Goal: Task Accomplishment & Management: Manage account settings

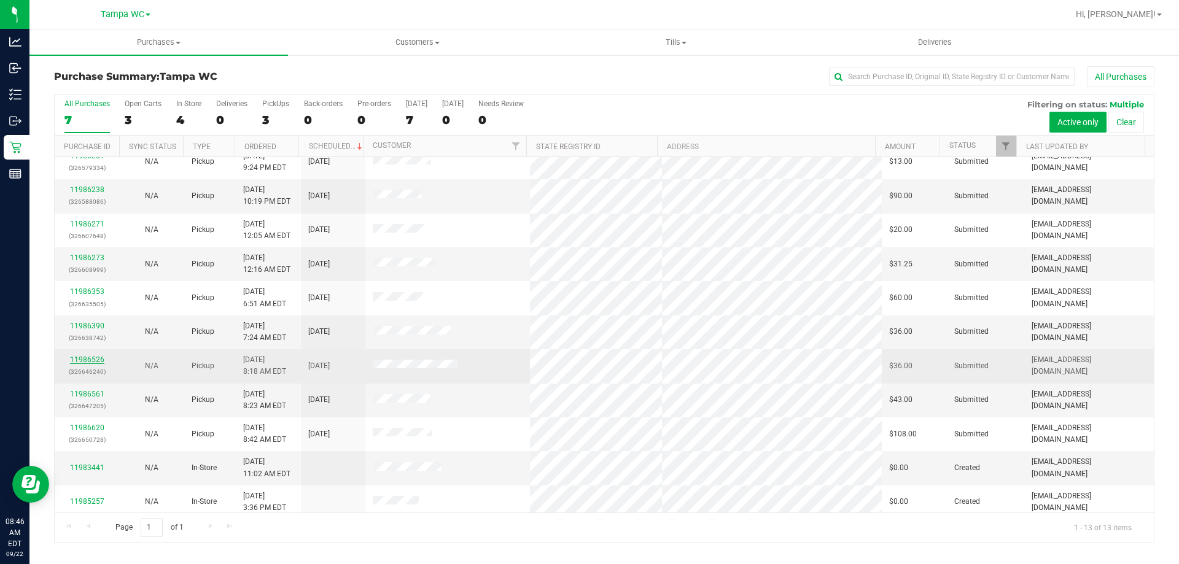
scroll to position [86, 0]
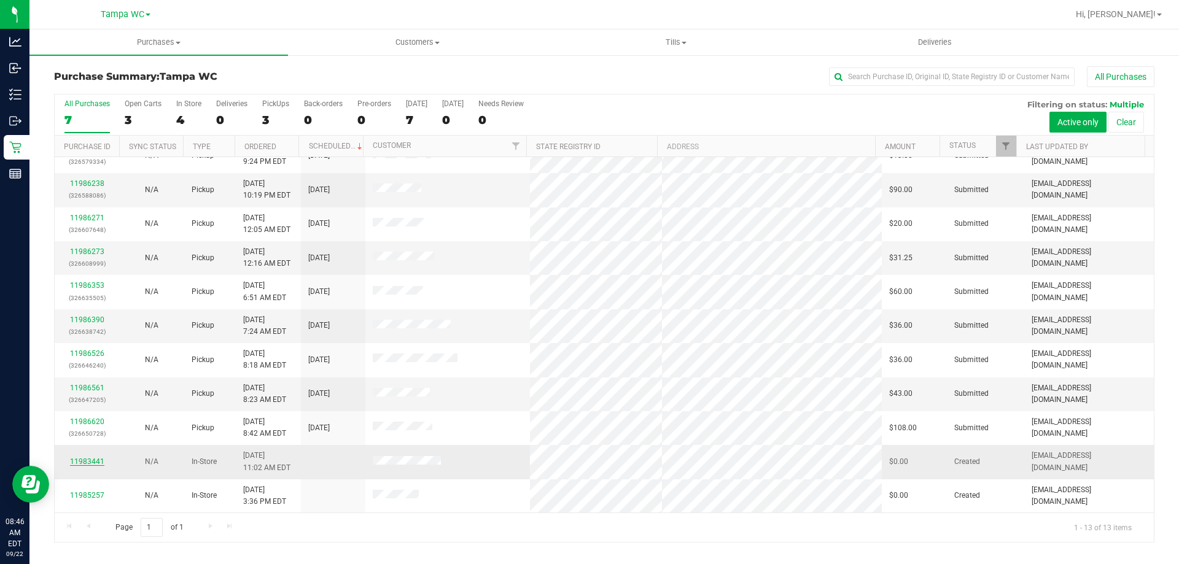
click at [79, 457] on link "11983441" at bounding box center [87, 461] width 34 height 9
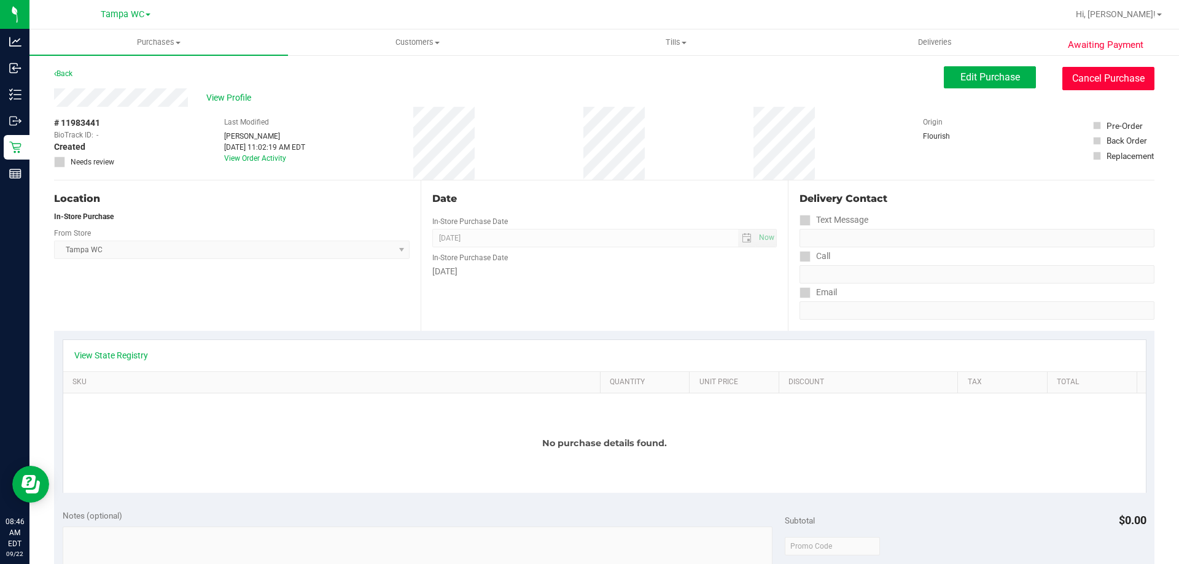
click at [1109, 79] on button "Cancel Purchase" at bounding box center [1108, 78] width 92 height 23
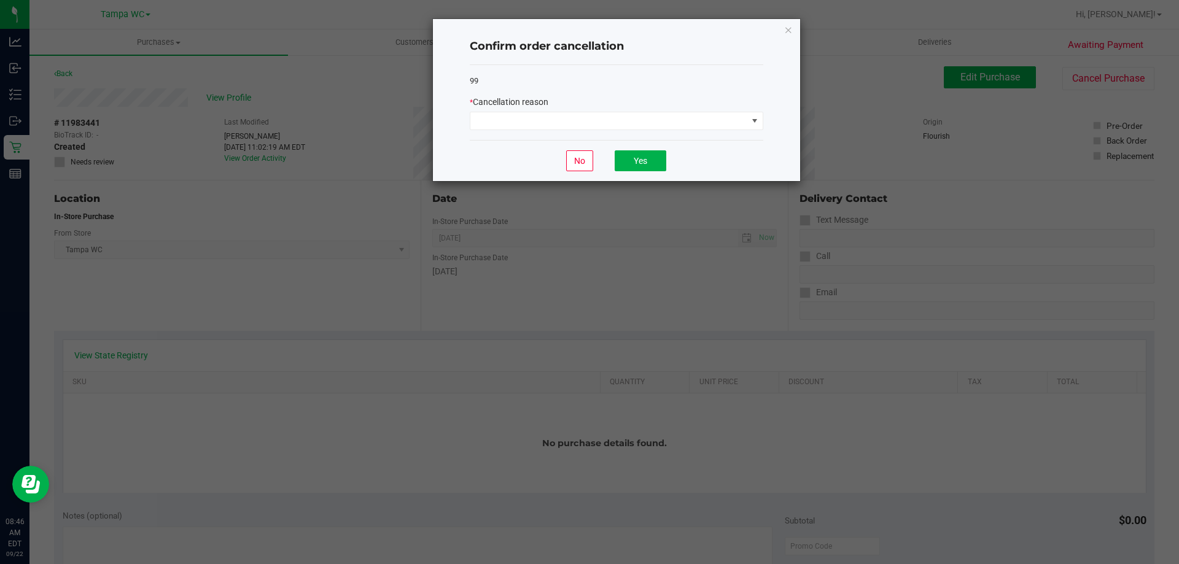
click at [699, 133] on div "99 * Cancellation reason" at bounding box center [617, 103] width 294 height 76
click at [704, 127] on span at bounding box center [608, 120] width 277 height 17
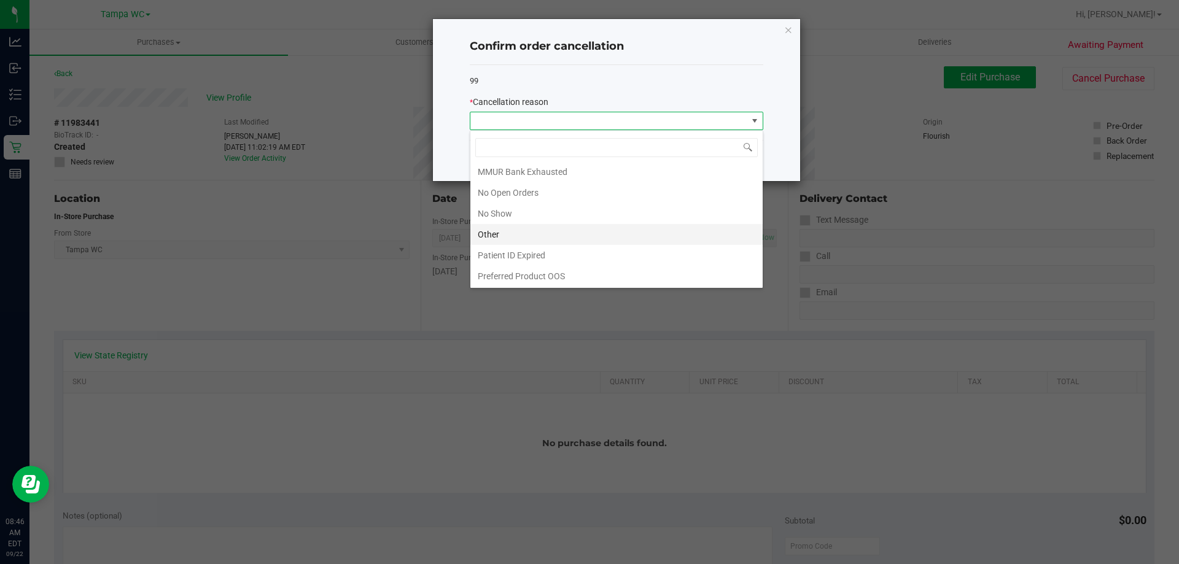
scroll to position [86, 0]
click at [538, 217] on li "No Show" at bounding box center [616, 213] width 292 height 21
click at [538, 217] on ngb-modal-window "Confirm order cancellation 99 * Cancellation reason No Yes" at bounding box center [594, 282] width 1188 height 564
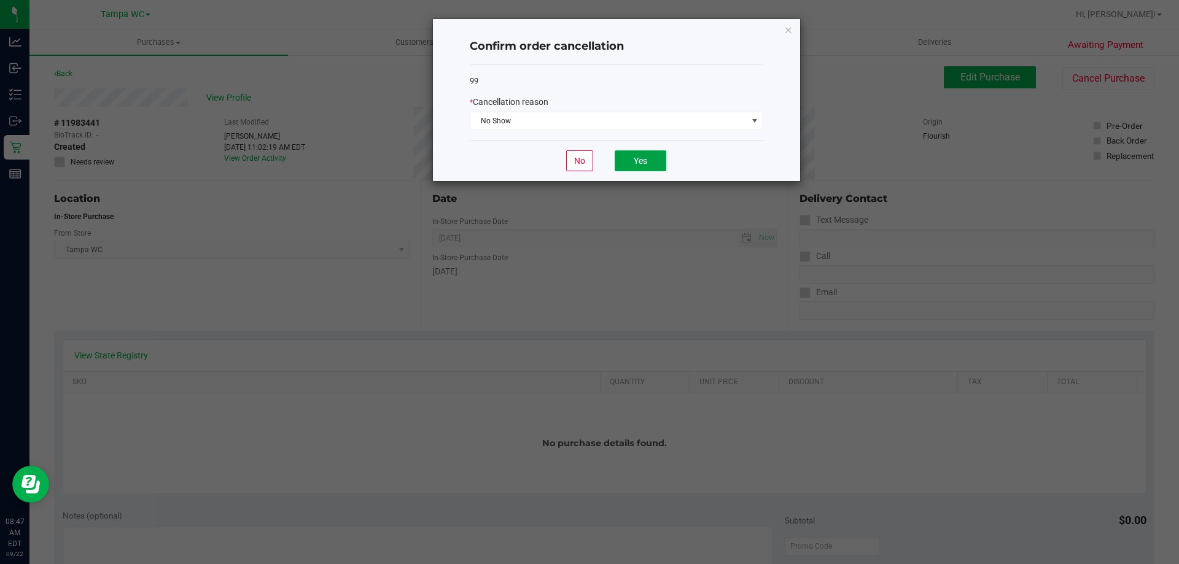
click at [621, 165] on button "Yes" at bounding box center [641, 160] width 52 height 21
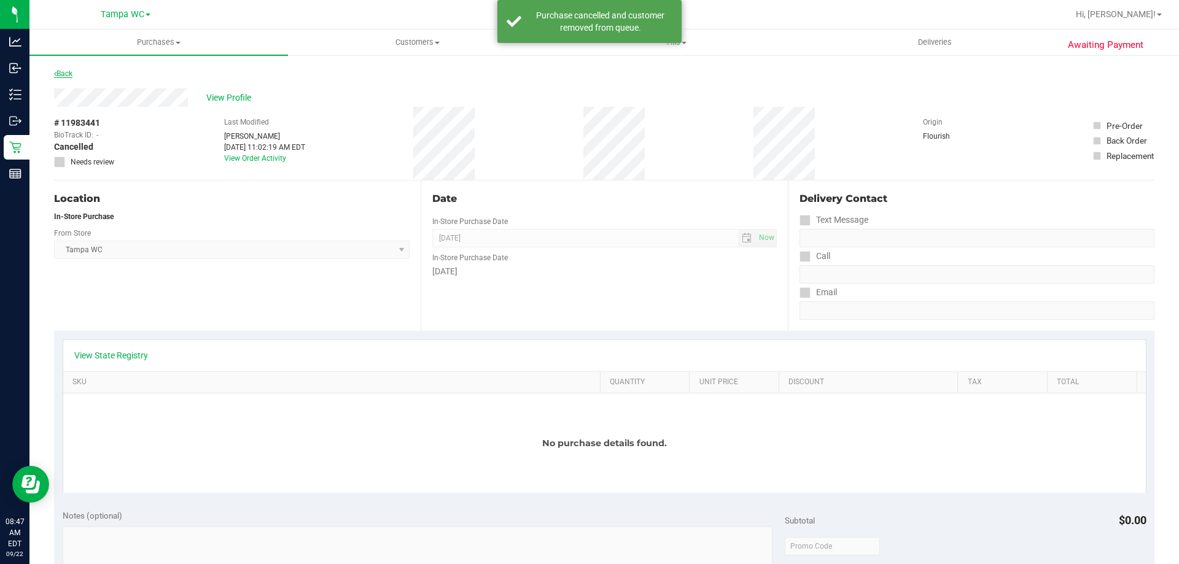
click at [69, 71] on link "Back" at bounding box center [63, 73] width 18 height 9
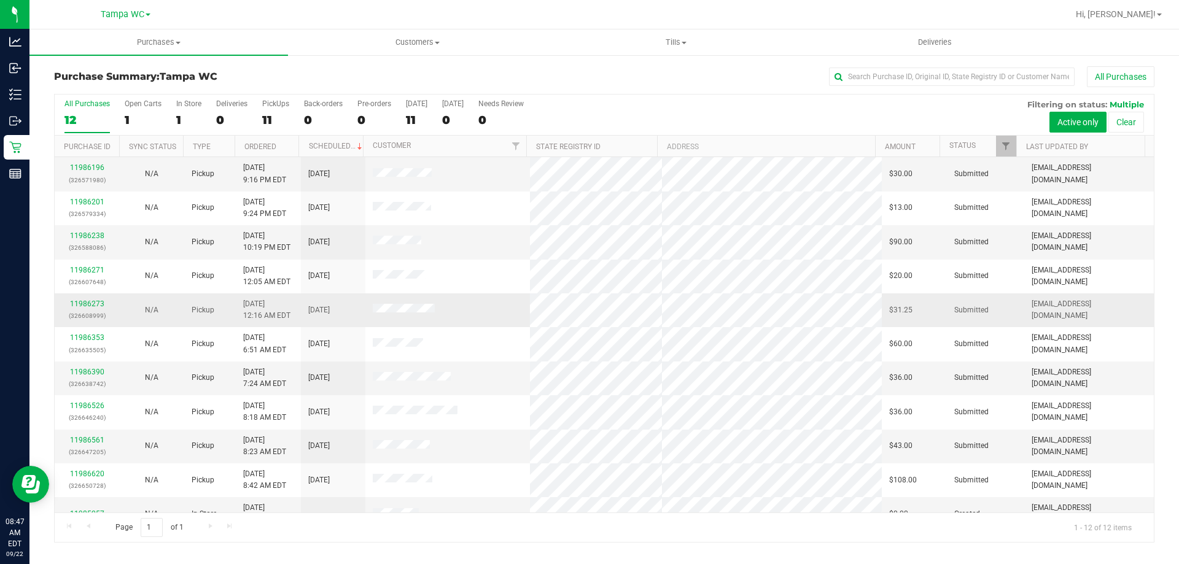
scroll to position [52, 0]
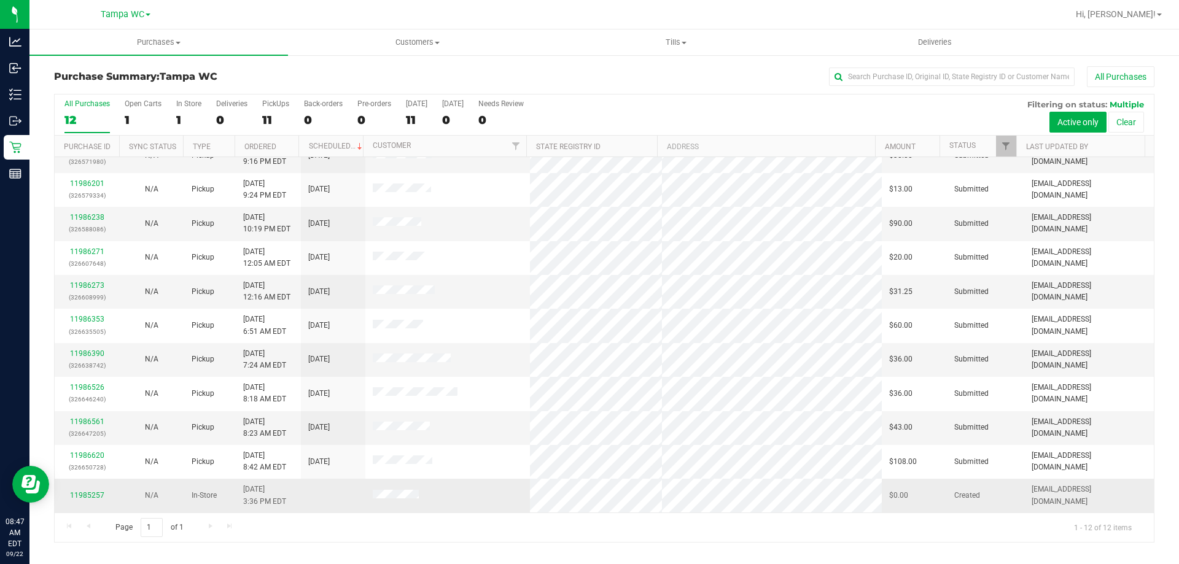
click at [90, 502] on div "11985257" at bounding box center [87, 496] width 50 height 12
click at [90, 497] on link "11985257" at bounding box center [87, 495] width 34 height 9
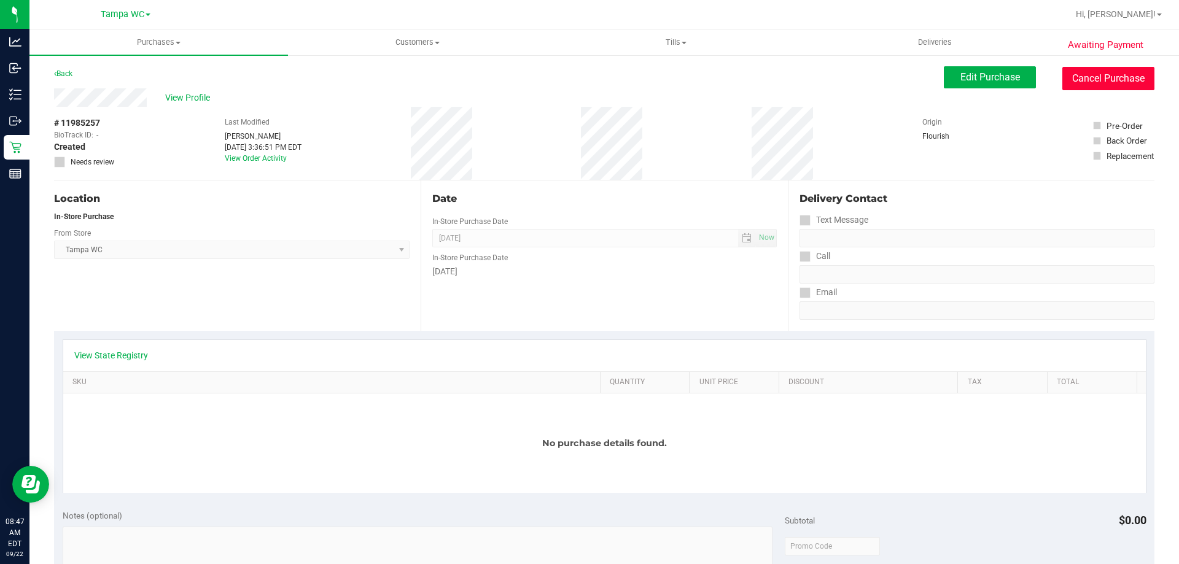
click at [1103, 72] on button "Cancel Purchase" at bounding box center [1108, 78] width 92 height 23
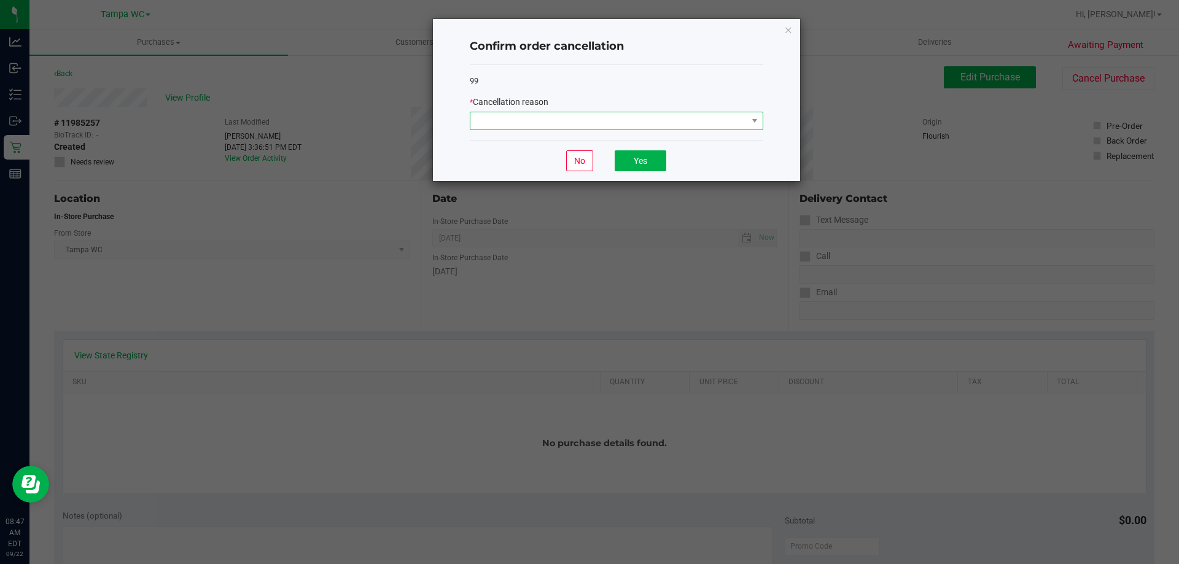
click at [706, 115] on span at bounding box center [608, 120] width 277 height 17
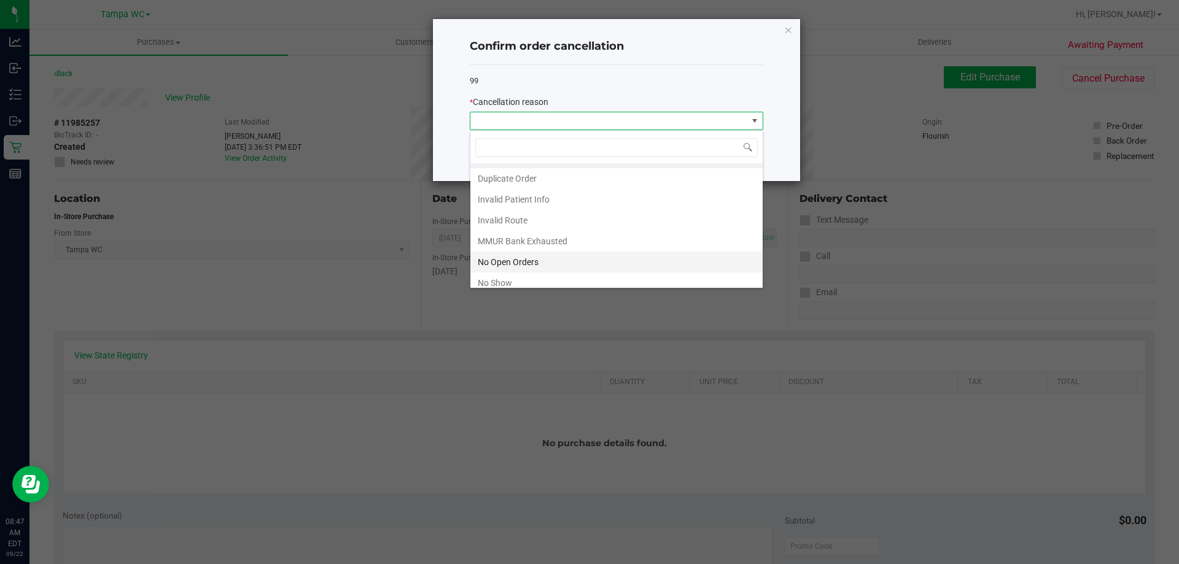
scroll to position [61, 0]
click at [547, 232] on li "No Show" at bounding box center [616, 237] width 292 height 21
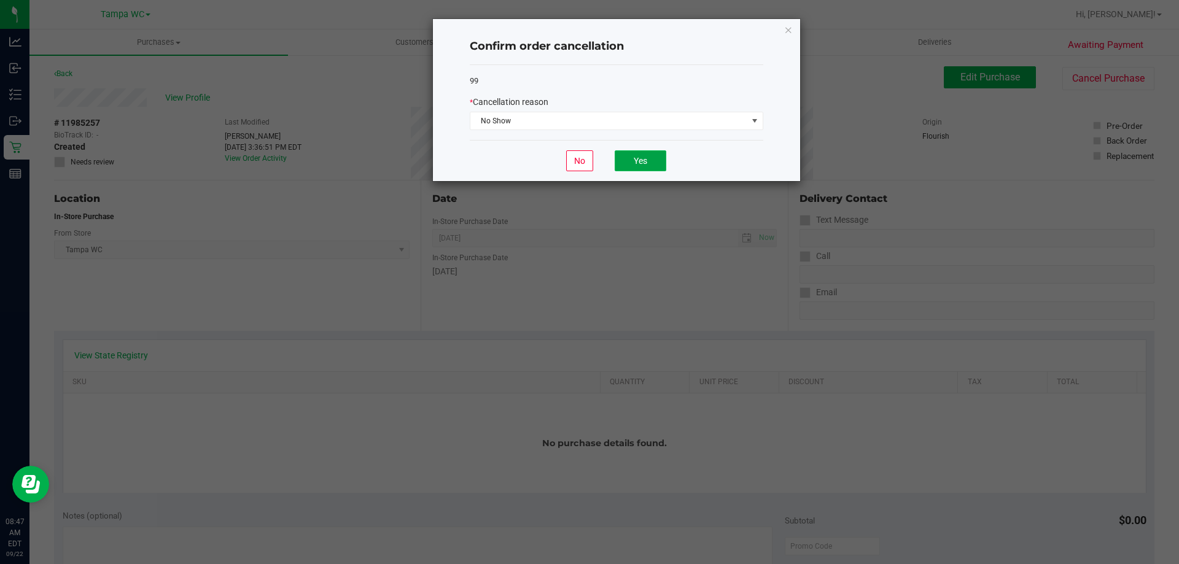
click at [644, 157] on button "Yes" at bounding box center [641, 160] width 52 height 21
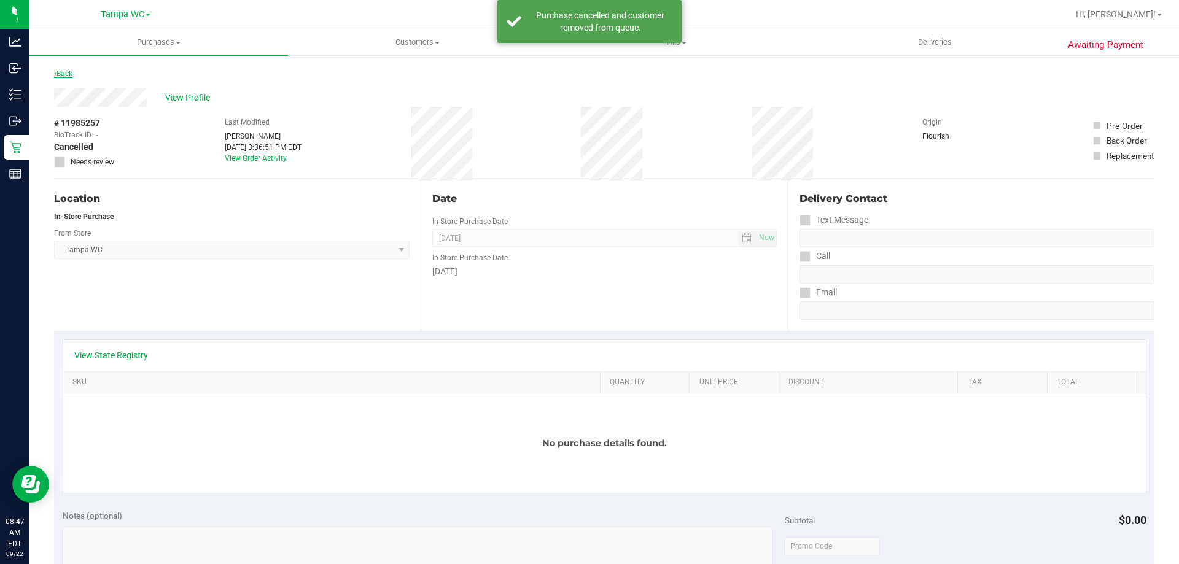
click at [62, 75] on link "Back" at bounding box center [63, 73] width 18 height 9
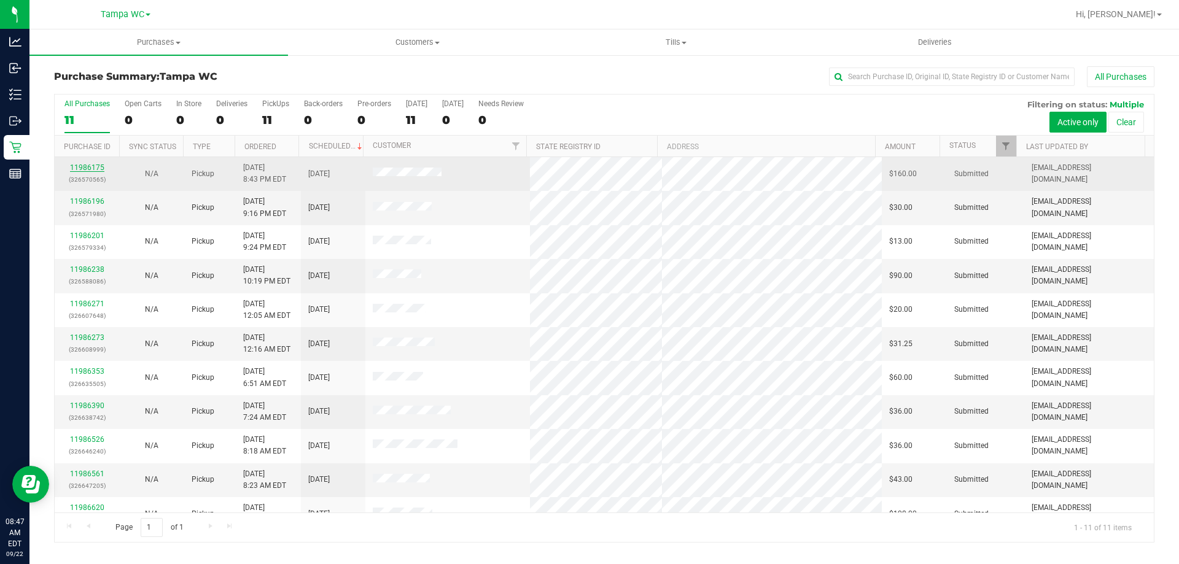
click at [87, 165] on link "11986175" at bounding box center [87, 167] width 34 height 9
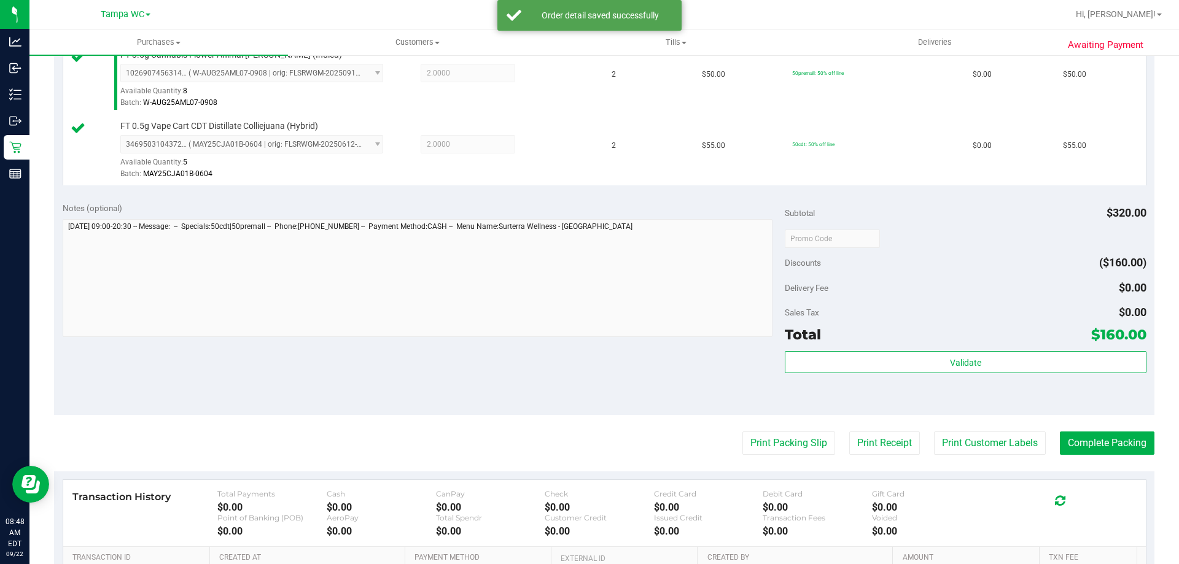
scroll to position [430, 0]
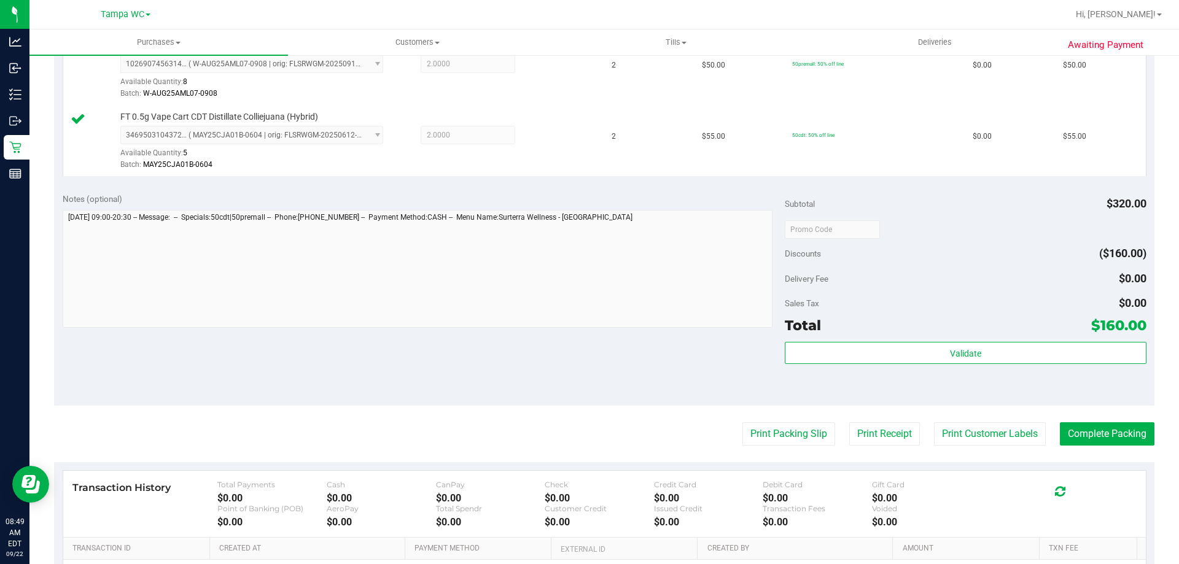
click at [758, 421] on purchase-details "Back Edit Purchase Cancel Purchase View Profile # 11986175 BioTrack ID: - Submi…" at bounding box center [604, 164] width 1100 height 1056
click at [759, 424] on button "Print Packing Slip" at bounding box center [788, 433] width 93 height 23
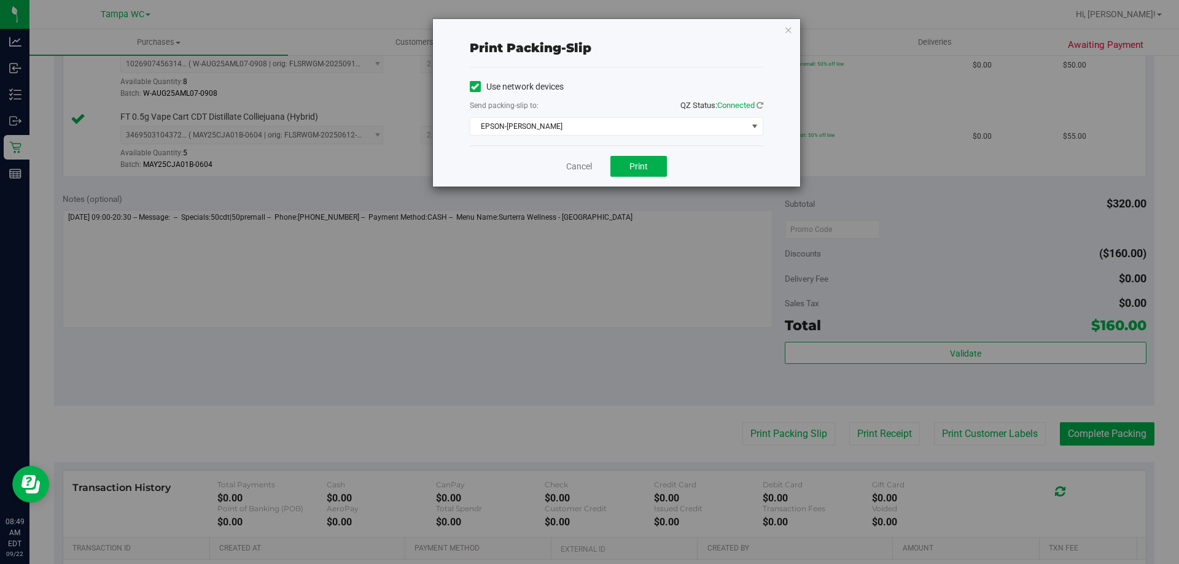
click at [651, 155] on div "Cancel Print" at bounding box center [617, 166] width 294 height 41
click at [648, 159] on button "Print" at bounding box center [638, 166] width 56 height 21
click at [790, 24] on icon "button" at bounding box center [788, 29] width 9 height 15
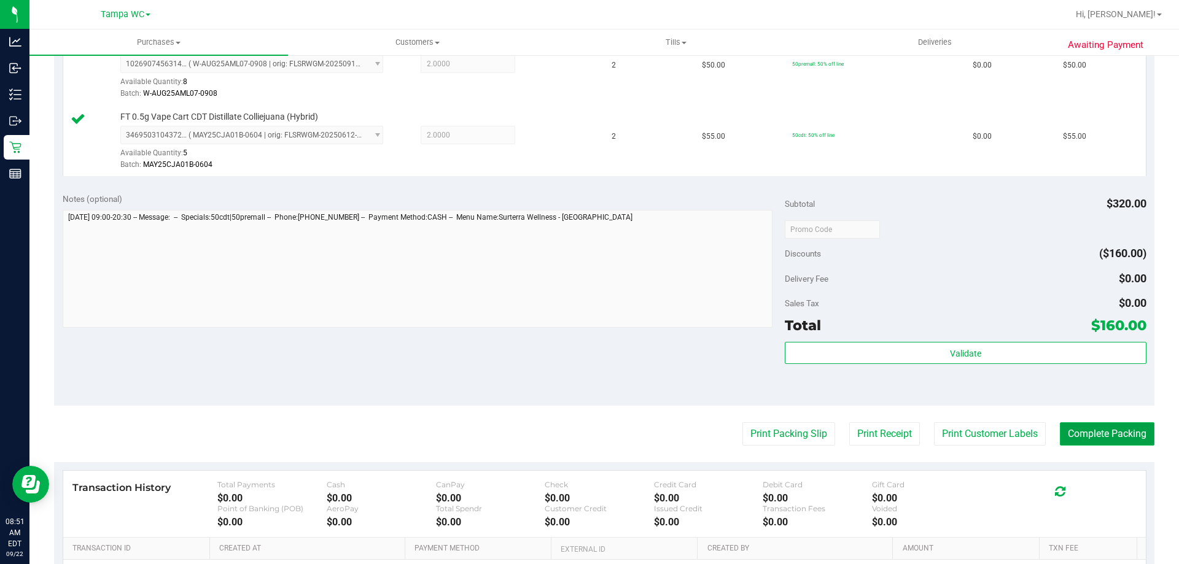
click at [1072, 434] on button "Complete Packing" at bounding box center [1107, 433] width 95 height 23
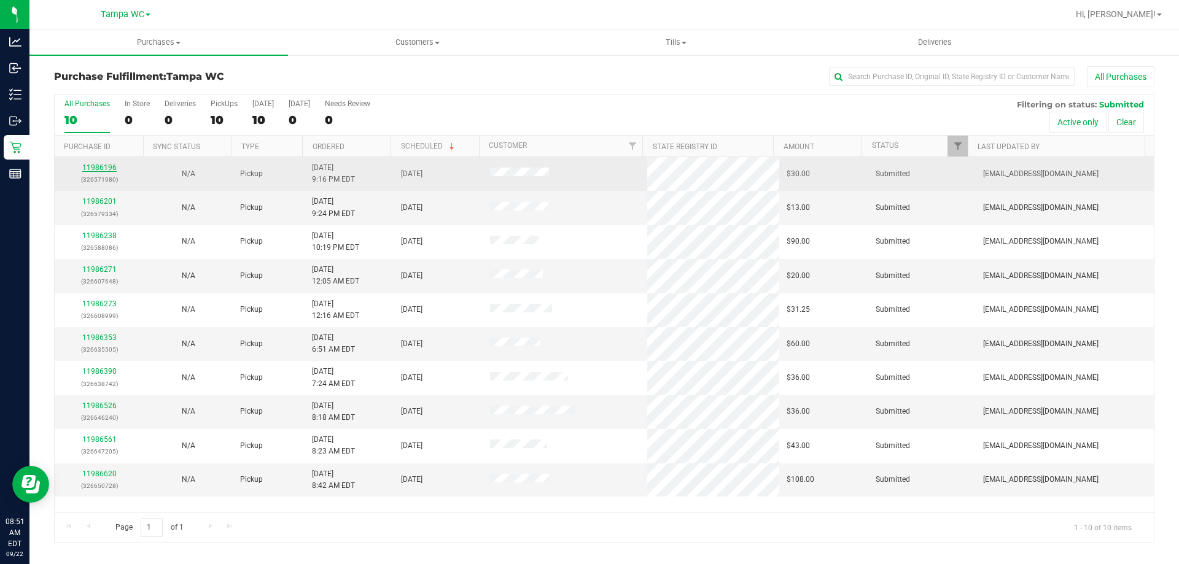
click at [104, 166] on link "11986196" at bounding box center [99, 167] width 34 height 9
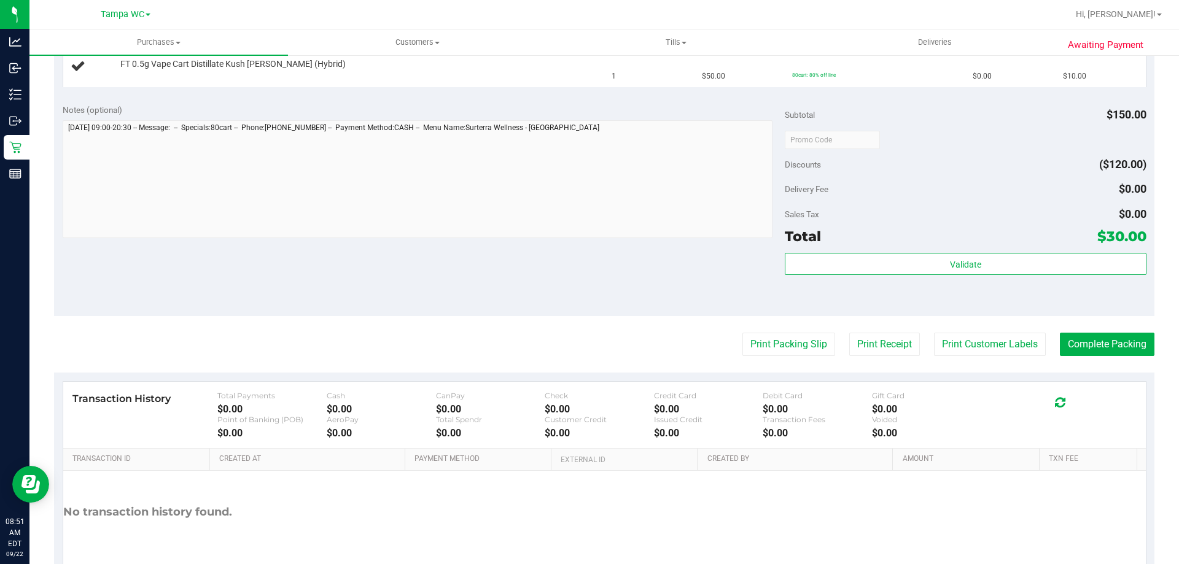
scroll to position [468, 0]
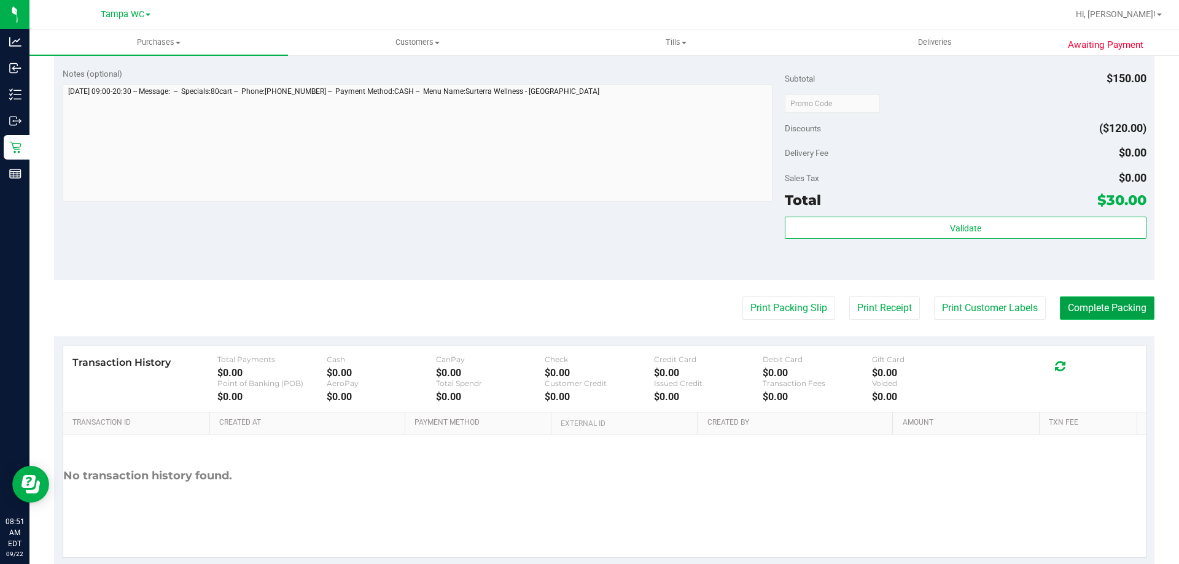
click at [1105, 302] on button "Complete Packing" at bounding box center [1107, 308] width 95 height 23
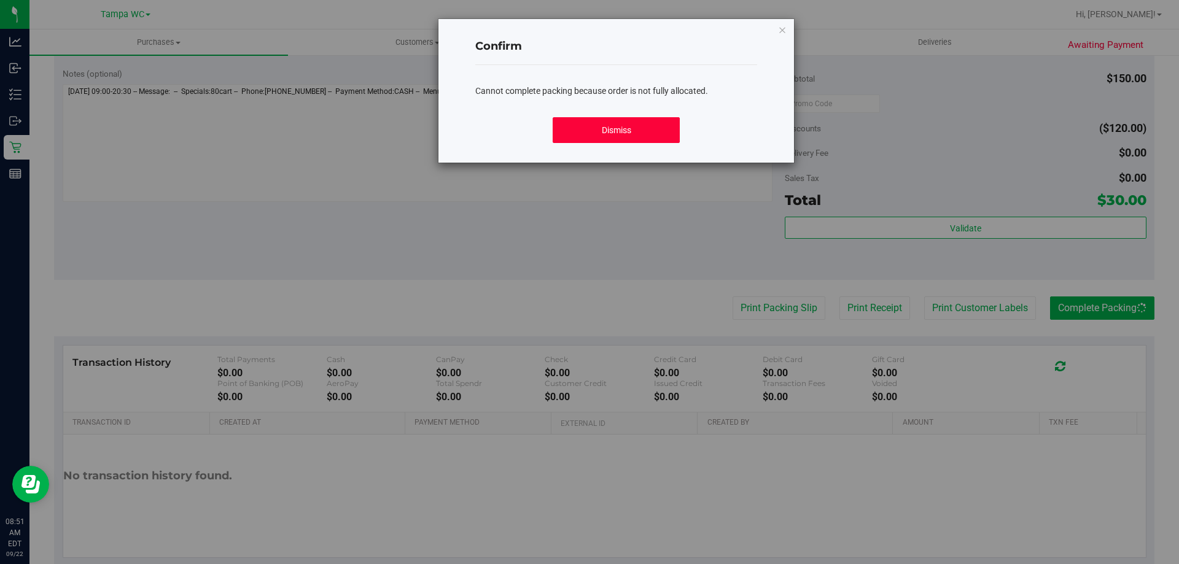
click at [610, 138] on button "Dismiss" at bounding box center [616, 130] width 127 height 26
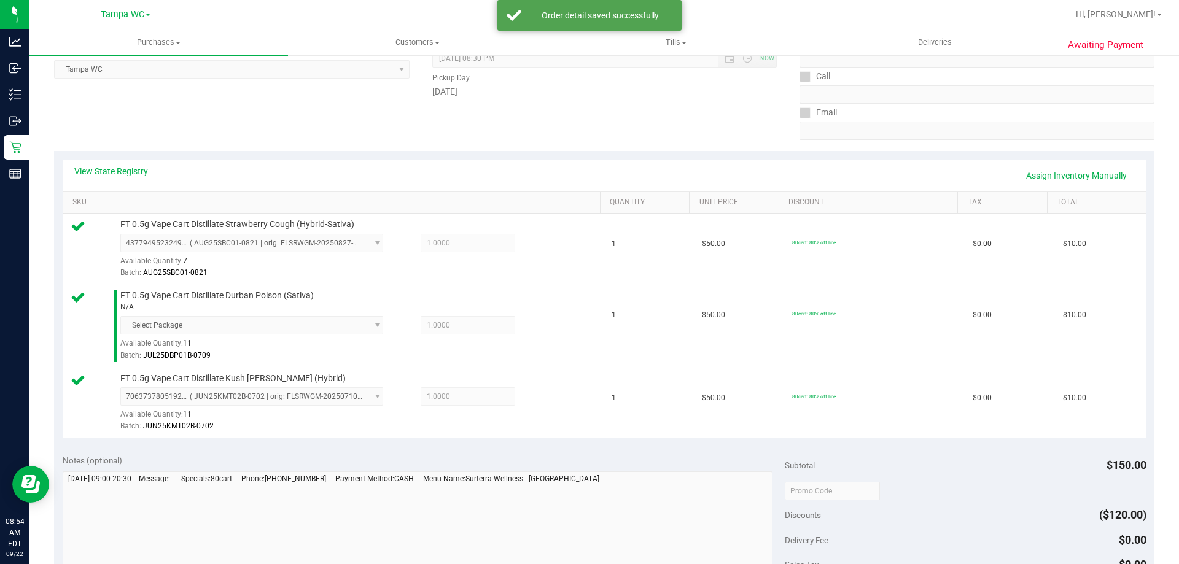
scroll to position [368, 0]
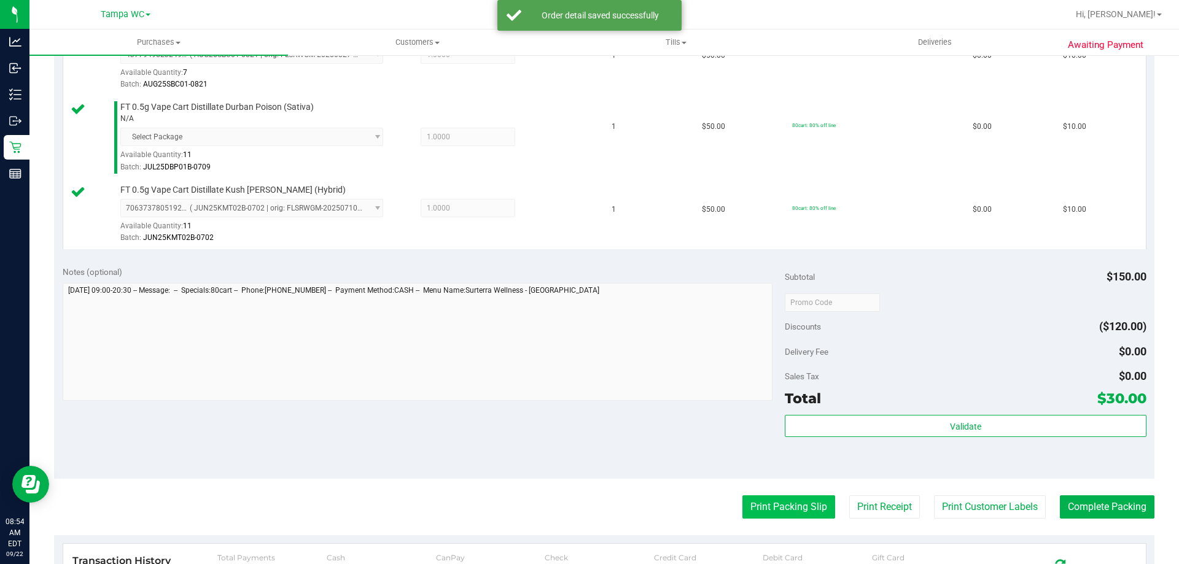
click at [759, 515] on button "Print Packing Slip" at bounding box center [788, 507] width 93 height 23
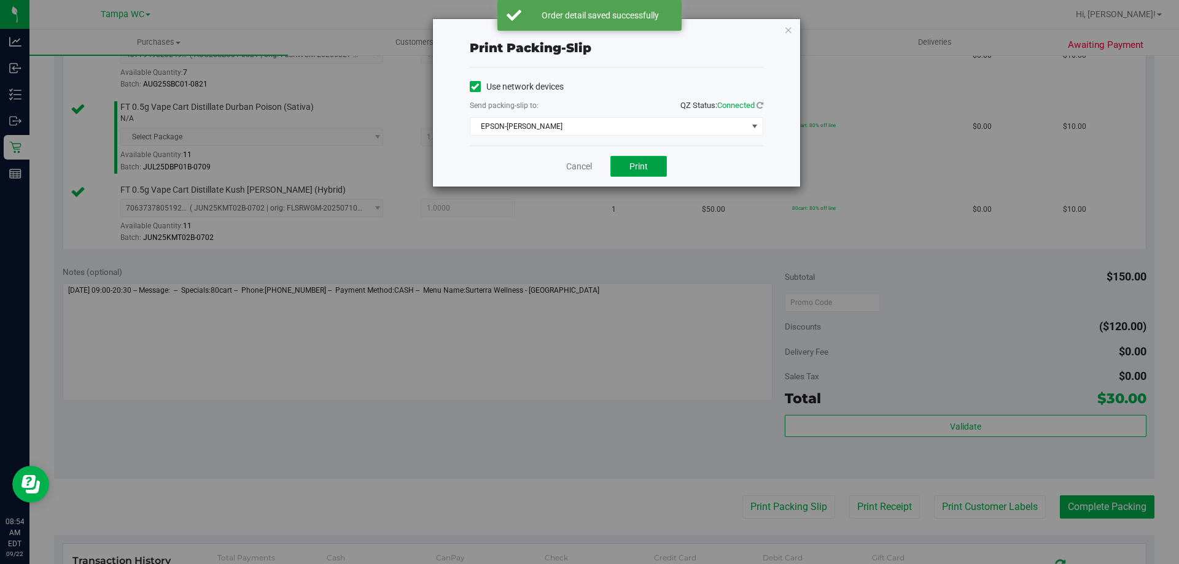
click at [642, 162] on span "Print" at bounding box center [638, 167] width 18 height 10
click at [788, 32] on icon "button" at bounding box center [788, 29] width 9 height 15
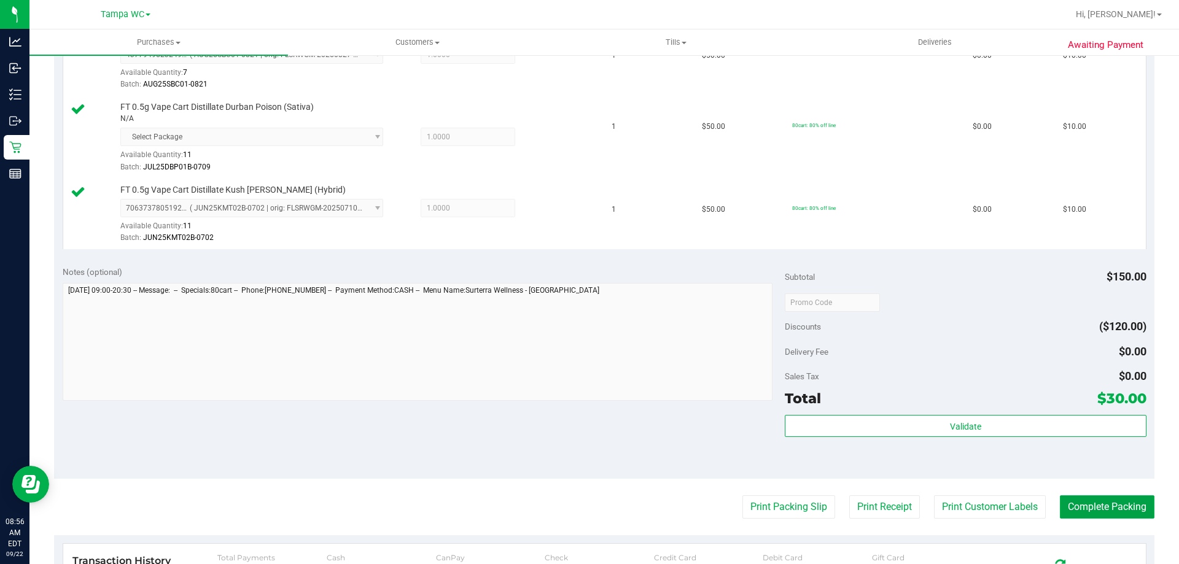
click at [1060, 510] on button "Complete Packing" at bounding box center [1107, 507] width 95 height 23
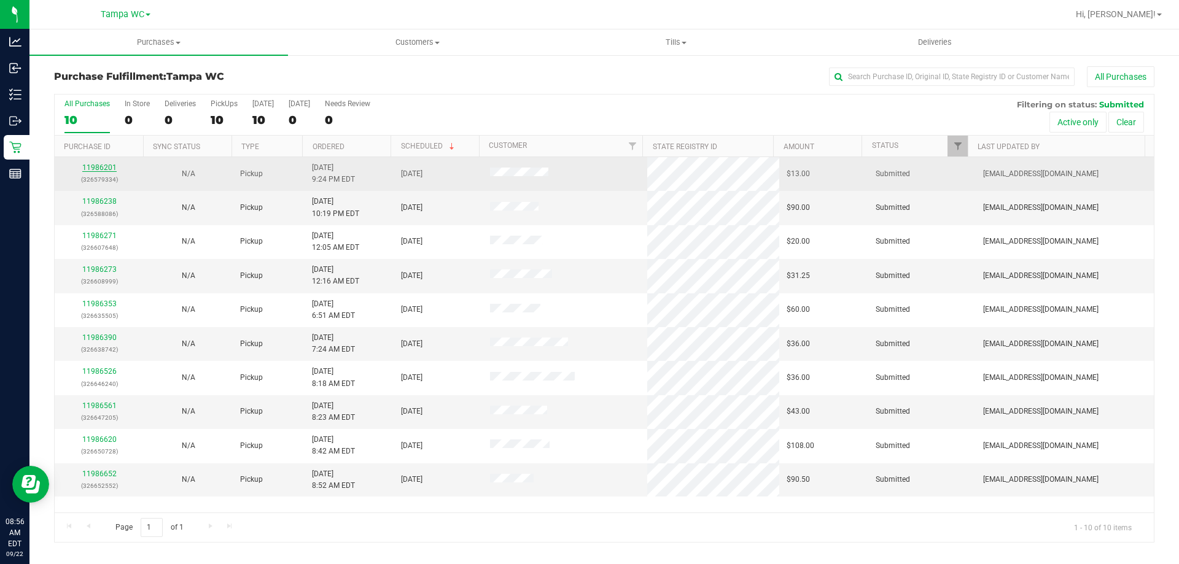
click at [103, 170] on link "11986201" at bounding box center [99, 167] width 34 height 9
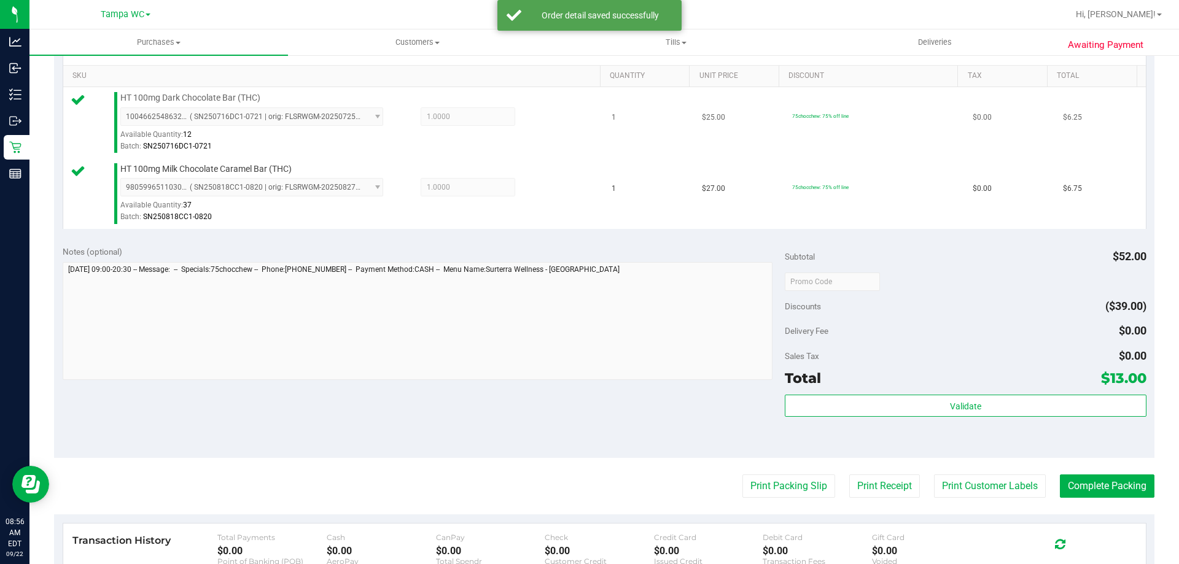
scroll to position [307, 0]
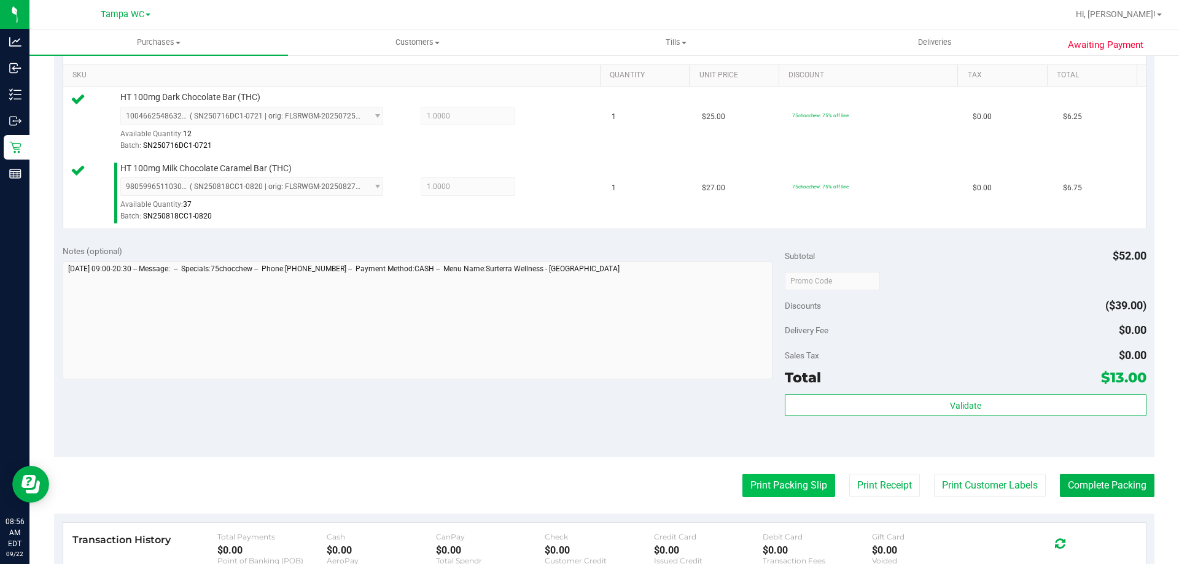
click at [742, 478] on button "Print Packing Slip" at bounding box center [788, 485] width 93 height 23
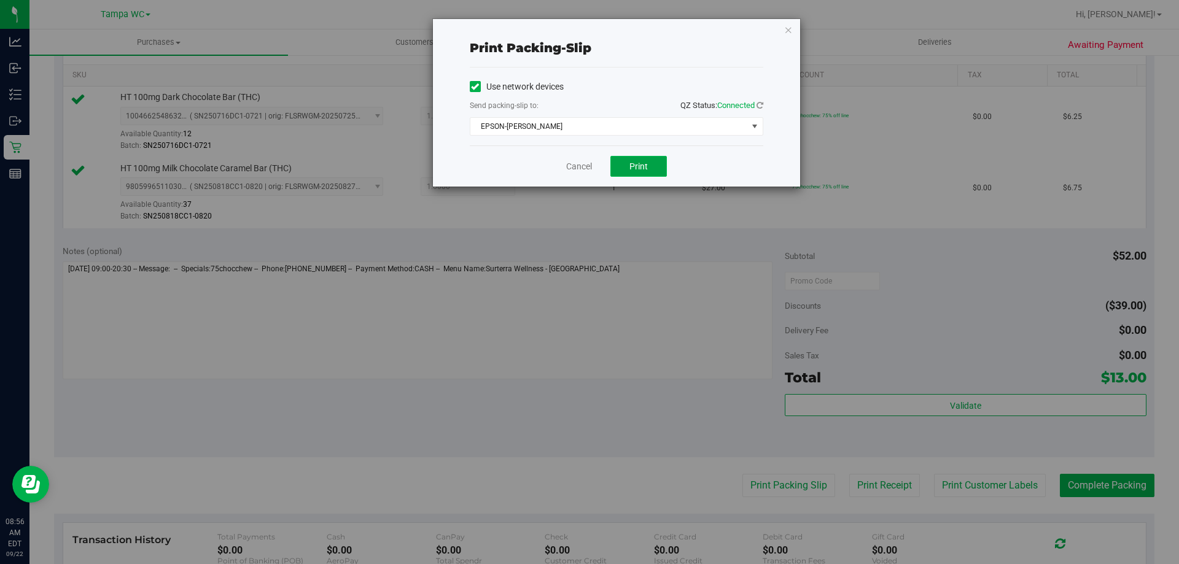
click at [642, 171] on button "Print" at bounding box center [638, 166] width 56 height 21
click at [784, 23] on icon "button" at bounding box center [788, 29] width 9 height 15
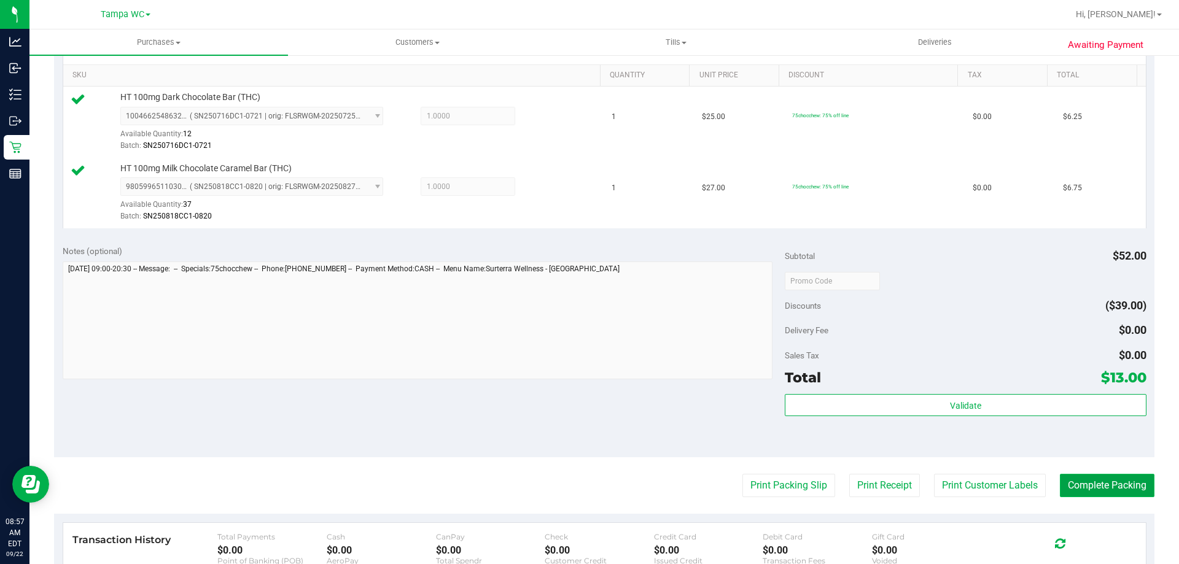
click at [1086, 486] on button "Complete Packing" at bounding box center [1107, 485] width 95 height 23
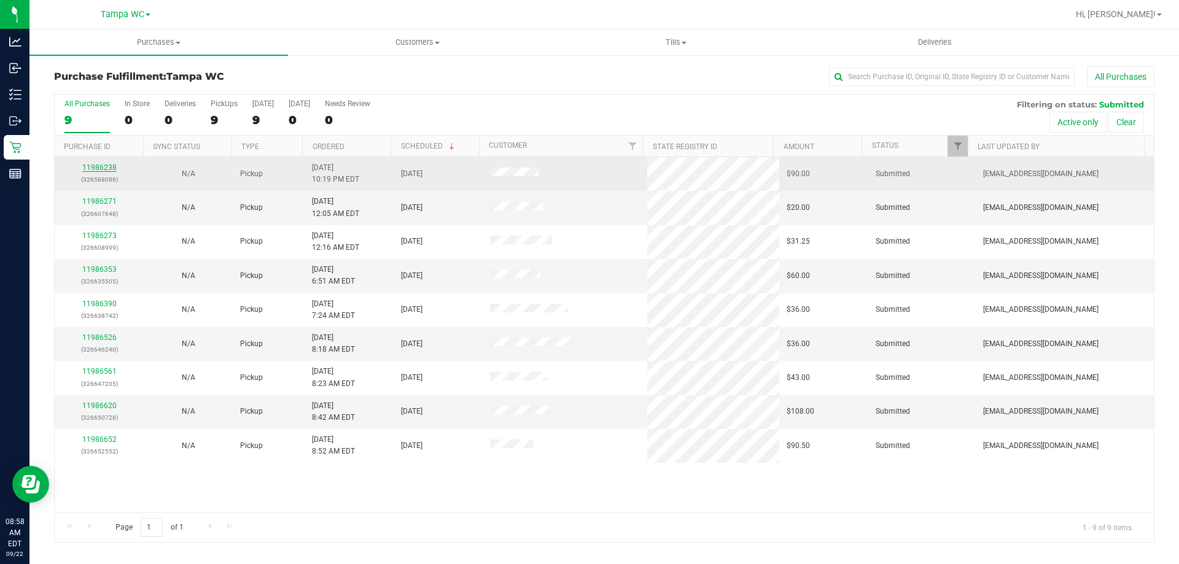
click at [96, 168] on link "11986238" at bounding box center [99, 167] width 34 height 9
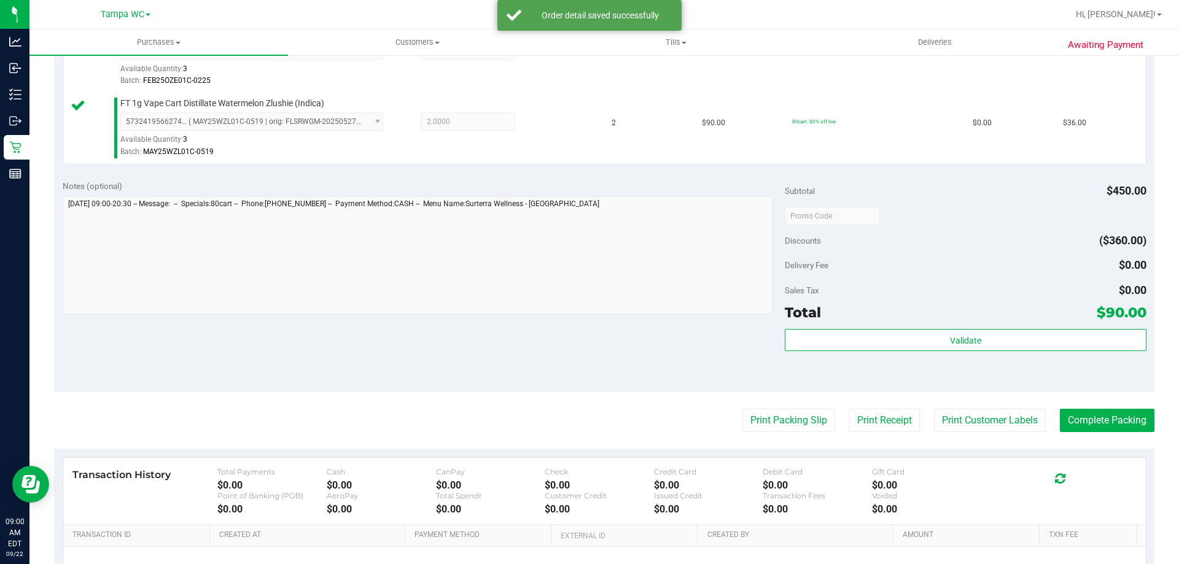
scroll to position [553, 0]
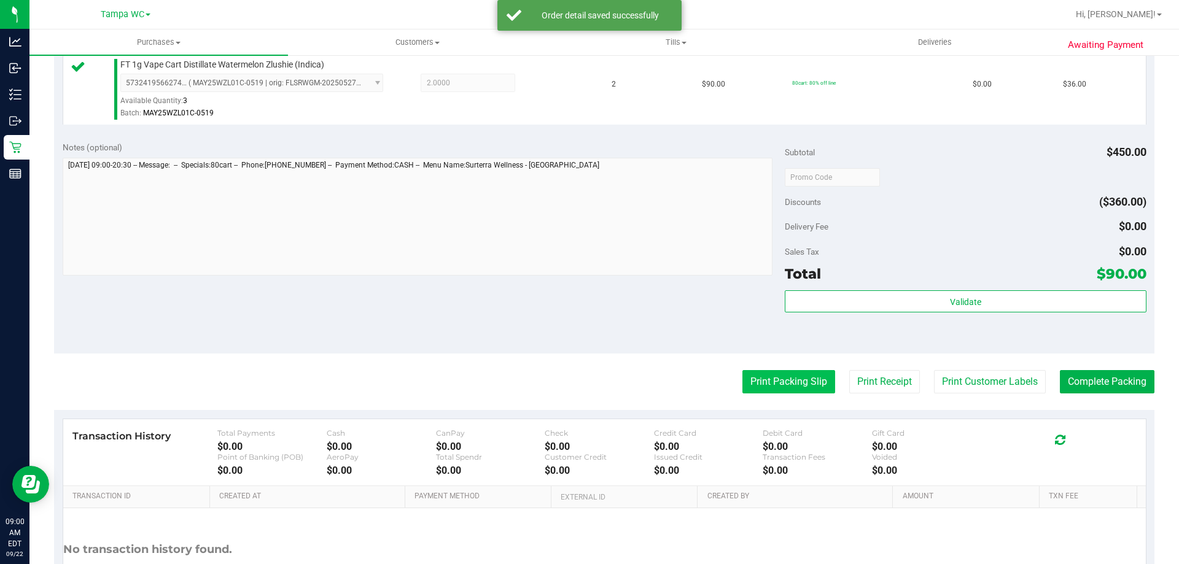
click at [803, 370] on button "Print Packing Slip" at bounding box center [788, 381] width 93 height 23
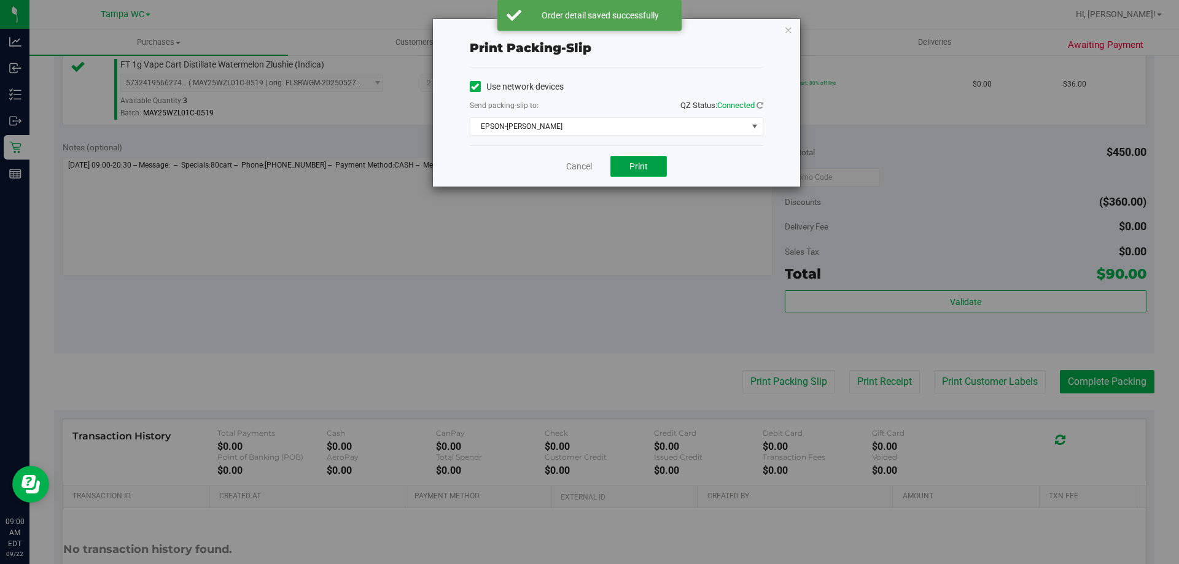
click at [634, 163] on span "Print" at bounding box center [638, 167] width 18 height 10
click at [787, 31] on icon "button" at bounding box center [788, 29] width 9 height 15
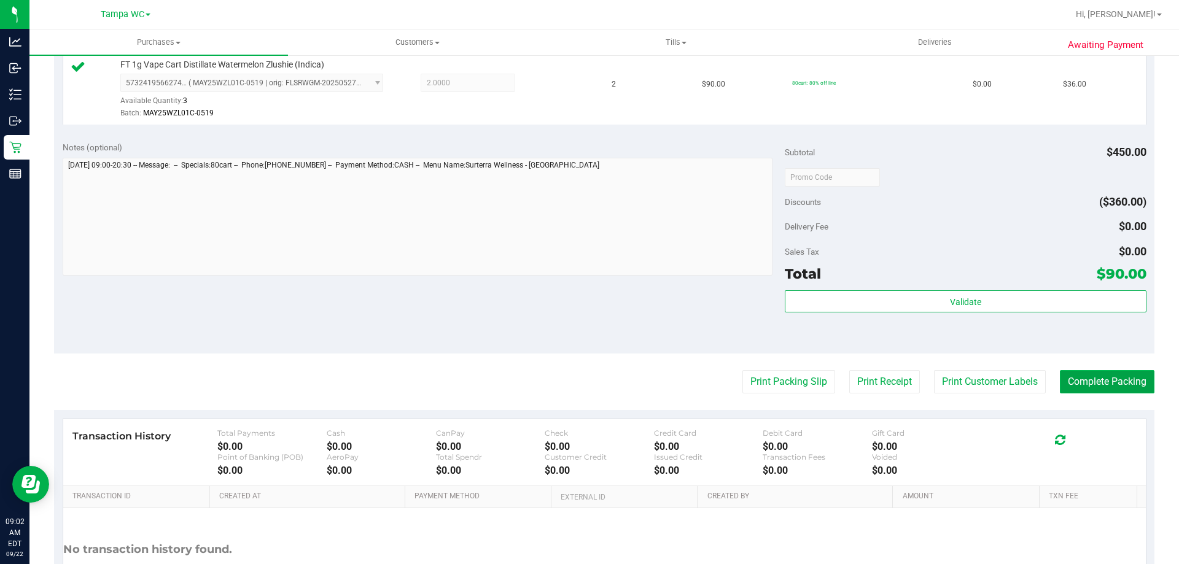
click at [1087, 385] on button "Complete Packing" at bounding box center [1107, 381] width 95 height 23
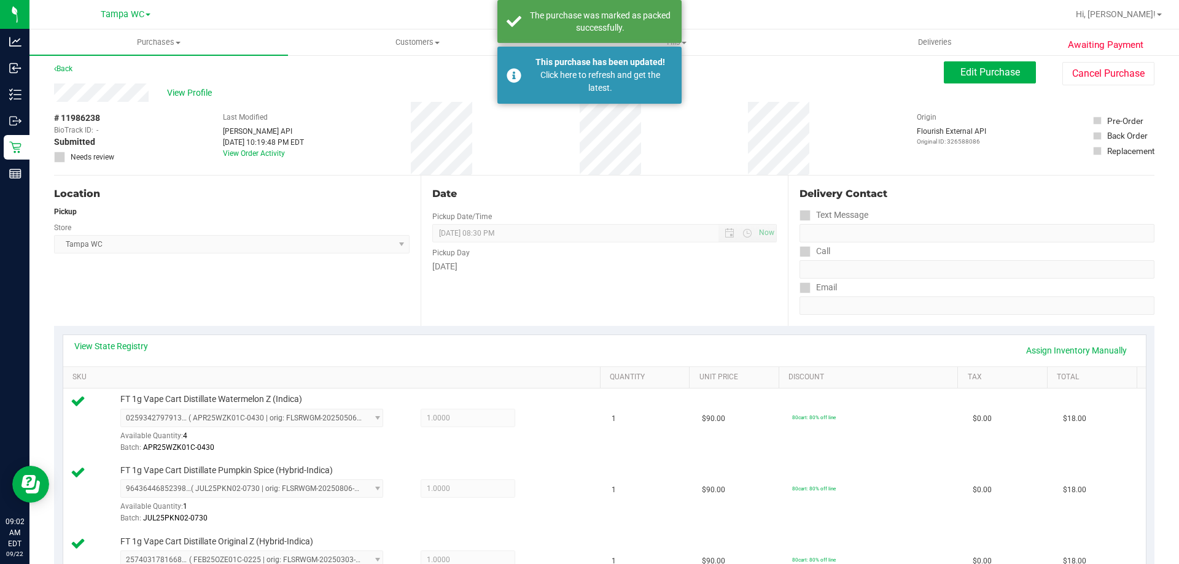
scroll to position [0, 0]
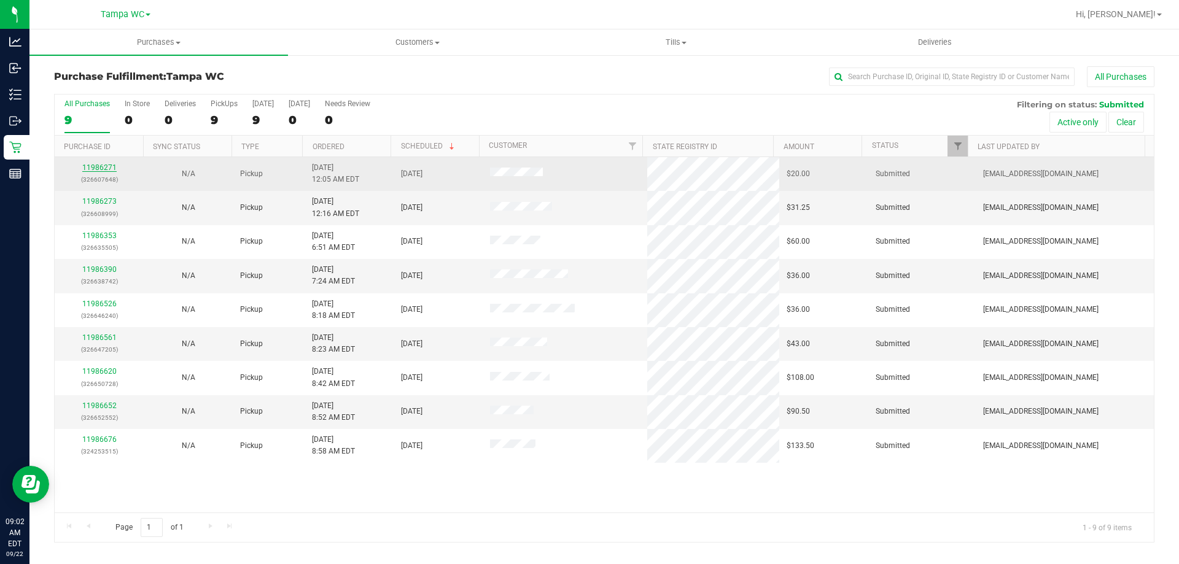
click at [109, 169] on link "11986271" at bounding box center [99, 167] width 34 height 9
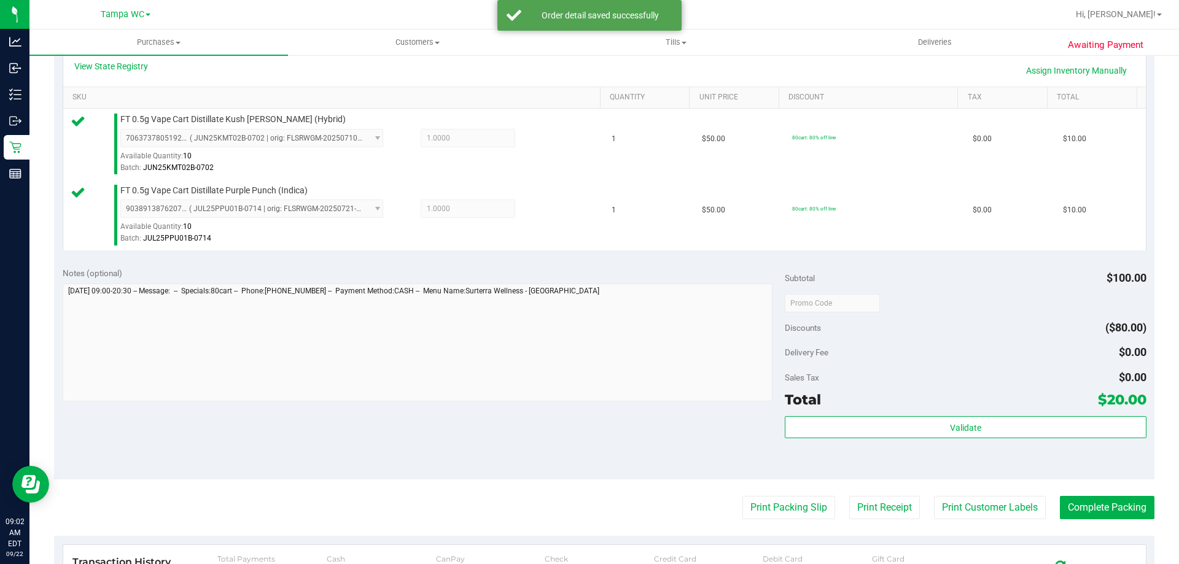
scroll to position [368, 0]
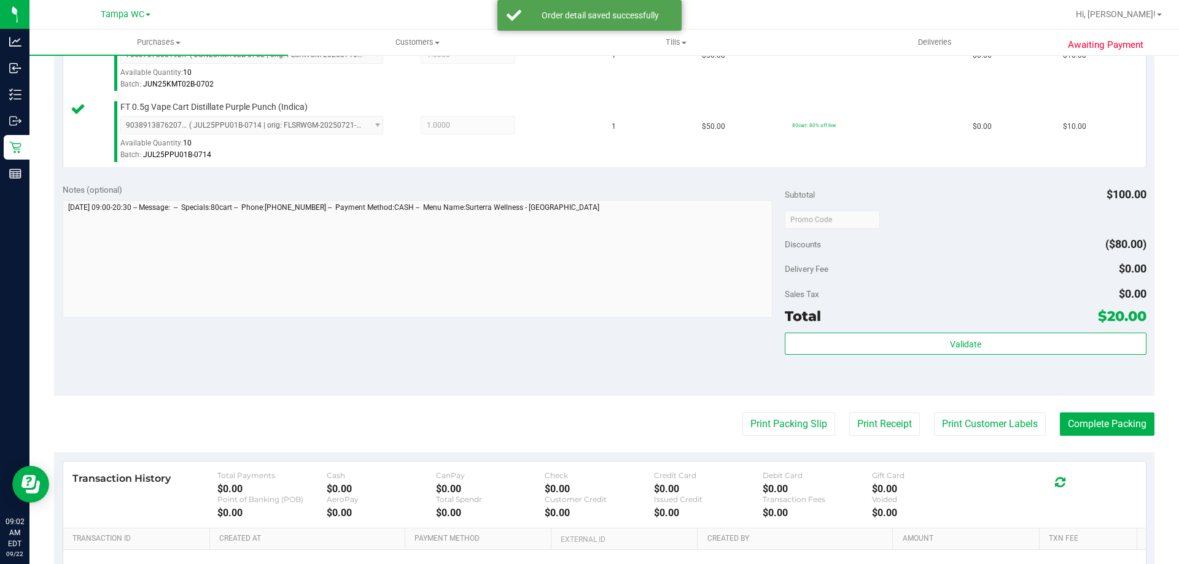
click at [826, 427] on div "Print Packing Slip Print Receipt Print Customer Labels Complete Packing" at bounding box center [604, 424] width 1100 height 23
click at [809, 426] on button "Print Packing Slip" at bounding box center [788, 424] width 93 height 23
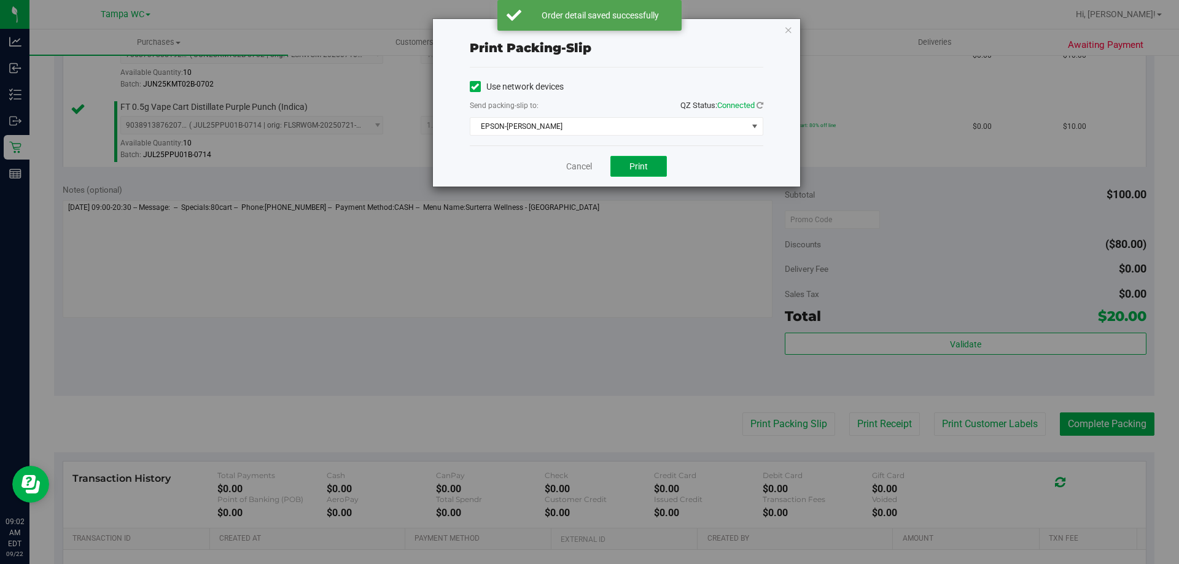
click at [633, 174] on button "Print" at bounding box center [638, 166] width 56 height 21
click at [788, 29] on icon "button" at bounding box center [788, 29] width 9 height 15
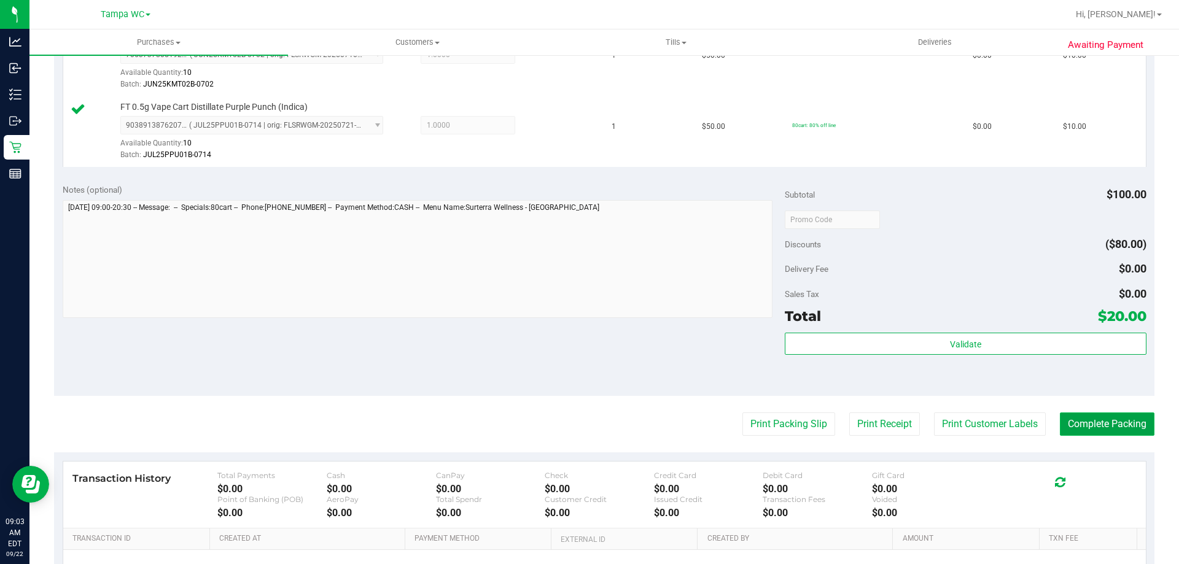
click at [1116, 432] on button "Complete Packing" at bounding box center [1107, 424] width 95 height 23
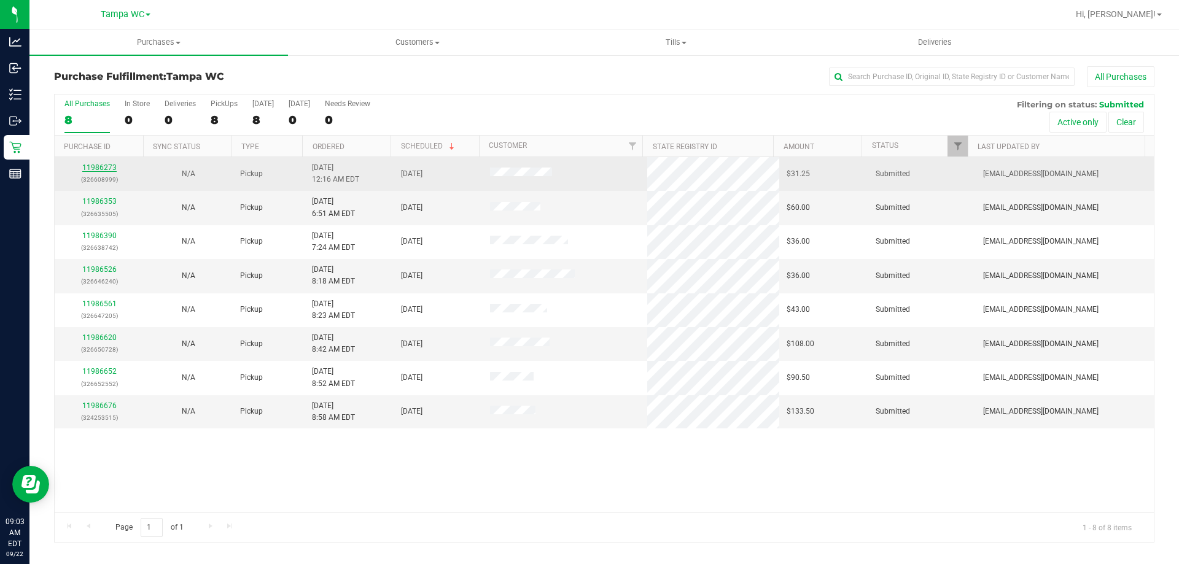
click at [110, 167] on link "11986273" at bounding box center [99, 167] width 34 height 9
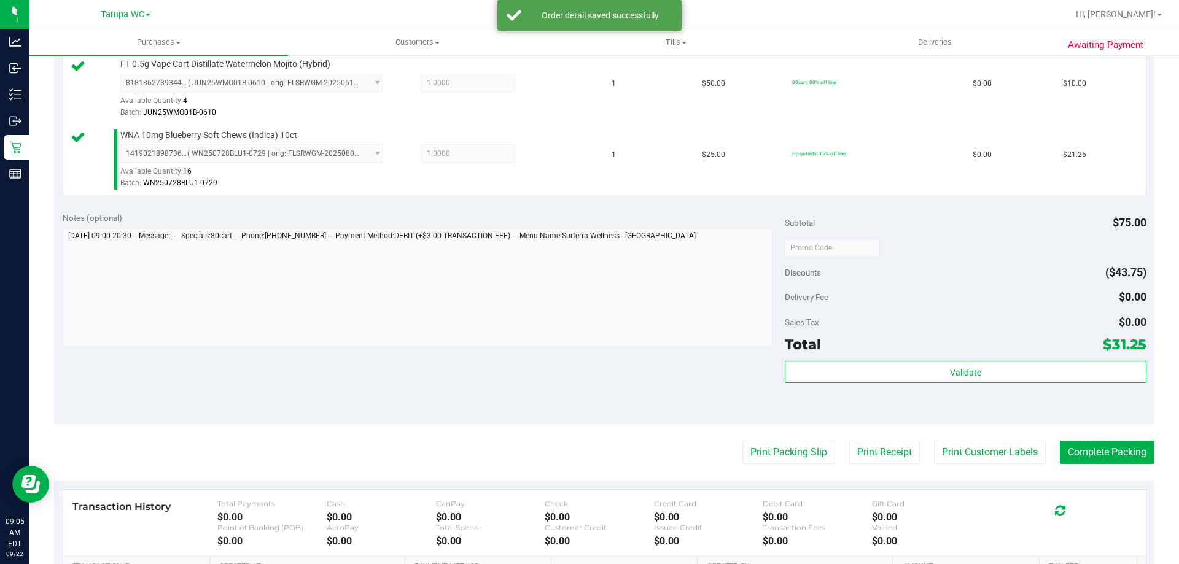
scroll to position [430, 0]
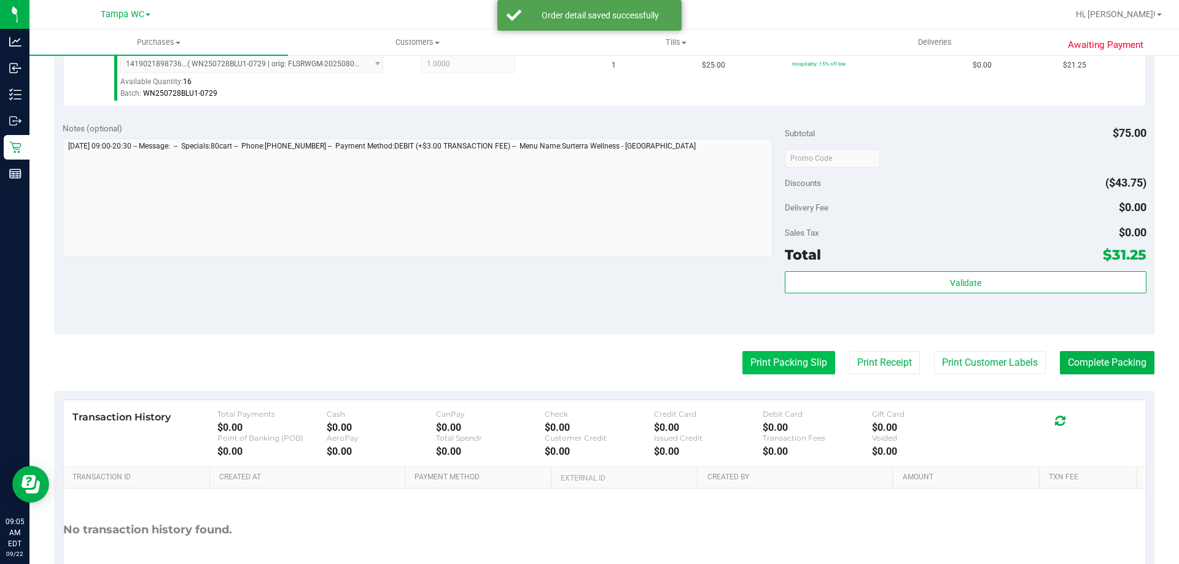
click at [753, 353] on button "Print Packing Slip" at bounding box center [788, 362] width 93 height 23
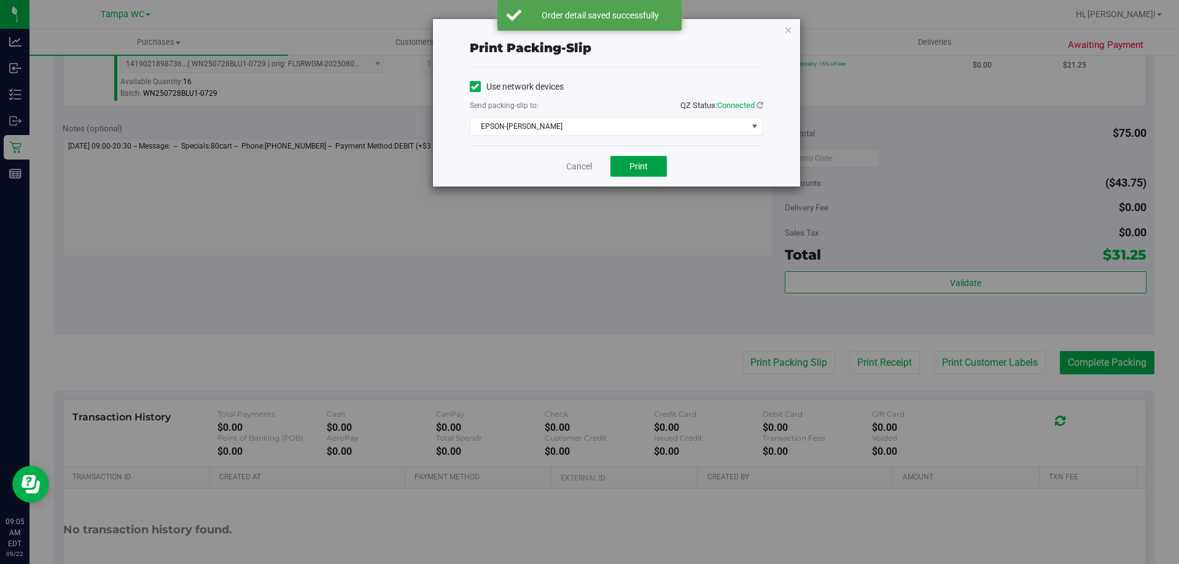
click at [616, 165] on button "Print" at bounding box center [638, 166] width 56 height 21
click at [891, 564] on html "Print packing-slip Use network devices Send packing-slip to: QZ Status: Connect…" at bounding box center [589, 282] width 1179 height 564
click at [784, 26] on icon "button" at bounding box center [788, 29] width 9 height 15
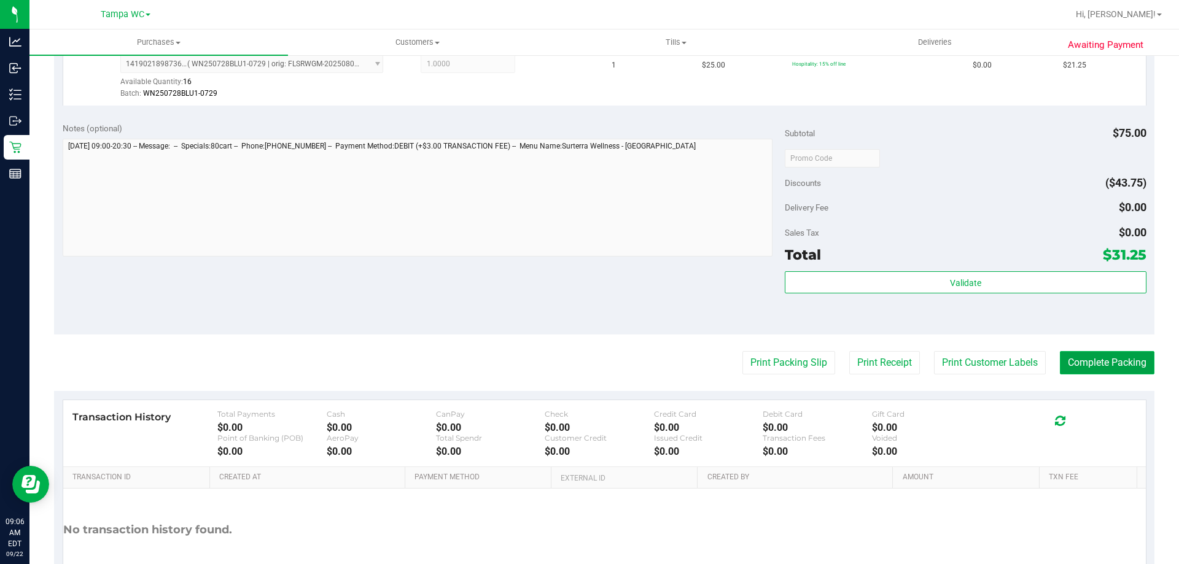
click at [1124, 362] on button "Complete Packing" at bounding box center [1107, 362] width 95 height 23
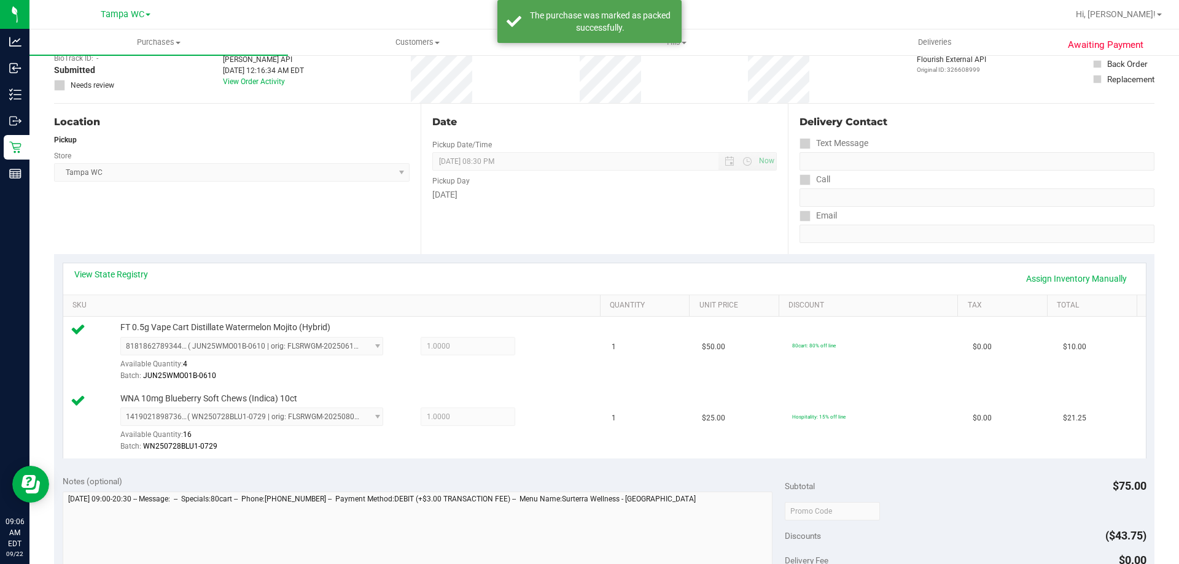
scroll to position [0, 0]
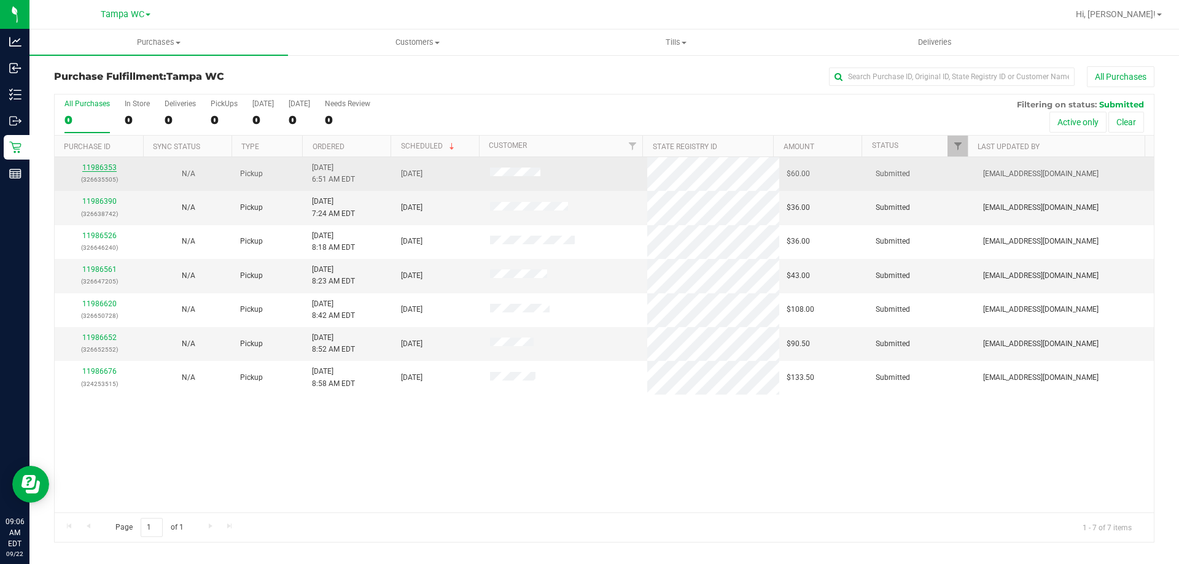
click at [95, 165] on link "11986353" at bounding box center [99, 167] width 34 height 9
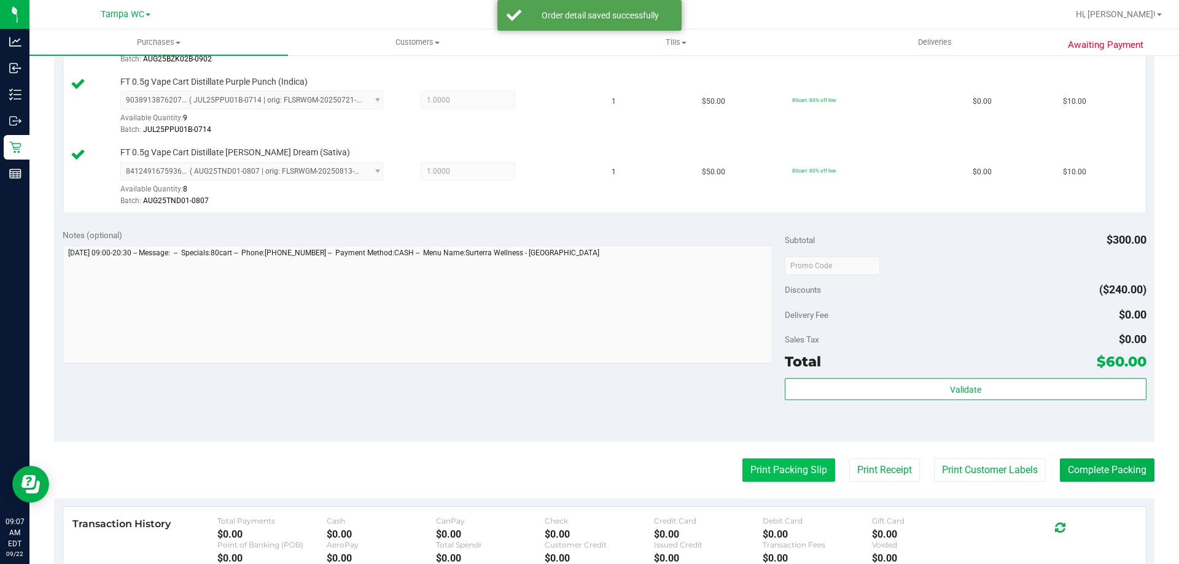
scroll to position [614, 0]
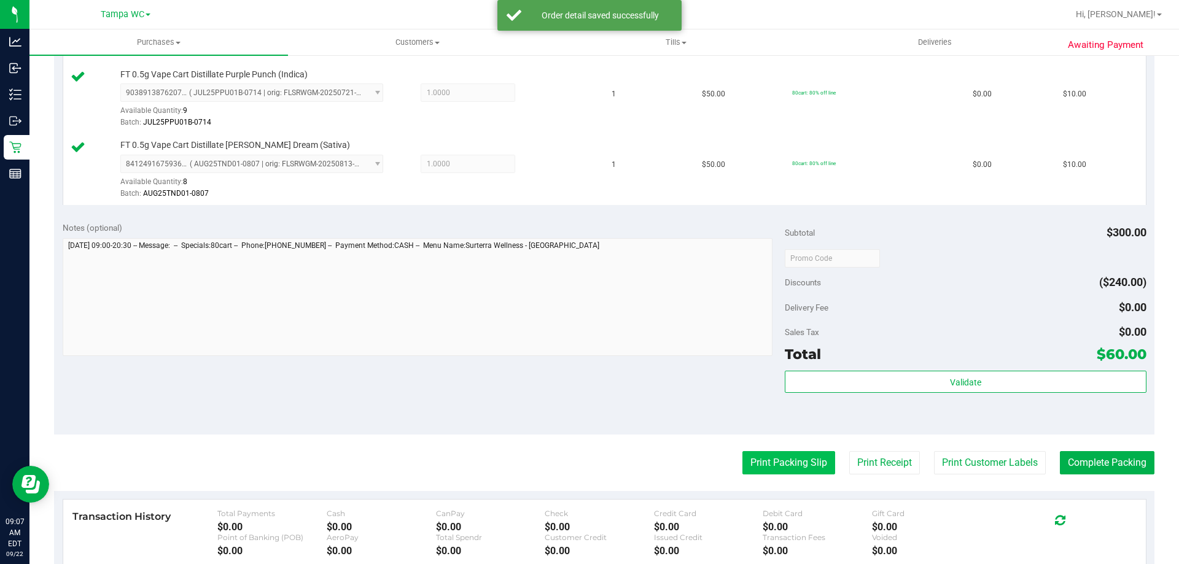
click at [772, 473] on button "Print Packing Slip" at bounding box center [788, 462] width 93 height 23
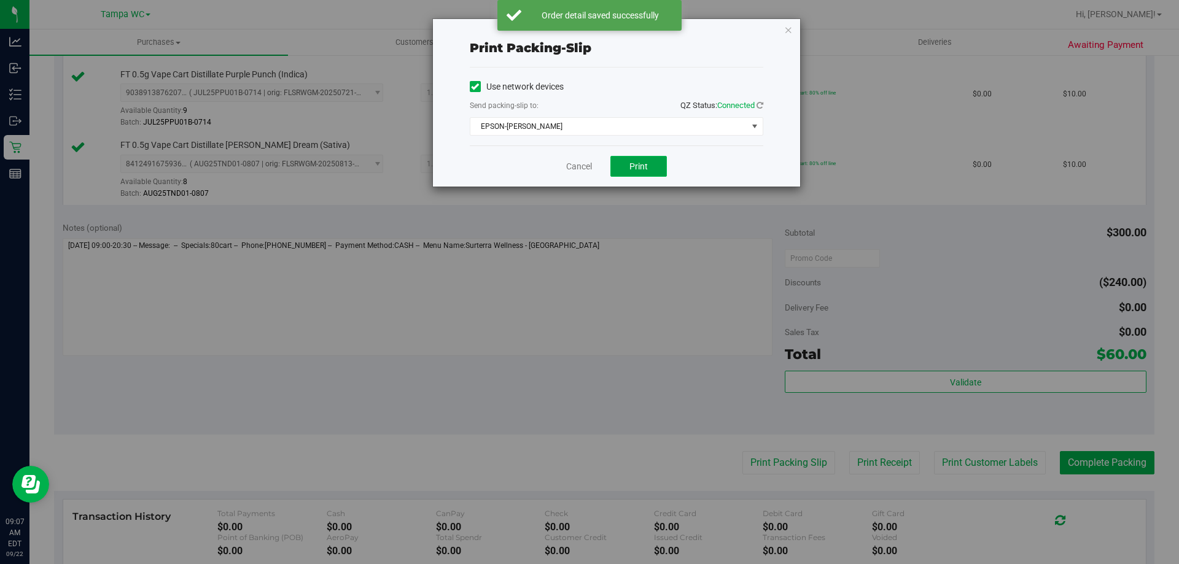
click at [632, 158] on button "Print" at bounding box center [638, 166] width 56 height 21
click at [786, 26] on icon "button" at bounding box center [788, 29] width 9 height 15
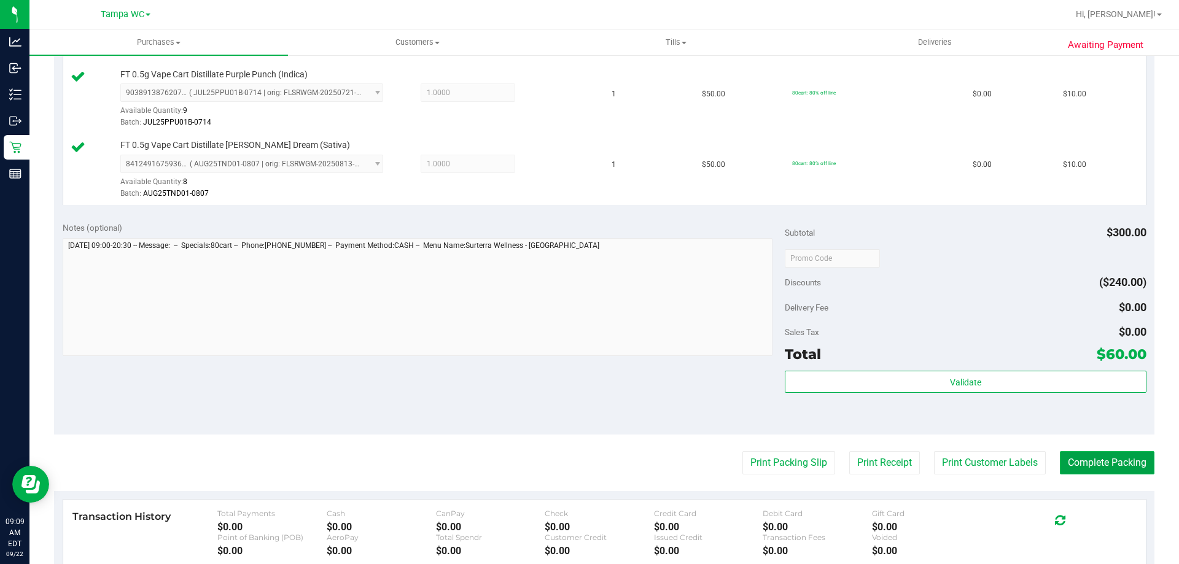
click at [1119, 460] on button "Complete Packing" at bounding box center [1107, 462] width 95 height 23
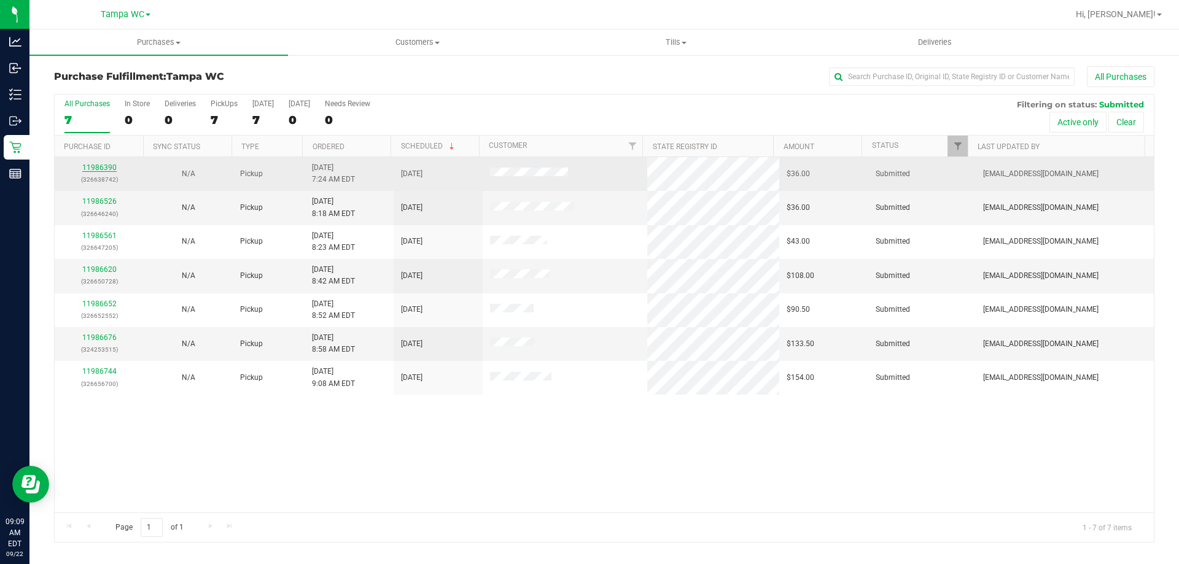
click at [109, 169] on link "11986390" at bounding box center [99, 167] width 34 height 9
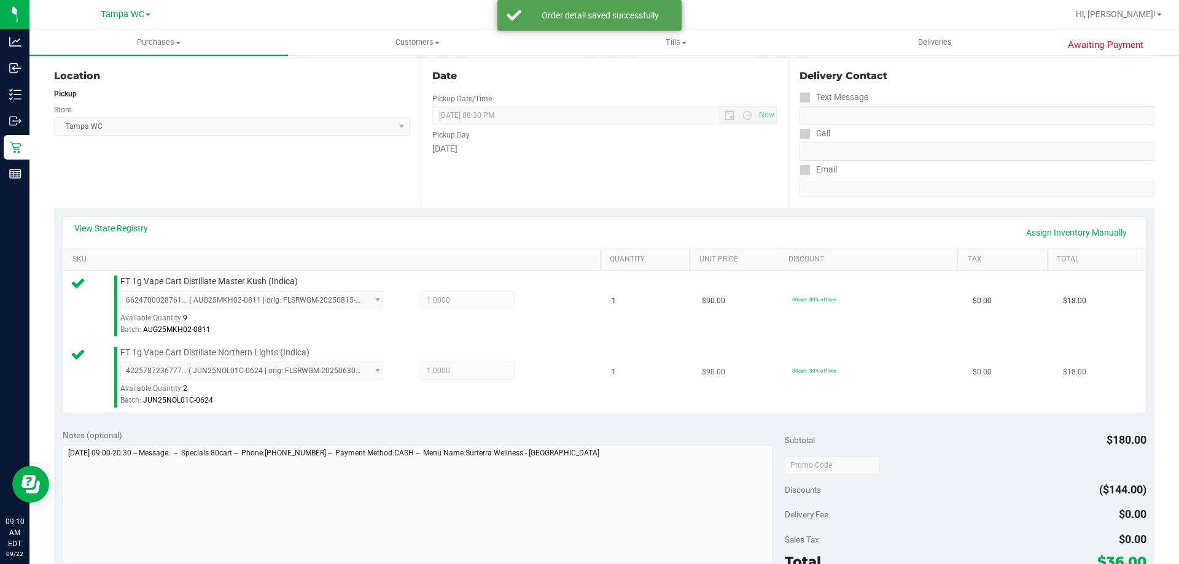
scroll to position [368, 0]
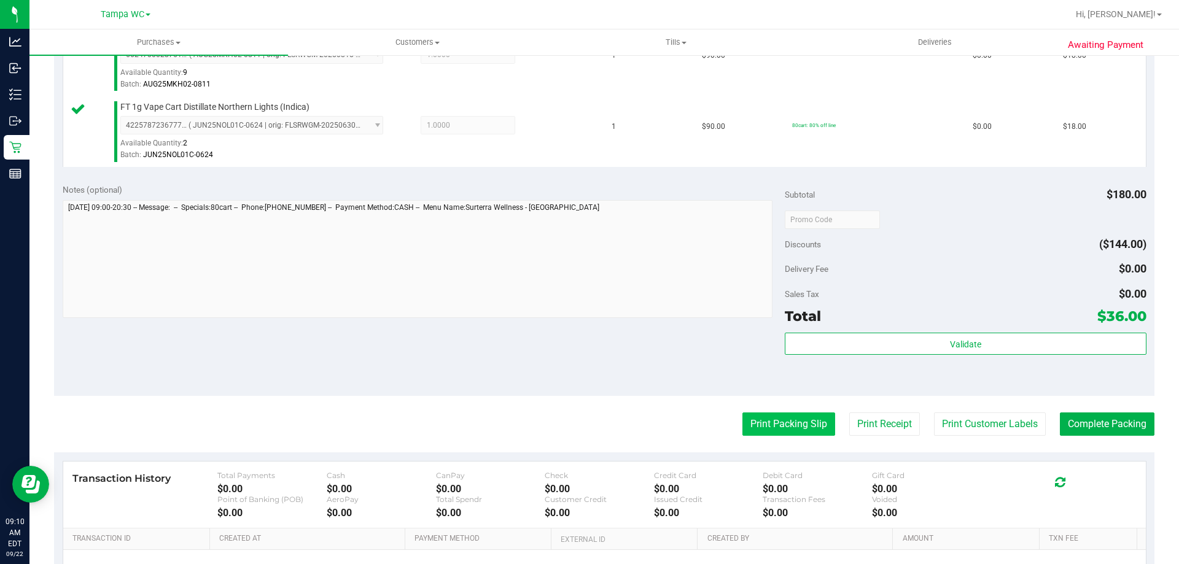
click at [802, 431] on button "Print Packing Slip" at bounding box center [788, 424] width 93 height 23
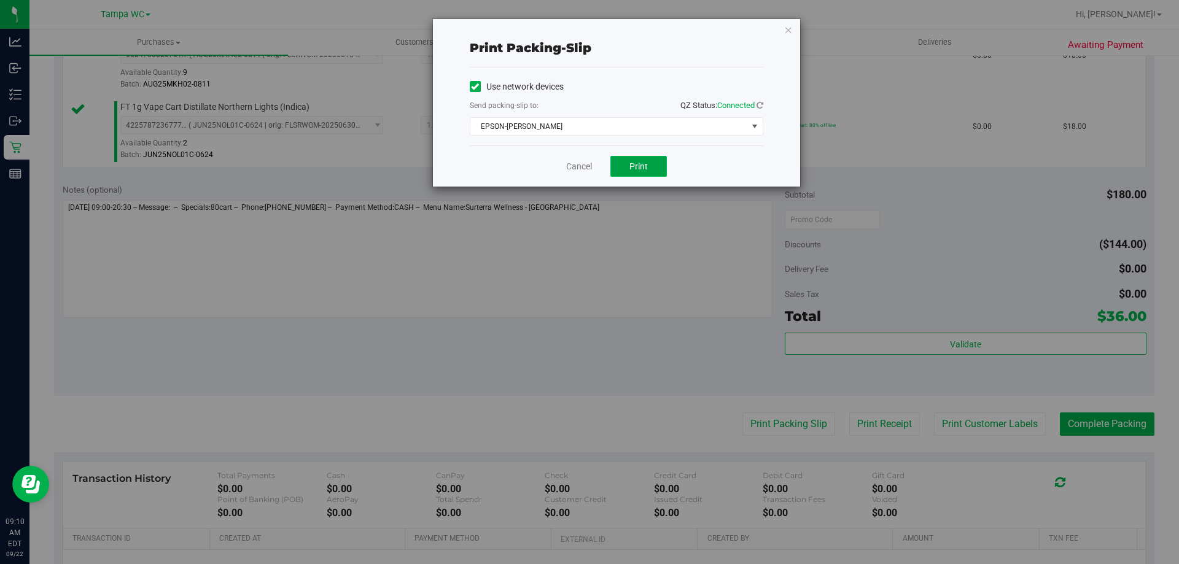
click at [654, 175] on button "Print" at bounding box center [638, 166] width 56 height 21
click at [792, 33] on icon "button" at bounding box center [788, 29] width 9 height 15
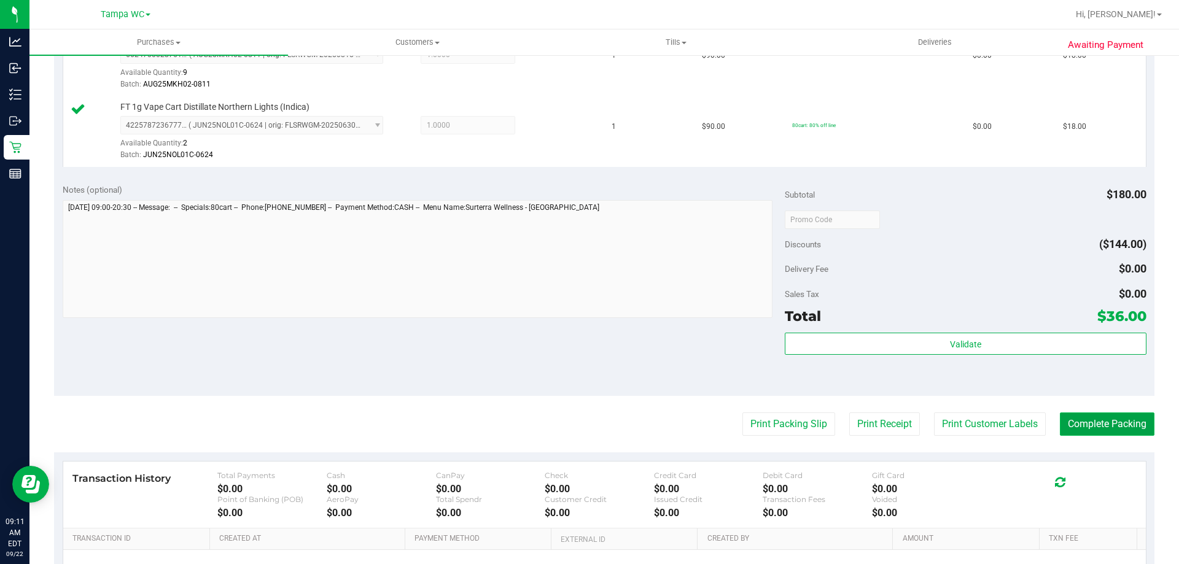
click at [1107, 421] on button "Complete Packing" at bounding box center [1107, 424] width 95 height 23
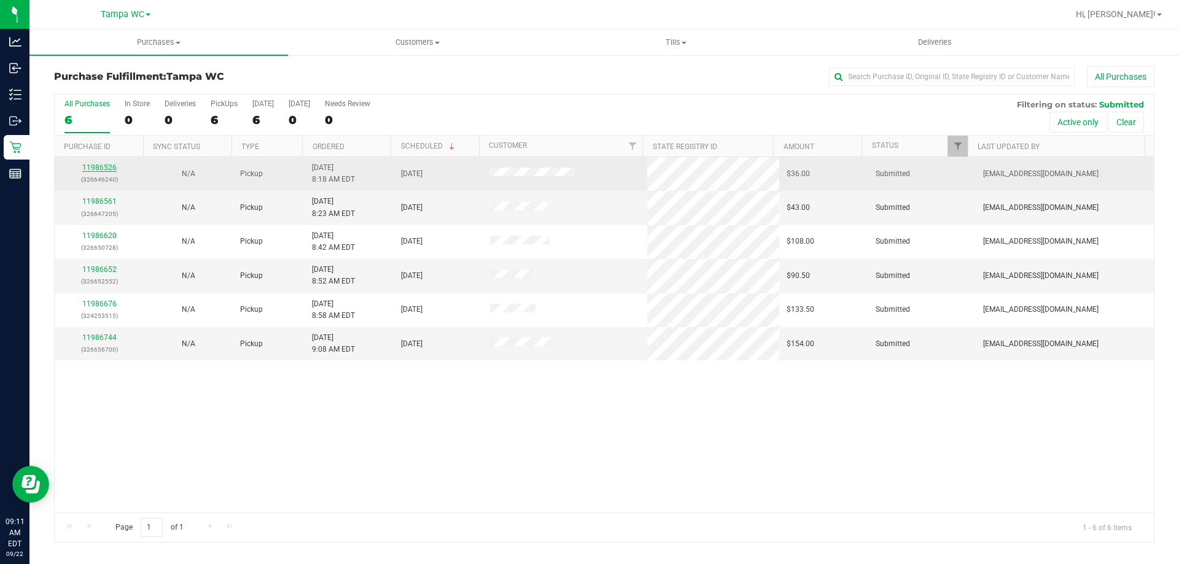
click at [108, 166] on link "11986526" at bounding box center [99, 167] width 34 height 9
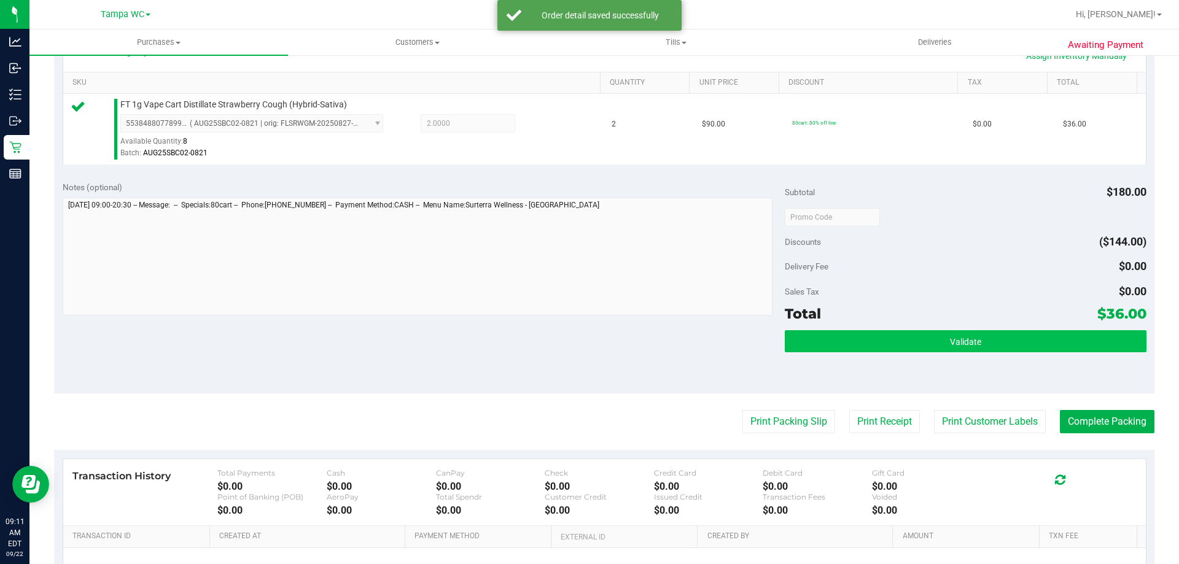
scroll to position [307, 0]
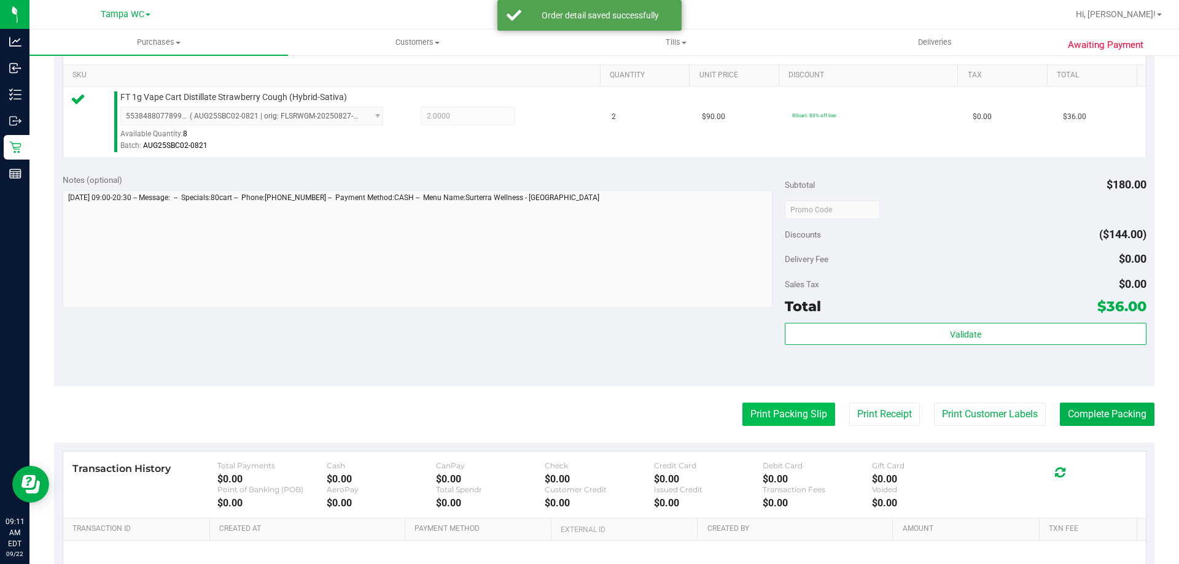
click at [798, 421] on button "Print Packing Slip" at bounding box center [788, 414] width 93 height 23
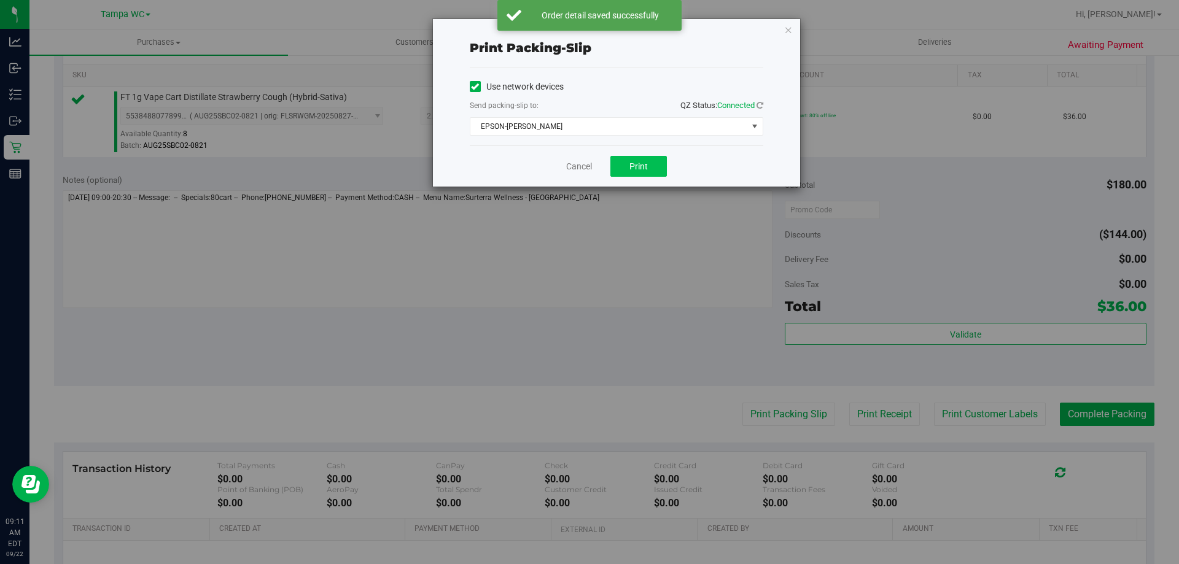
drag, startPoint x: 612, startPoint y: 155, endPoint x: 618, endPoint y: 160, distance: 8.4
click at [618, 160] on div "Cancel Print" at bounding box center [617, 166] width 294 height 41
click at [621, 160] on button "Print" at bounding box center [638, 166] width 56 height 21
click at [786, 25] on icon "button" at bounding box center [788, 29] width 9 height 15
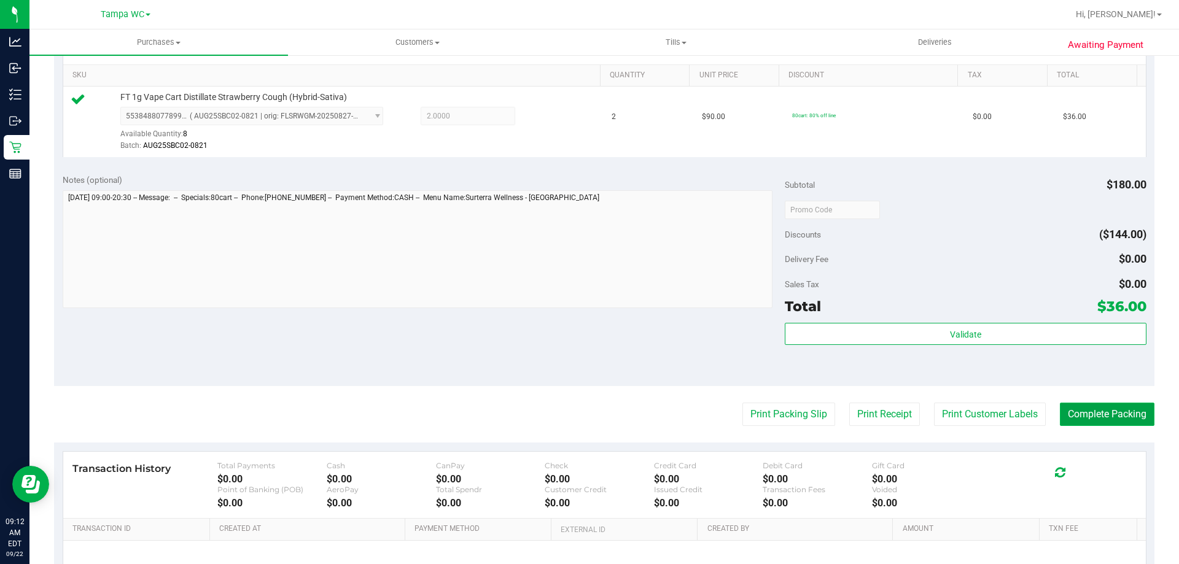
click at [1107, 415] on button "Complete Packing" at bounding box center [1107, 414] width 95 height 23
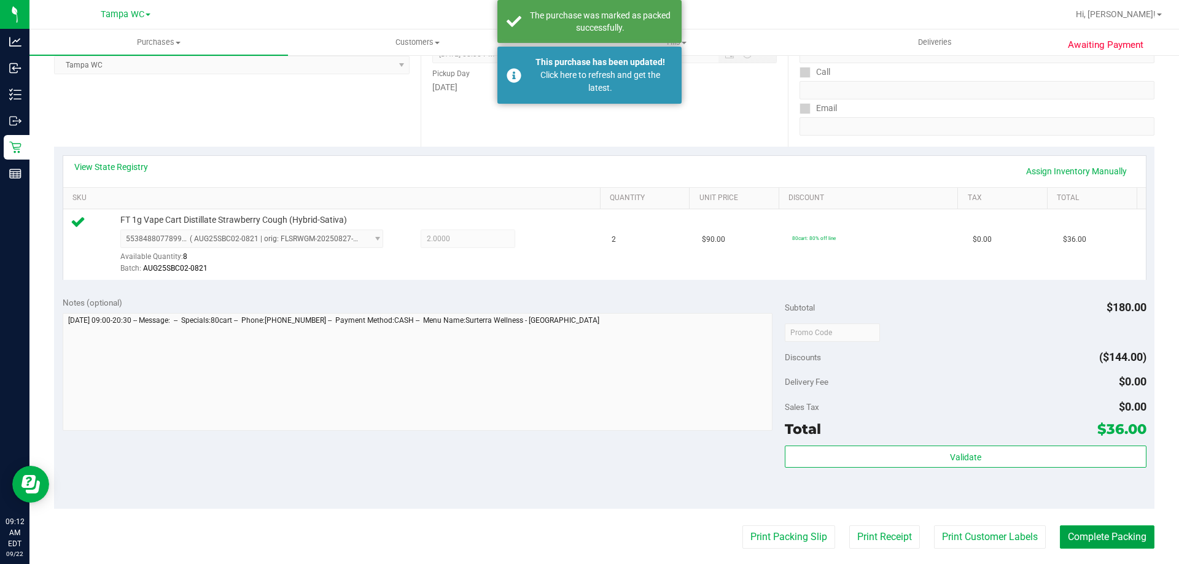
scroll to position [63, 0]
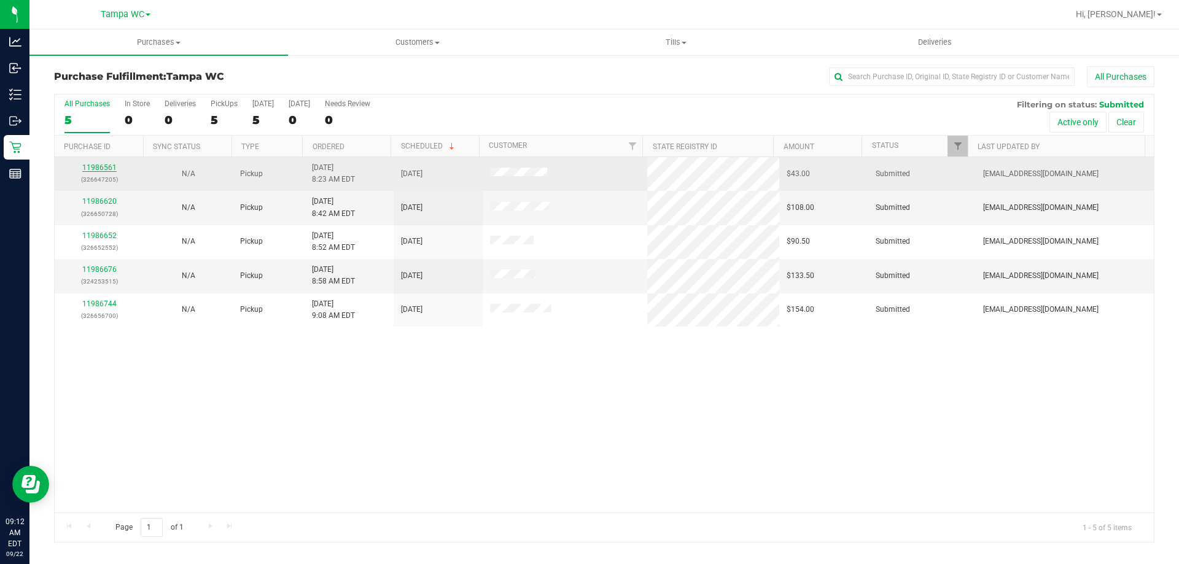
click at [105, 169] on link "11986561" at bounding box center [99, 167] width 34 height 9
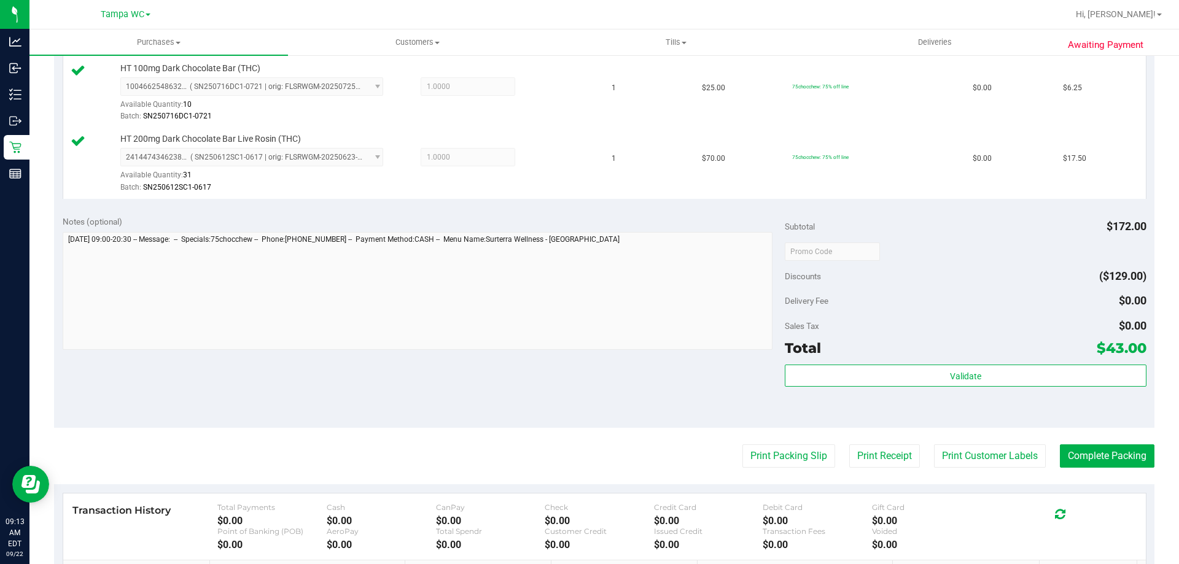
scroll to position [553, 0]
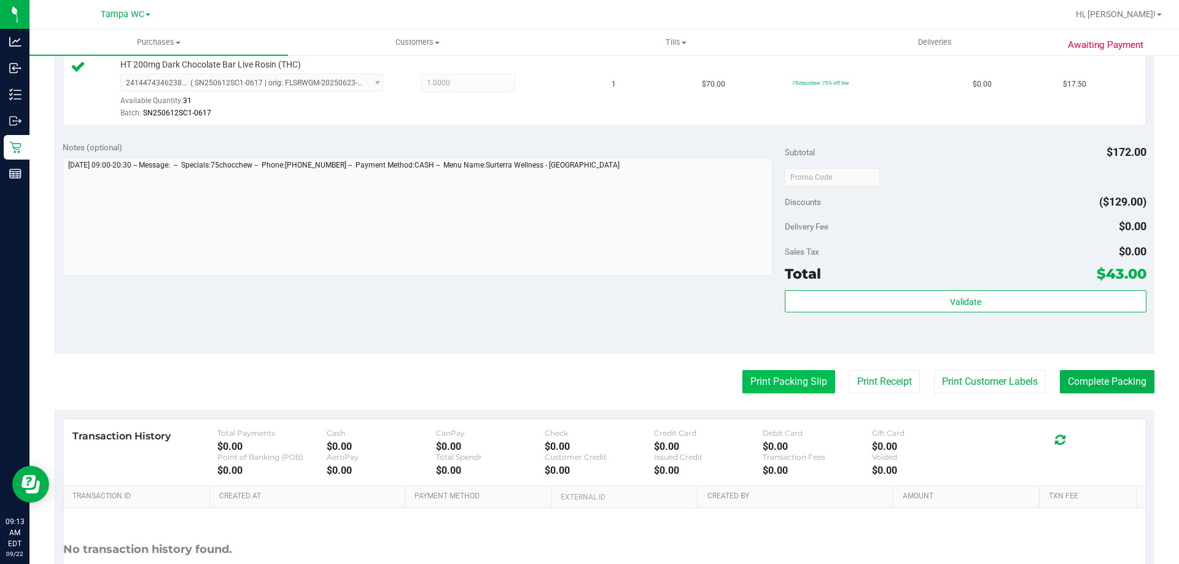
click at [772, 373] on button "Print Packing Slip" at bounding box center [788, 381] width 93 height 23
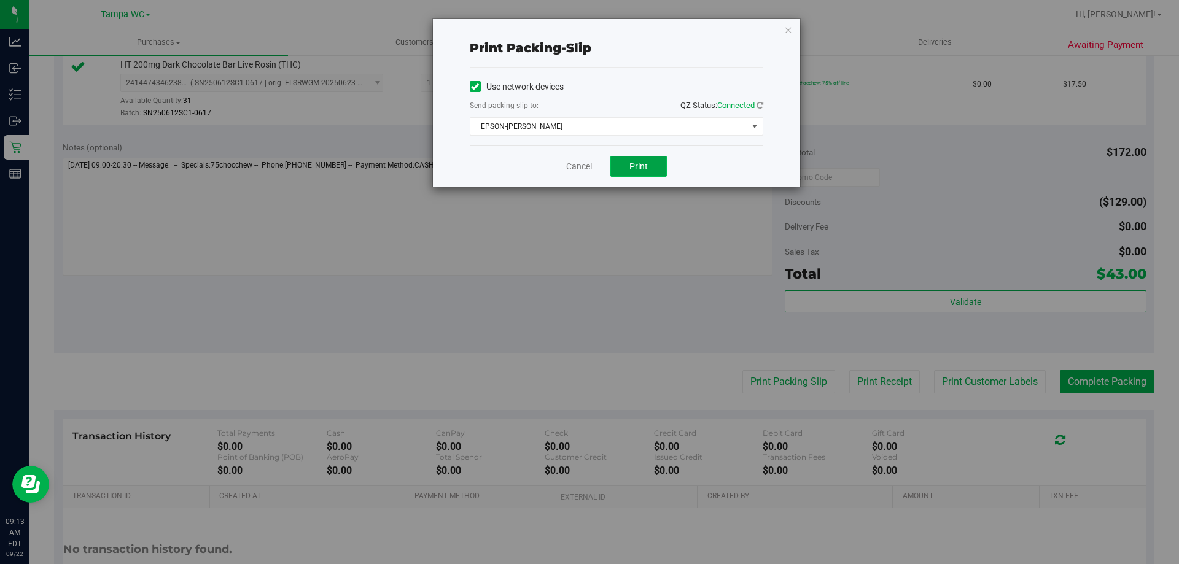
click at [625, 159] on button "Print" at bounding box center [638, 166] width 56 height 21
click at [788, 35] on icon "button" at bounding box center [788, 29] width 9 height 15
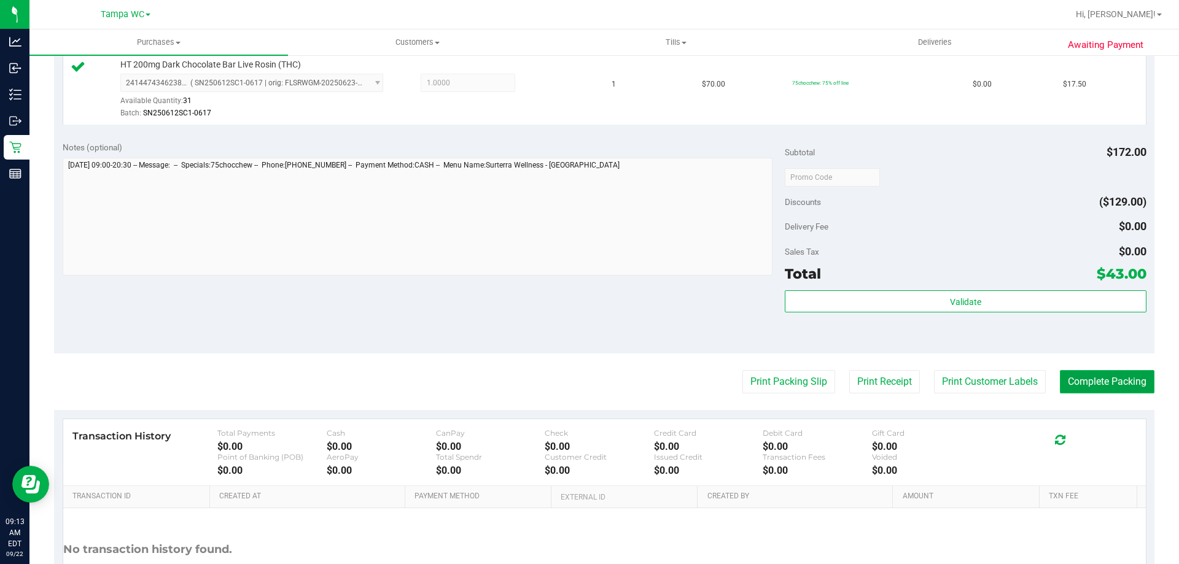
click at [1065, 377] on button "Complete Packing" at bounding box center [1107, 381] width 95 height 23
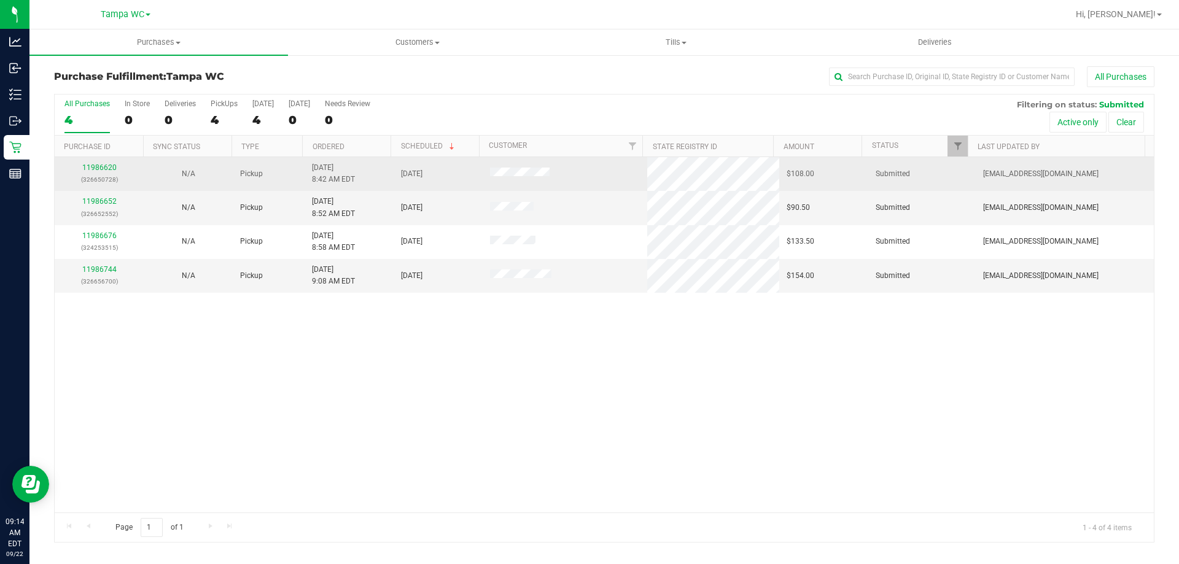
click at [101, 179] on p "(326650728)" at bounding box center [99, 180] width 74 height 12
click at [101, 171] on link "11986620" at bounding box center [99, 167] width 34 height 9
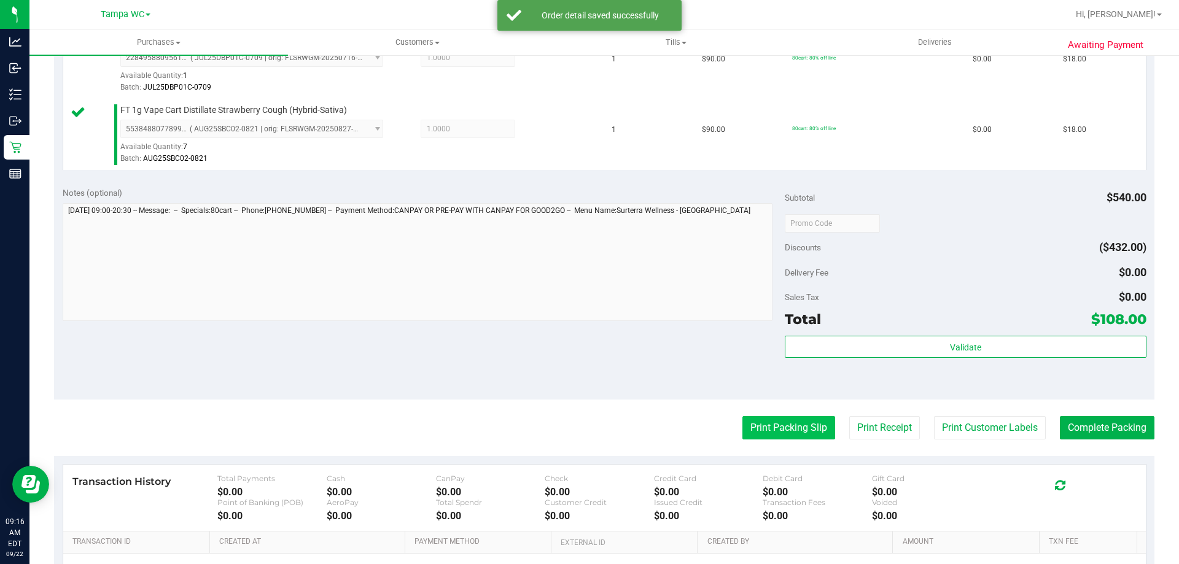
scroll to position [676, 0]
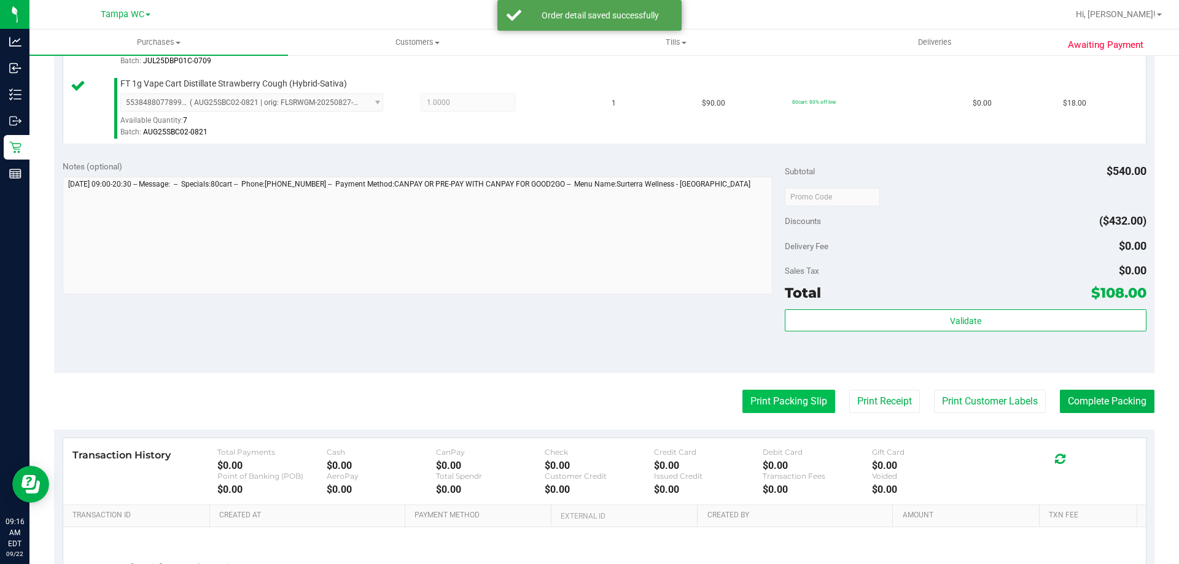
click at [812, 400] on button "Print Packing Slip" at bounding box center [788, 401] width 93 height 23
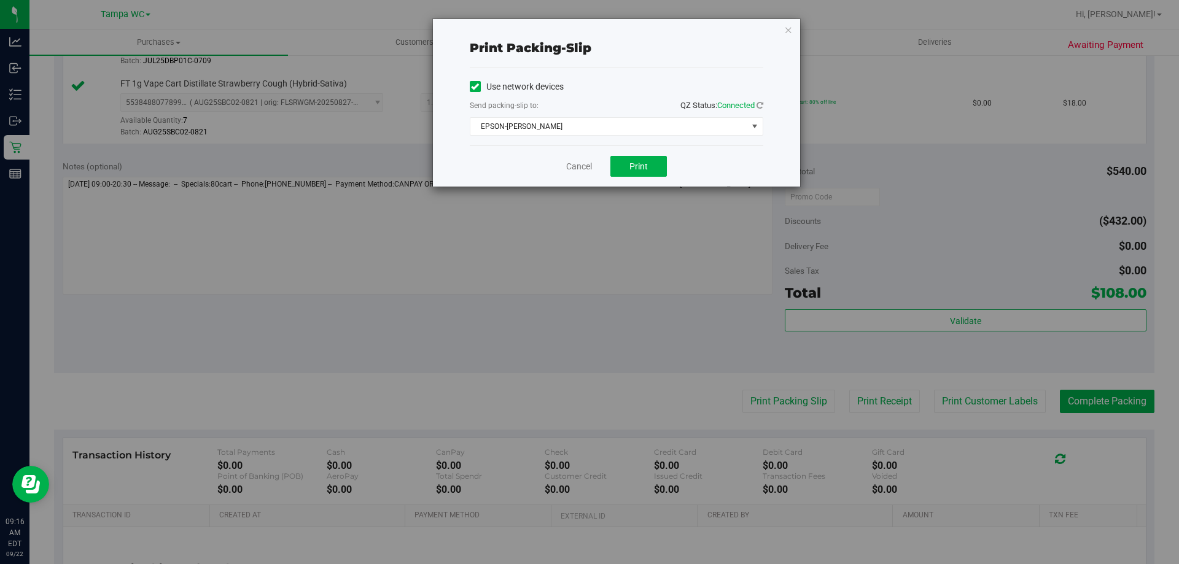
click at [670, 163] on div "Cancel Print" at bounding box center [617, 166] width 294 height 41
click at [671, 164] on div "Cancel Print" at bounding box center [617, 166] width 294 height 41
click at [655, 163] on button "Print" at bounding box center [638, 166] width 56 height 21
click at [792, 34] on icon "button" at bounding box center [788, 29] width 9 height 15
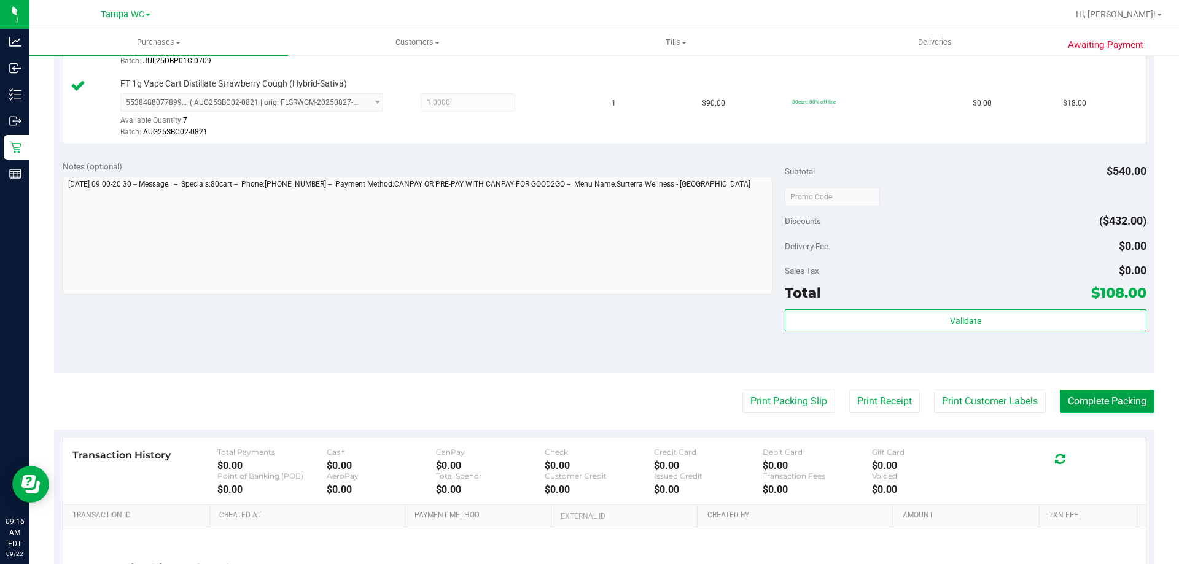
click at [1104, 394] on button "Complete Packing" at bounding box center [1107, 401] width 95 height 23
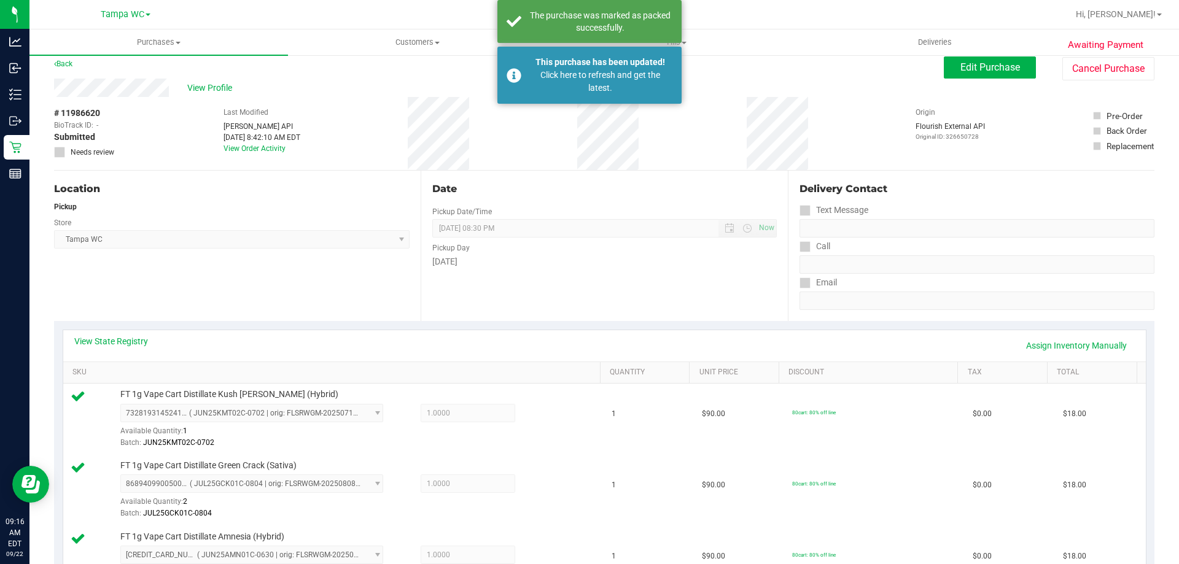
scroll to position [0, 0]
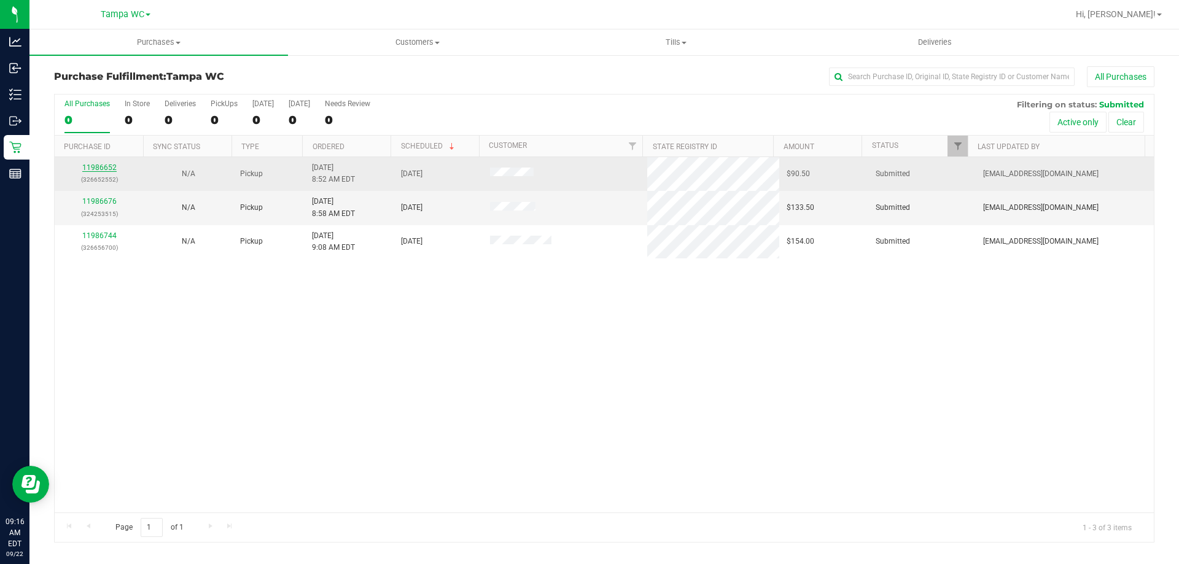
click at [107, 166] on link "11986652" at bounding box center [99, 167] width 34 height 9
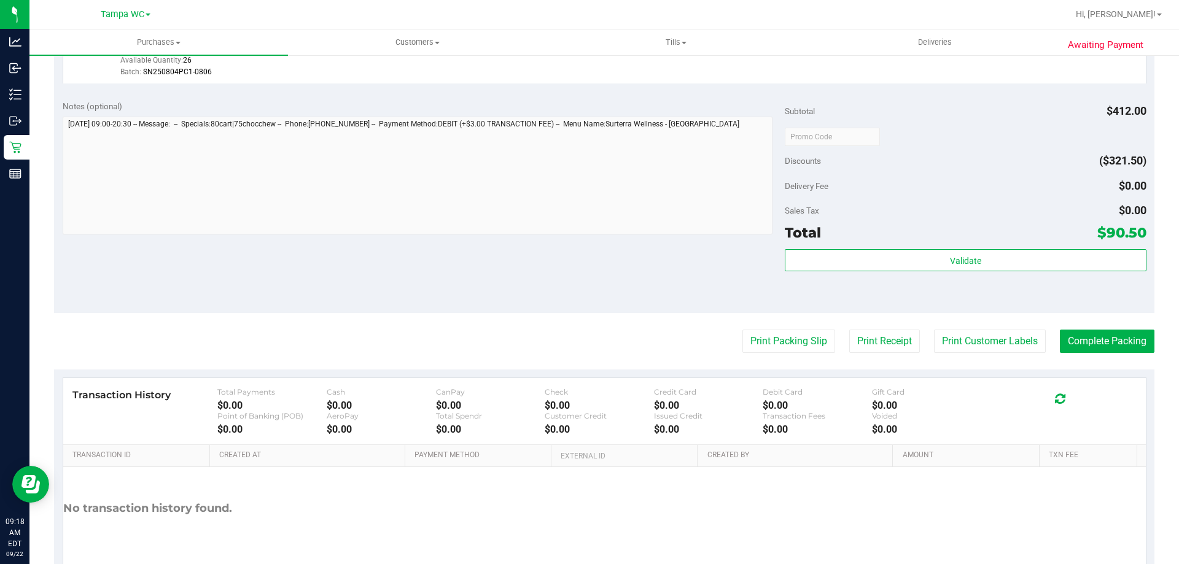
scroll to position [737, 0]
click at [757, 349] on button "Print Packing Slip" at bounding box center [788, 340] width 93 height 23
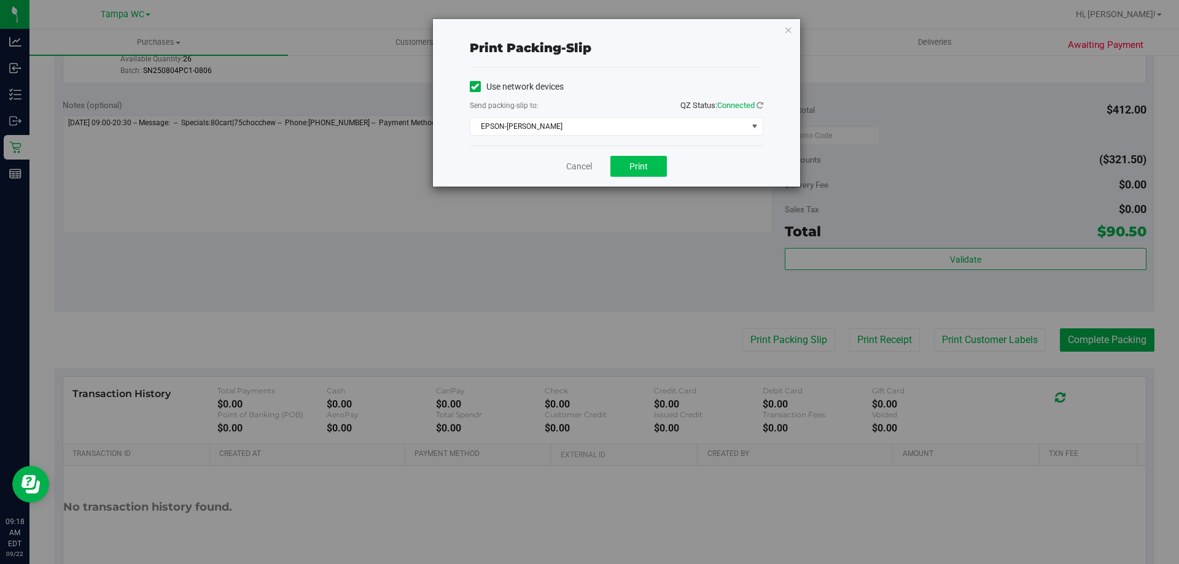
click at [644, 168] on span "Print" at bounding box center [638, 167] width 18 height 10
click at [781, 28] on div "Print packing-slip Use network devices Send packing-slip to: QZ Status: Connect…" at bounding box center [616, 103] width 367 height 168
click at [790, 27] on icon "button" at bounding box center [788, 29] width 9 height 15
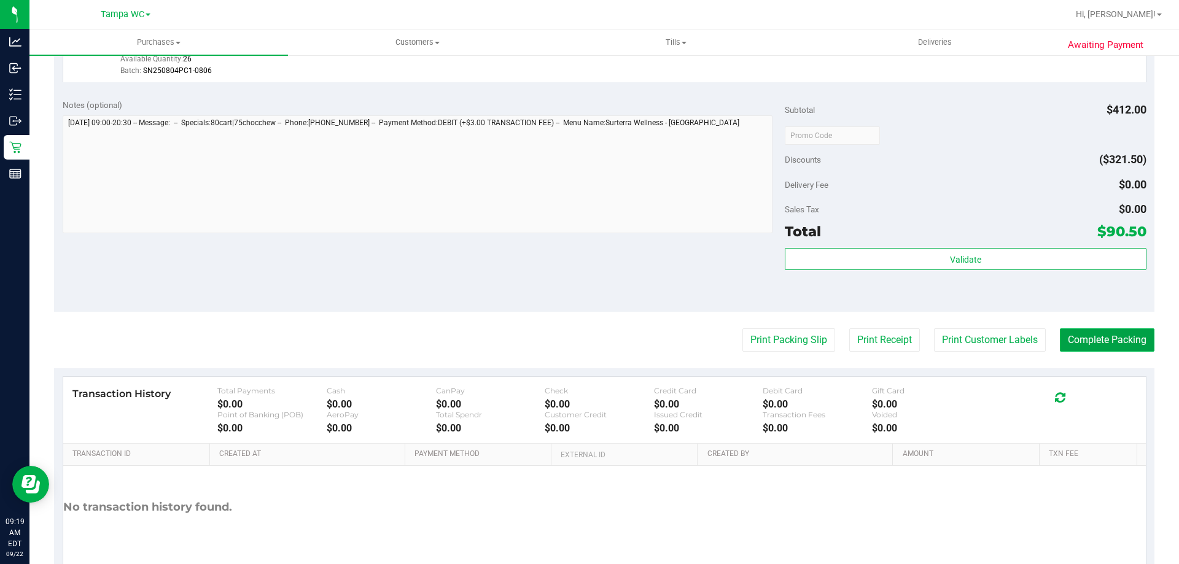
click at [1097, 349] on button "Complete Packing" at bounding box center [1107, 340] width 95 height 23
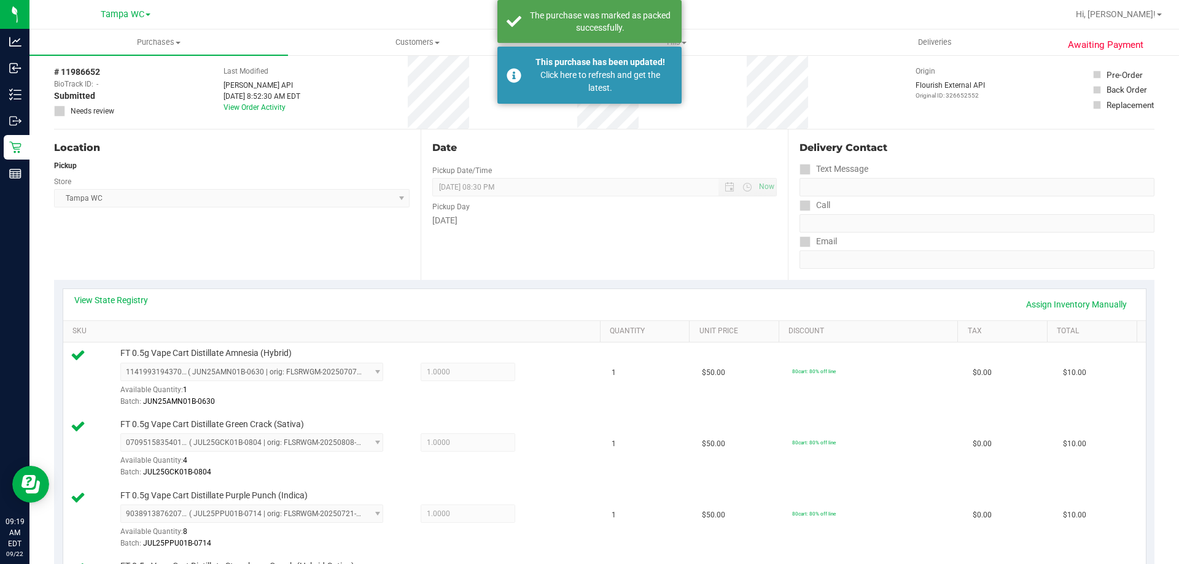
scroll to position [0, 0]
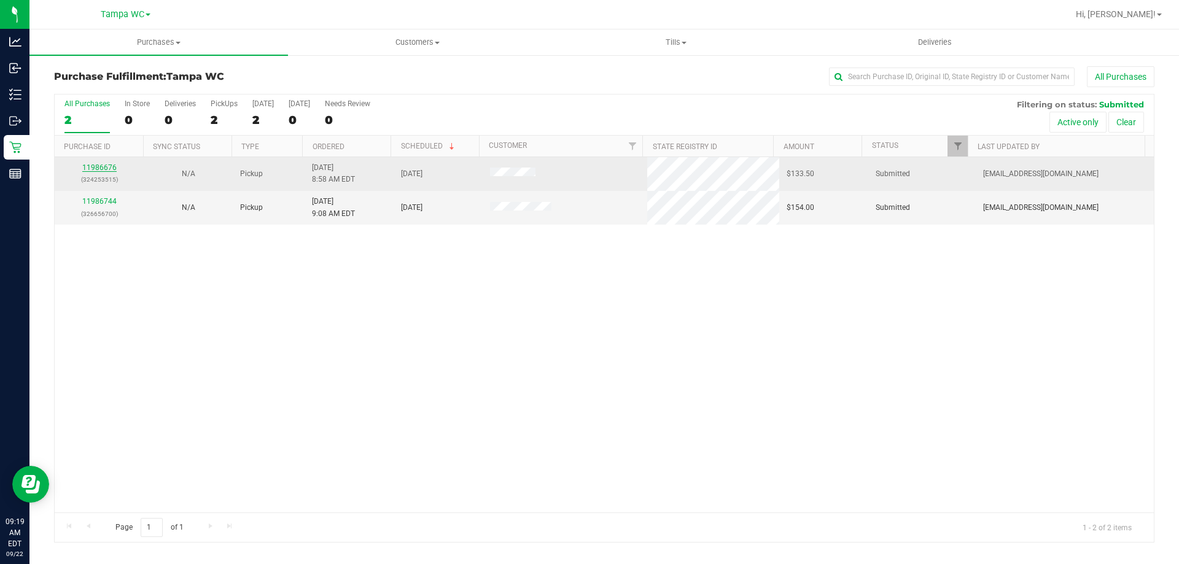
click at [105, 165] on link "11986676" at bounding box center [99, 167] width 34 height 9
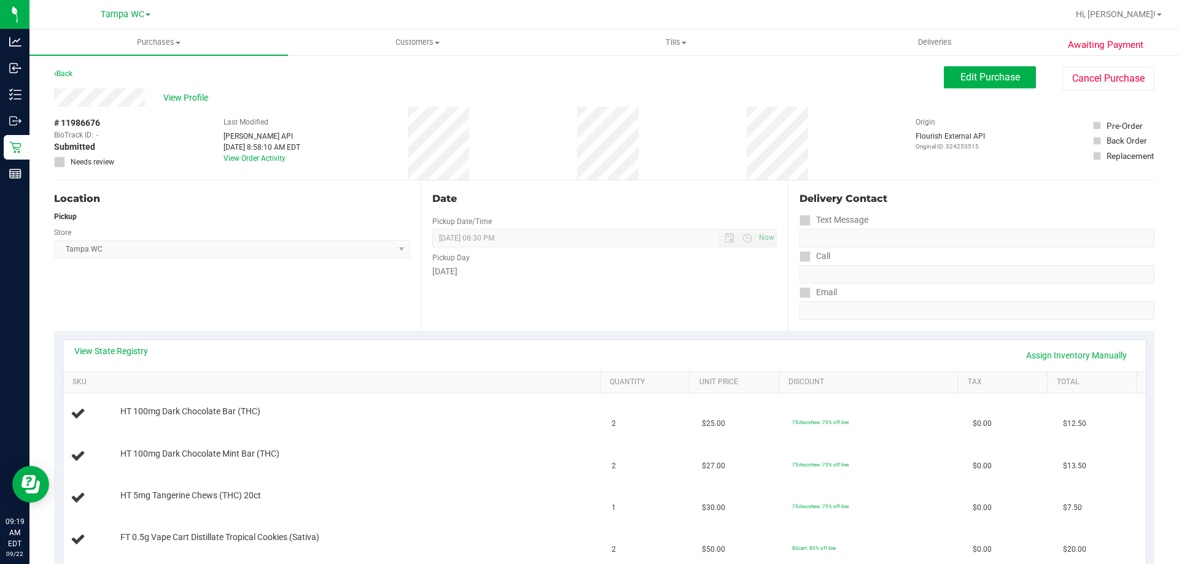
click at [79, 71] on div "Back Edit Purchase Cancel Purchase" at bounding box center [604, 77] width 1100 height 22
click at [66, 71] on link "Back" at bounding box center [63, 73] width 18 height 9
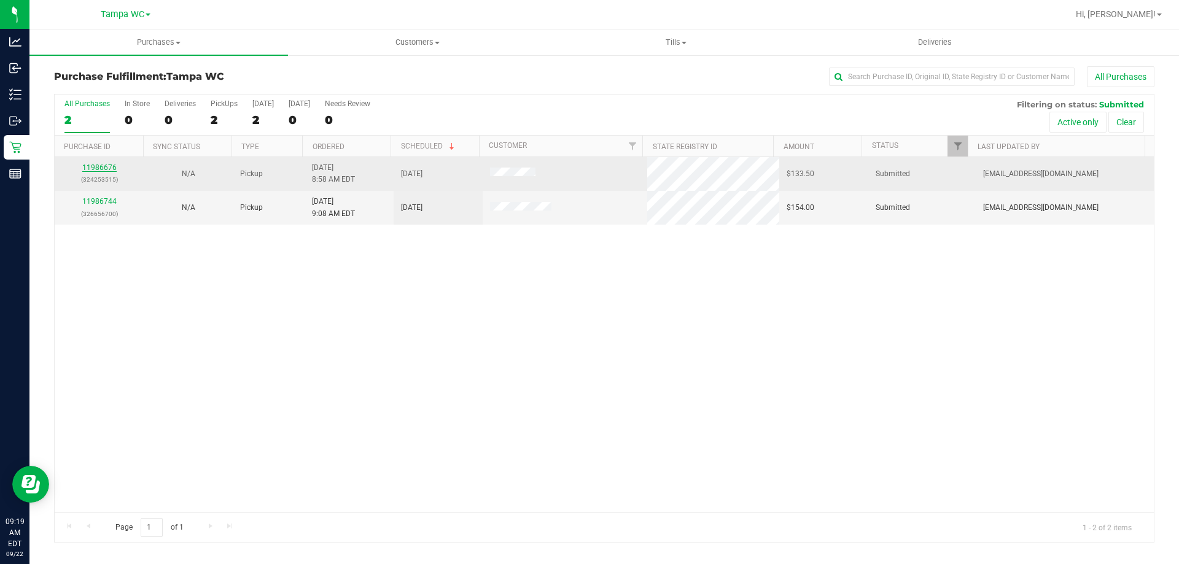
drag, startPoint x: 115, startPoint y: 168, endPoint x: 82, endPoint y: 167, distance: 33.2
click at [114, 167] on div "11986676 (324253515)" at bounding box center [99, 173] width 74 height 23
click at [82, 167] on link "11986676" at bounding box center [99, 167] width 34 height 9
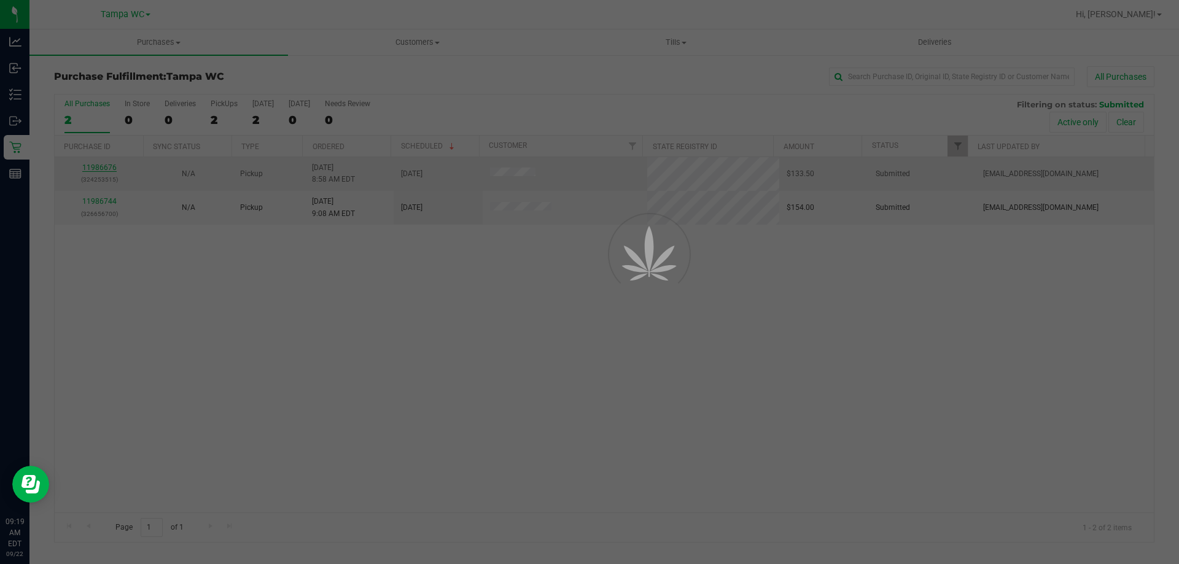
click at [91, 164] on div at bounding box center [589, 282] width 1179 height 564
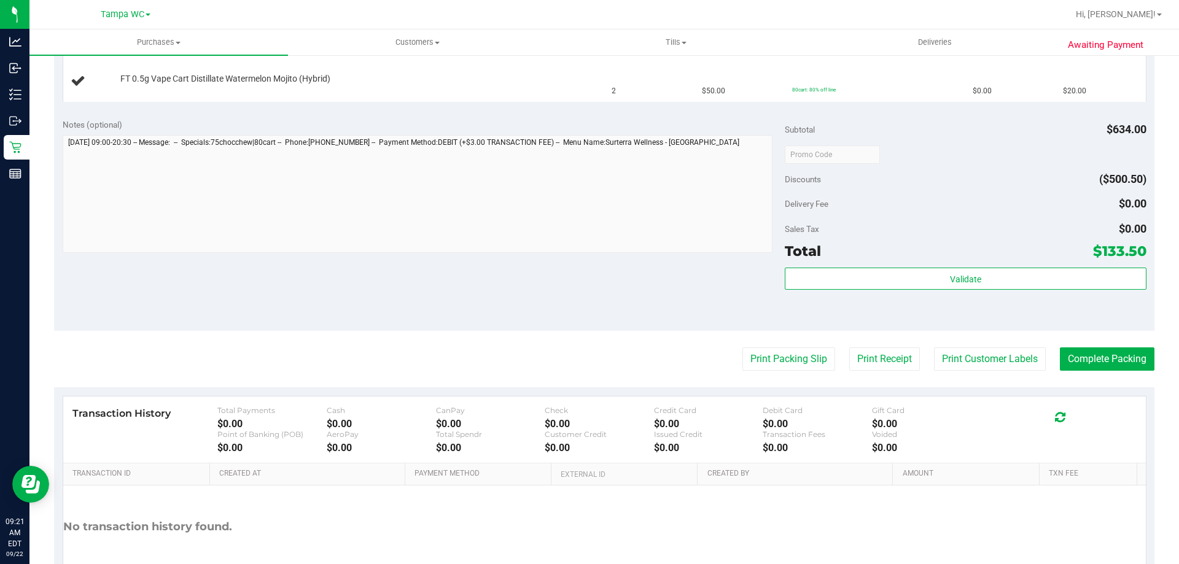
scroll to position [804, 0]
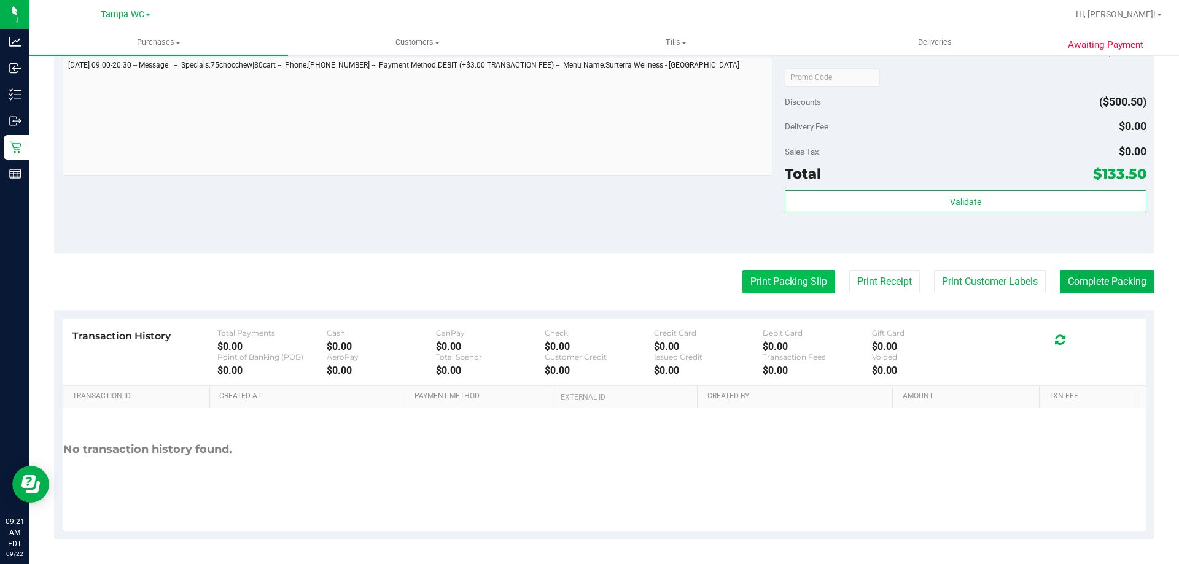
click at [781, 284] on button "Print Packing Slip" at bounding box center [788, 281] width 93 height 23
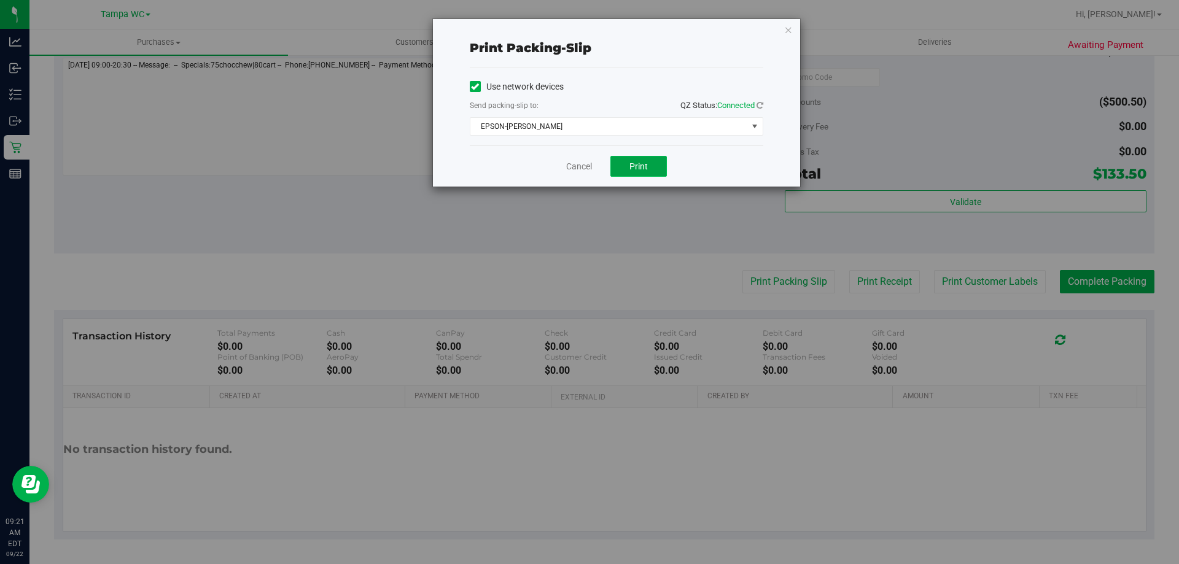
click at [633, 162] on span "Print" at bounding box center [638, 167] width 18 height 10
click at [787, 29] on icon "button" at bounding box center [788, 29] width 9 height 15
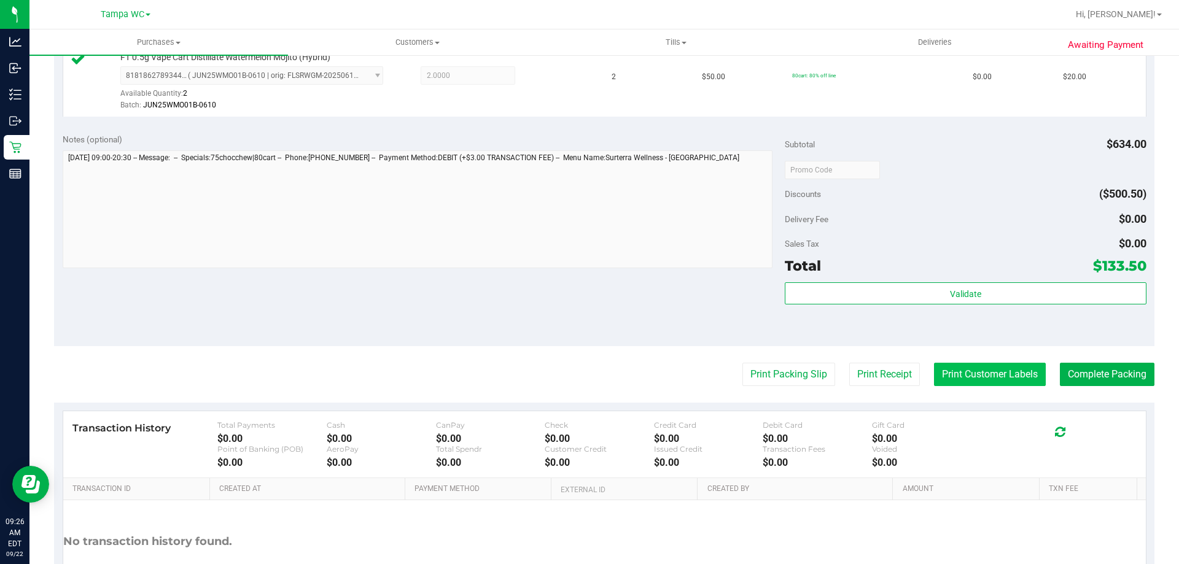
scroll to position [988, 0]
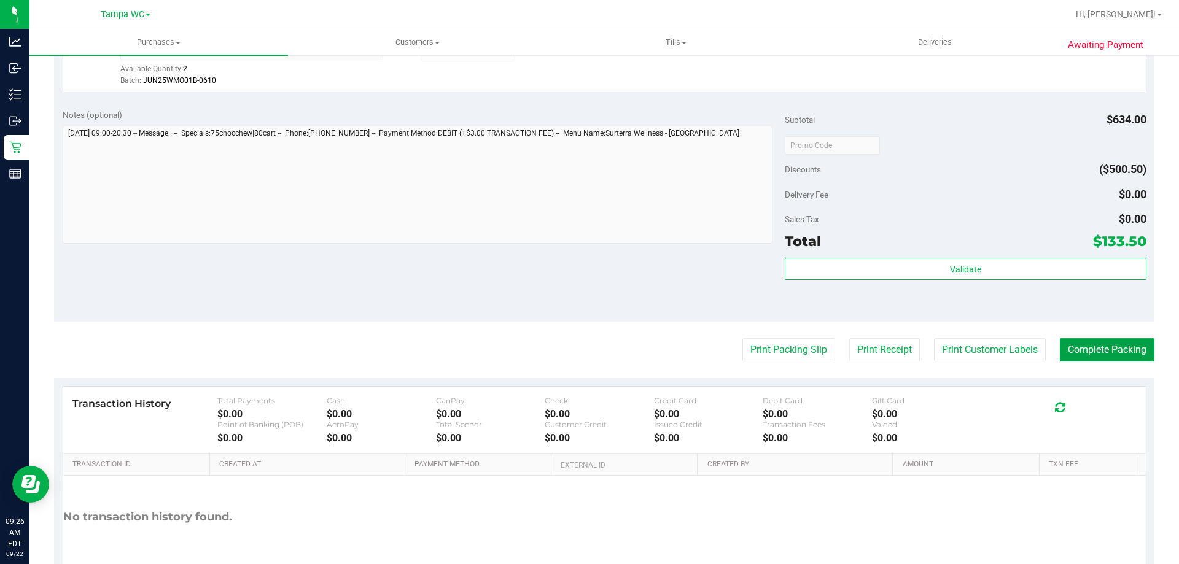
click at [1092, 351] on button "Complete Packing" at bounding box center [1107, 349] width 95 height 23
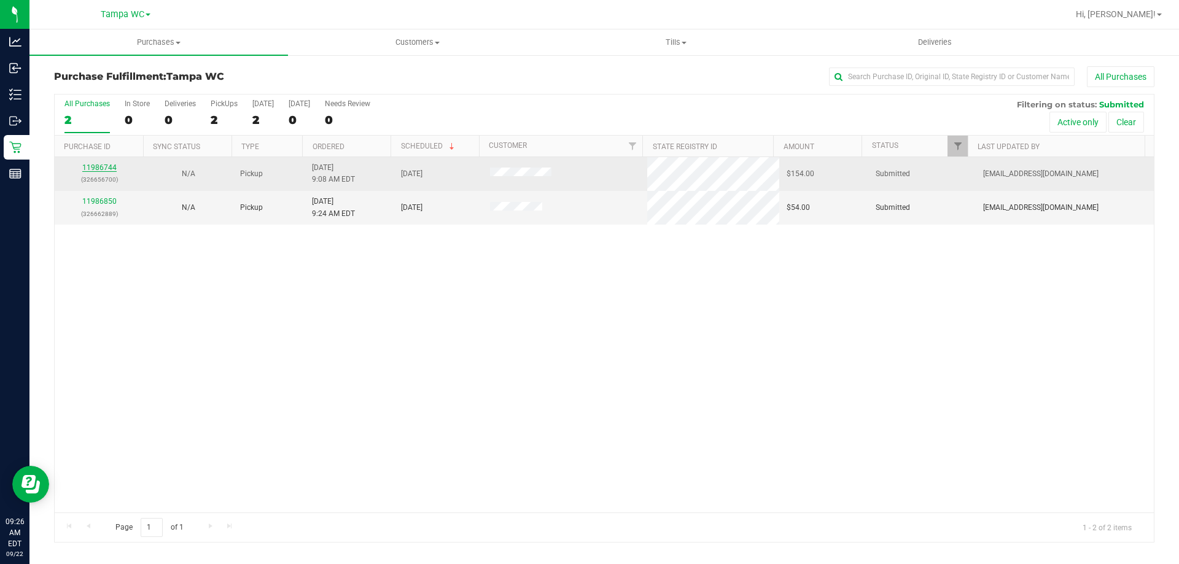
click at [90, 165] on link "11986744" at bounding box center [99, 167] width 34 height 9
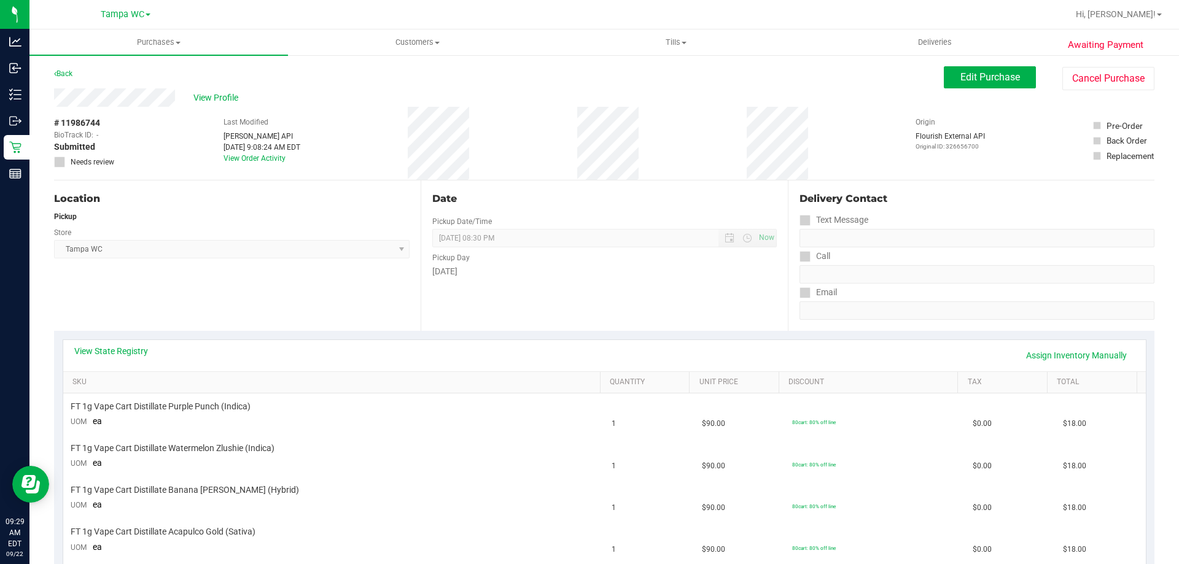
click at [121, 359] on div "View State Registry Assign Inventory Manually" at bounding box center [604, 355] width 1061 height 21
click at [123, 351] on link "View State Registry" at bounding box center [111, 351] width 74 height 12
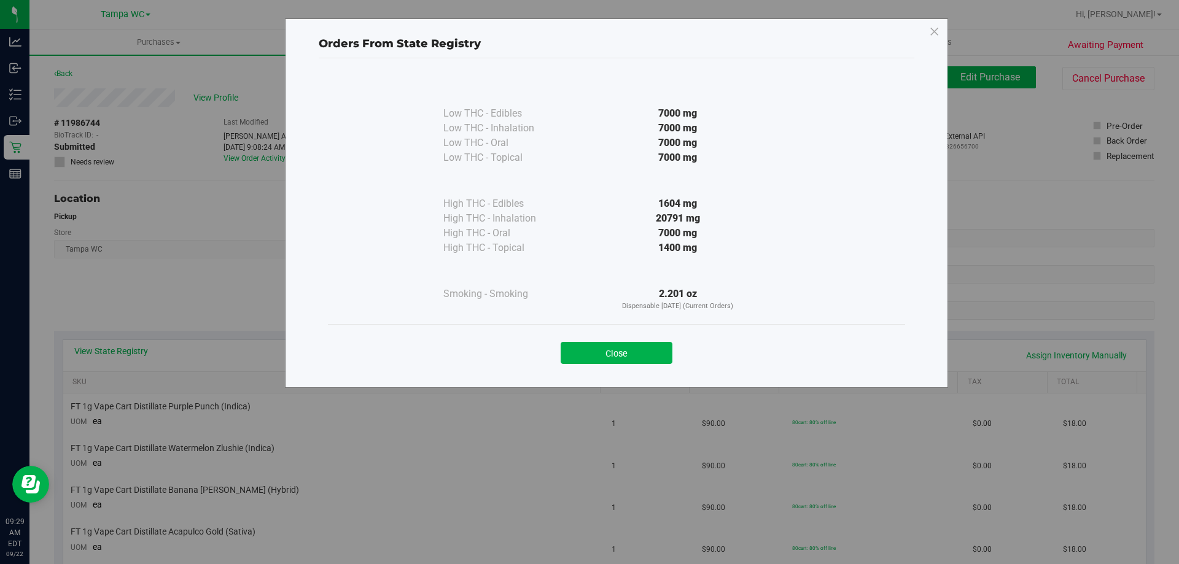
click at [609, 340] on div "Close" at bounding box center [616, 349] width 559 height 31
click at [620, 341] on div "Close" at bounding box center [616, 349] width 559 height 31
click at [622, 344] on div "Close" at bounding box center [616, 349] width 559 height 31
click at [623, 346] on button "Close" at bounding box center [617, 353] width 112 height 22
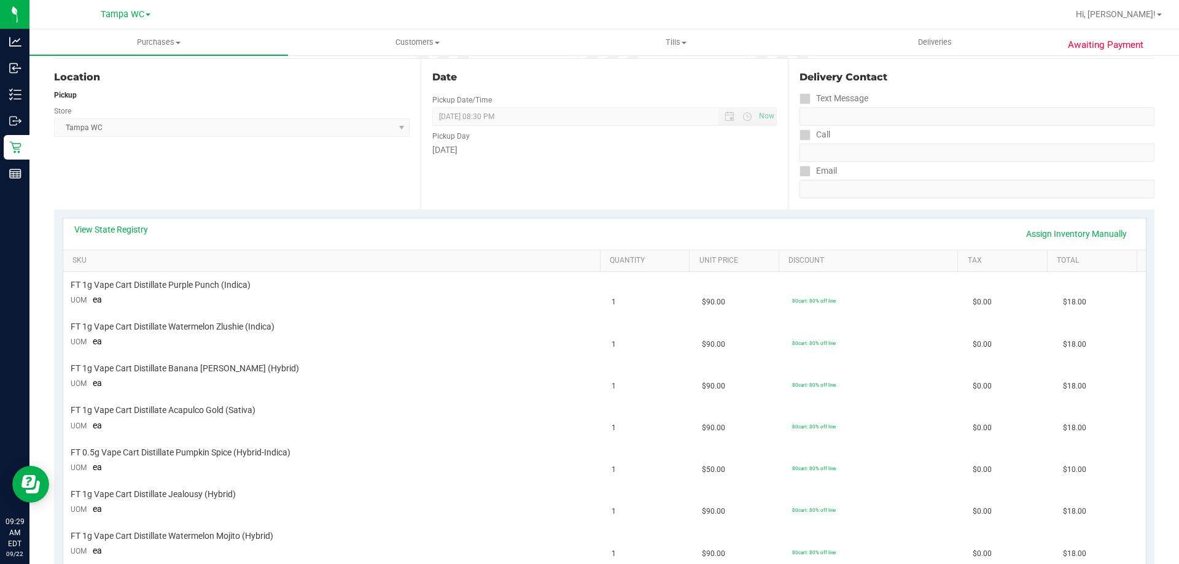
scroll to position [61, 0]
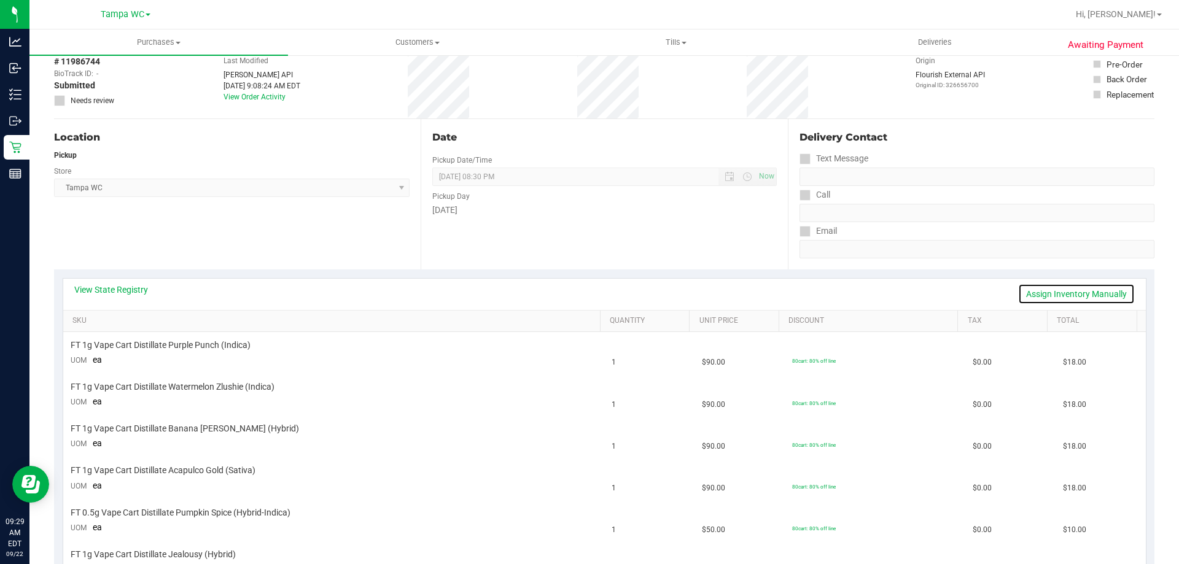
click at [1073, 296] on link "Assign Inventory Manually" at bounding box center [1076, 294] width 117 height 21
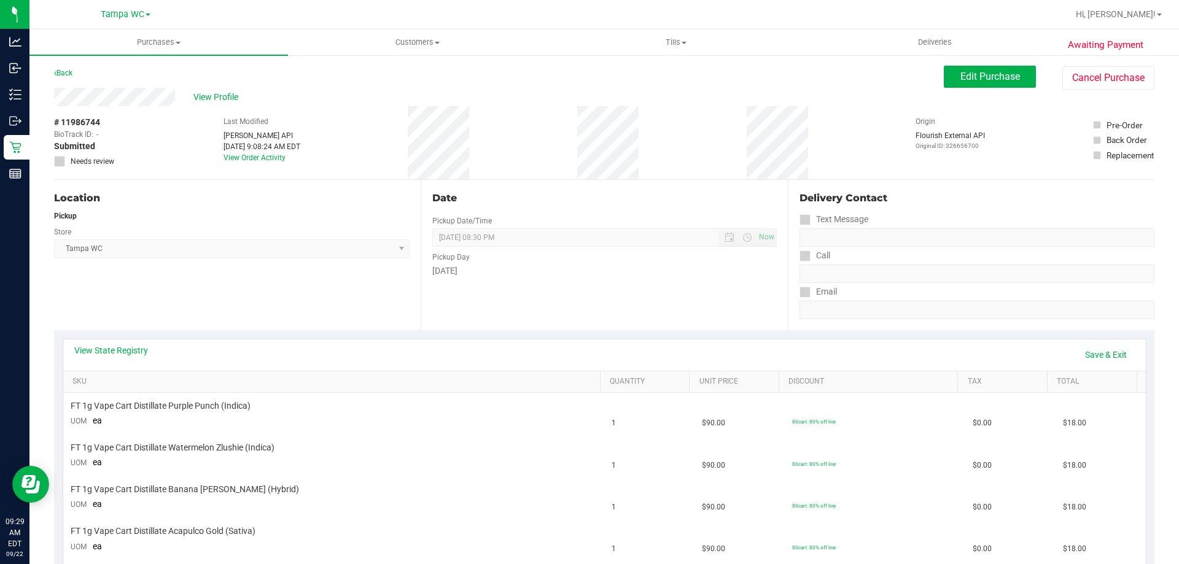
scroll to position [0, 0]
click at [64, 72] on link "Back" at bounding box center [63, 73] width 18 height 9
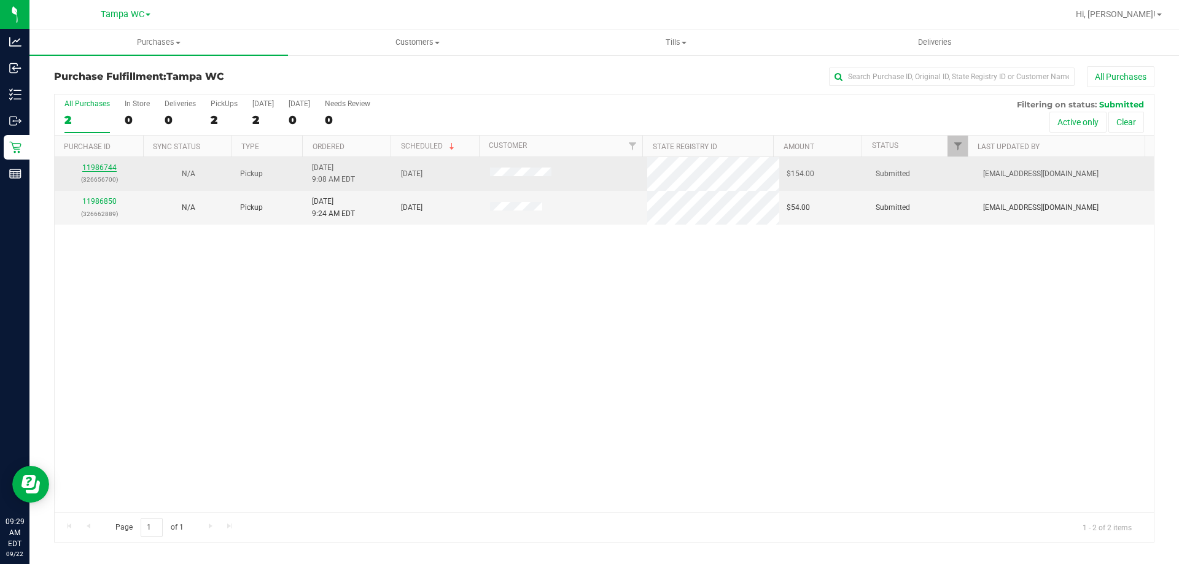
click at [111, 166] on link "11986744" at bounding box center [99, 167] width 34 height 9
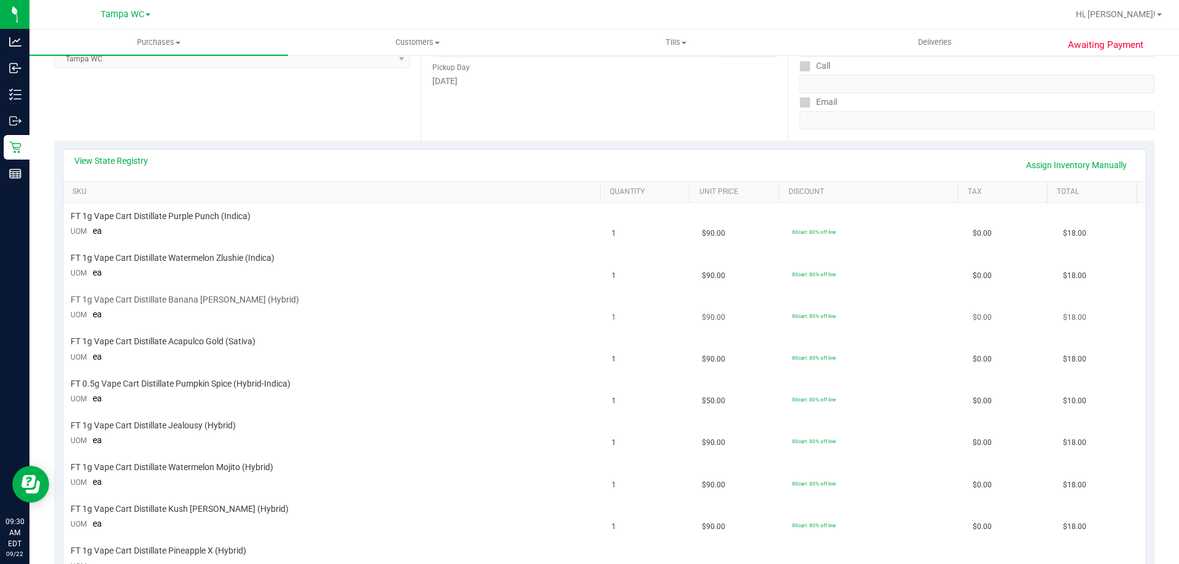
scroll to position [246, 0]
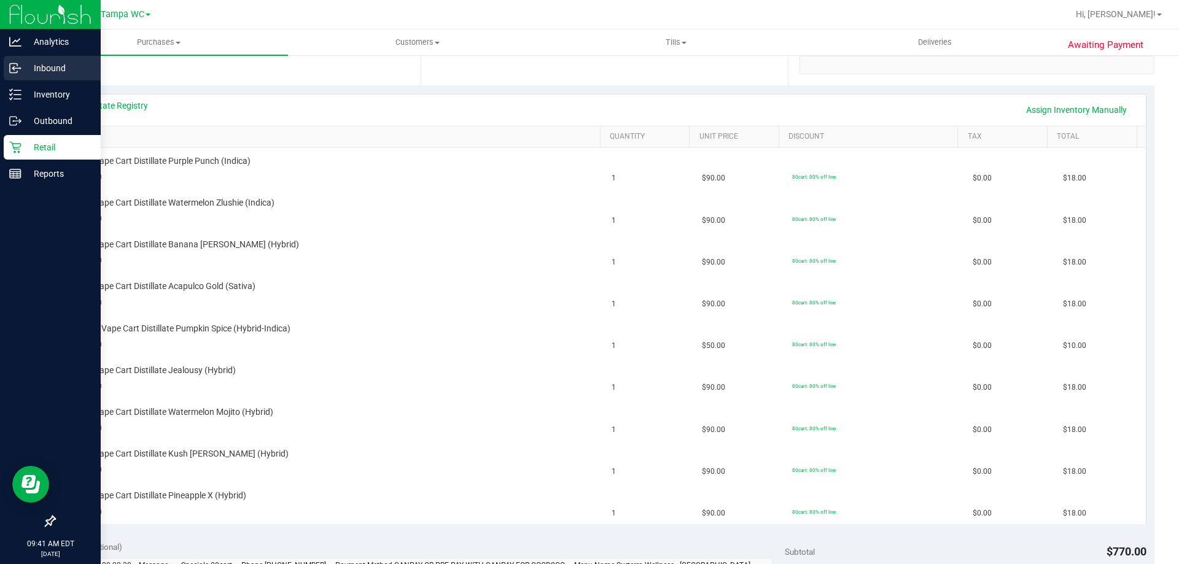
click at [59, 72] on p "Inbound" at bounding box center [58, 68] width 74 height 15
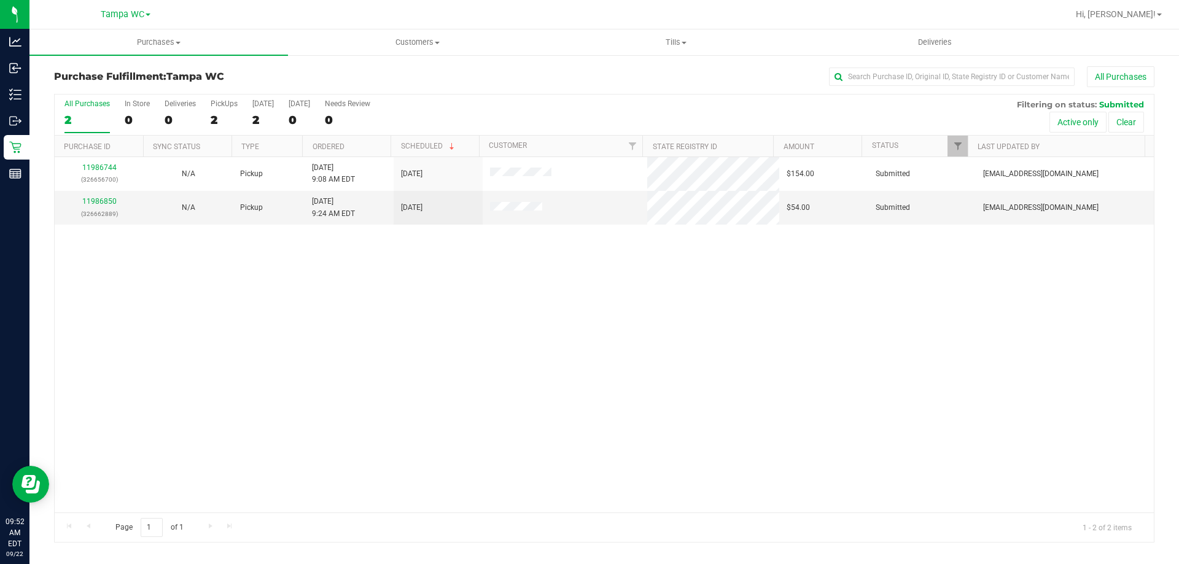
click at [908, 418] on div "11986744 (326656700) N/A Pickup 9/22/2025 9:08 AM EDT 9/22/2025 $154.00 Submitt…" at bounding box center [604, 335] width 1099 height 356
click at [378, 344] on div "11986744 (326656700) N/A Pickup 9/22/2025 9:08 AM EDT 9/22/2025 $154.00 Submitt…" at bounding box center [604, 335] width 1099 height 356
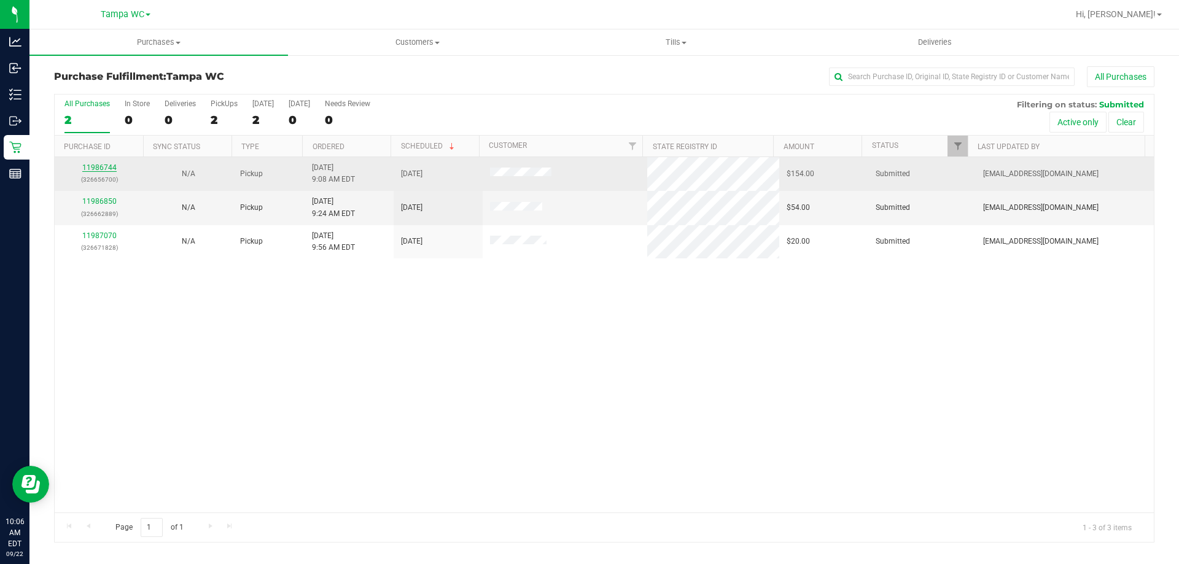
click at [112, 167] on link "11986744" at bounding box center [99, 167] width 34 height 9
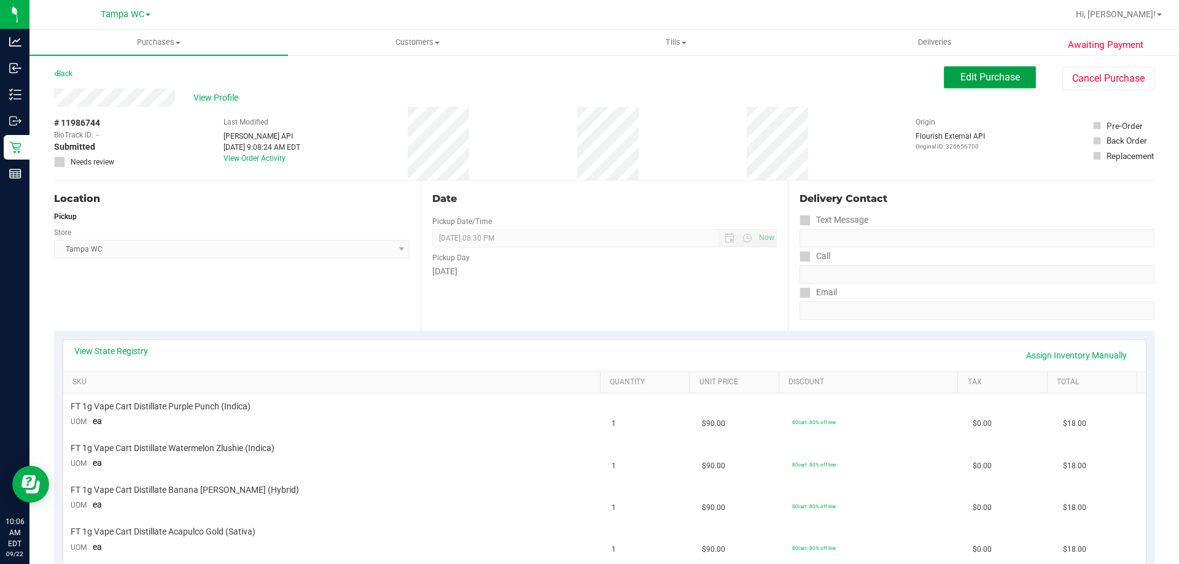
click at [1010, 79] on span "Edit Purchase" at bounding box center [990, 77] width 60 height 12
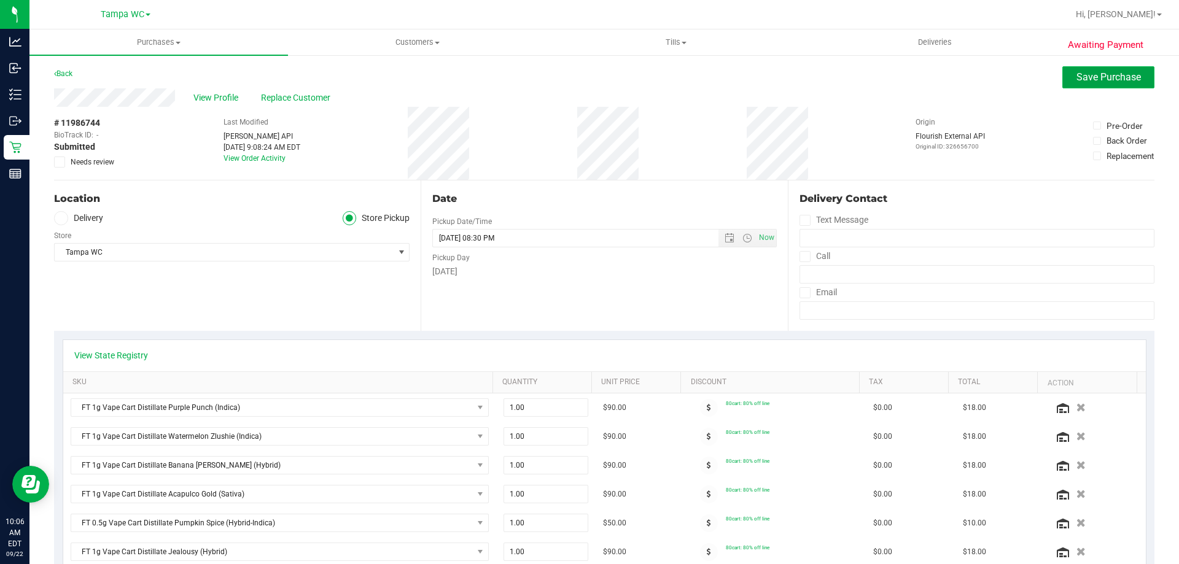
click at [1086, 72] on span "Save Purchase" at bounding box center [1109, 77] width 64 height 12
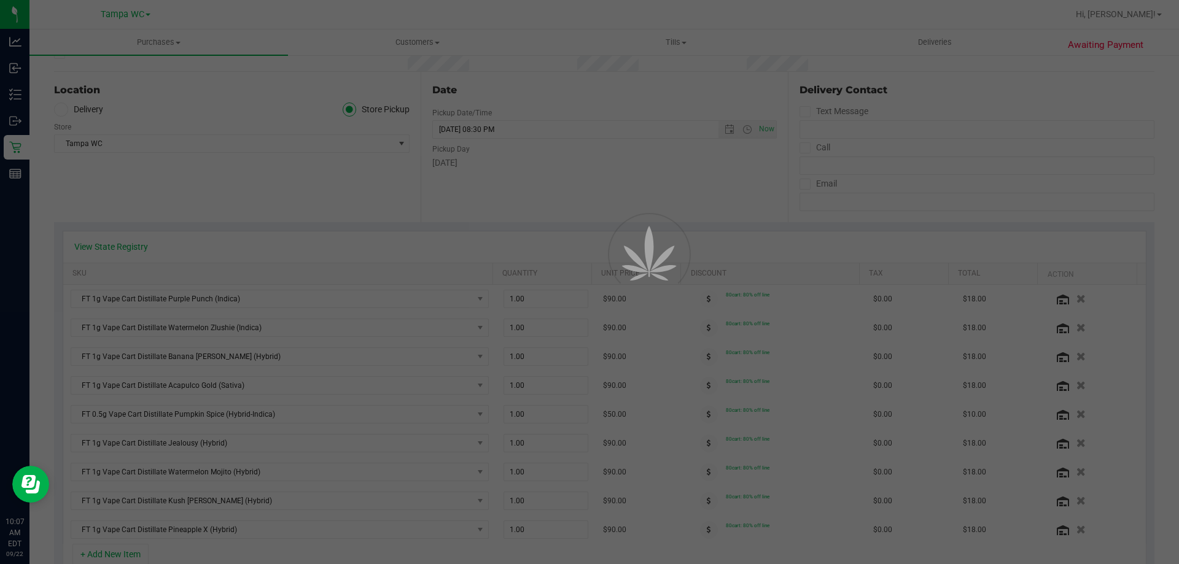
scroll to position [165, 0]
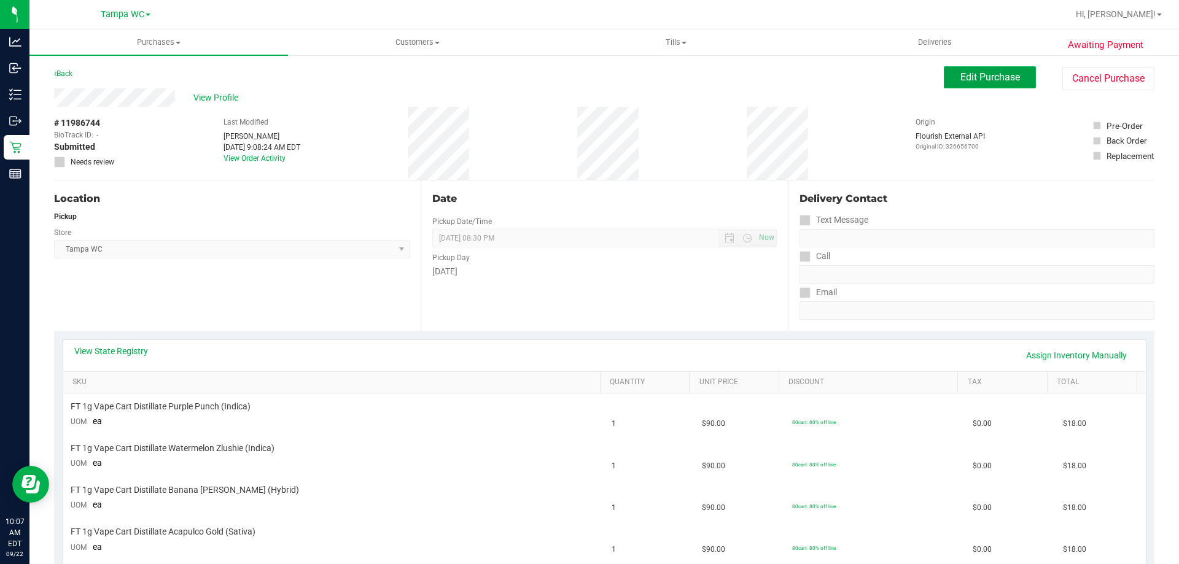
click at [983, 85] on button "Edit Purchase" at bounding box center [990, 77] width 92 height 22
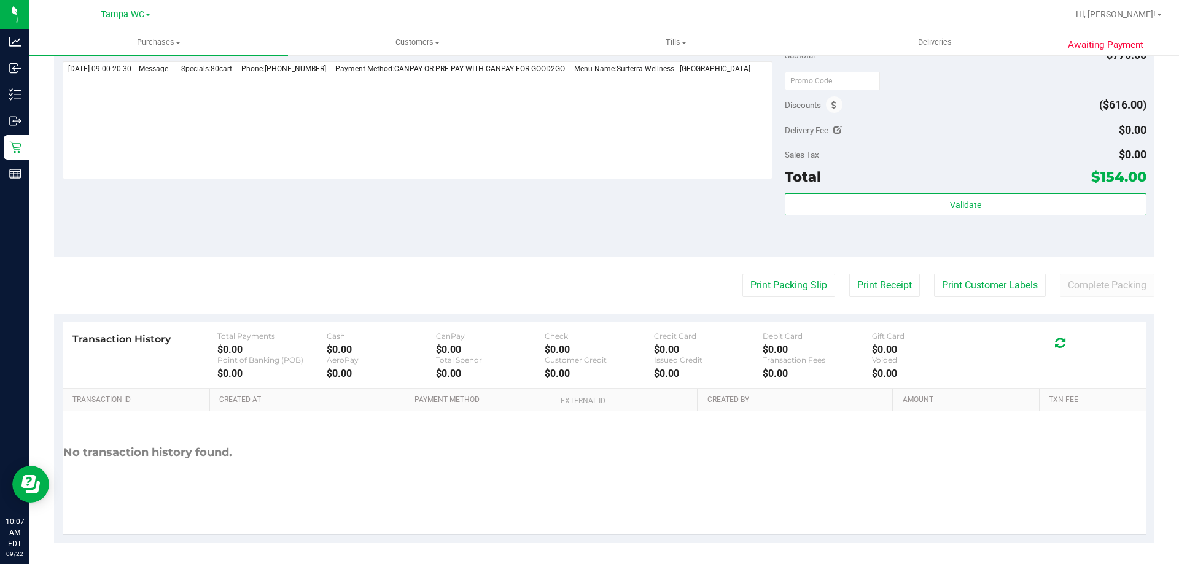
scroll to position [660, 0]
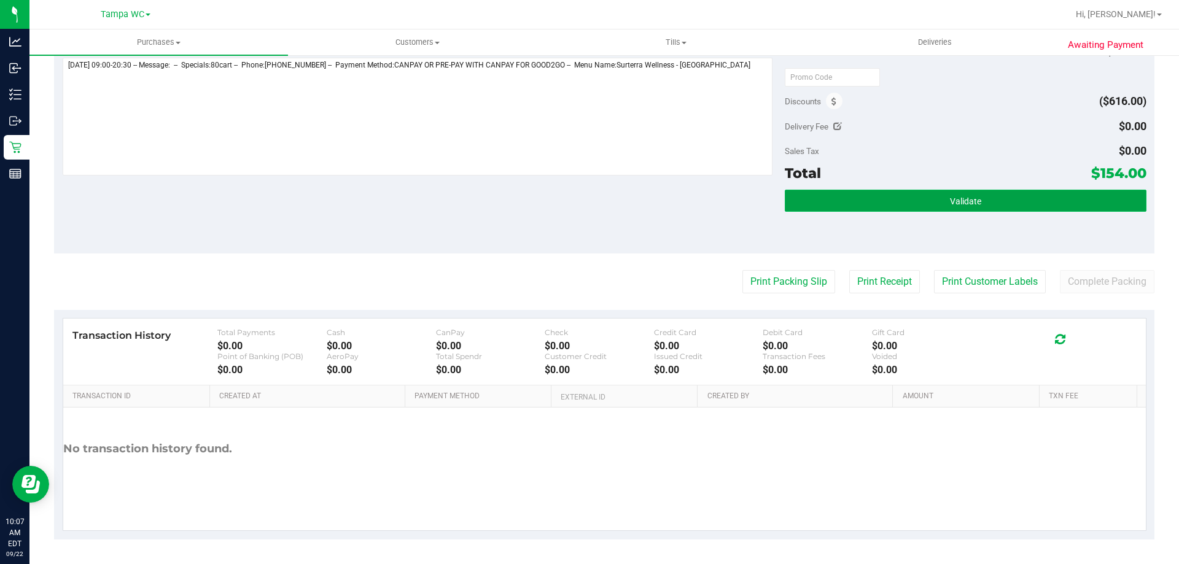
click at [927, 203] on button "Validate" at bounding box center [965, 201] width 361 height 22
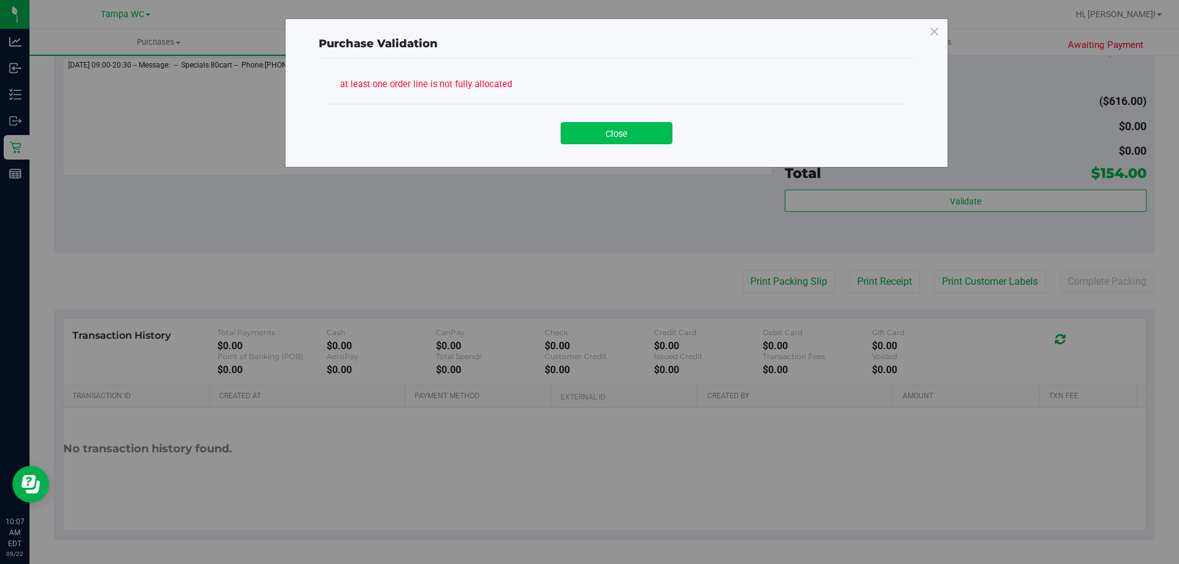
click at [647, 143] on button "Close" at bounding box center [617, 133] width 112 height 22
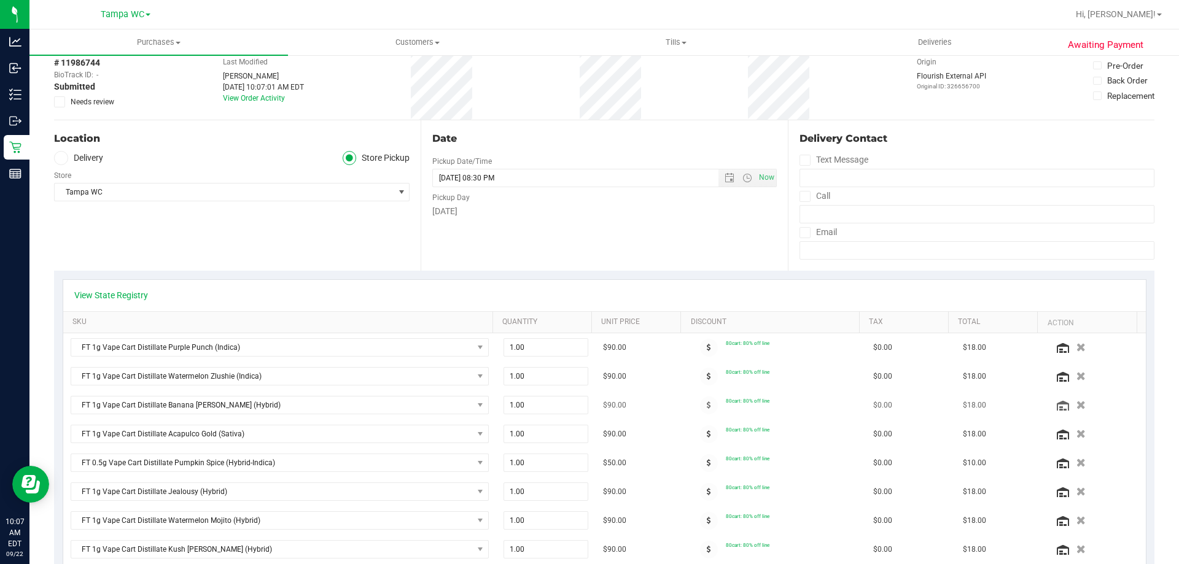
scroll to position [0, 0]
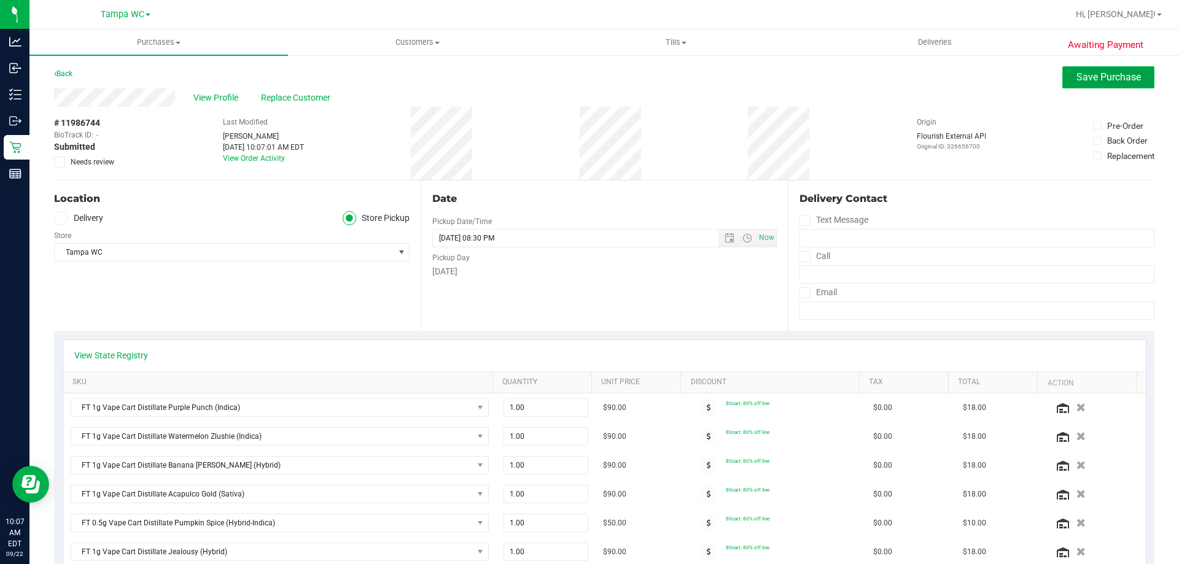
click at [1099, 82] on span "Save Purchase" at bounding box center [1109, 77] width 64 height 12
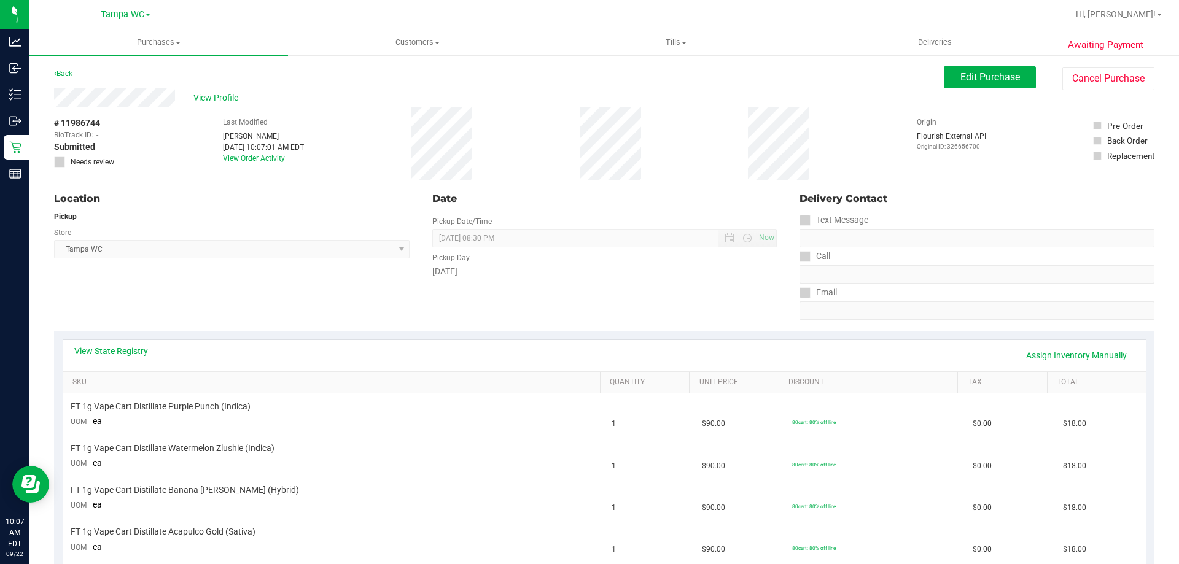
click at [207, 98] on span "View Profile" at bounding box center [217, 97] width 49 height 13
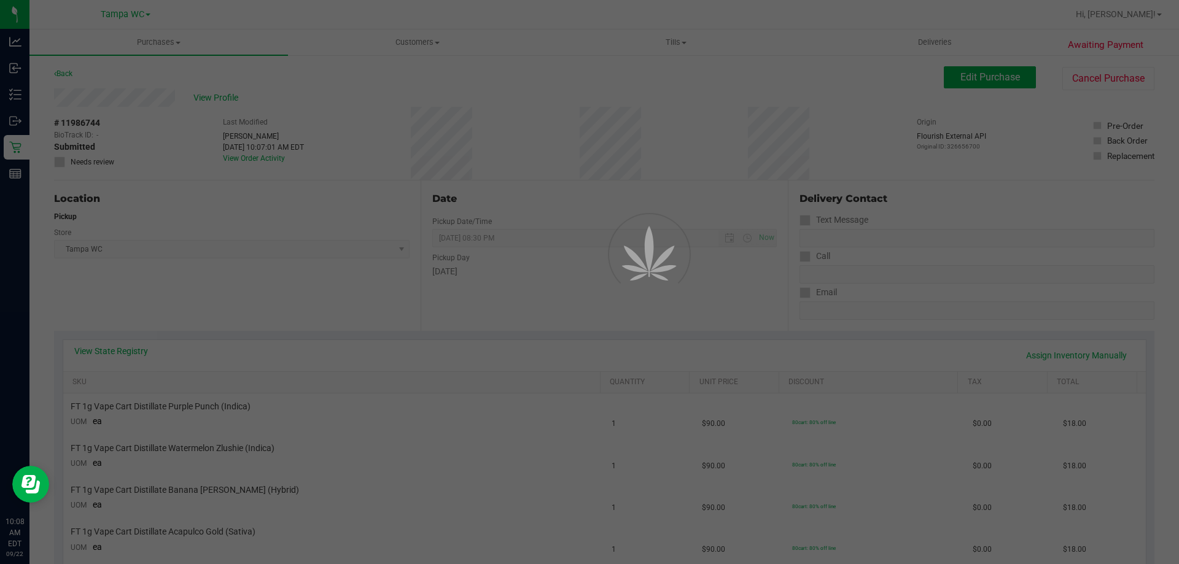
click at [412, 90] on div at bounding box center [589, 282] width 1179 height 564
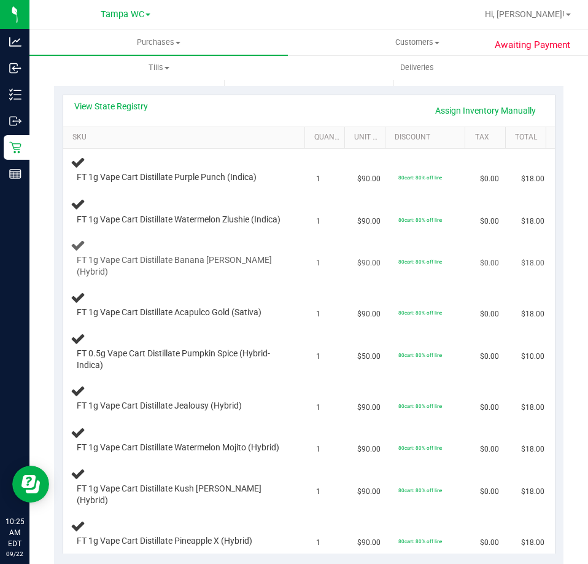
scroll to position [246, 0]
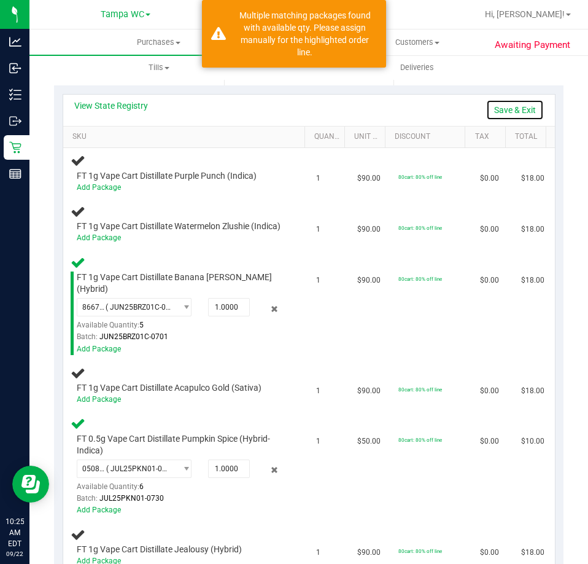
click at [527, 108] on link "Save & Exit" at bounding box center [515, 109] width 58 height 21
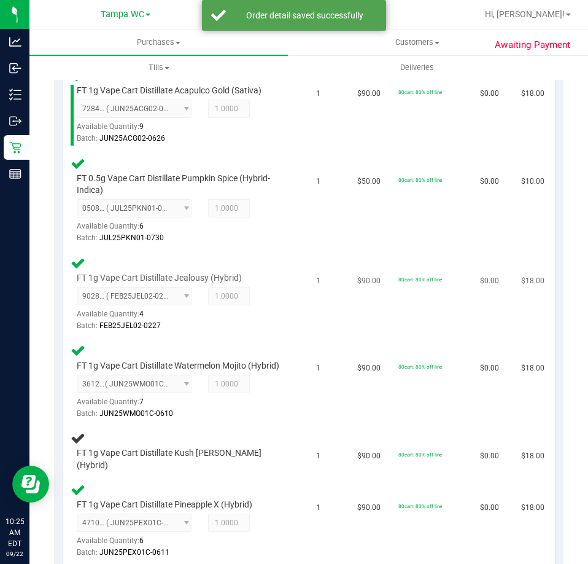
scroll to position [553, 0]
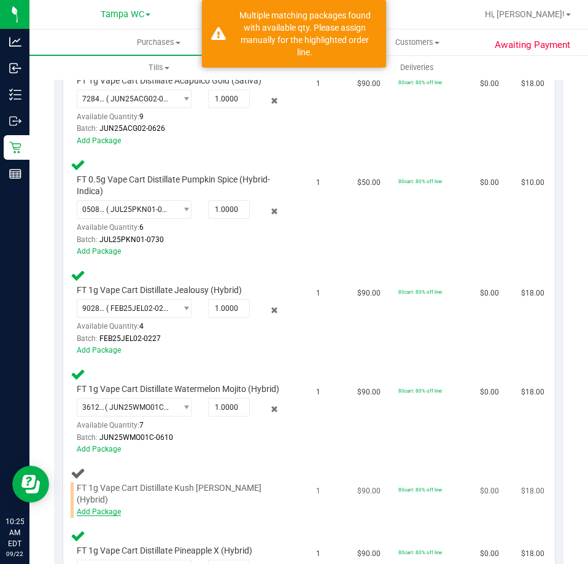
click at [99, 510] on link "Add Package" at bounding box center [99, 511] width 44 height 9
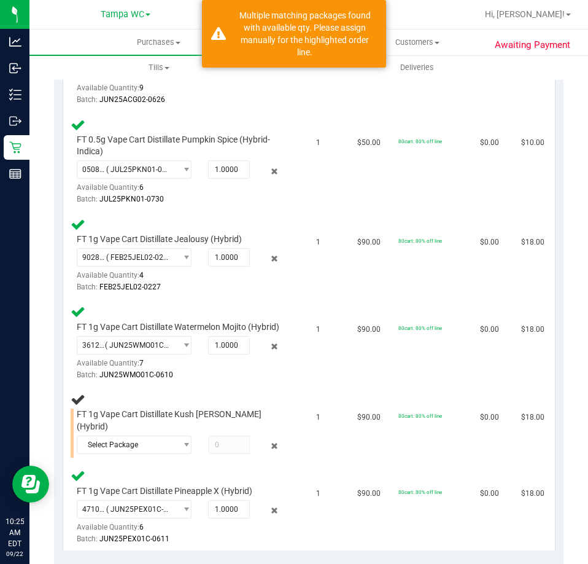
scroll to position [614, 0]
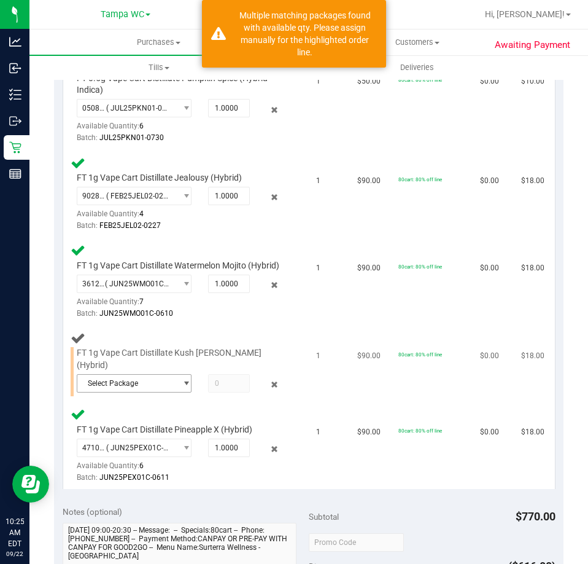
click at [169, 380] on span "Select Package" at bounding box center [126, 383] width 99 height 17
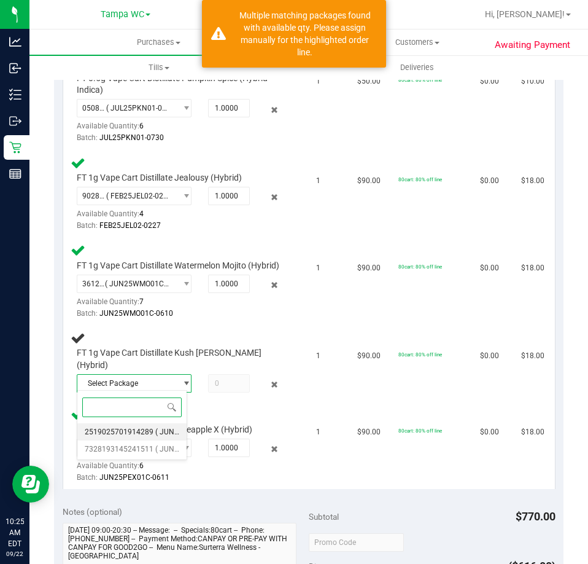
click at [141, 432] on span "2519025701914289" at bounding box center [119, 431] width 69 height 9
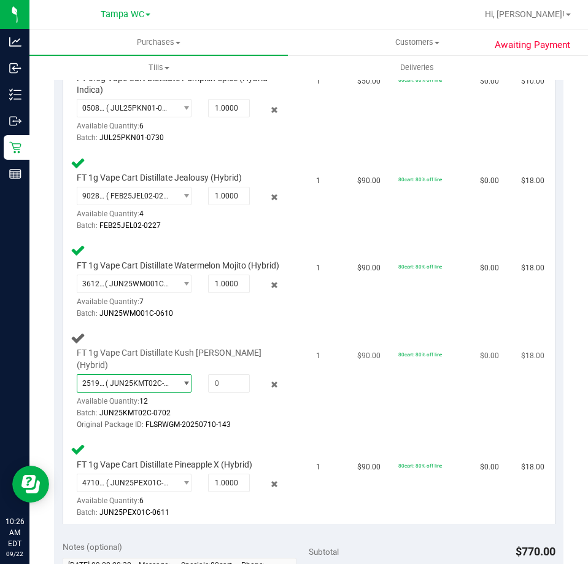
click at [141, 384] on span "( JUN25KMT02C-0702 | orig: FLSRWGM-20250710-143 )" at bounding box center [138, 383] width 65 height 9
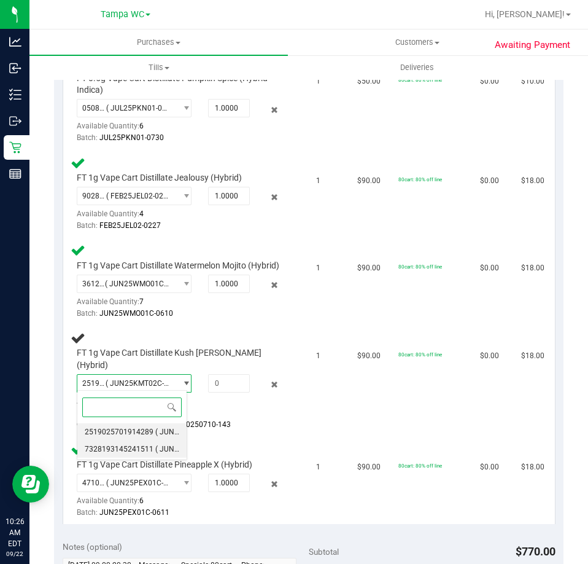
click at [125, 445] on span "7328193145241511" at bounding box center [119, 449] width 69 height 9
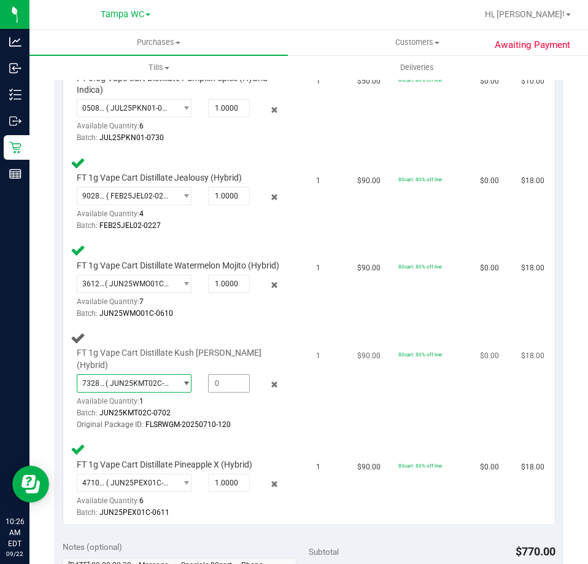
click at [230, 389] on span at bounding box center [229, 383] width 42 height 18
type input "1"
type input "1.0000"
click at [238, 325] on td "FT 1g Vape Cart Distillate Watermelon Mojito (Hybrid) 3612018457498325 ( JUN25W…" at bounding box center [186, 282] width 246 height 88
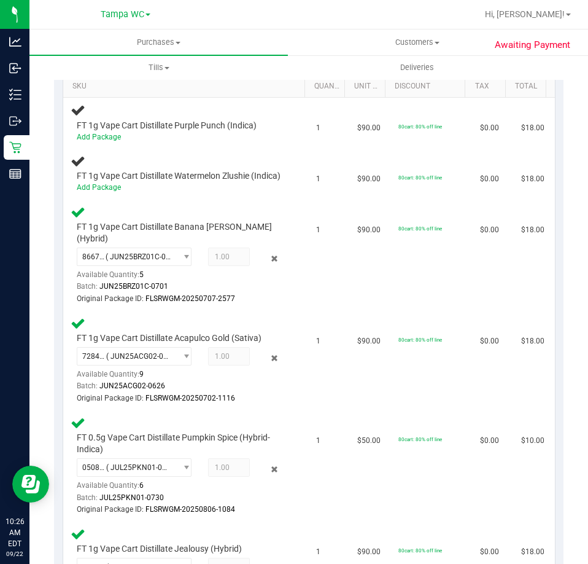
scroll to position [184, 0]
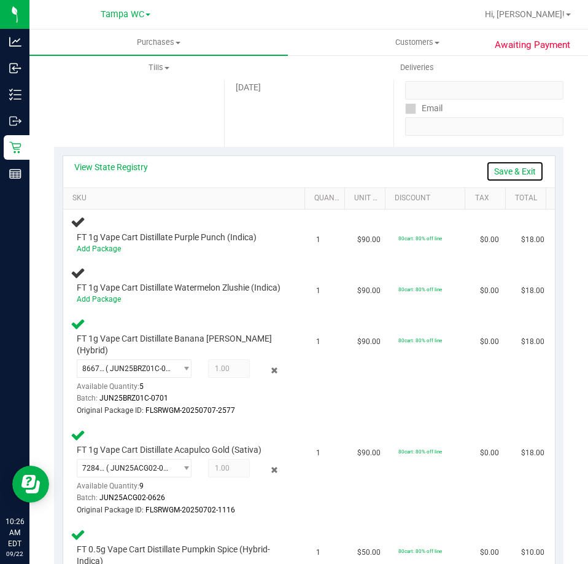
click at [505, 173] on link "Save & Exit" at bounding box center [515, 171] width 58 height 21
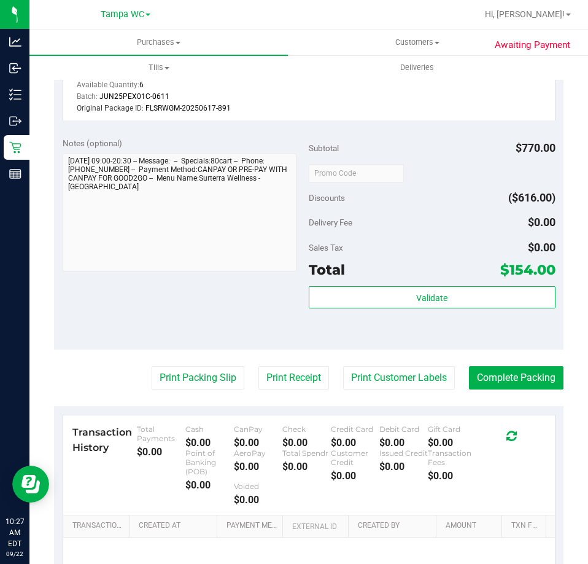
scroll to position [1310, 0]
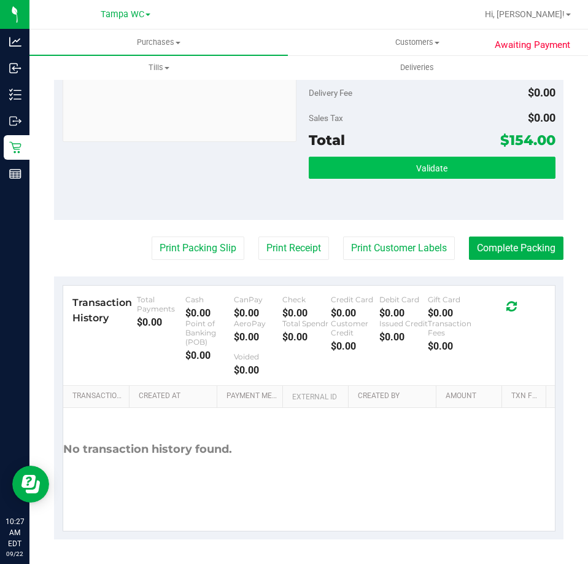
drag, startPoint x: 389, startPoint y: 188, endPoint x: 392, endPoint y: 173, distance: 15.7
click at [390, 188] on div "Validate" at bounding box center [432, 184] width 247 height 55
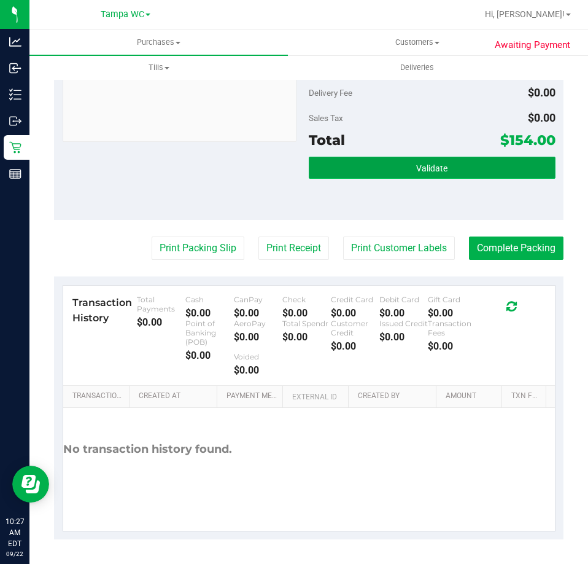
click at [392, 173] on button "Validate" at bounding box center [432, 168] width 247 height 22
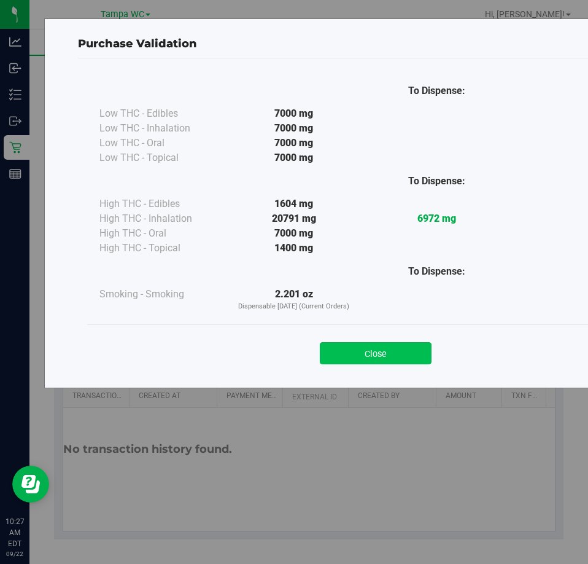
click at [386, 358] on button "Close" at bounding box center [376, 353] width 112 height 22
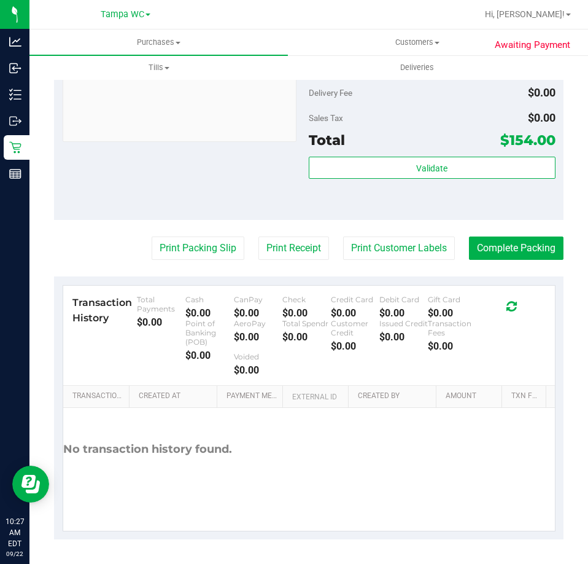
click at [171, 252] on button "Print Packing Slip" at bounding box center [198, 247] width 93 height 23
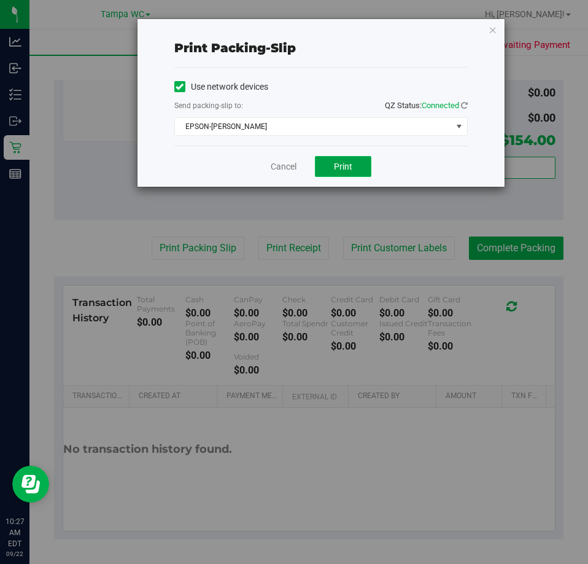
click at [345, 167] on span "Print" at bounding box center [343, 167] width 18 height 10
click at [286, 169] on link "Cancel" at bounding box center [284, 166] width 26 height 13
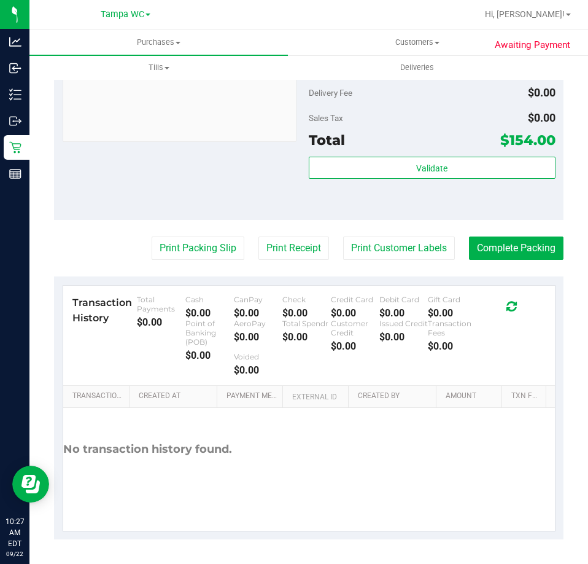
click at [516, 249] on button "Complete Packing" at bounding box center [516, 247] width 95 height 23
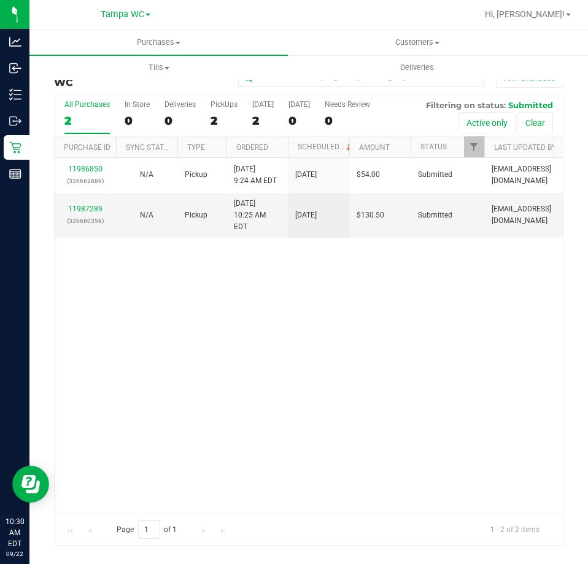
drag, startPoint x: 285, startPoint y: 420, endPoint x: 268, endPoint y: 370, distance: 52.6
click at [282, 415] on div "11986850 (326662889) N/A Pickup 9/22/2025 9:24 AM EDT 9/22/2025 $54.00 Submitte…" at bounding box center [309, 335] width 508 height 355
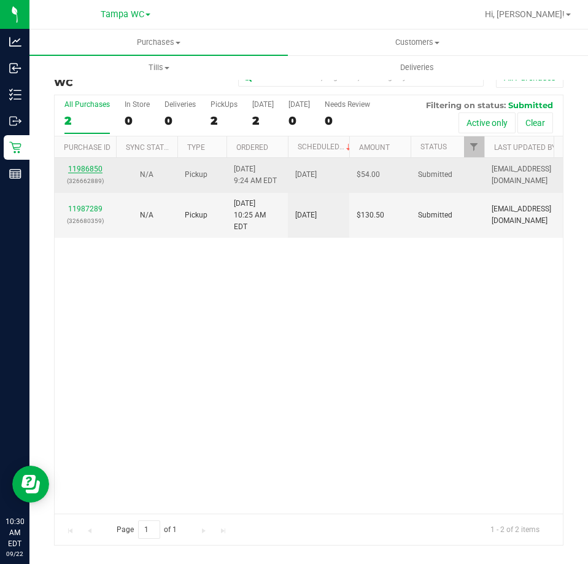
click at [88, 168] on link "11986850" at bounding box center [85, 169] width 34 height 9
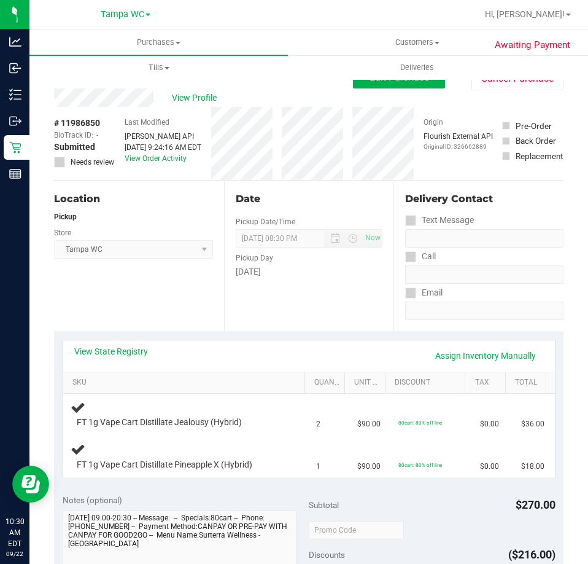
click at [190, 308] on div "Location Pickup Store Tampa WC Select Store Bonita Springs WC Boynton Beach WC …" at bounding box center [139, 256] width 170 height 150
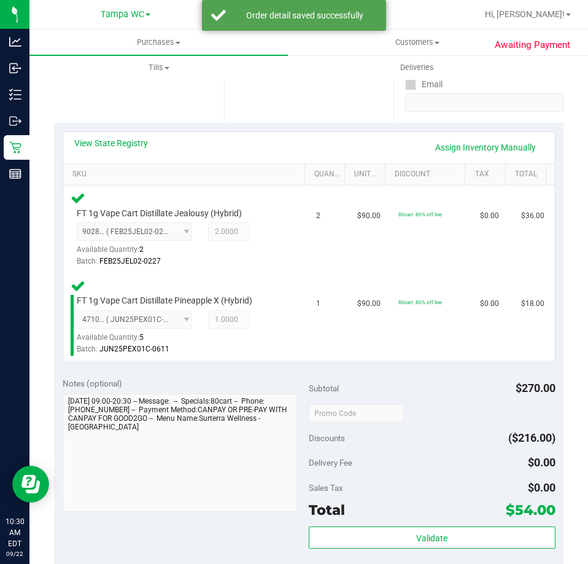
scroll to position [246, 0]
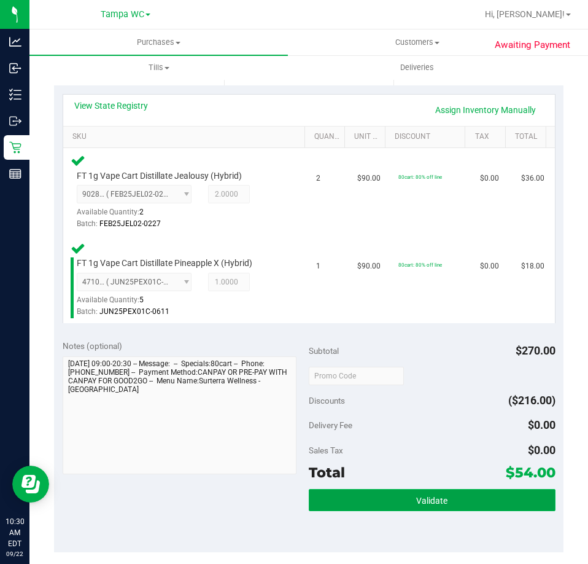
click at [417, 492] on button "Validate" at bounding box center [432, 500] width 247 height 22
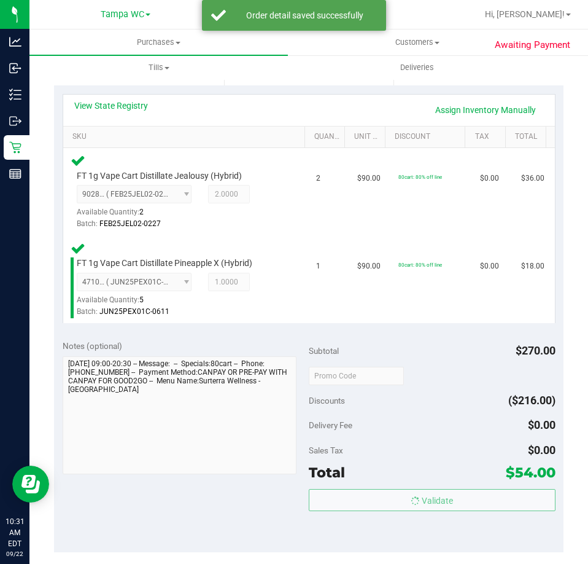
click at [426, 465] on div "Total $54.00" at bounding box center [432, 472] width 247 height 22
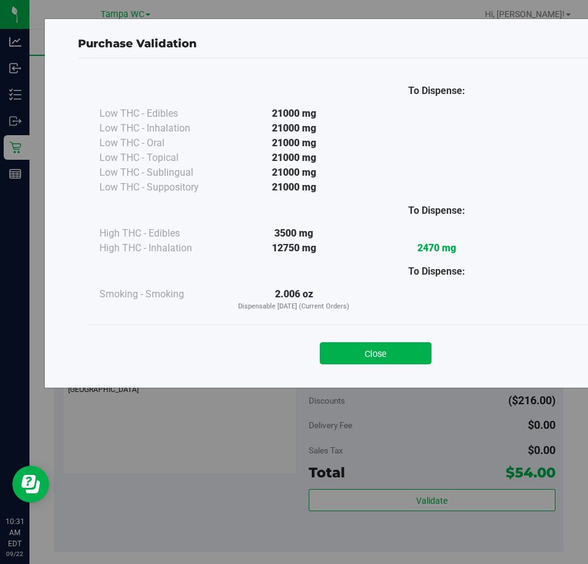
click at [375, 340] on div "Close" at bounding box center [375, 349] width 559 height 31
click at [376, 343] on button "Close" at bounding box center [376, 353] width 112 height 22
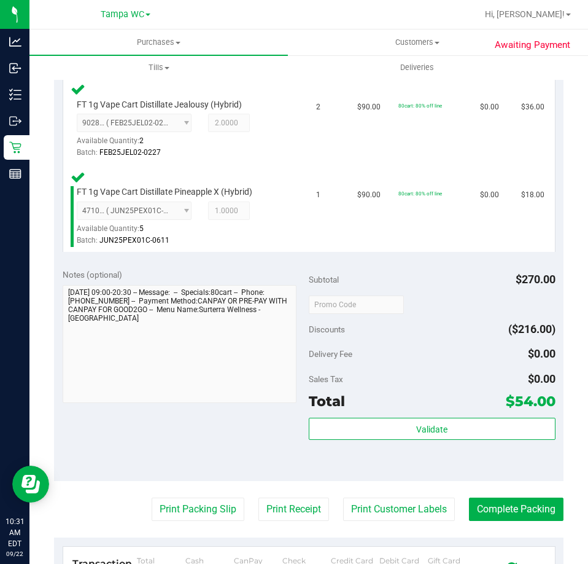
scroll to position [491, 0]
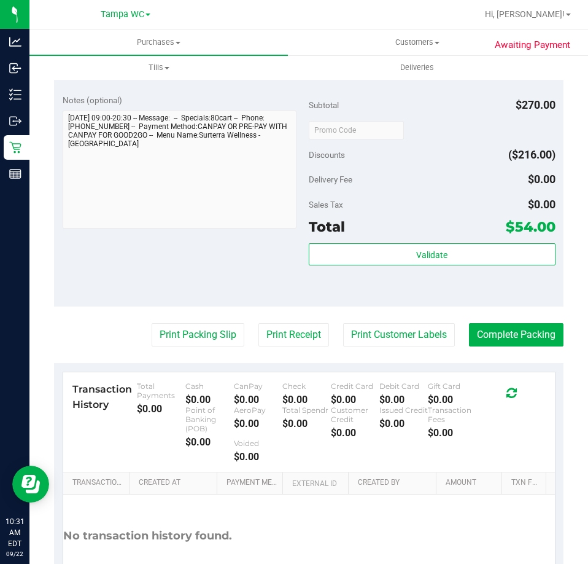
click at [193, 317] on purchase-details "Back Edit Purchase Cancel Purchase View Profile # 11986850 BioTrack ID: - Submi…" at bounding box center [309, 100] width 510 height 1051
click at [190, 336] on button "Print Packing Slip" at bounding box center [198, 334] width 93 height 23
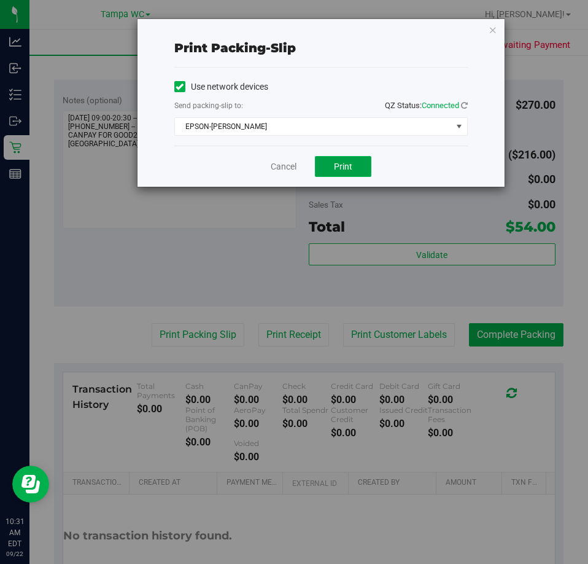
click at [358, 167] on button "Print" at bounding box center [343, 166] width 56 height 21
click at [280, 169] on link "Cancel" at bounding box center [284, 166] width 26 height 13
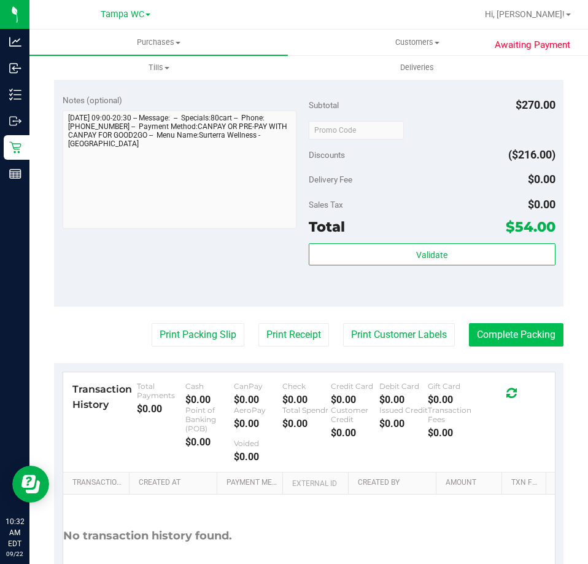
click at [515, 337] on button "Complete Packing" at bounding box center [516, 334] width 95 height 23
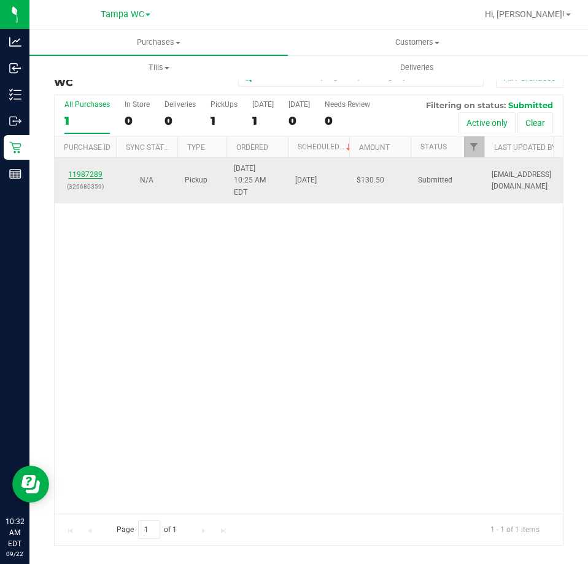
click at [88, 170] on link "11987289" at bounding box center [85, 174] width 34 height 9
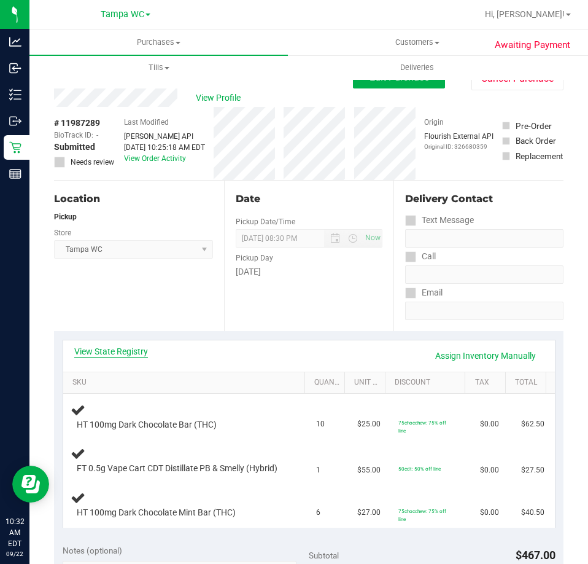
click at [138, 349] on link "View State Registry" at bounding box center [111, 351] width 74 height 12
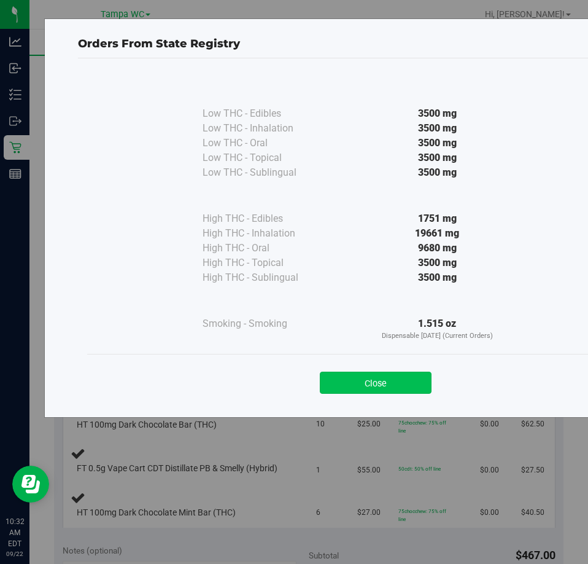
click at [377, 388] on button "Close" at bounding box center [376, 383] width 112 height 22
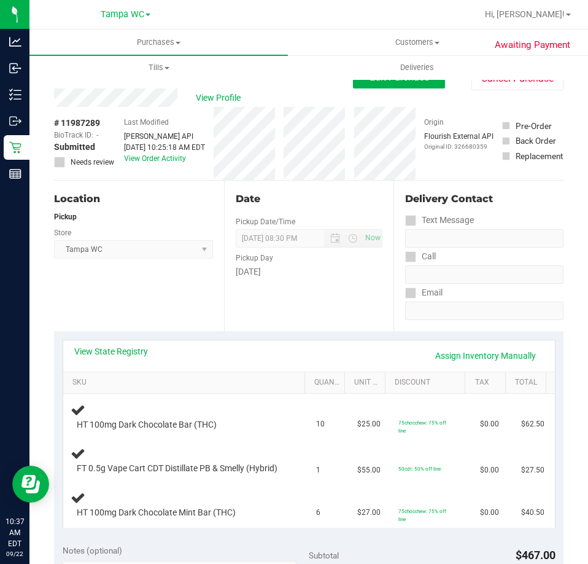
click at [223, 340] on div "View State Registry Assign Inventory Manually" at bounding box center [309, 355] width 492 height 31
click at [297, 419] on td "HT 100mg Dark Chocolate Bar (THC)" at bounding box center [186, 417] width 246 height 46
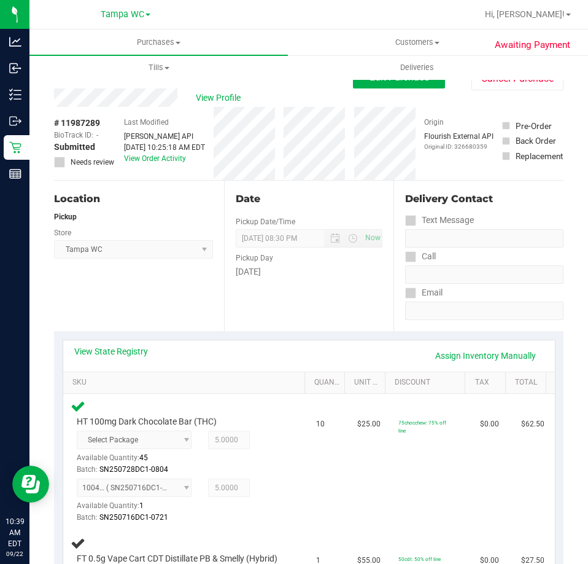
click at [488, 369] on div "View State Registry Assign Inventory Manually" at bounding box center [309, 355] width 492 height 31
click at [490, 360] on link "Assign Inventory Manually" at bounding box center [485, 355] width 117 height 21
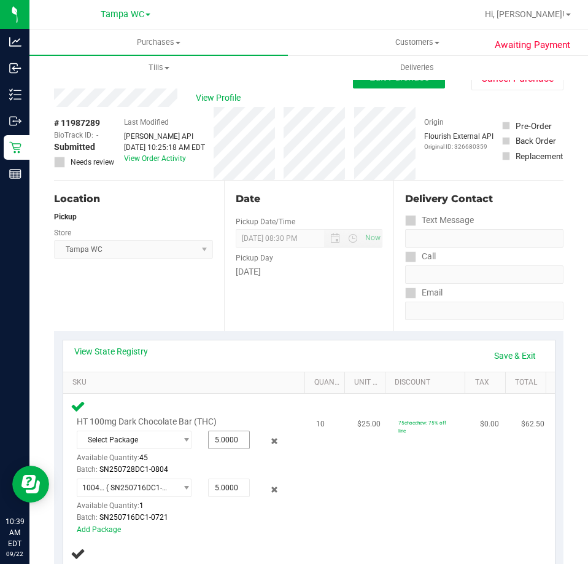
click at [217, 442] on span "5.0000 5" at bounding box center [229, 439] width 42 height 18
type input "4"
type input "4.0000"
click at [250, 415] on div "HT 100mg Dark Chocolate Bar (THC) Select Package Available Quantity: 45 4.0000 …" at bounding box center [187, 467] width 232 height 136
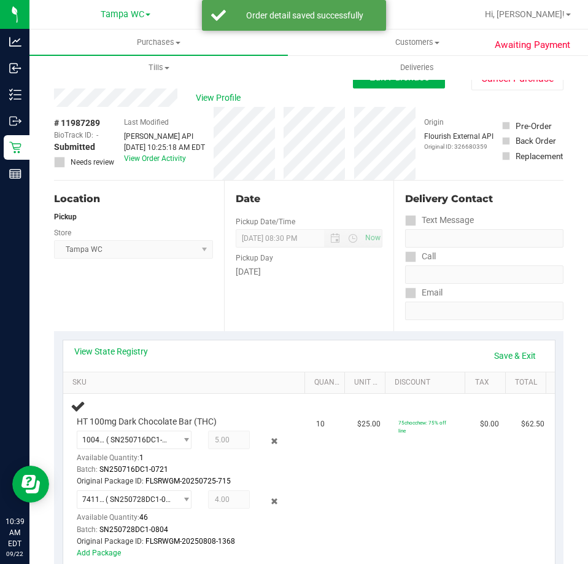
click at [217, 487] on div "Original Package ID: FLSRWGM-20250725-715" at bounding box center [181, 481] width 208 height 12
click at [508, 357] on link "Save & Exit" at bounding box center [515, 355] width 58 height 21
click at [513, 361] on link "Assign Inventory Manually" at bounding box center [485, 355] width 117 height 21
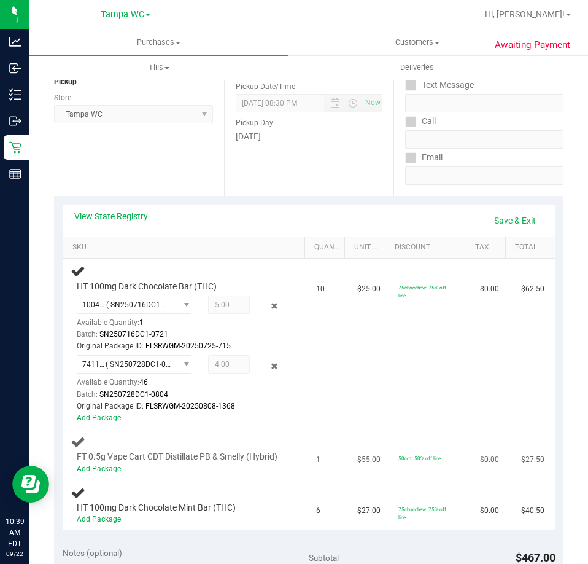
scroll to position [184, 0]
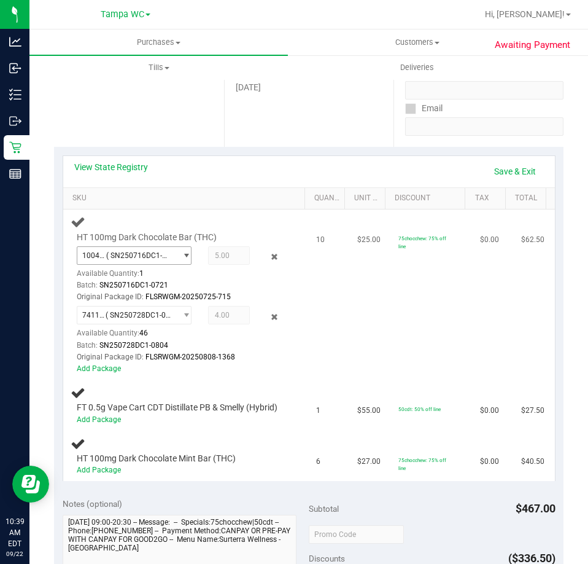
click at [167, 249] on span "1004662548632427 ( SN250716DC1-0721 | orig: FLSRWGM-20250725-715 )" at bounding box center [126, 255] width 99 height 17
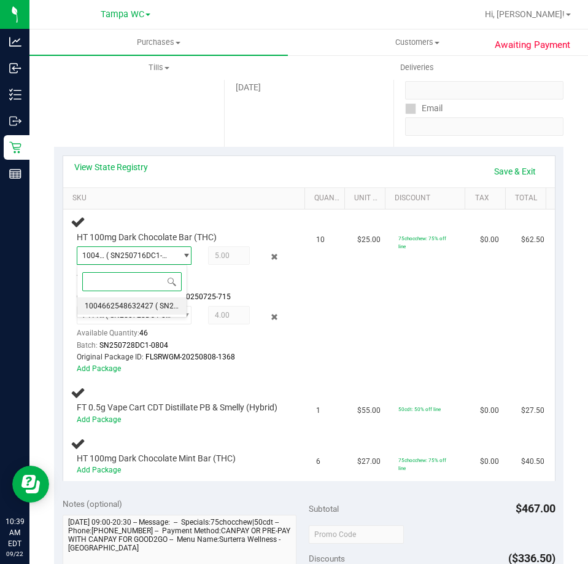
click at [147, 303] on span "1004662548632427" at bounding box center [119, 306] width 69 height 9
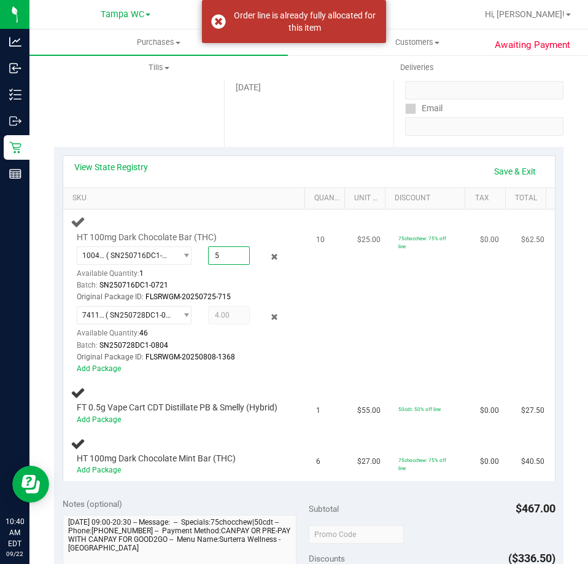
click at [224, 255] on span "5.00 5" at bounding box center [229, 255] width 42 height 18
type input "6"
type input "6.00"
click at [259, 234] on div "HT 100mg Dark Chocolate Bar (THC) 1004662548632427 ( SN250716DC1-0721 | orig: F…" at bounding box center [178, 304] width 214 height 144
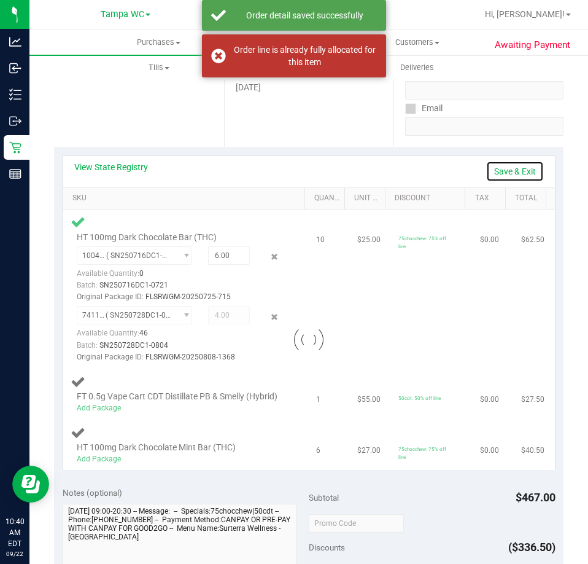
click at [502, 168] on link "Save & Exit" at bounding box center [515, 171] width 58 height 21
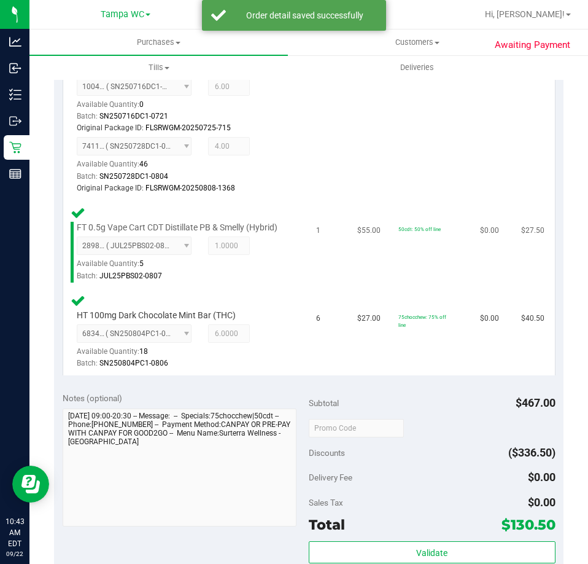
scroll to position [553, 0]
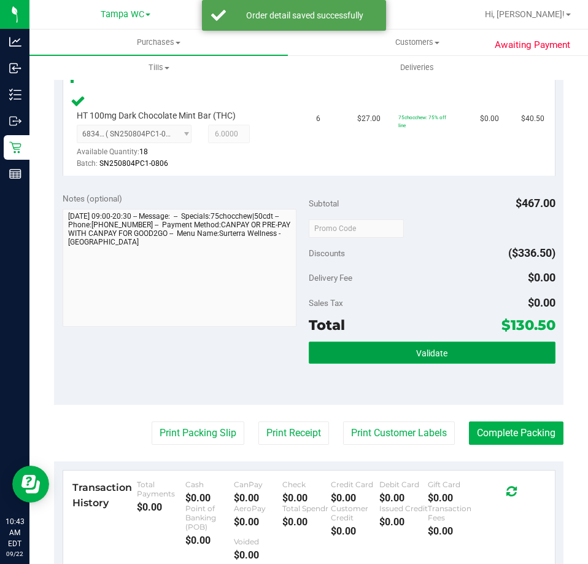
click at [450, 364] on button "Validate" at bounding box center [432, 352] width 247 height 22
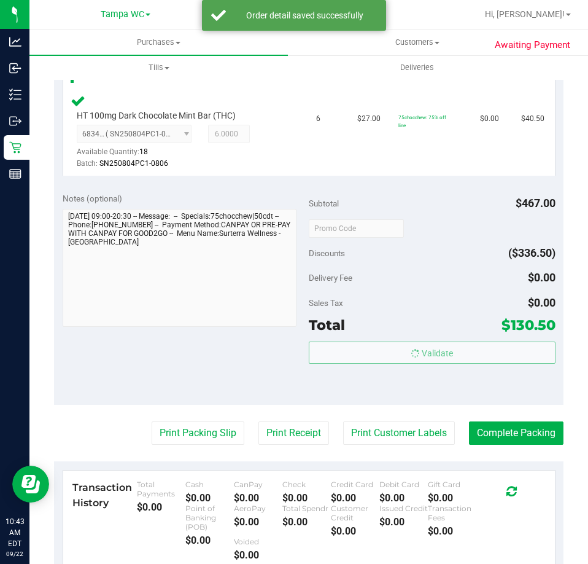
click at [448, 307] on body "Analytics Inbound Inventory Outbound Retail Reports 10:43 AM EDT 09/22/2025 09/…" at bounding box center [294, 282] width 588 height 564
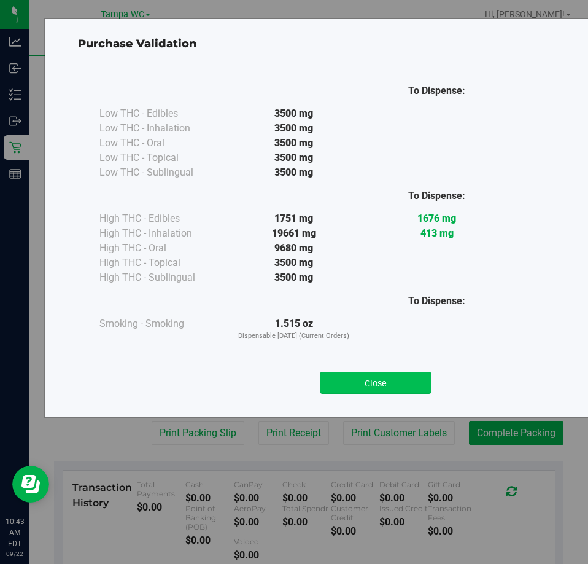
click at [324, 386] on button "Close" at bounding box center [376, 383] width 112 height 22
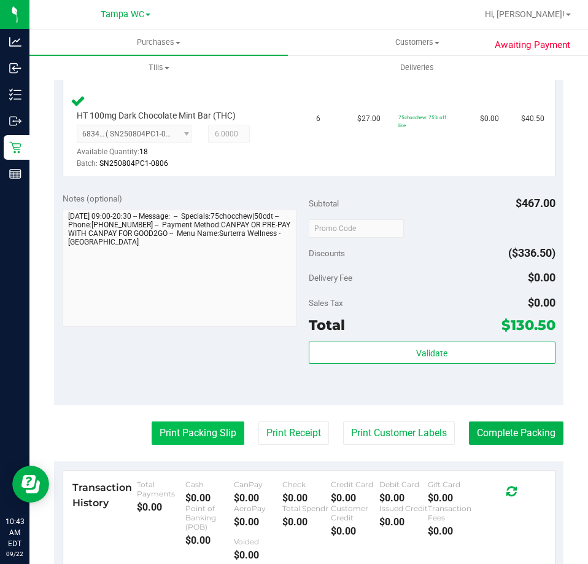
click at [176, 437] on button "Print Packing Slip" at bounding box center [198, 432] width 93 height 23
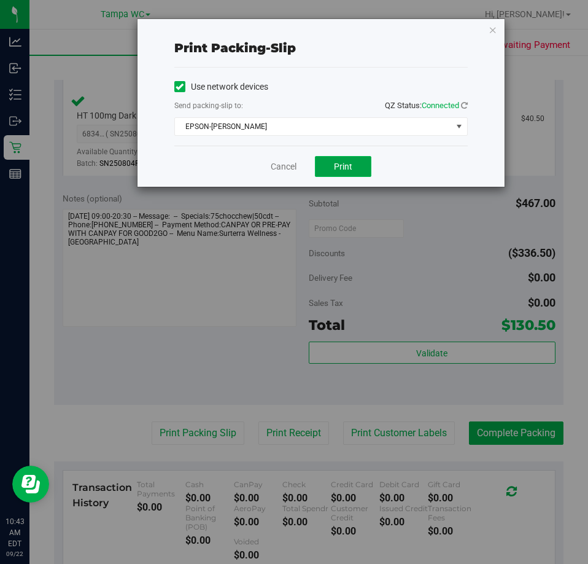
click at [340, 164] on span "Print" at bounding box center [343, 167] width 18 height 10
click at [271, 168] on link "Cancel" at bounding box center [284, 166] width 26 height 13
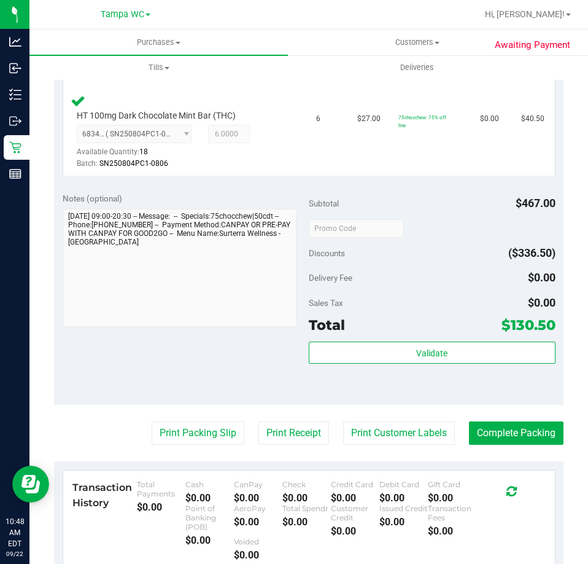
click at [391, 351] on div "Subtotal $467.00 Discounts ($336.50) Delivery Fee $0.00 Sales Tax $0.00 Total $…" at bounding box center [432, 294] width 247 height 204
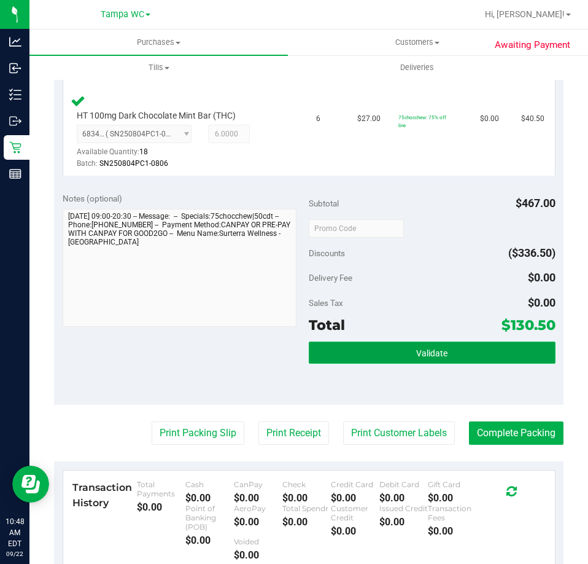
click at [420, 358] on span "Validate" at bounding box center [431, 353] width 31 height 10
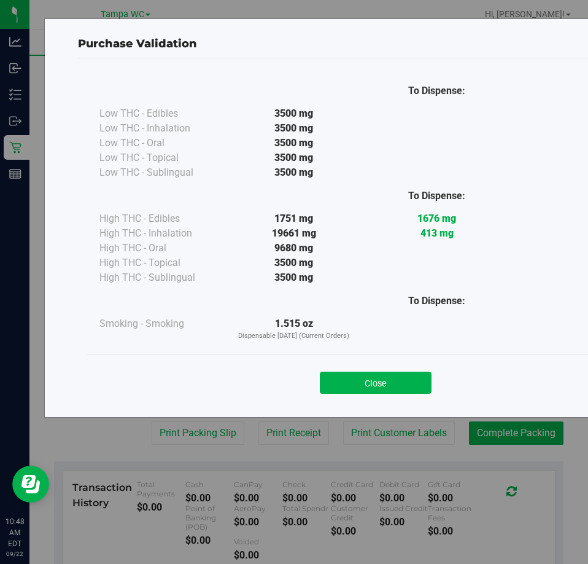
click at [379, 399] on div "Close" at bounding box center [375, 379] width 577 height 50
click at [386, 384] on button "Close" at bounding box center [376, 383] width 112 height 22
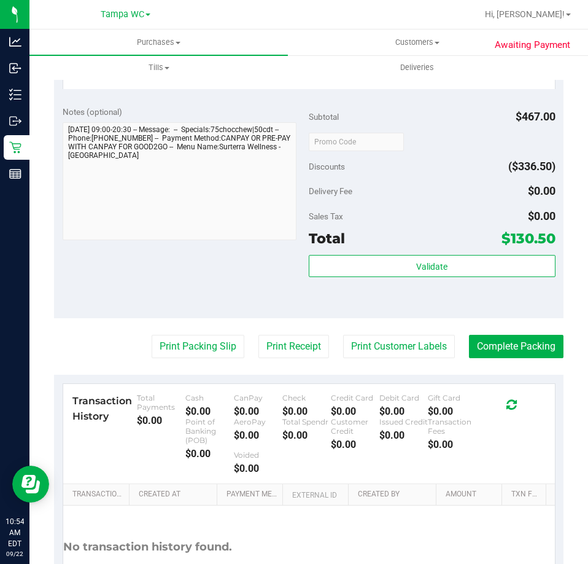
scroll to position [636, 0]
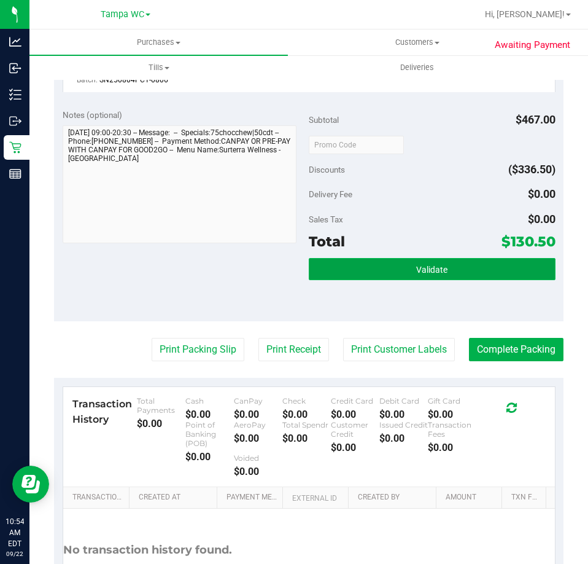
click at [456, 271] on button "Validate" at bounding box center [432, 269] width 247 height 22
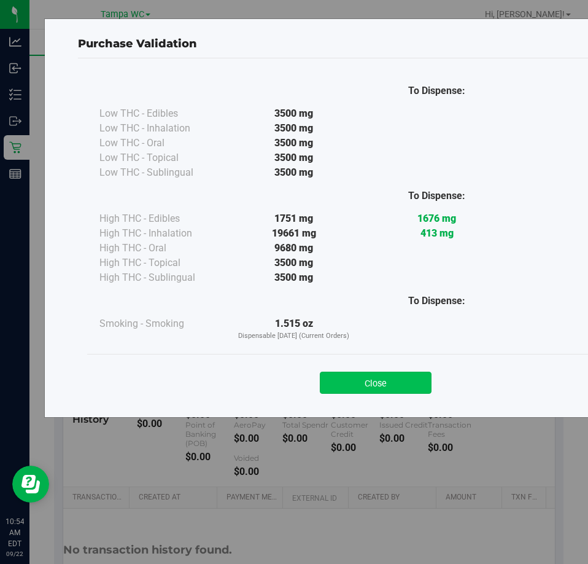
click at [376, 388] on button "Close" at bounding box center [376, 383] width 112 height 22
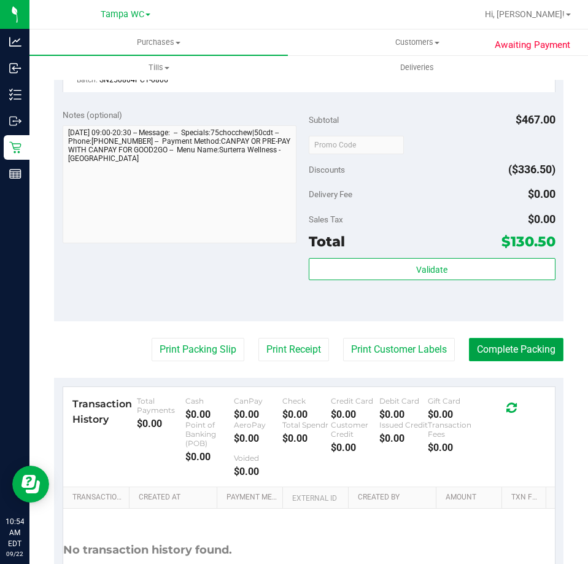
click at [500, 354] on button "Complete Packing" at bounding box center [516, 349] width 95 height 23
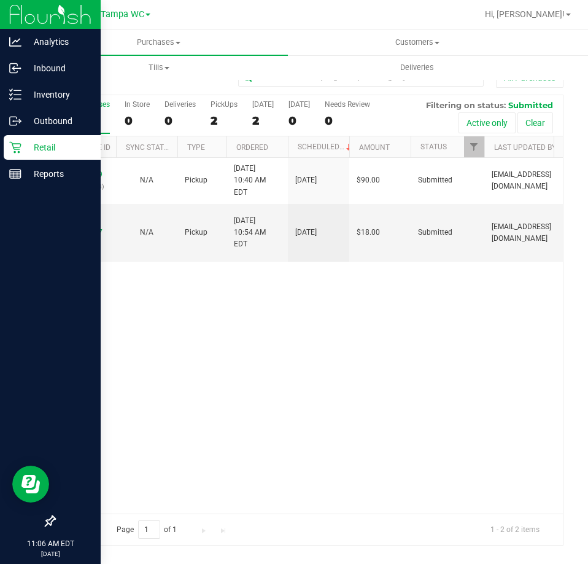
click at [17, 155] on div "Retail" at bounding box center [52, 147] width 97 height 25
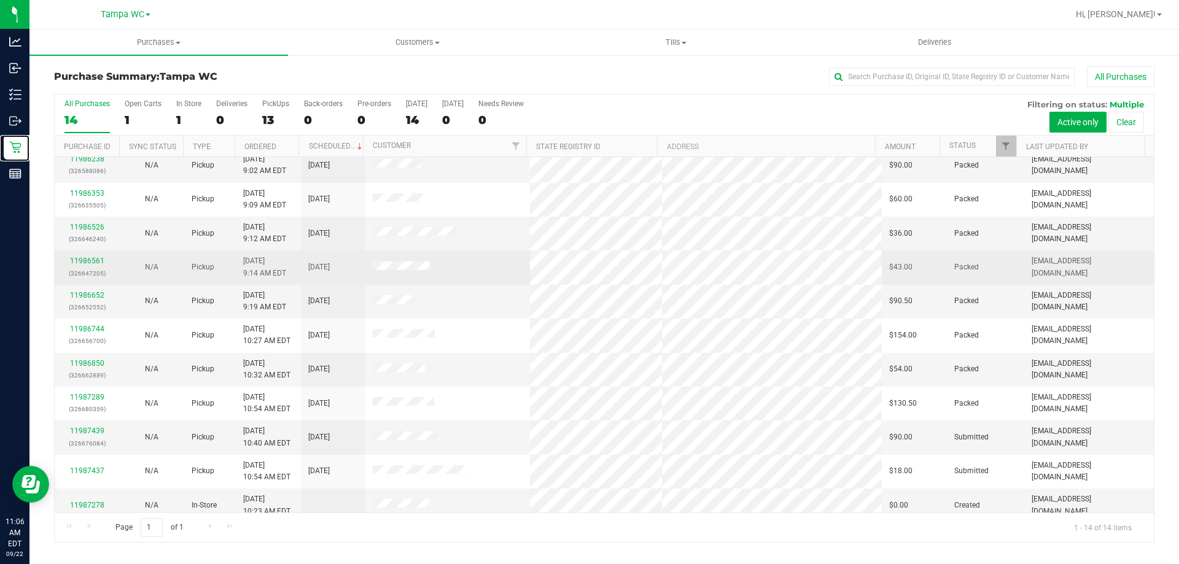
scroll to position [120, 0]
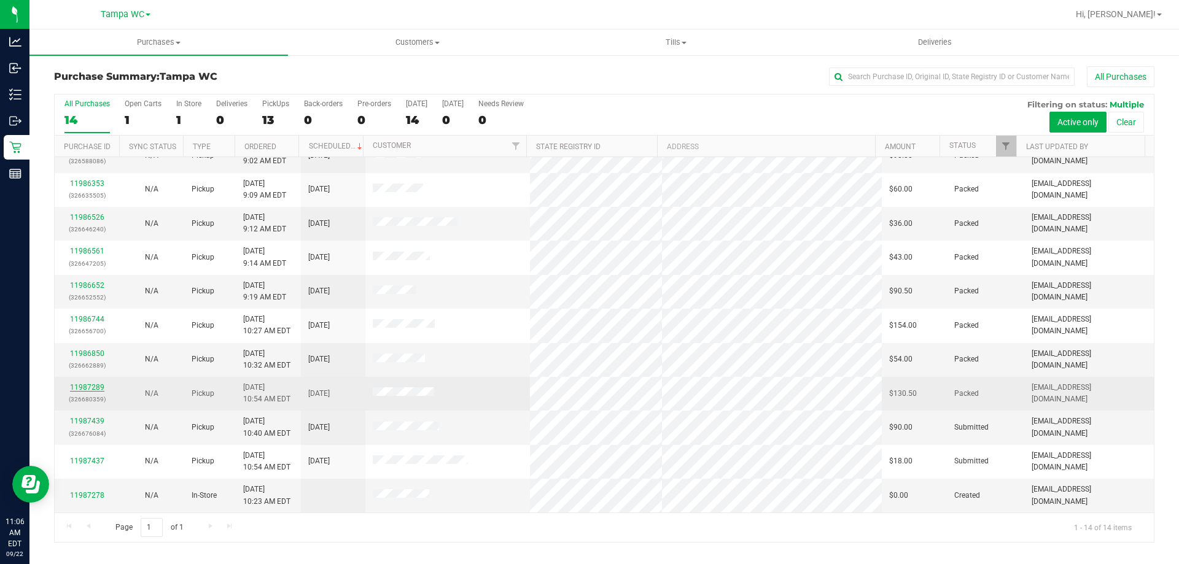
click at [82, 388] on link "11987289" at bounding box center [87, 387] width 34 height 9
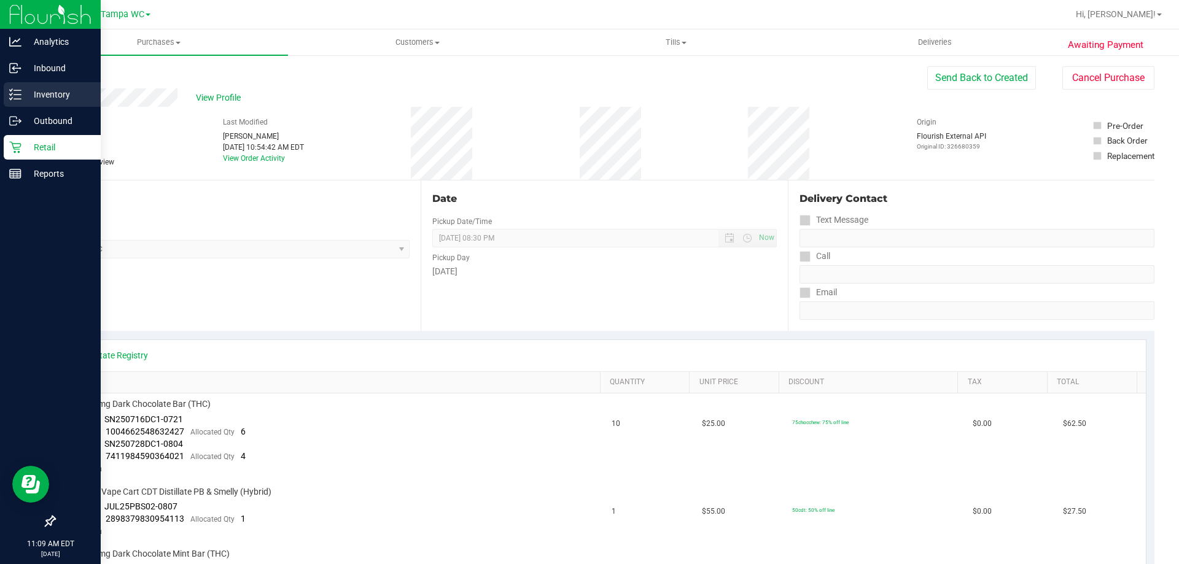
click at [28, 92] on p "Inventory" at bounding box center [58, 94] width 74 height 15
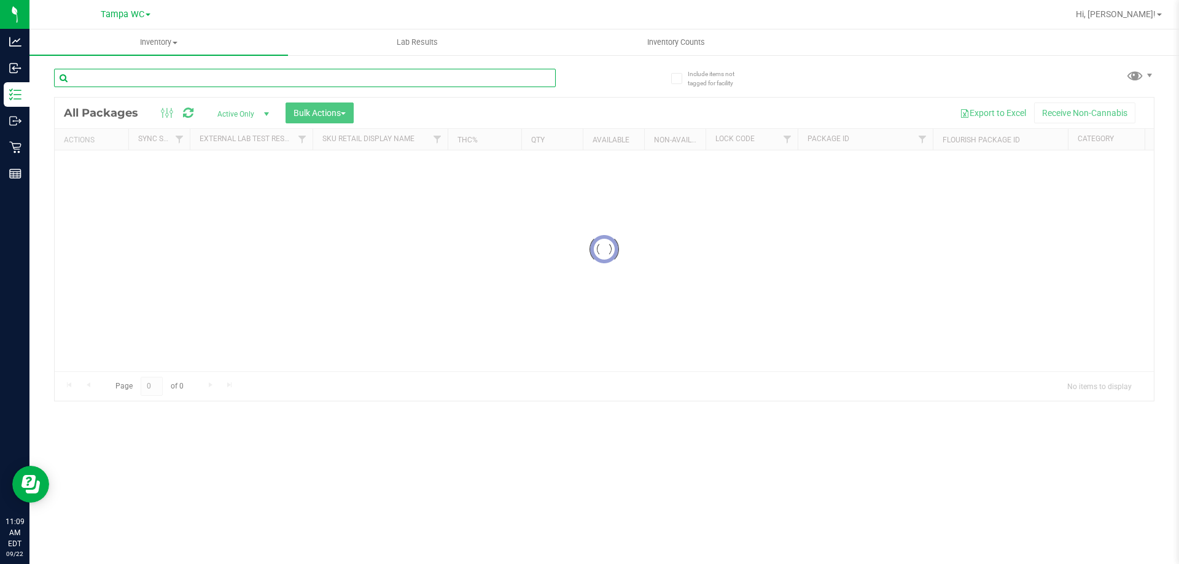
click at [257, 84] on input "text" at bounding box center [305, 78] width 502 height 18
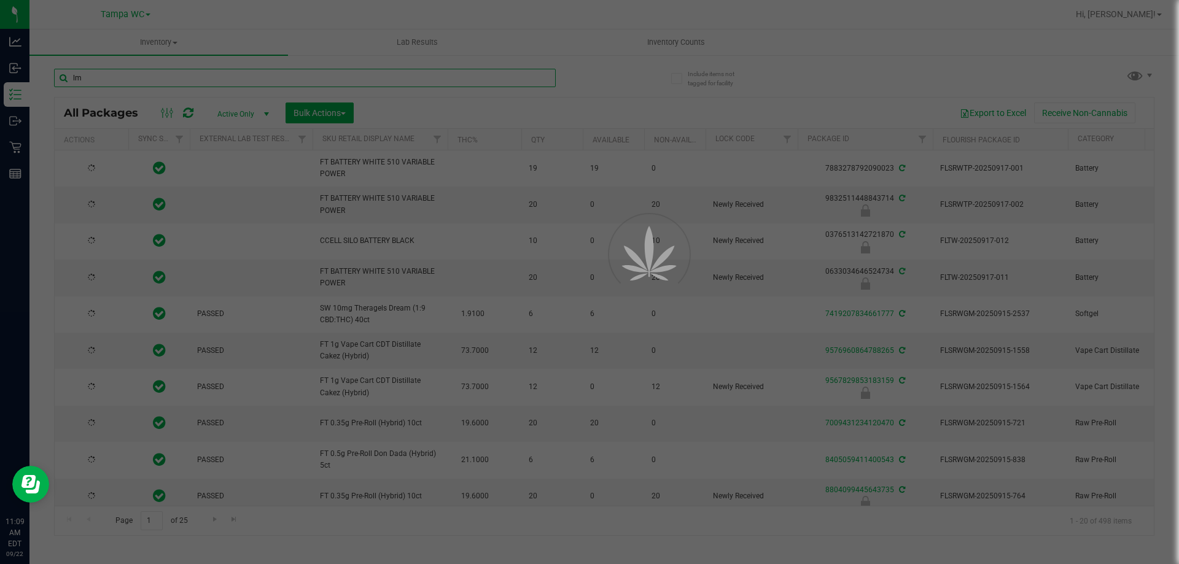
type input "lmz"
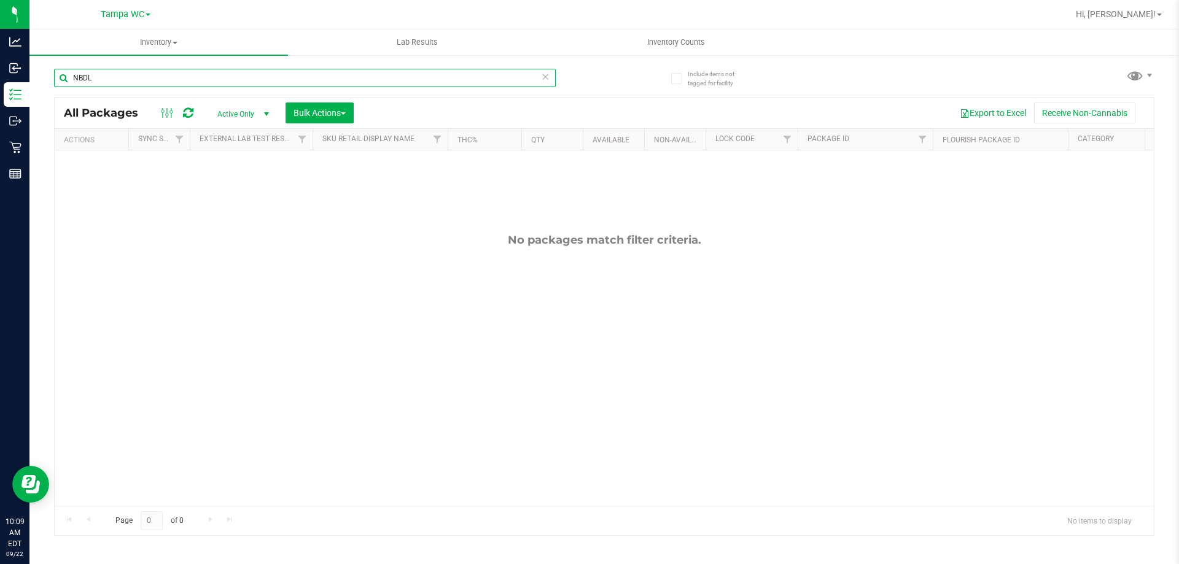
click at [158, 74] on input "NBDL" at bounding box center [305, 78] width 502 height 18
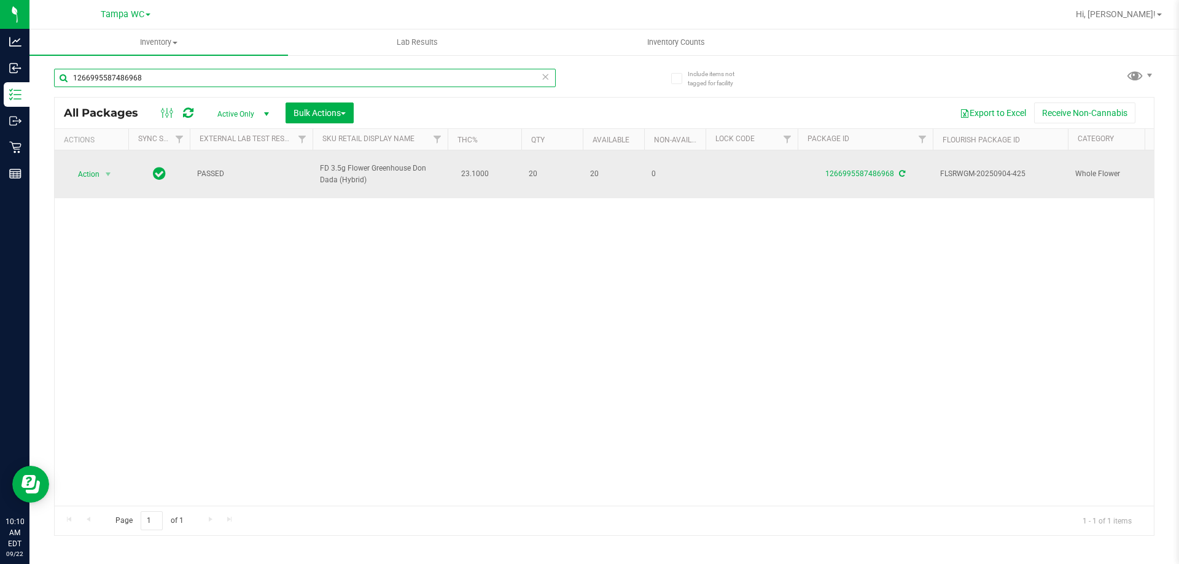
type input "1266995587486968"
click at [88, 172] on span "Action" at bounding box center [83, 174] width 33 height 17
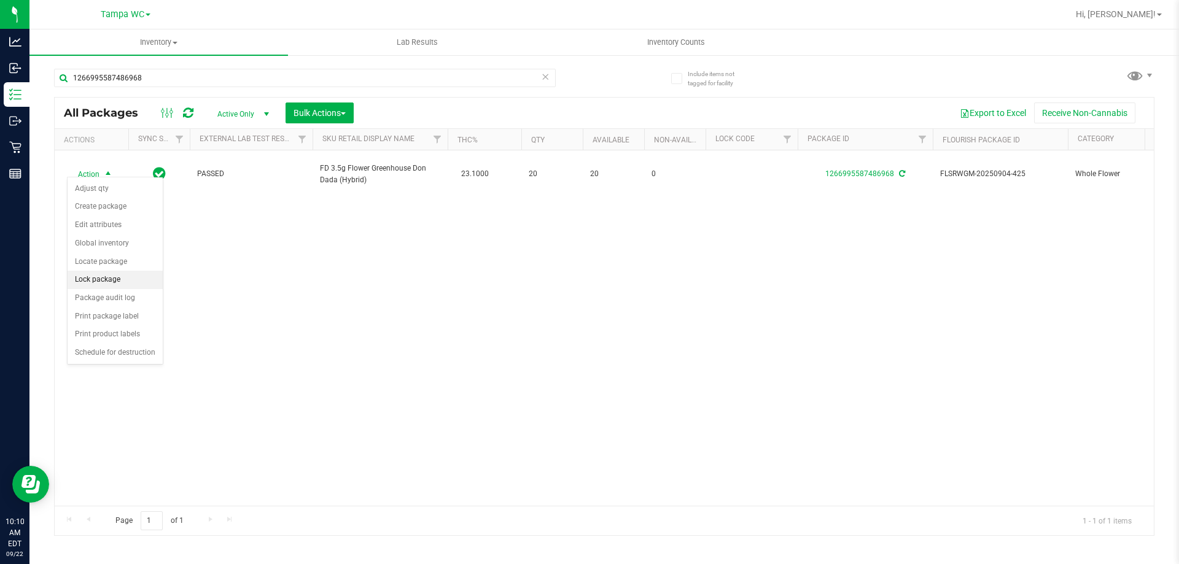
click at [86, 276] on li "Lock package" at bounding box center [115, 280] width 95 height 18
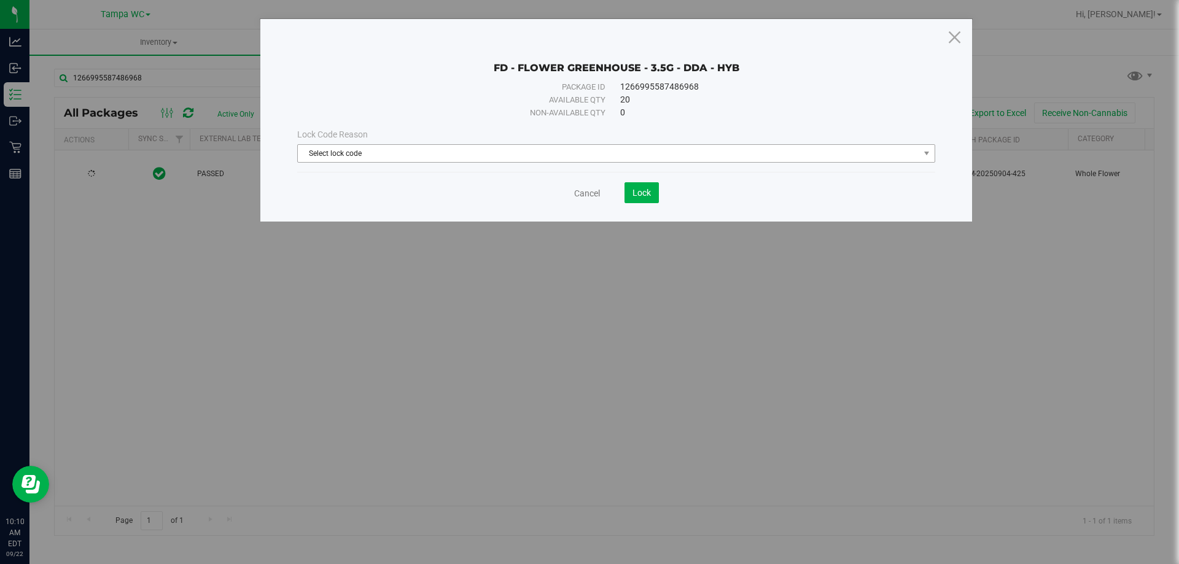
click at [506, 149] on span "Select lock code" at bounding box center [608, 153] width 621 height 17
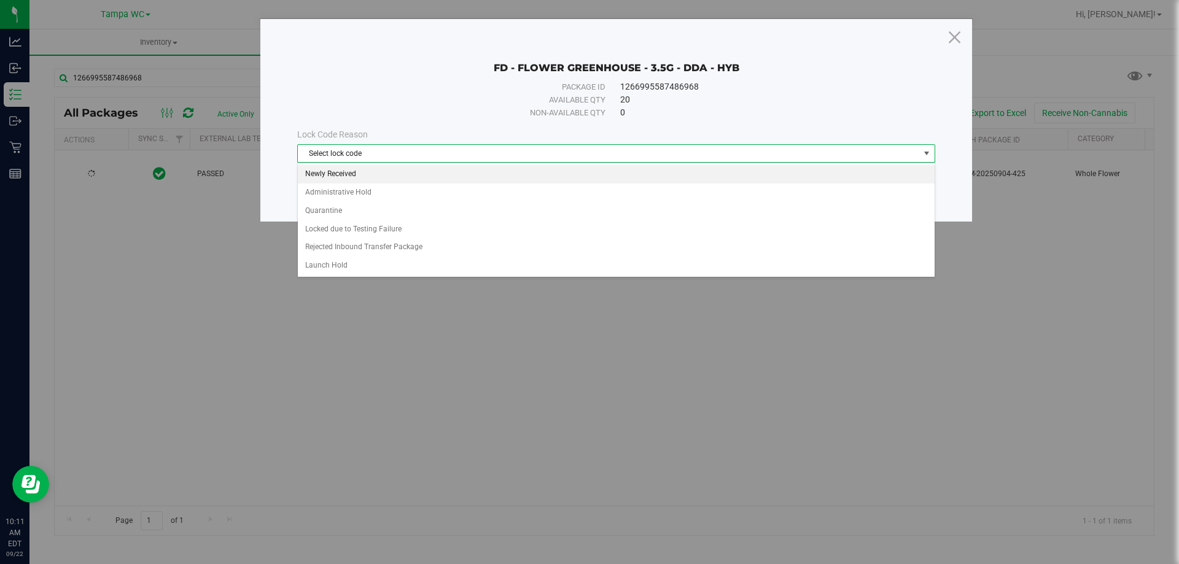
click at [333, 171] on li "Newly Received" at bounding box center [616, 174] width 637 height 18
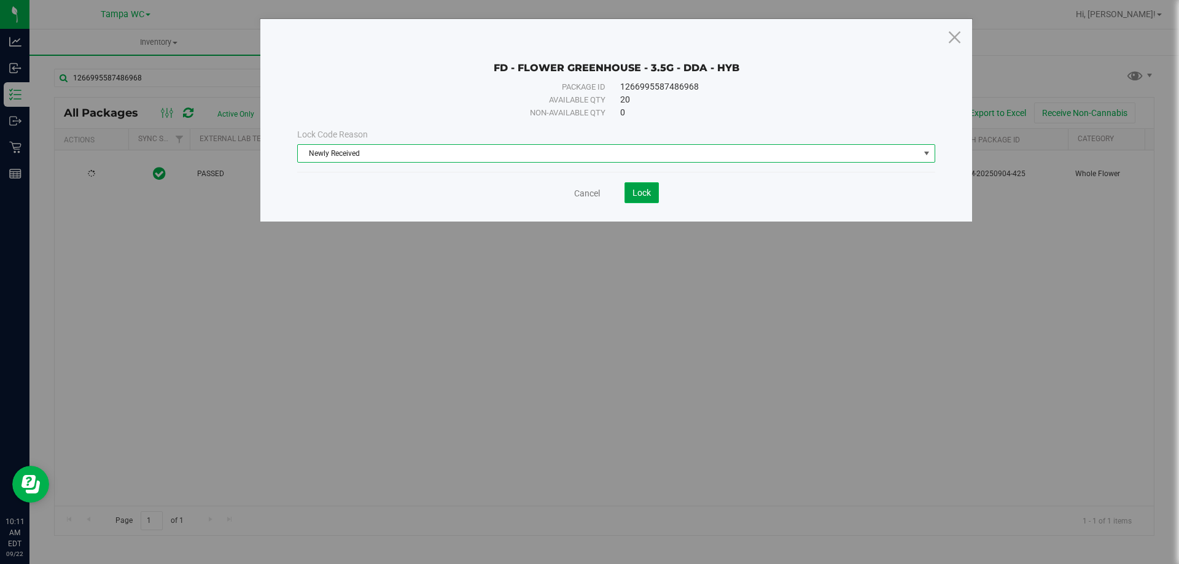
click at [655, 190] on button "Lock" at bounding box center [642, 192] width 34 height 21
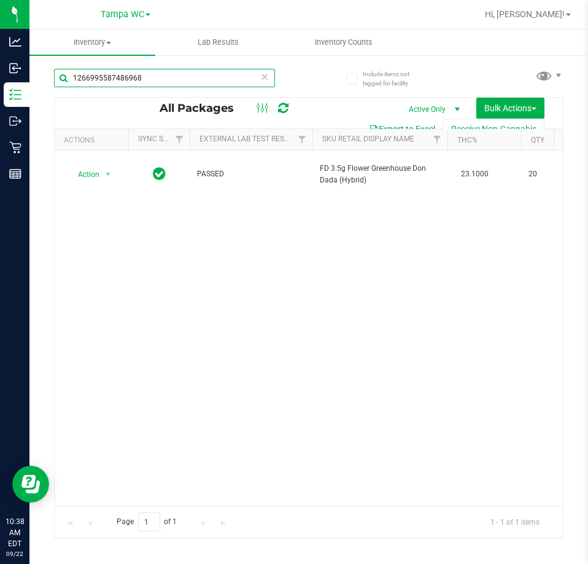
click at [148, 82] on input "1266995587486968" at bounding box center [164, 78] width 221 height 18
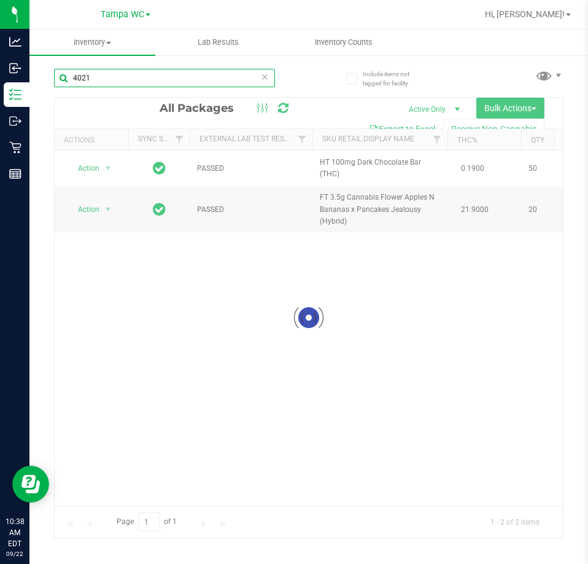
type input "4021"
click at [182, 273] on div at bounding box center [309, 318] width 508 height 440
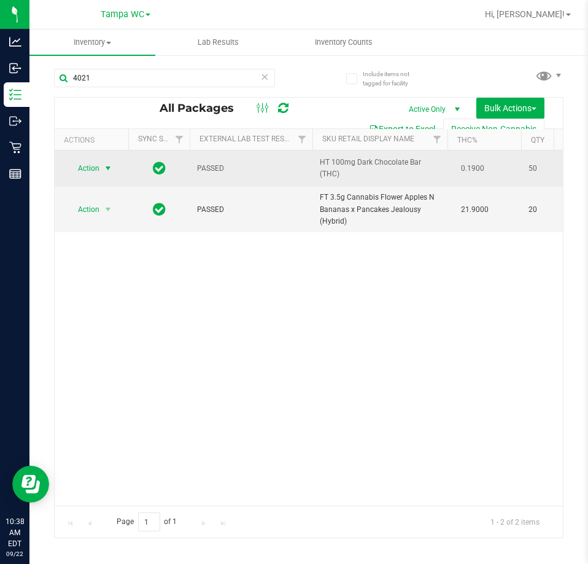
click at [101, 171] on span "select" at bounding box center [108, 168] width 15 height 17
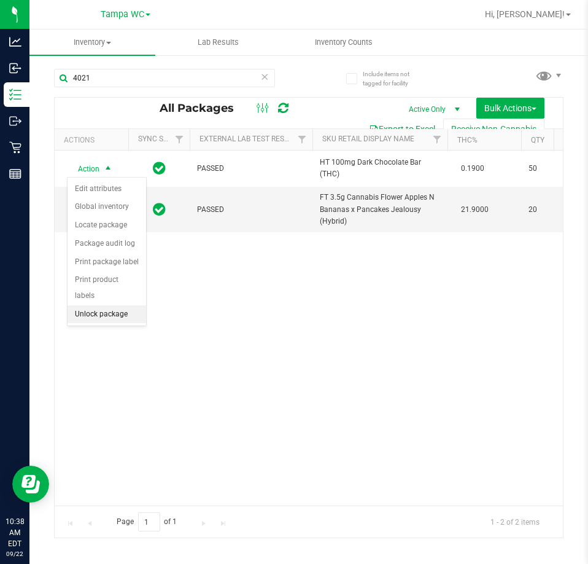
click at [105, 305] on li "Unlock package" at bounding box center [107, 314] width 79 height 18
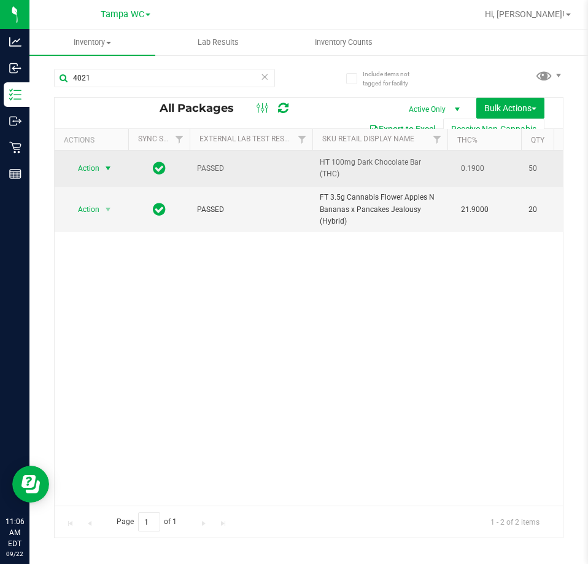
click at [99, 173] on span "Action" at bounding box center [83, 168] width 33 height 17
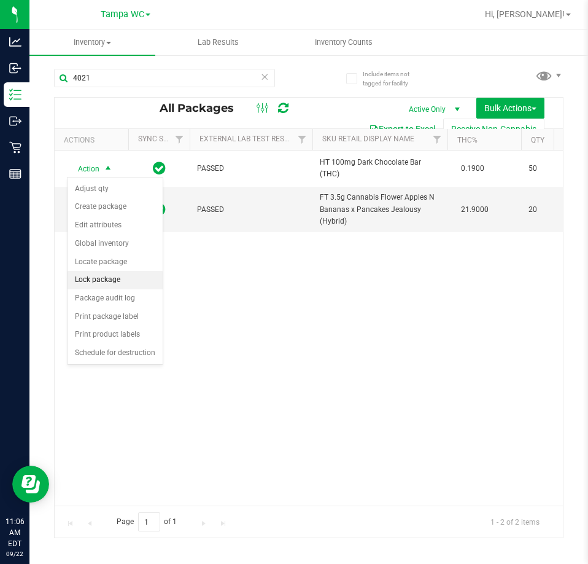
click at [98, 279] on li "Lock package" at bounding box center [115, 280] width 95 height 18
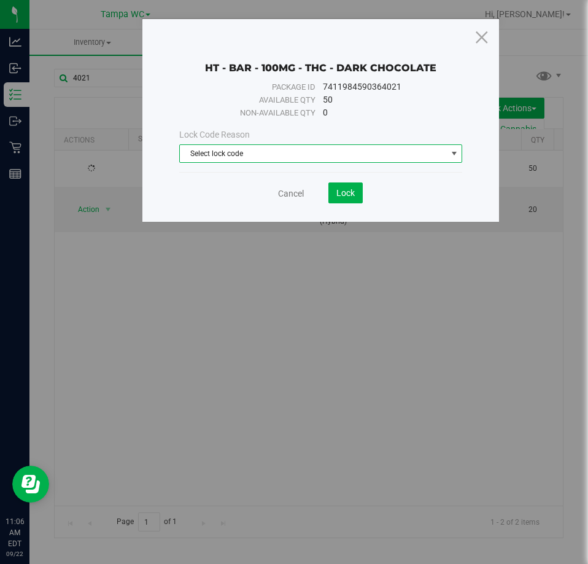
click at [339, 162] on span "Select lock code" at bounding box center [321, 153] width 284 height 18
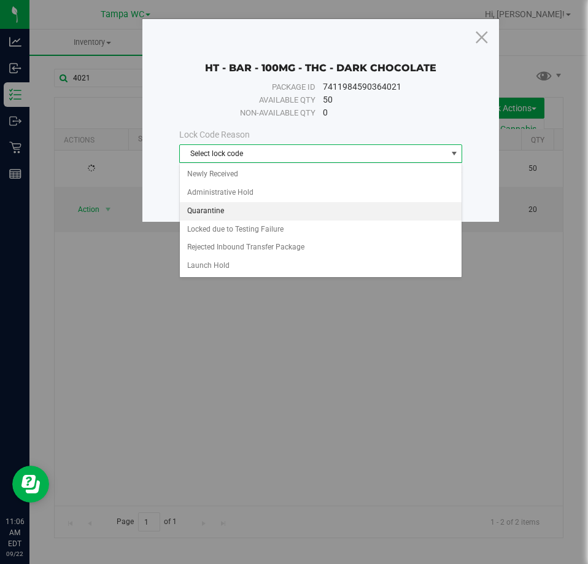
click at [216, 208] on li "Quarantine" at bounding box center [321, 211] width 282 height 18
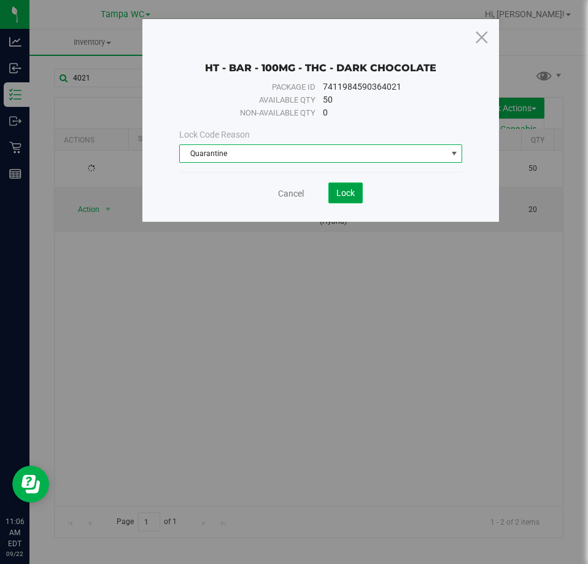
click at [349, 188] on span "Lock" at bounding box center [346, 193] width 18 height 10
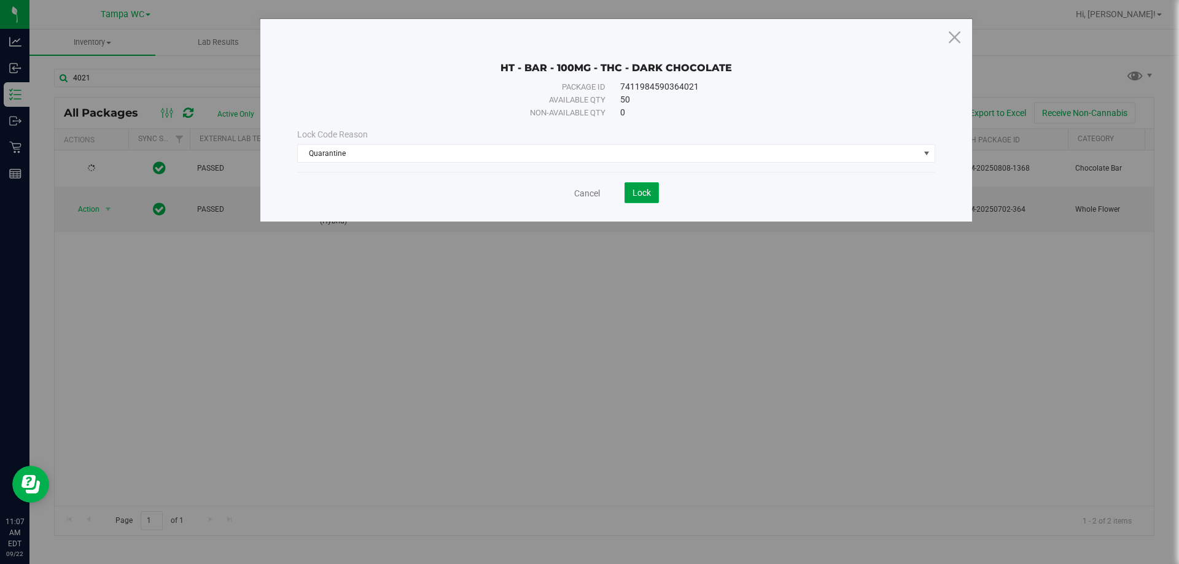
click at [588, 193] on span "Lock" at bounding box center [642, 193] width 18 height 10
click at [588, 190] on span "Lock" at bounding box center [642, 193] width 18 height 10
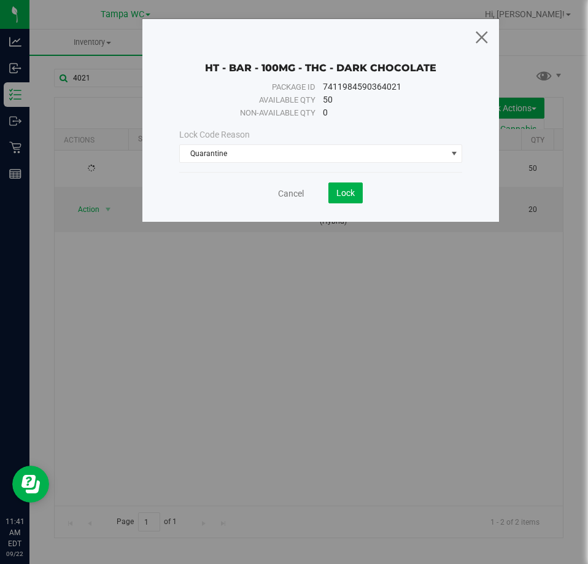
click at [482, 32] on icon at bounding box center [481, 36] width 17 height 29
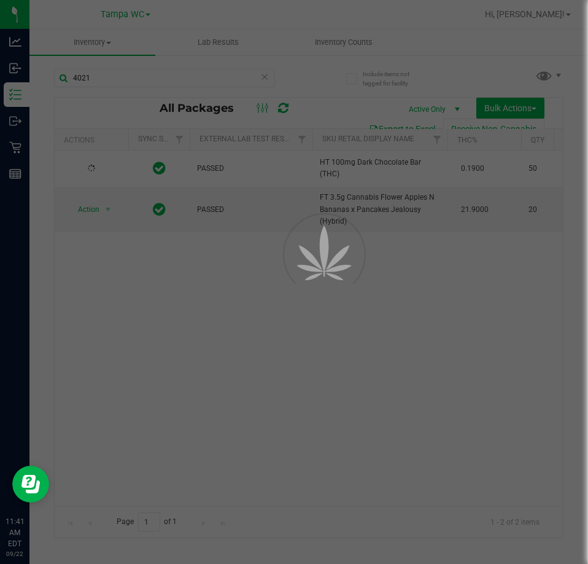
drag, startPoint x: 397, startPoint y: 327, endPoint x: 395, endPoint y: 310, distance: 17.2
click at [397, 327] on div at bounding box center [294, 282] width 588 height 564
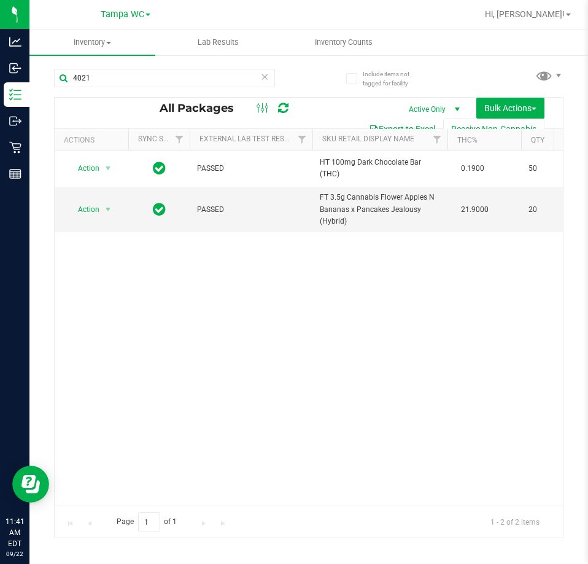
click at [401, 292] on div "Action Action Adjust qty Create package Edit attributes Global inventory Locate…" at bounding box center [309, 327] width 508 height 355
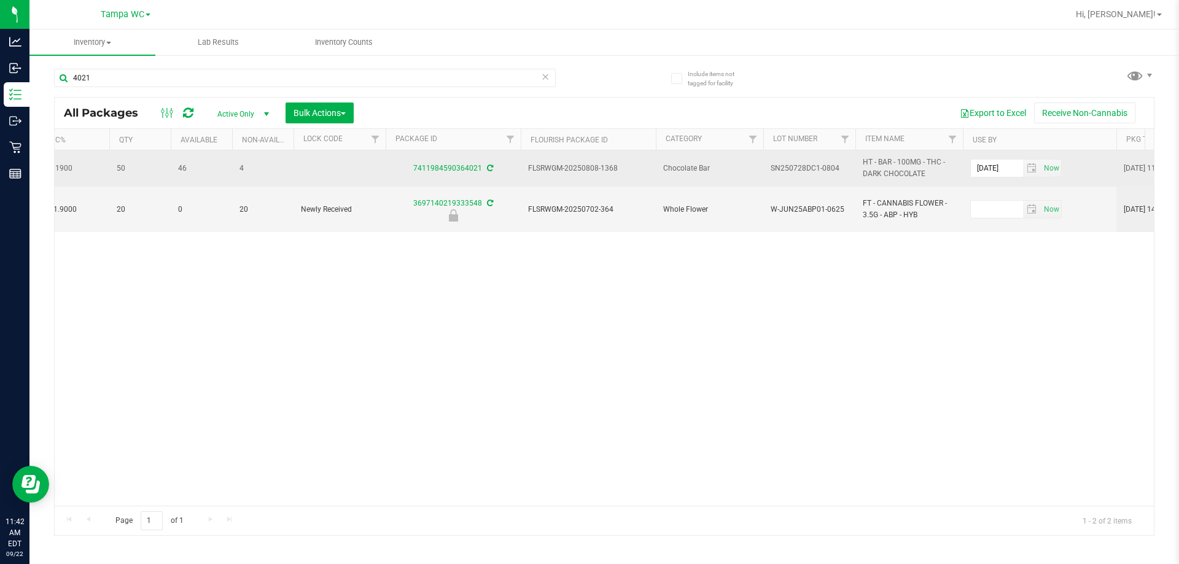
click at [487, 165] on icon at bounding box center [490, 168] width 6 height 7
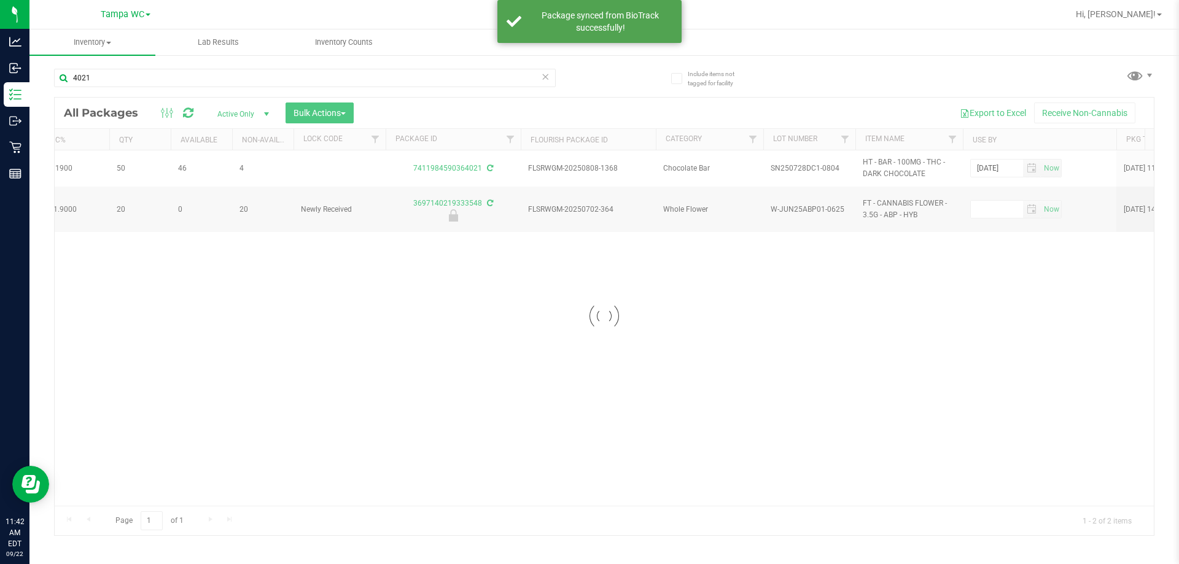
drag, startPoint x: 411, startPoint y: 500, endPoint x: 331, endPoint y: 493, distance: 80.2
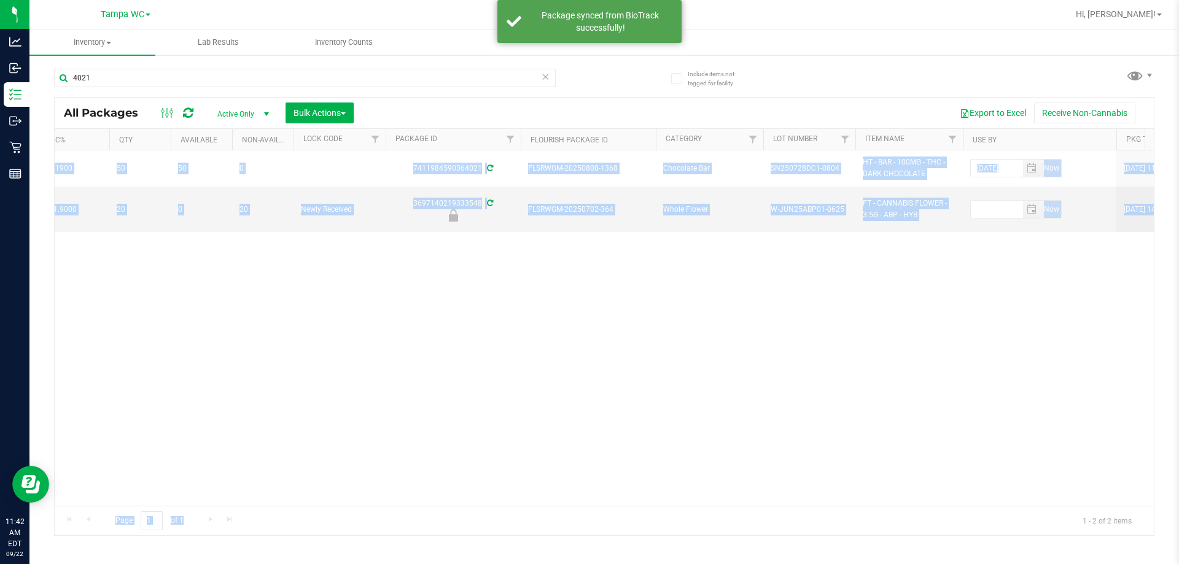
drag, startPoint x: 335, startPoint y: 507, endPoint x: 282, endPoint y: 500, distance: 52.6
click at [282, 500] on div "All Packages Active Only Active Only Lab Samples Locked All External Internal B…" at bounding box center [604, 316] width 1100 height 439
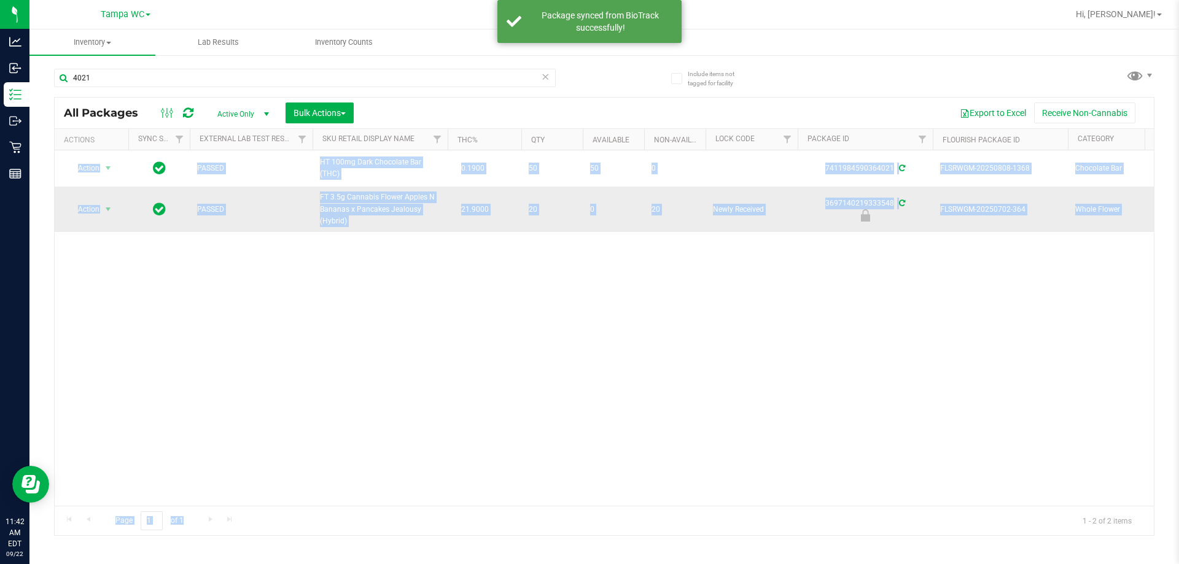
click at [297, 222] on td "PASSED" at bounding box center [251, 209] width 123 height 45
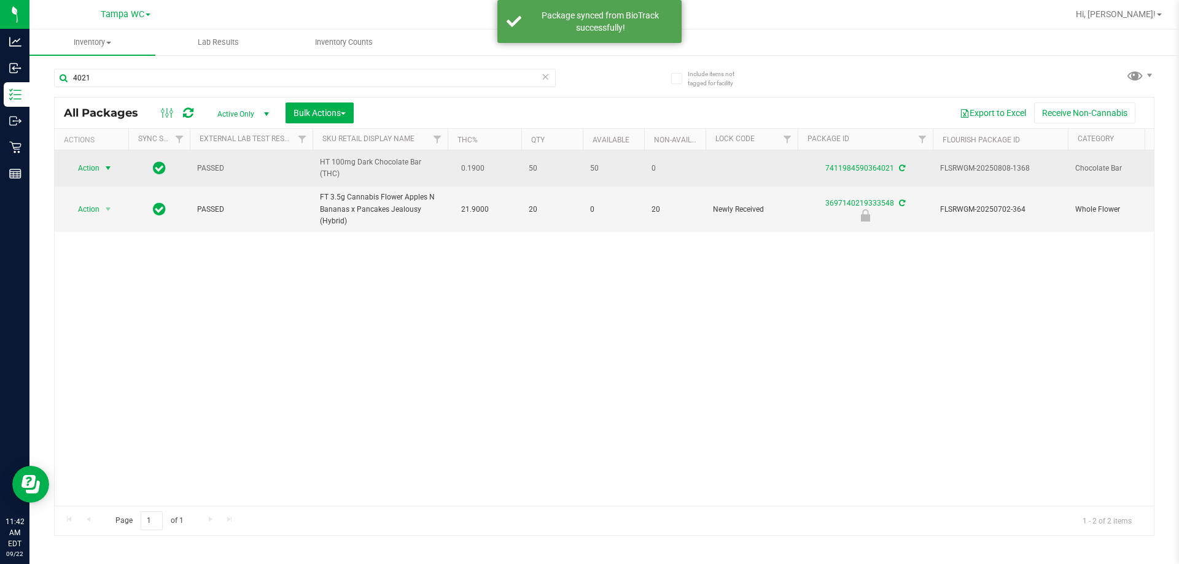
click at [108, 166] on span "select" at bounding box center [108, 168] width 10 height 10
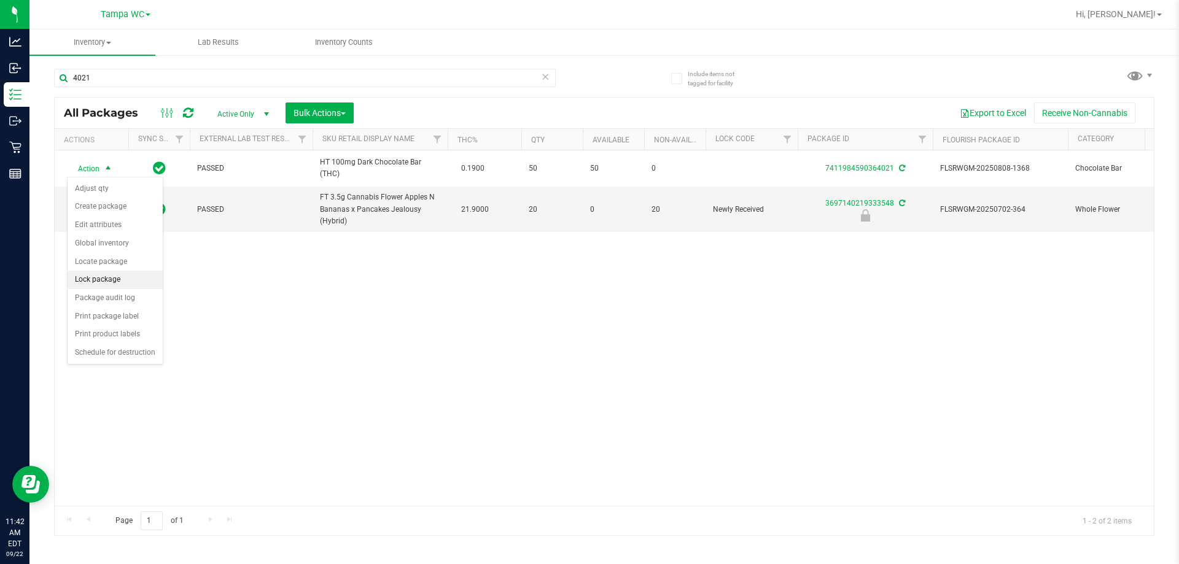
click at [87, 282] on li "Lock package" at bounding box center [115, 280] width 95 height 18
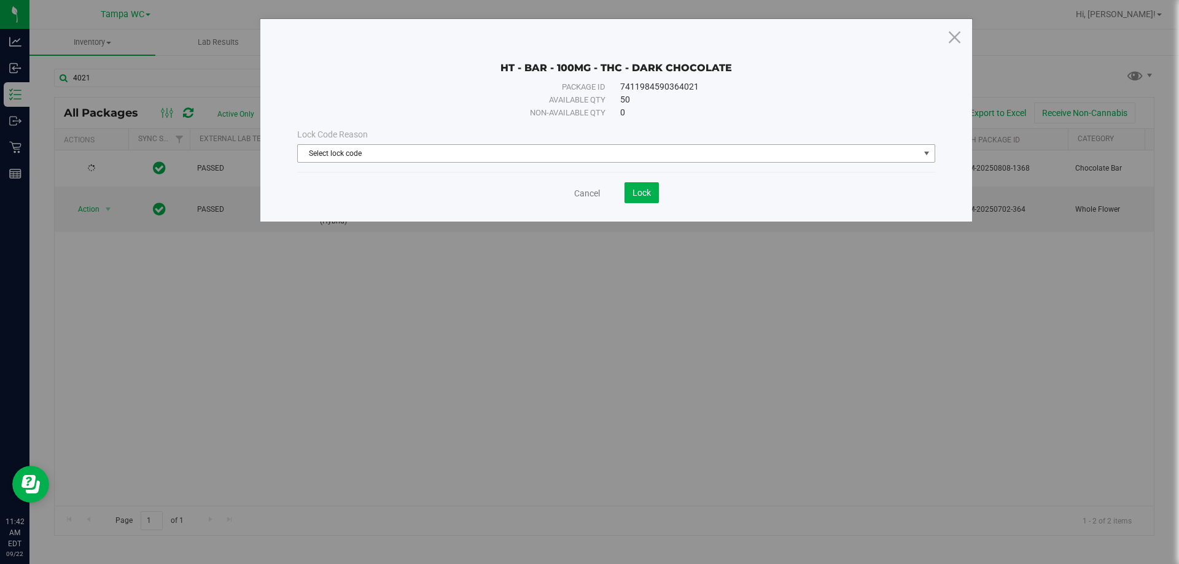
click at [340, 156] on span "Select lock code" at bounding box center [608, 153] width 621 height 17
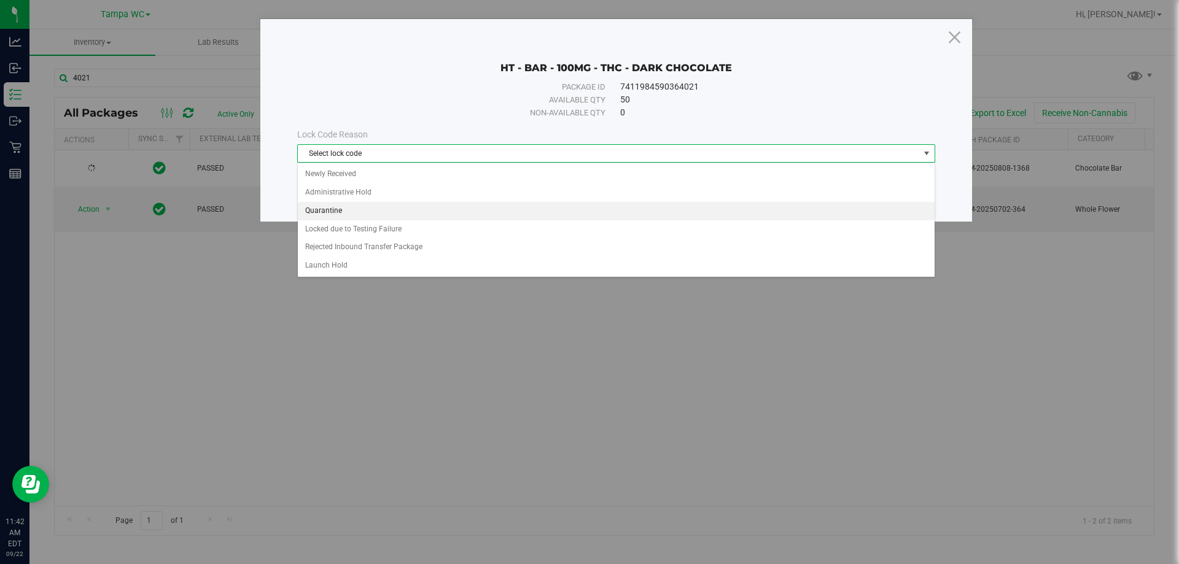
click at [336, 209] on li "Quarantine" at bounding box center [616, 211] width 637 height 18
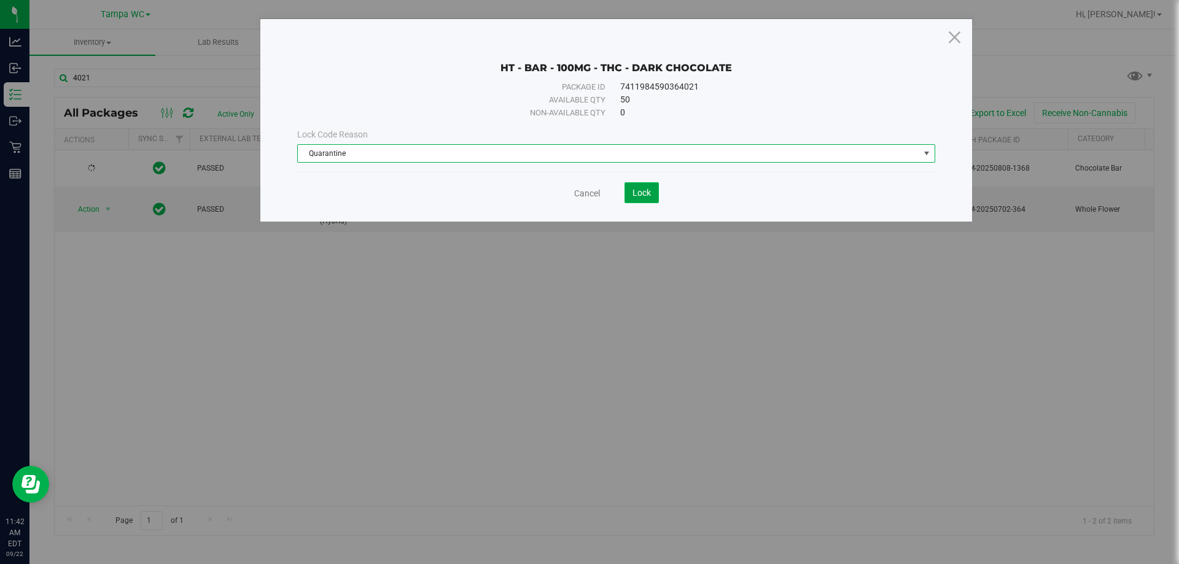
click at [588, 192] on span "Lock" at bounding box center [642, 193] width 18 height 10
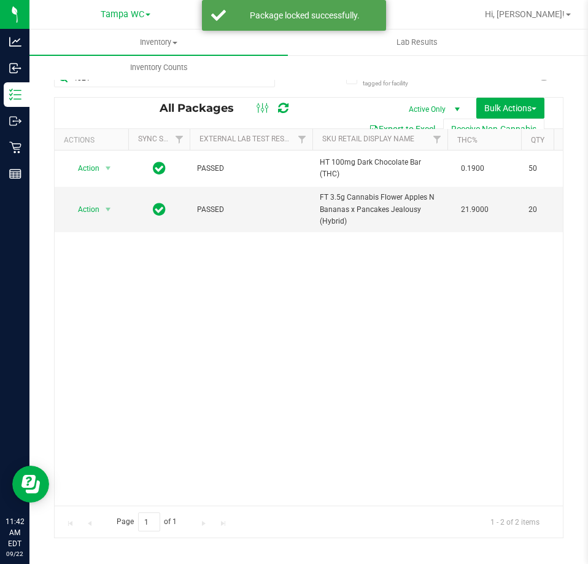
scroll to position [0, 450]
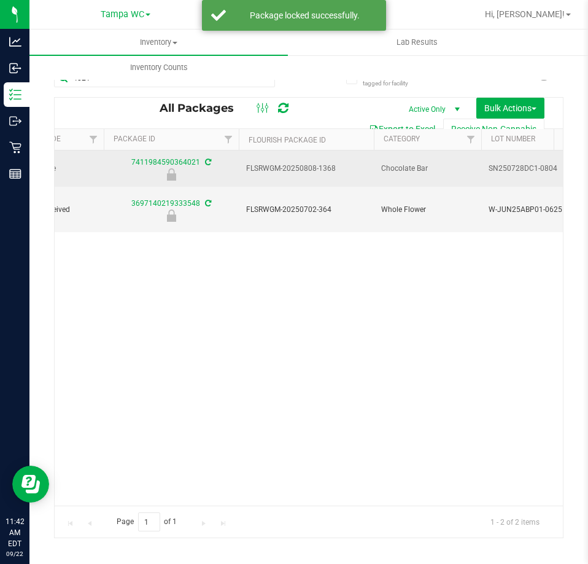
click at [512, 169] on span "SN250728DC1-0804" at bounding box center [527, 169] width 77 height 12
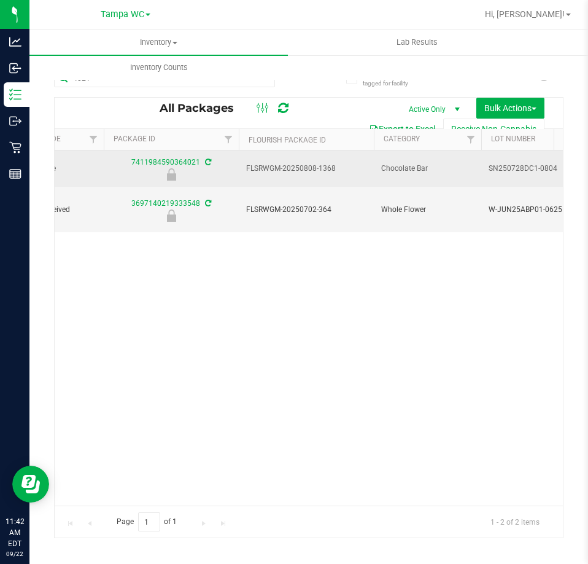
click at [512, 169] on span "SN250728DC1-0804" at bounding box center [527, 169] width 77 height 12
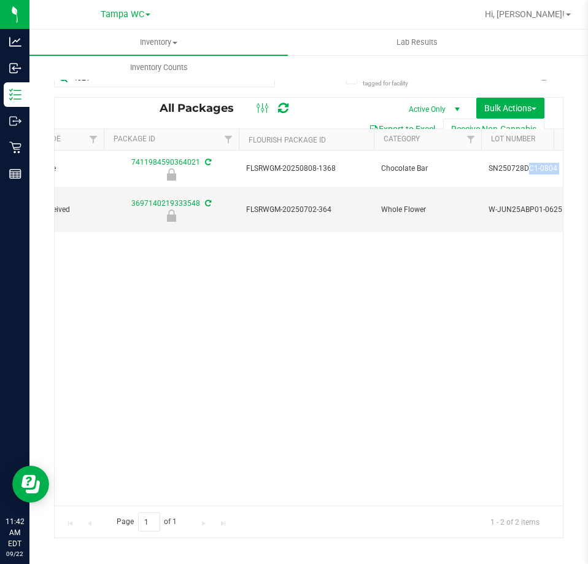
copy tr "SN250728DC1-0804"
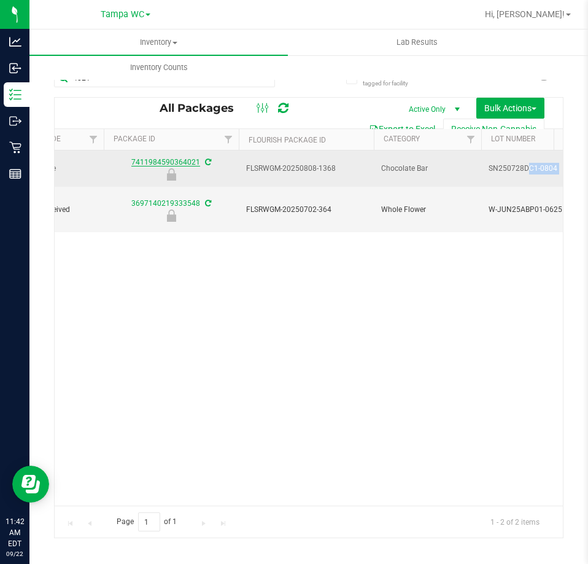
drag, startPoint x: 131, startPoint y: 163, endPoint x: 199, endPoint y: 163, distance: 68.2
click at [199, 163] on div "7411984590364021" at bounding box center [171, 169] width 139 height 24
copy link "7411984590364021"
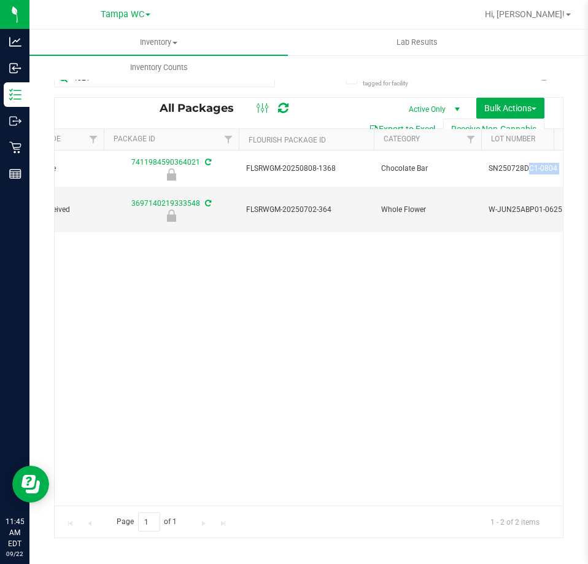
click at [219, 303] on div "Action Action Edit attributes Global inventory Locate package Package audit log…" at bounding box center [309, 327] width 508 height 355
drag, startPoint x: 454, startPoint y: 303, endPoint x: 518, endPoint y: 327, distance: 68.8
click at [454, 303] on div "Action Action Edit attributes Global inventory Locate package Package audit log…" at bounding box center [309, 327] width 508 height 355
drag, startPoint x: 403, startPoint y: 325, endPoint x: 6, endPoint y: 139, distance: 438.7
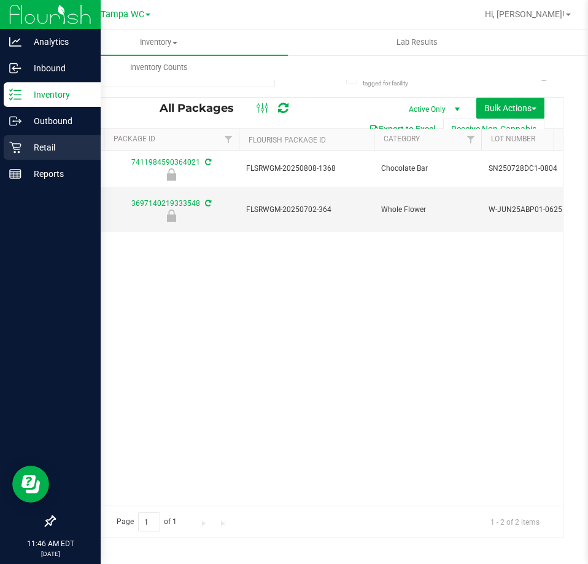
click at [400, 325] on div "Action Action Edit attributes Global inventory Locate package Package audit log…" at bounding box center [309, 327] width 508 height 355
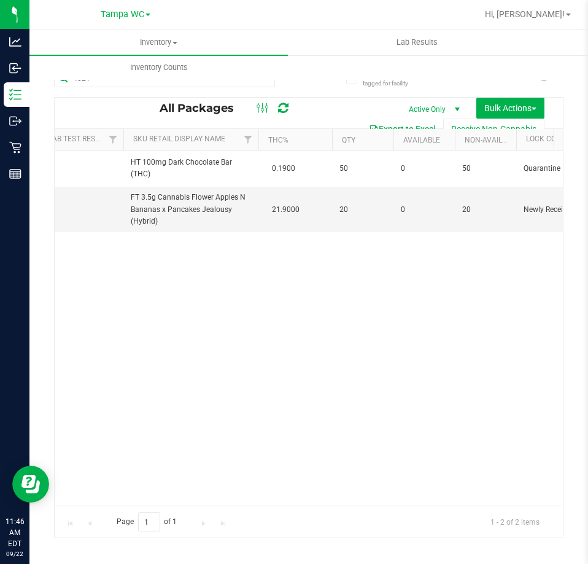
scroll to position [0, 0]
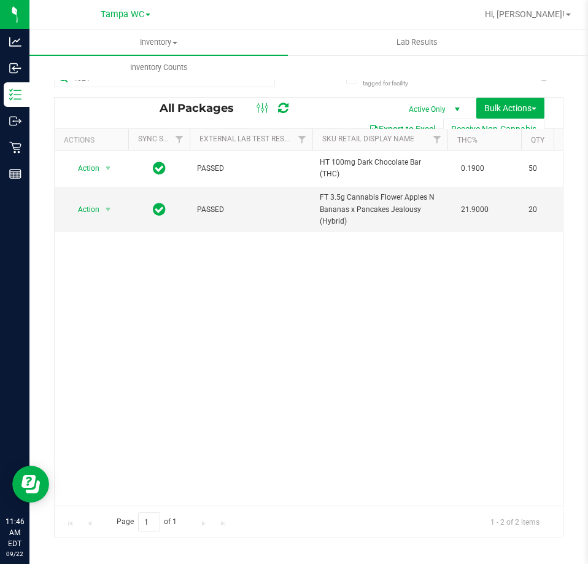
drag, startPoint x: 190, startPoint y: 497, endPoint x: 35, endPoint y: 11, distance: 509.8
click at [206, 391] on div "Action Action Edit attributes Global inventory Locate package Package audit log…" at bounding box center [309, 327] width 508 height 355
click at [461, 307] on div "Action Action Edit attributes Global inventory Locate package Package audit log…" at bounding box center [309, 327] width 508 height 355
click at [424, 306] on div "Action Action Edit attributes Global inventory Locate package Package audit log…" at bounding box center [309, 327] width 508 height 355
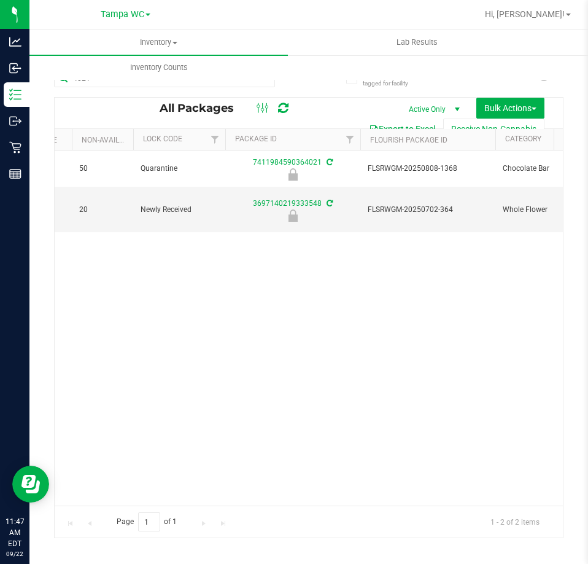
scroll to position [0, 568]
click at [442, 289] on div "Action Action Edit attributes Global inventory Locate package Package audit log…" at bounding box center [309, 327] width 508 height 355
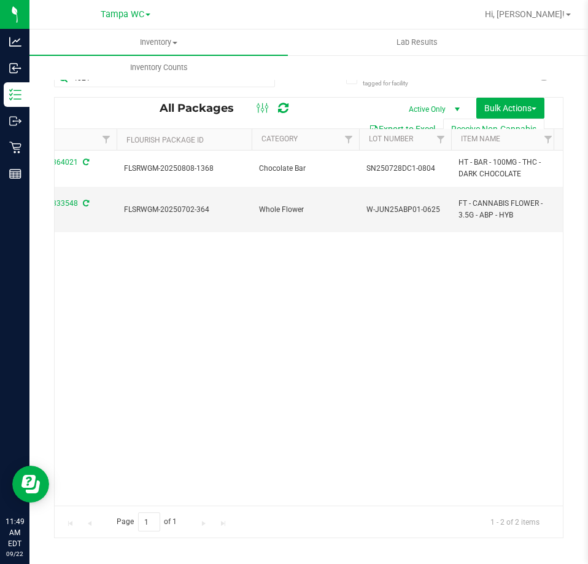
scroll to position [0, 846]
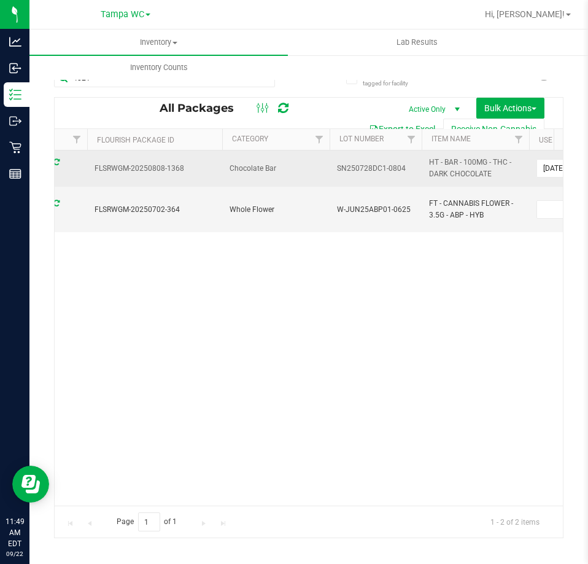
drag, startPoint x: 413, startPoint y: 168, endPoint x: 333, endPoint y: 164, distance: 80.6
click at [333, 164] on td "SN250728DC1-0804" at bounding box center [376, 168] width 92 height 36
copy span "SN250728DC1-0804"
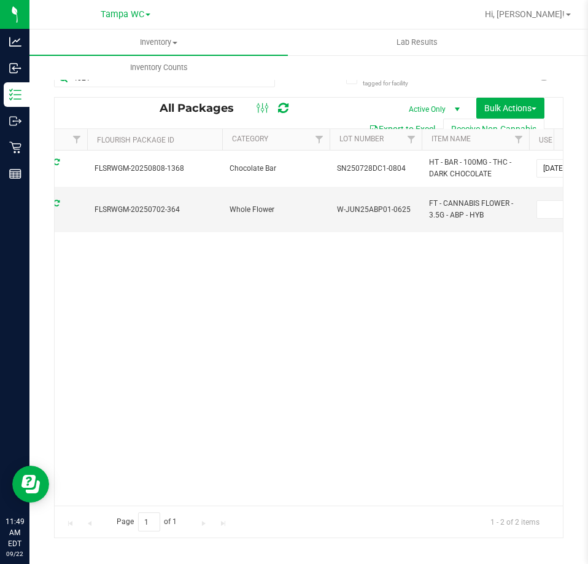
click at [228, 494] on div "Action Action Edit attributes Global inventory Locate package Package audit log…" at bounding box center [309, 327] width 508 height 355
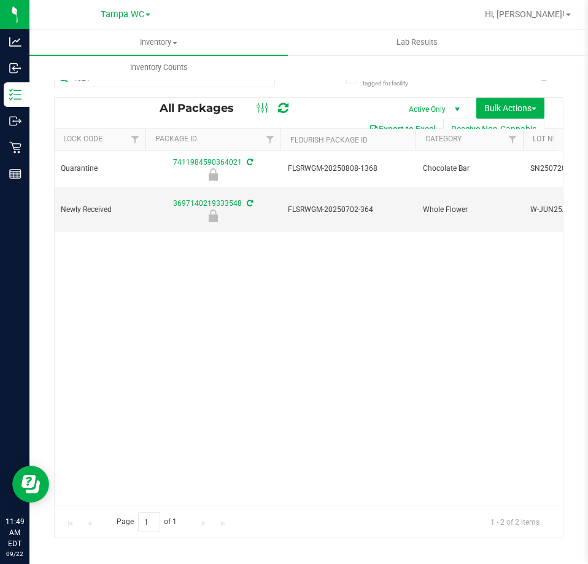
scroll to position [0, 610]
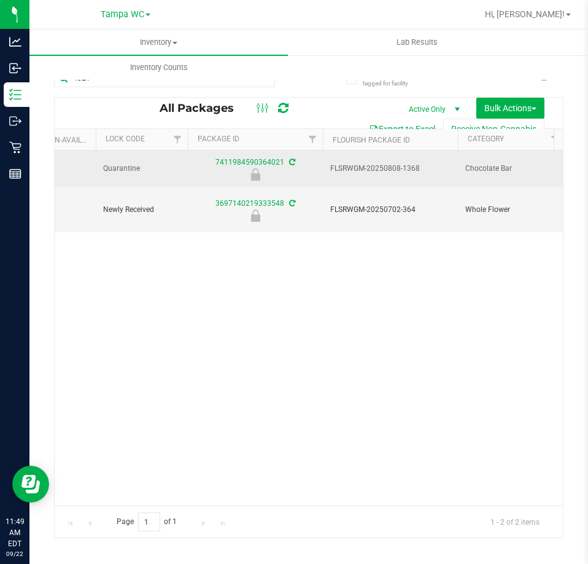
drag, startPoint x: 429, startPoint y: 171, endPoint x: 331, endPoint y: 168, distance: 98.3
click at [331, 168] on span "FLSRWGM-20250808-1368" at bounding box center [390, 169] width 120 height 12
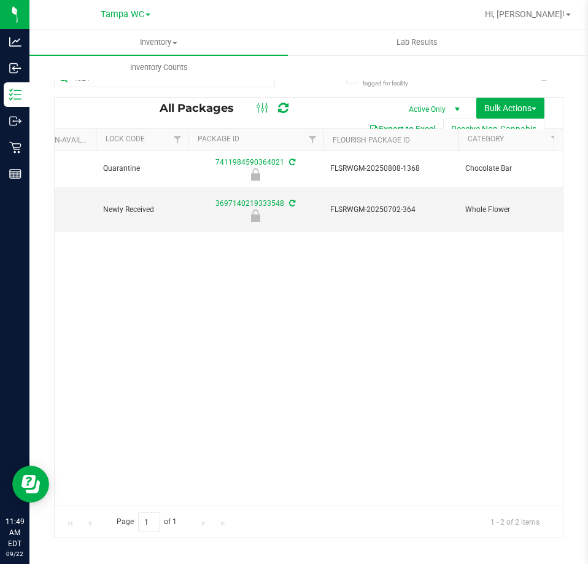
click at [319, 279] on div "Action Action Edit attributes Global inventory Locate package Package audit log…" at bounding box center [309, 327] width 508 height 355
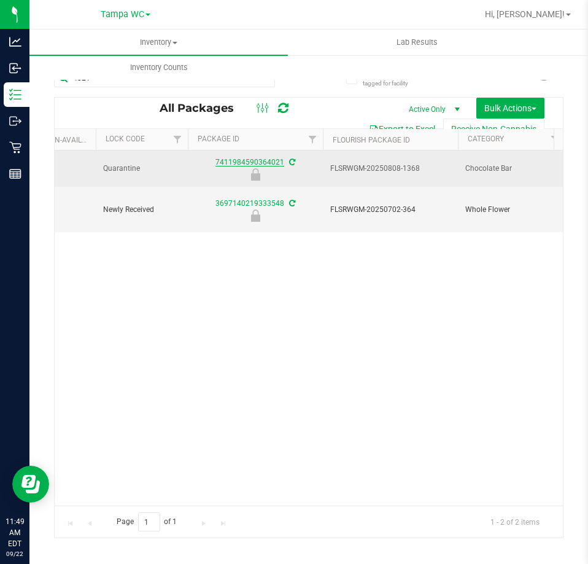
drag, startPoint x: 210, startPoint y: 160, endPoint x: 282, endPoint y: 162, distance: 72.5
click at [282, 162] on div "7411984590364021" at bounding box center [255, 169] width 139 height 24
copy link "7411984590364021"
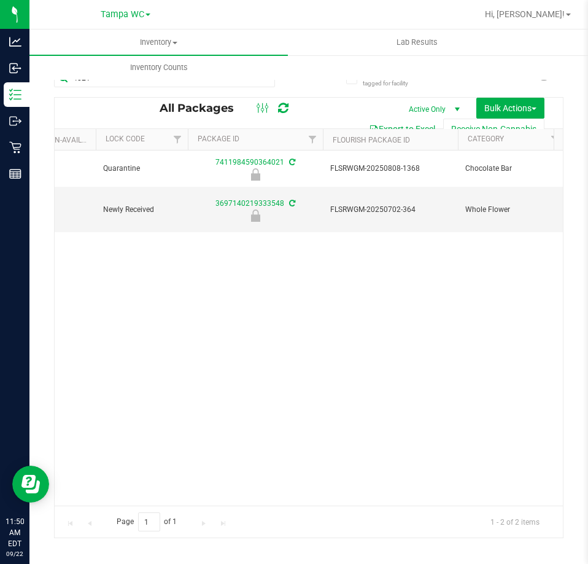
scroll to position [0, 0]
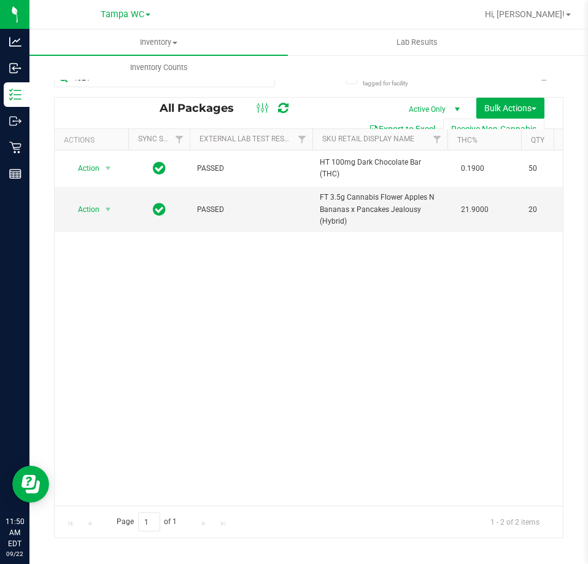
drag, startPoint x: 174, startPoint y: 502, endPoint x: 28, endPoint y: 21, distance: 502.6
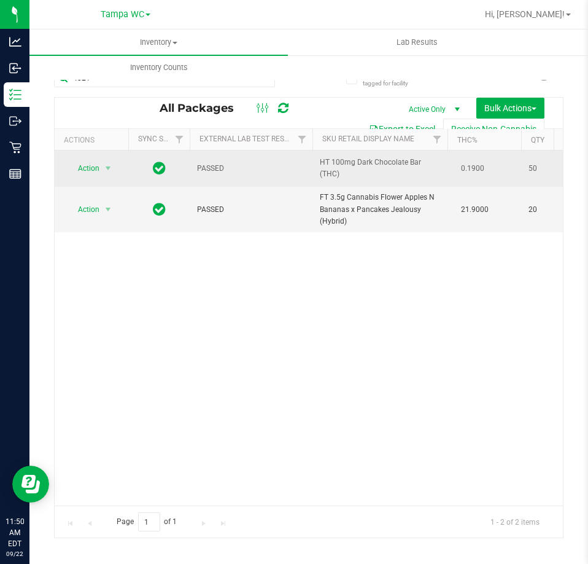
drag, startPoint x: 354, startPoint y: 177, endPoint x: 319, endPoint y: 163, distance: 38.3
click at [319, 163] on td "HT 100mg Dark Chocolate Bar (THC)" at bounding box center [380, 168] width 135 height 36
copy span "HT 100mg Dark Chocolate Bar (THC)"
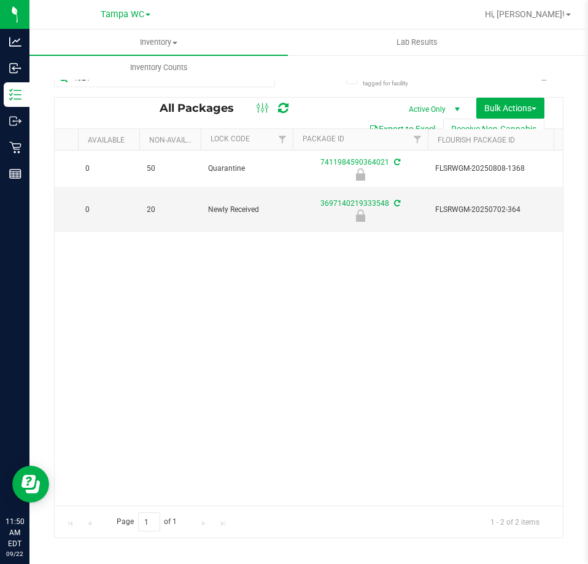
scroll to position [0, 598]
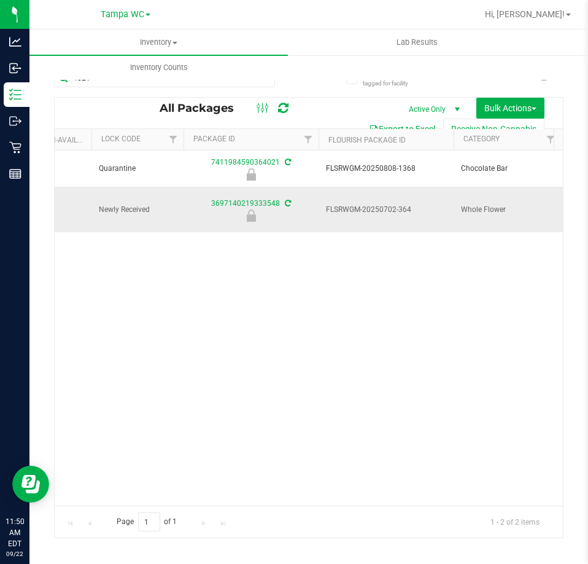
drag, startPoint x: 209, startPoint y: 159, endPoint x: 220, endPoint y: 216, distance: 58.2
drag, startPoint x: 388, startPoint y: 359, endPoint x: 410, endPoint y: 264, distance: 97.7
click at [391, 358] on div "Action Action Edit attributes Global inventory Locate package Package audit log…" at bounding box center [309, 327] width 508 height 355
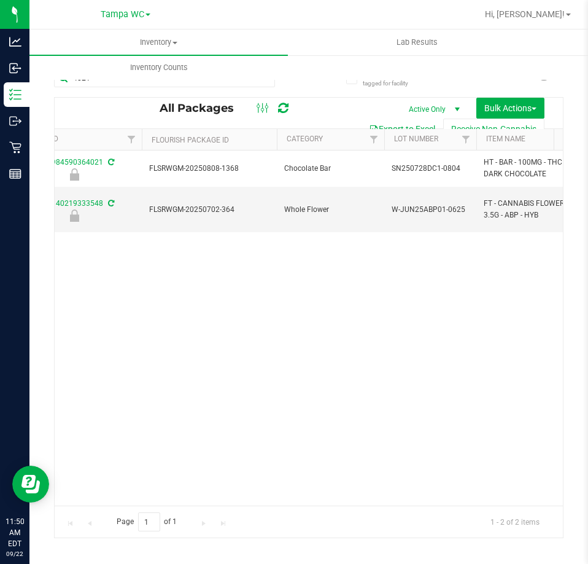
scroll to position [0, 879]
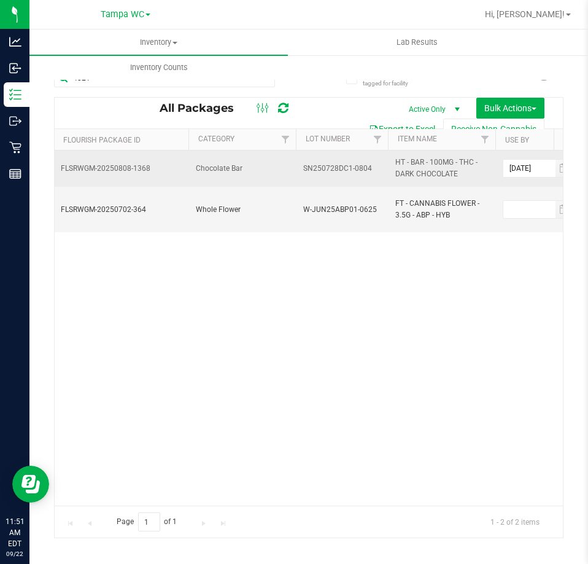
drag, startPoint x: 382, startPoint y: 169, endPoint x: 302, endPoint y: 168, distance: 79.9
click at [302, 168] on td "SN250728DC1-0804" at bounding box center [342, 168] width 92 height 36
copy span "SN250728DC1-0804"
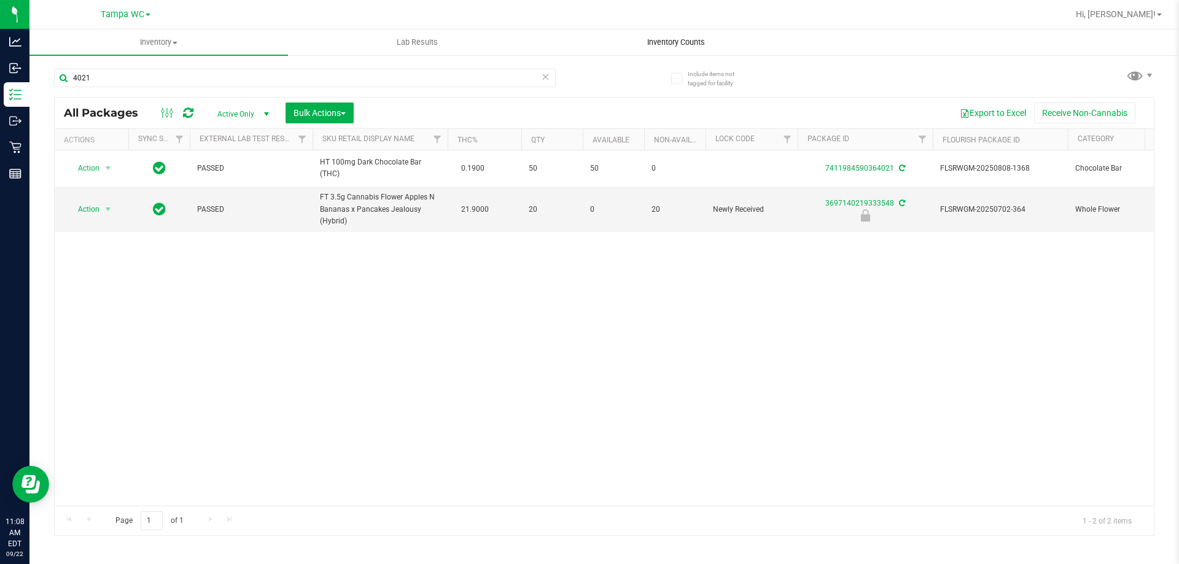
click at [673, 45] on span "Inventory Counts" at bounding box center [676, 42] width 91 height 11
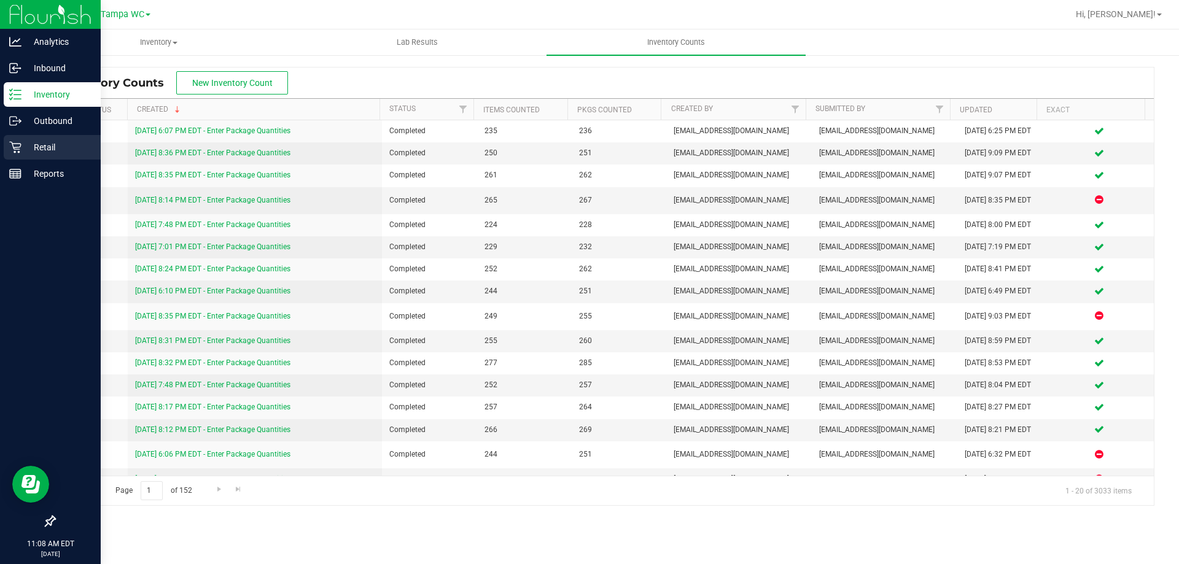
click at [21, 155] on div "Retail" at bounding box center [52, 147] width 97 height 25
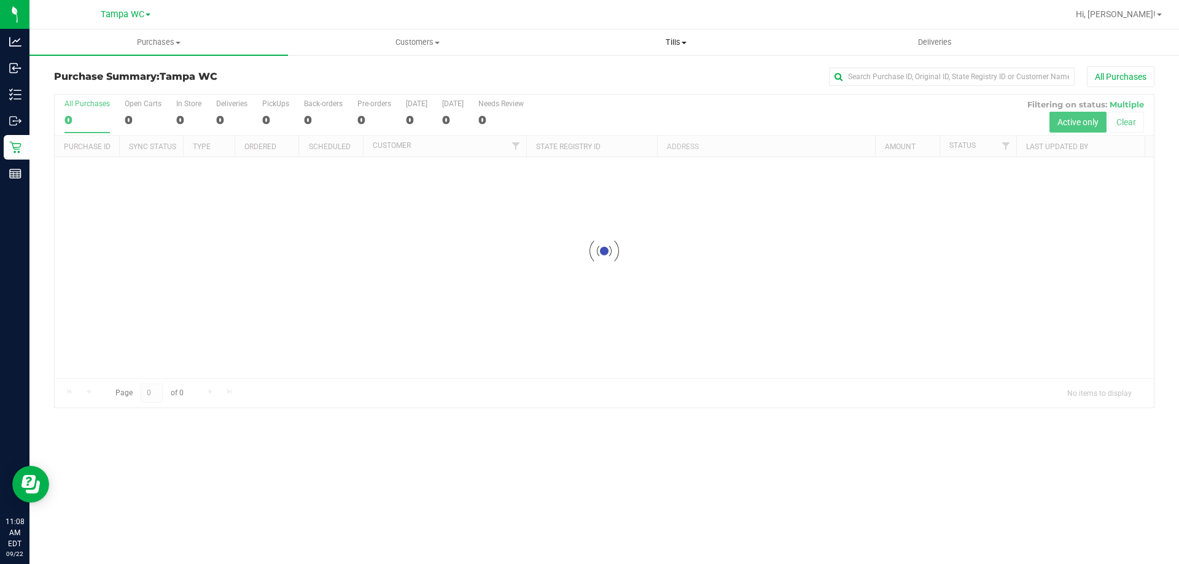
click at [675, 49] on uib-tab-heading "Tills Manage tills Reconcile e-payments" at bounding box center [675, 42] width 257 height 25
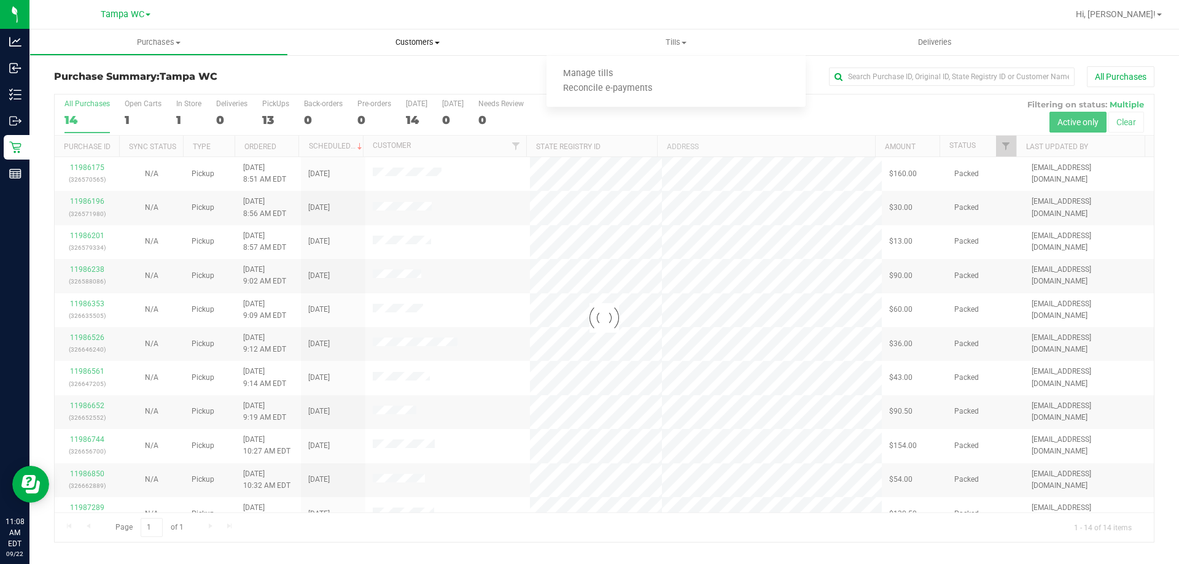
click at [433, 44] on span "Customers" at bounding box center [417, 42] width 257 height 11
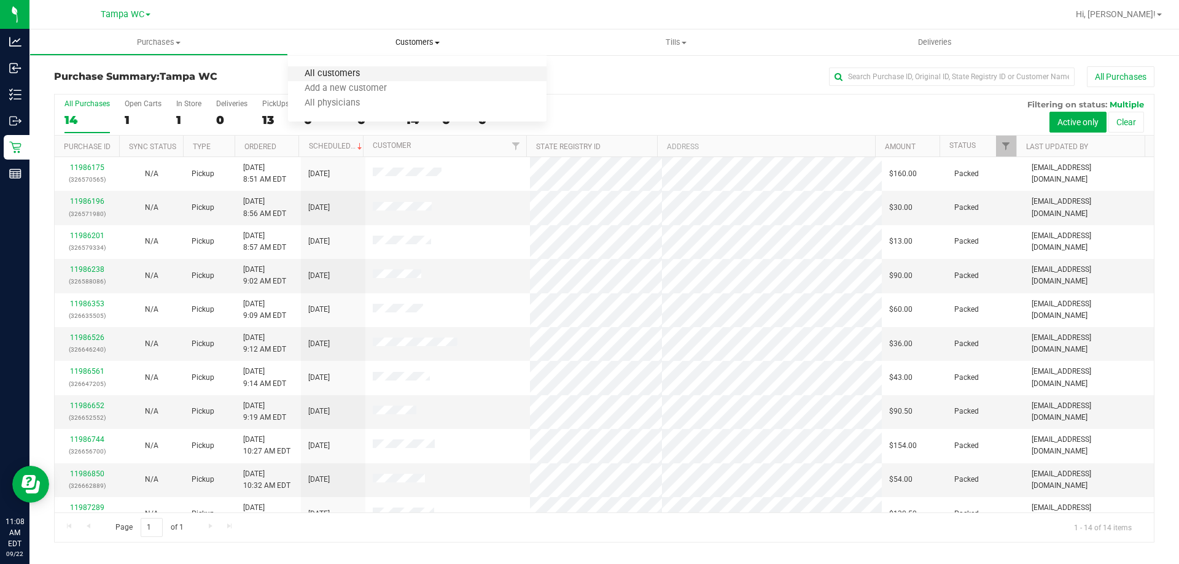
click at [355, 76] on span "All customers" at bounding box center [332, 74] width 88 height 10
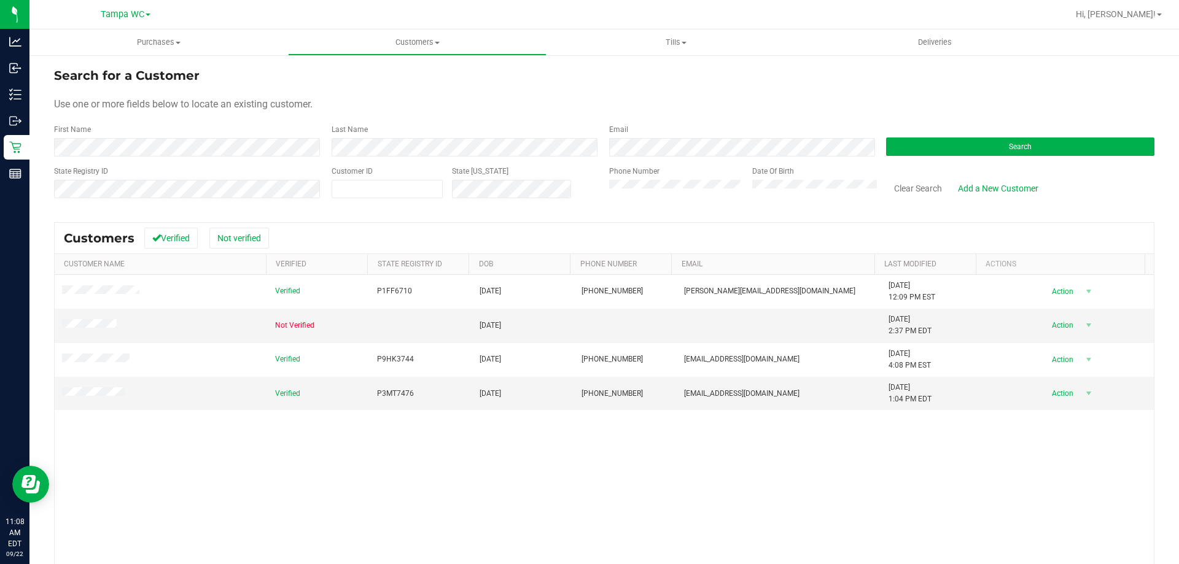
click at [287, 442] on div "Verified P1FF6710 05/15/1973 (813) 245-4216 jacobsen_benjamin@hotmail.com 1/18/…" at bounding box center [604, 453] width 1099 height 356
click at [175, 440] on div "Verified P1FF6710 05/15/1973 (813) 245-4216 jacobsen_benjamin@hotmail.com 1/18/…" at bounding box center [604, 453] width 1099 height 356
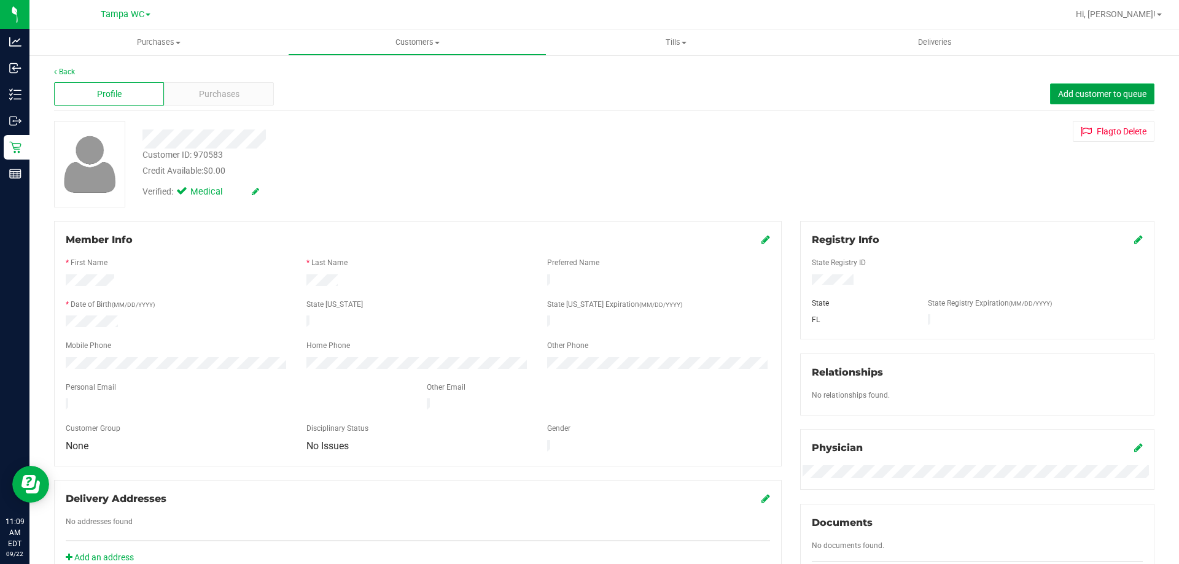
click at [1050, 98] on button "Add customer to queue" at bounding box center [1102, 94] width 104 height 21
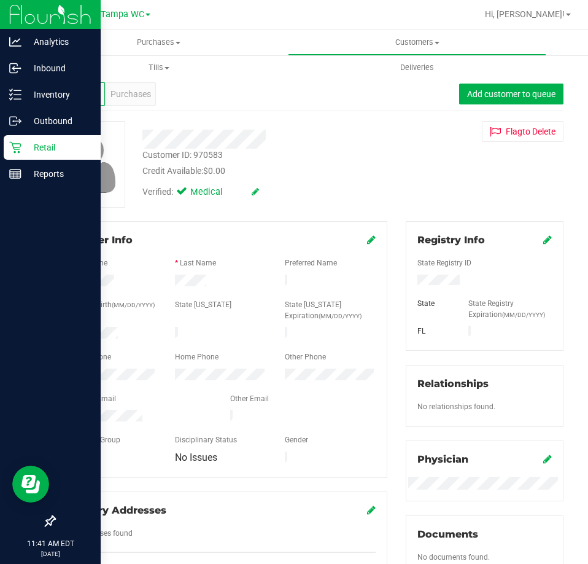
click at [37, 147] on p "Retail" at bounding box center [58, 147] width 74 height 15
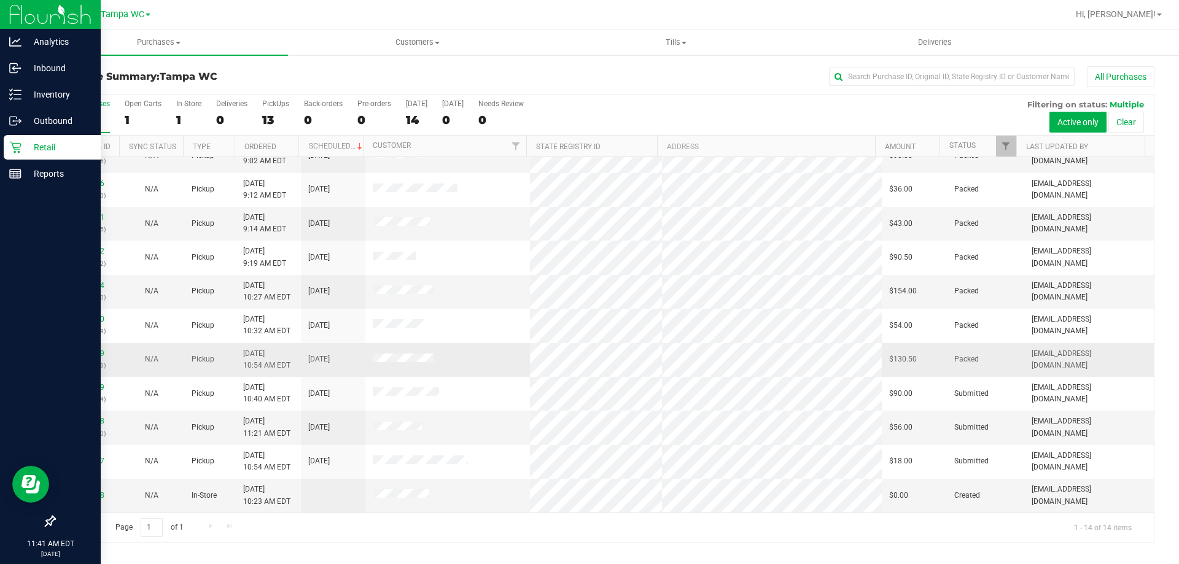
click at [87, 348] on div "11987289 (326680359)" at bounding box center [87, 359] width 50 height 23
click at [85, 349] on link "11987289" at bounding box center [87, 353] width 34 height 9
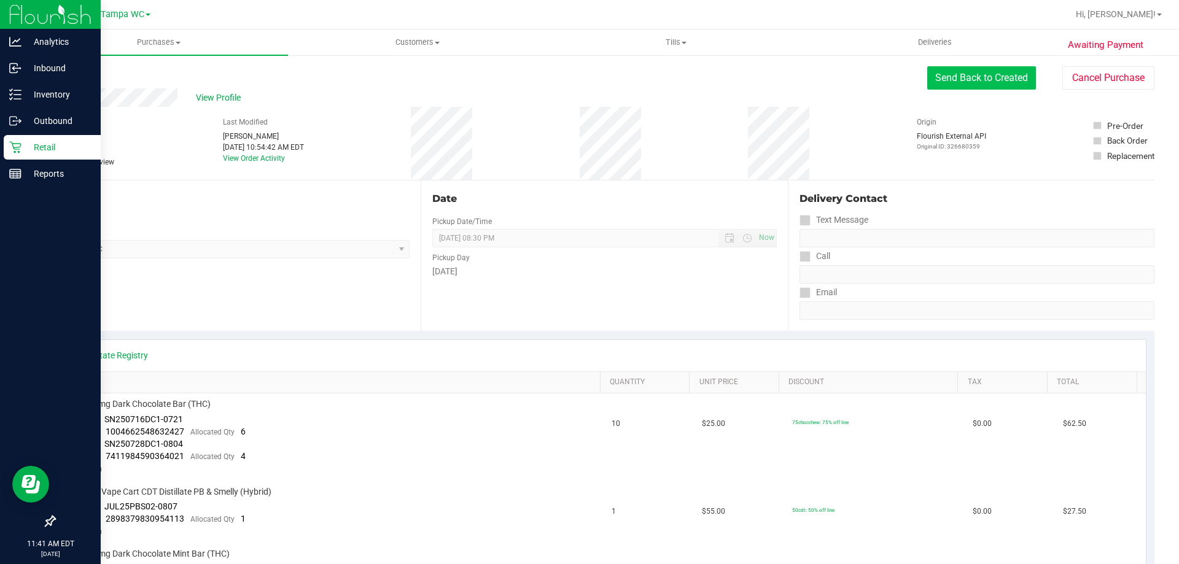
click at [983, 84] on button "Send Back to Created" at bounding box center [981, 77] width 109 height 23
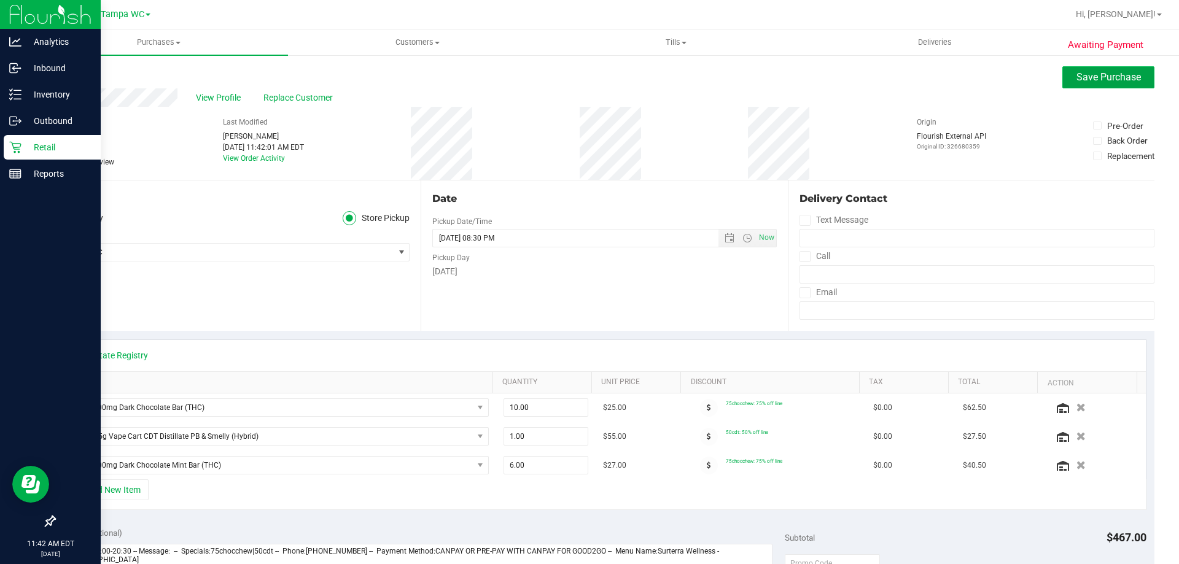
click at [1094, 80] on span "Save Purchase" at bounding box center [1109, 77] width 64 height 12
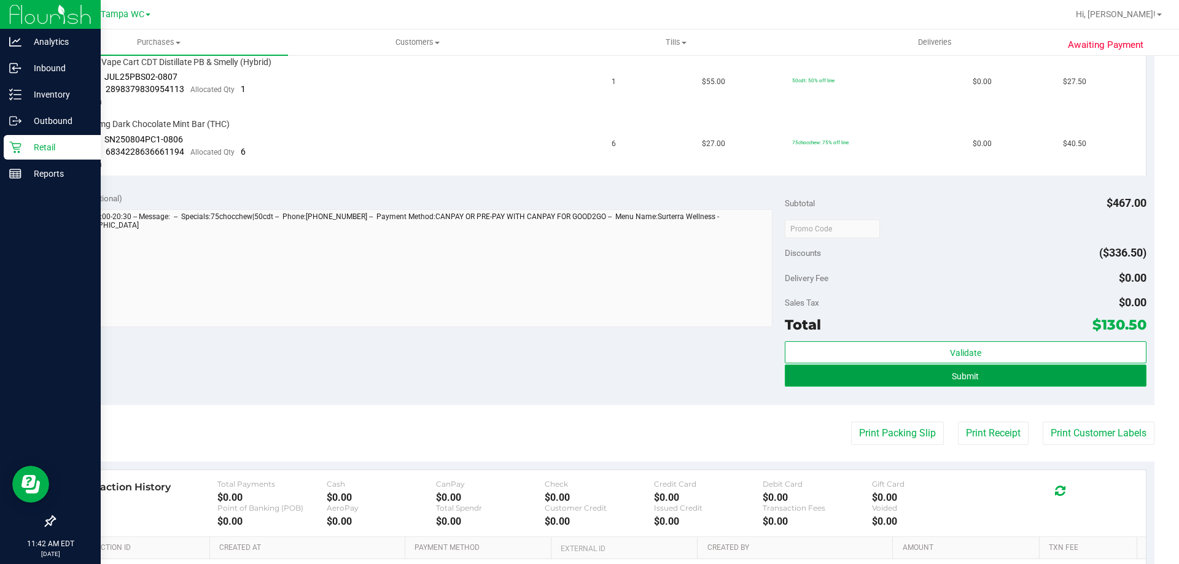
click at [920, 375] on button "Submit" at bounding box center [965, 376] width 361 height 22
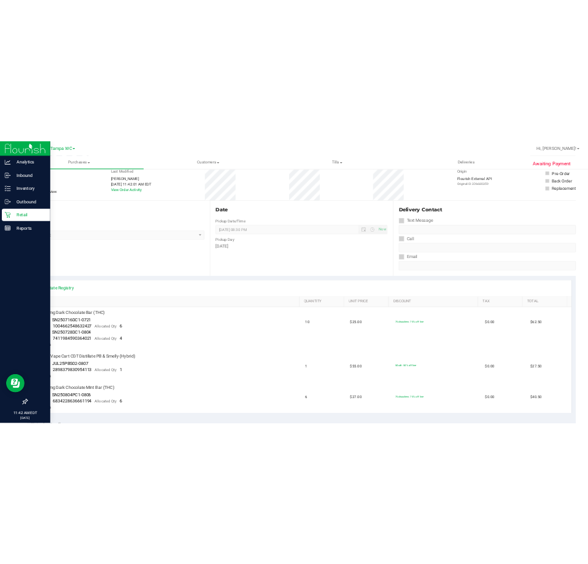
scroll to position [43, 0]
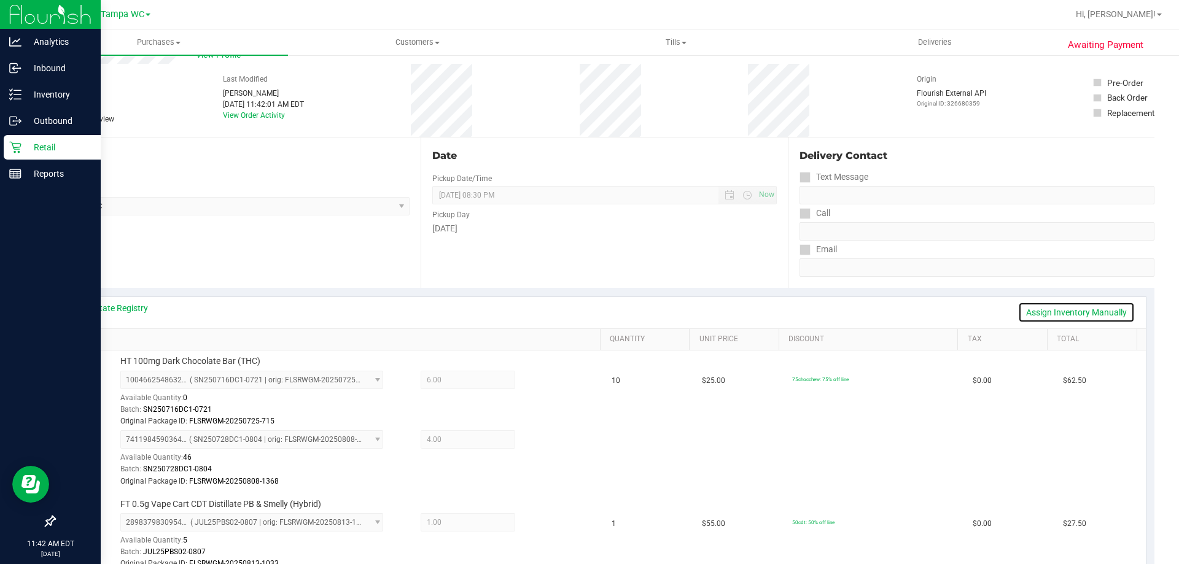
click at [1065, 312] on link "Assign Inventory Manually" at bounding box center [1076, 312] width 117 height 21
click at [540, 440] on icon at bounding box center [544, 441] width 13 height 14
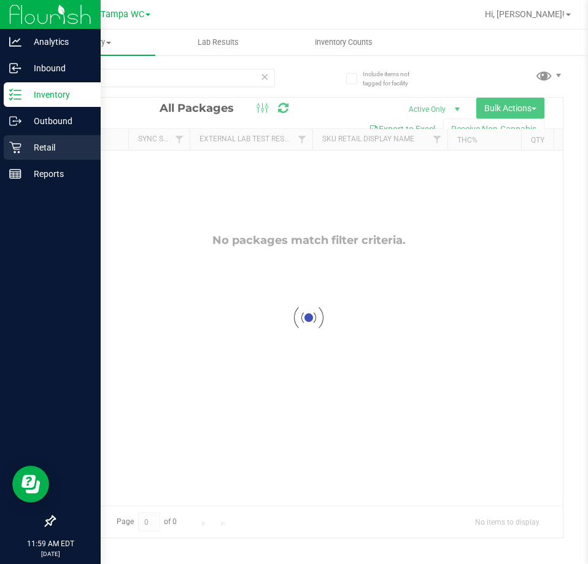
click at [22, 154] on p "Retail" at bounding box center [58, 147] width 74 height 15
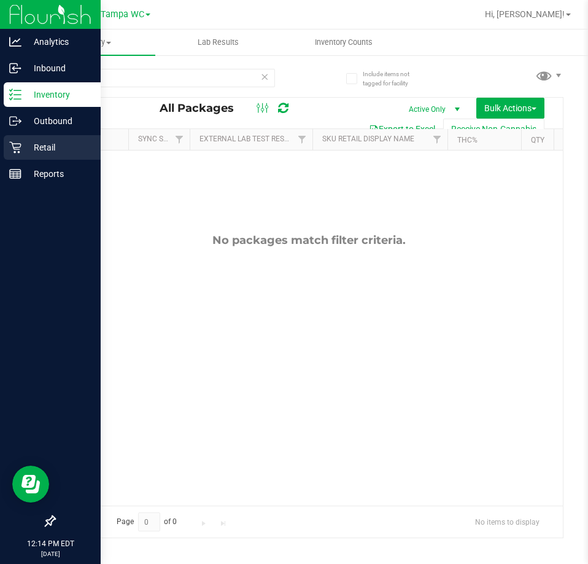
click at [30, 151] on p "Retail" at bounding box center [58, 147] width 74 height 15
